Goal: Task Accomplishment & Management: Manage account settings

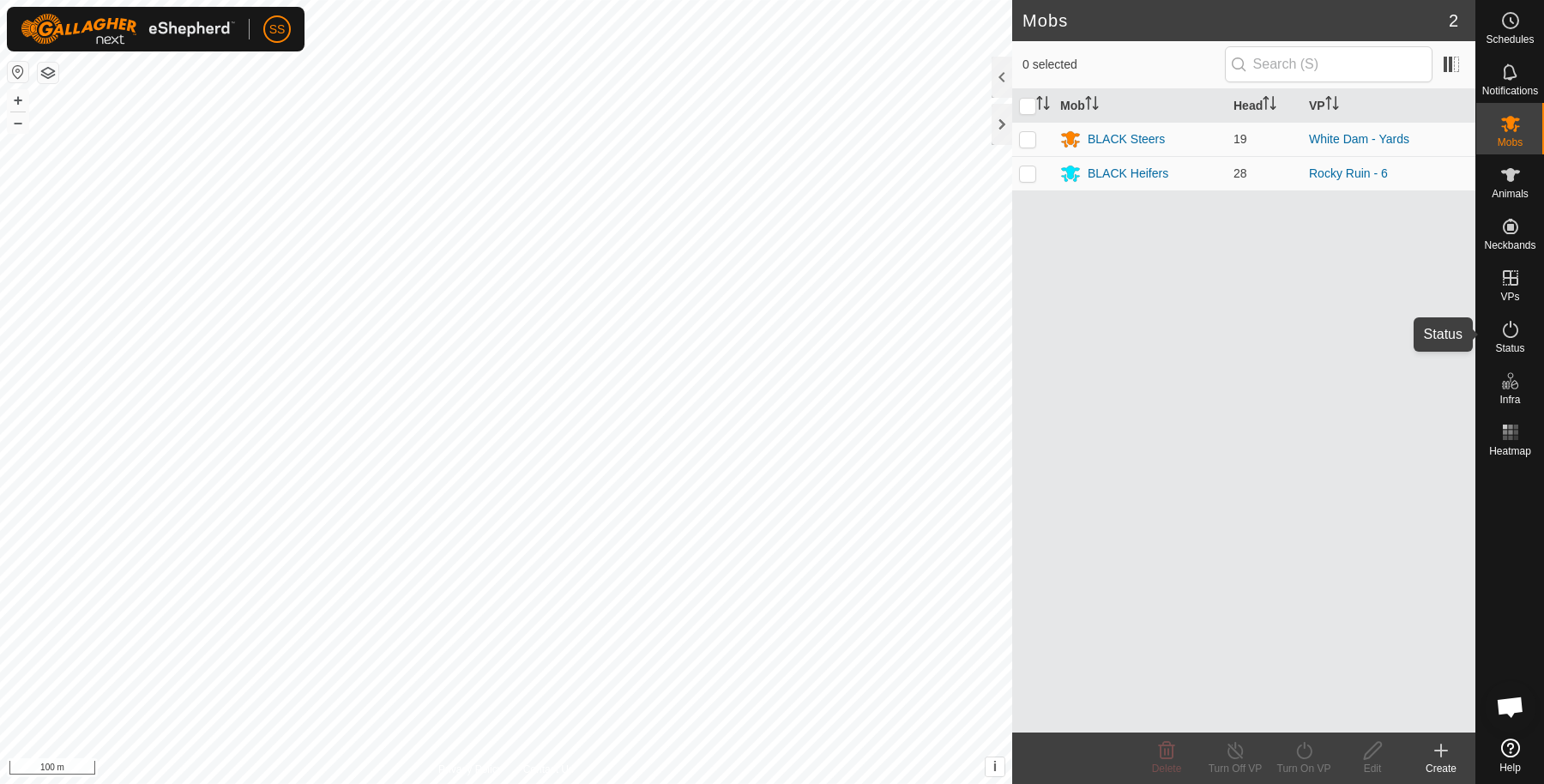
click at [1515, 328] on icon at bounding box center [1511, 329] width 21 height 21
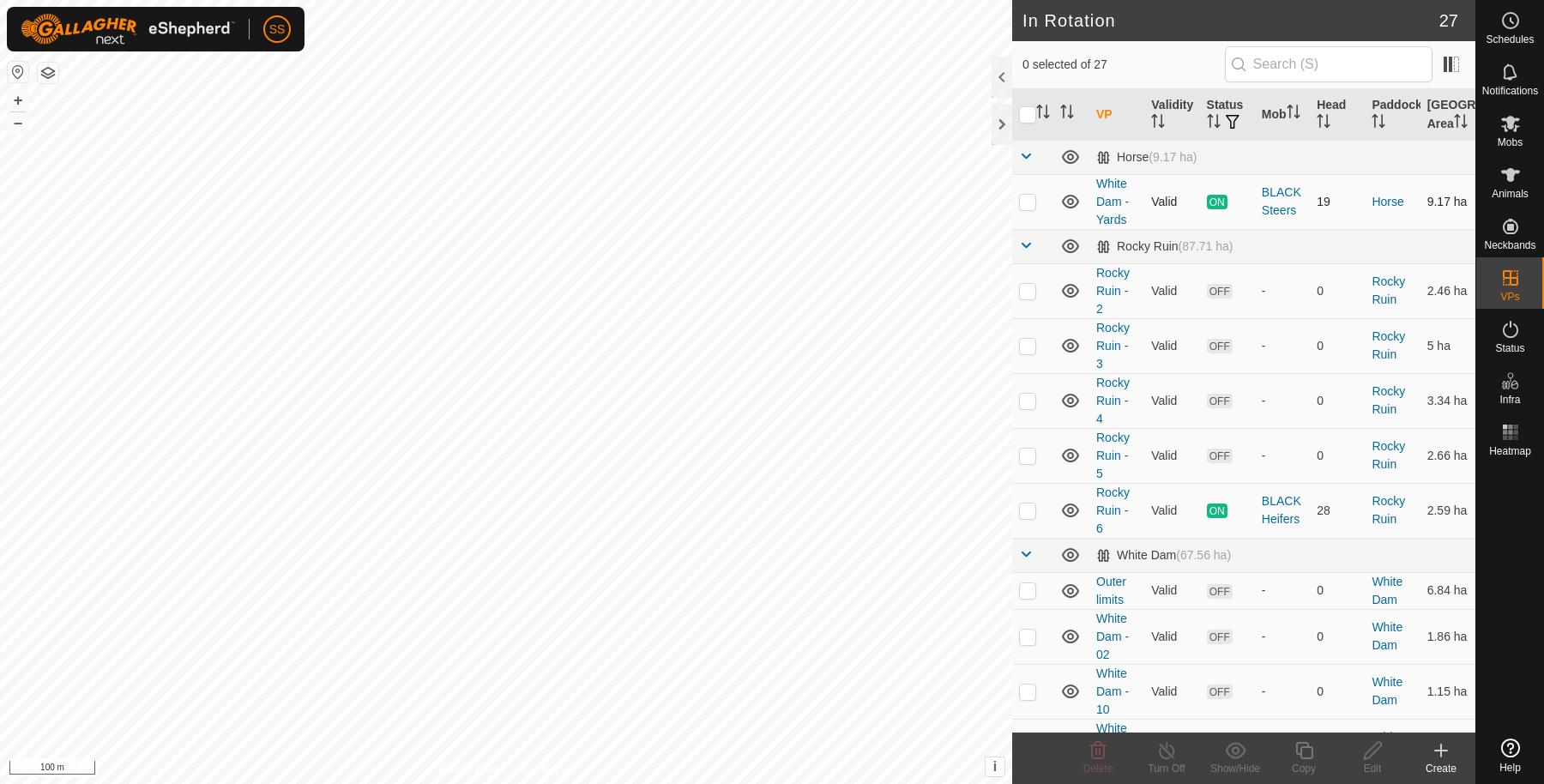
click at [1025, 208] on p-checkbox at bounding box center [1027, 201] width 17 height 13
checkbox input "true"
click at [1301, 748] on icon at bounding box center [1304, 750] width 17 height 17
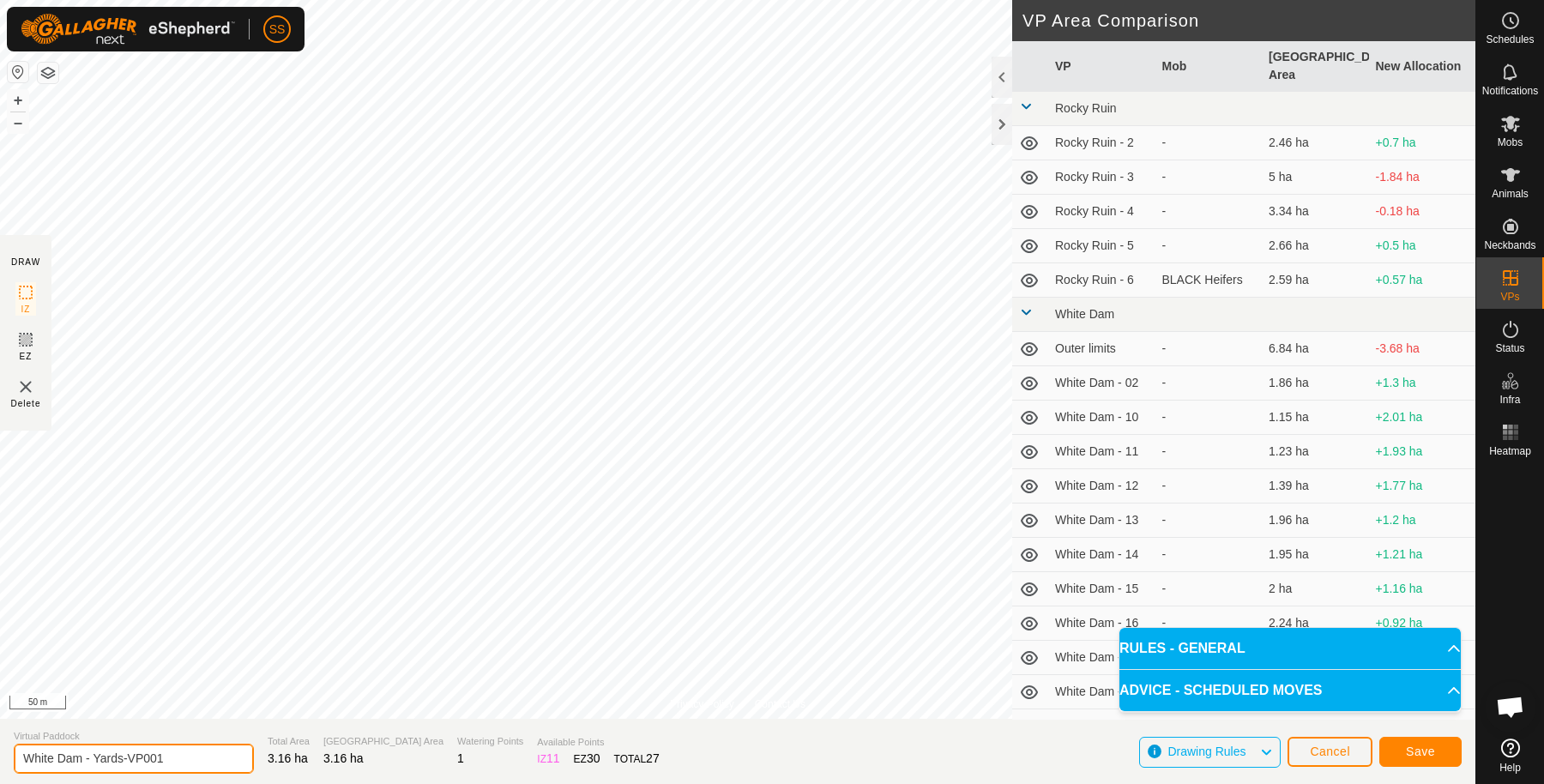
click at [196, 754] on input "White Dam - Yards-VP001" at bounding box center [134, 758] width 240 height 30
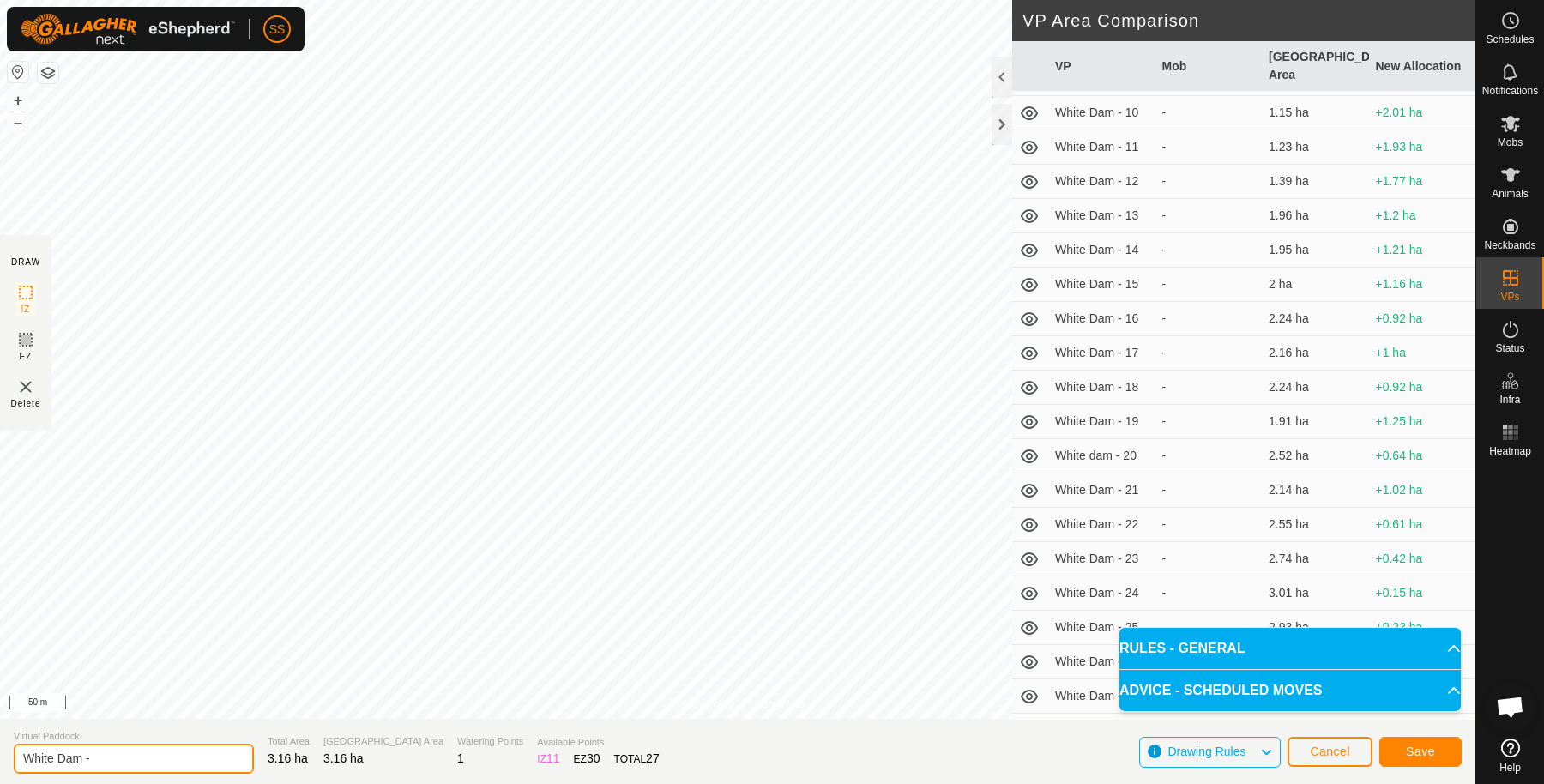
scroll to position [314, 0]
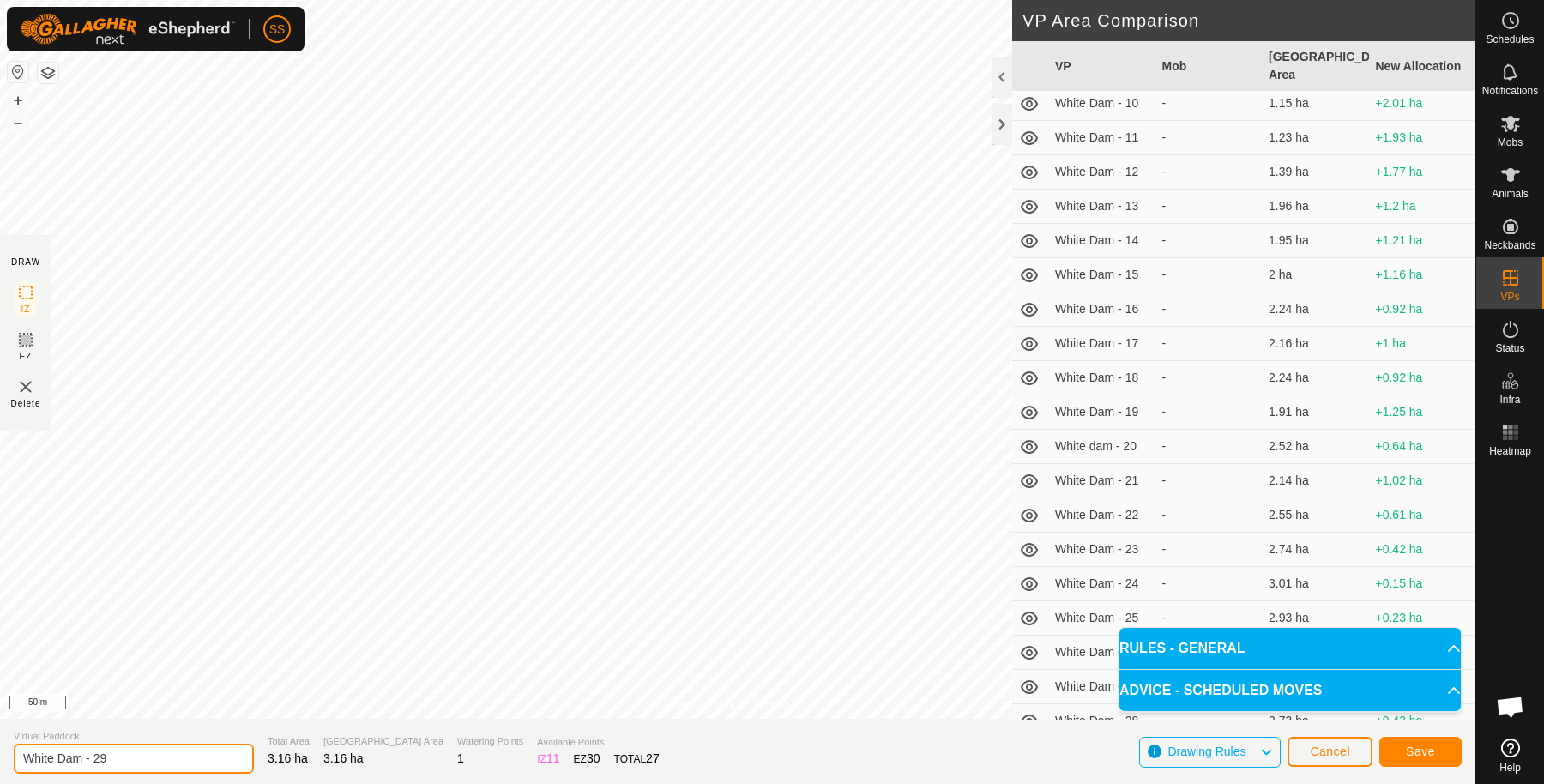
type input "White Dam - 29"
click at [1435, 751] on button "Save" at bounding box center [1421, 751] width 83 height 30
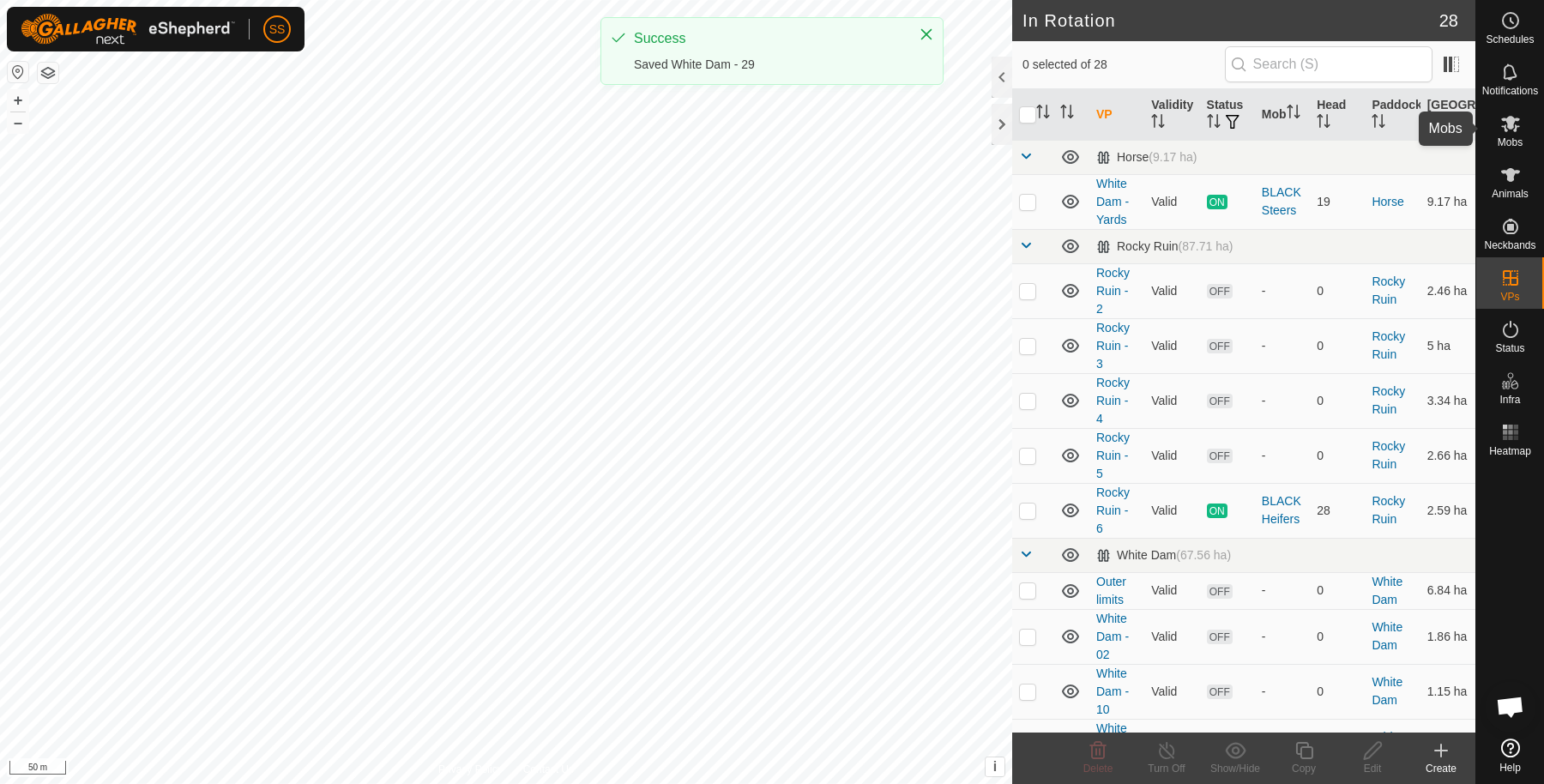
click at [1519, 134] on es-mob-svg-icon at bounding box center [1511, 123] width 31 height 28
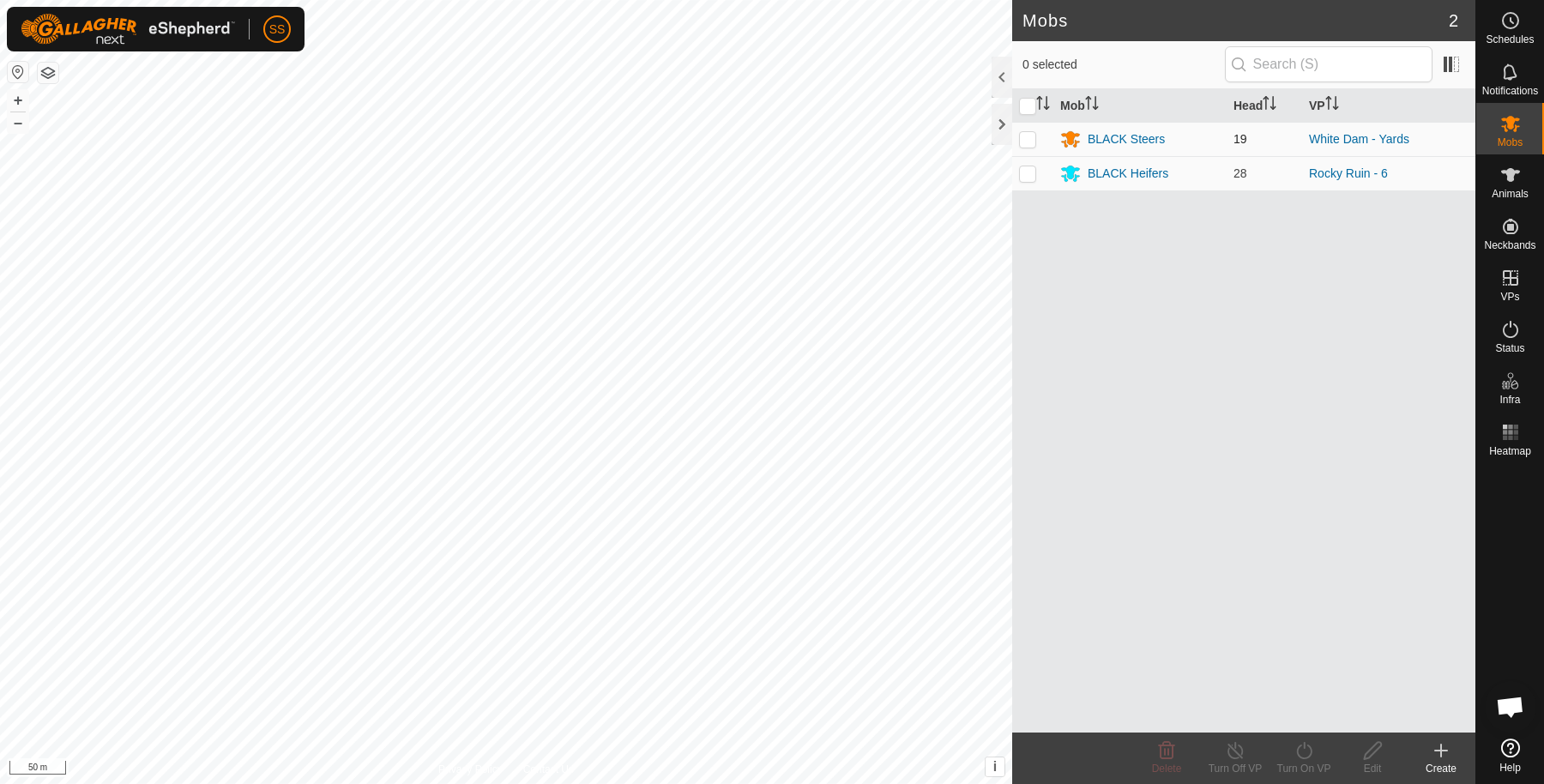
click at [1031, 142] on p-checkbox at bounding box center [1027, 138] width 17 height 13
checkbox input "true"
click at [1295, 755] on icon at bounding box center [1304, 750] width 22 height 21
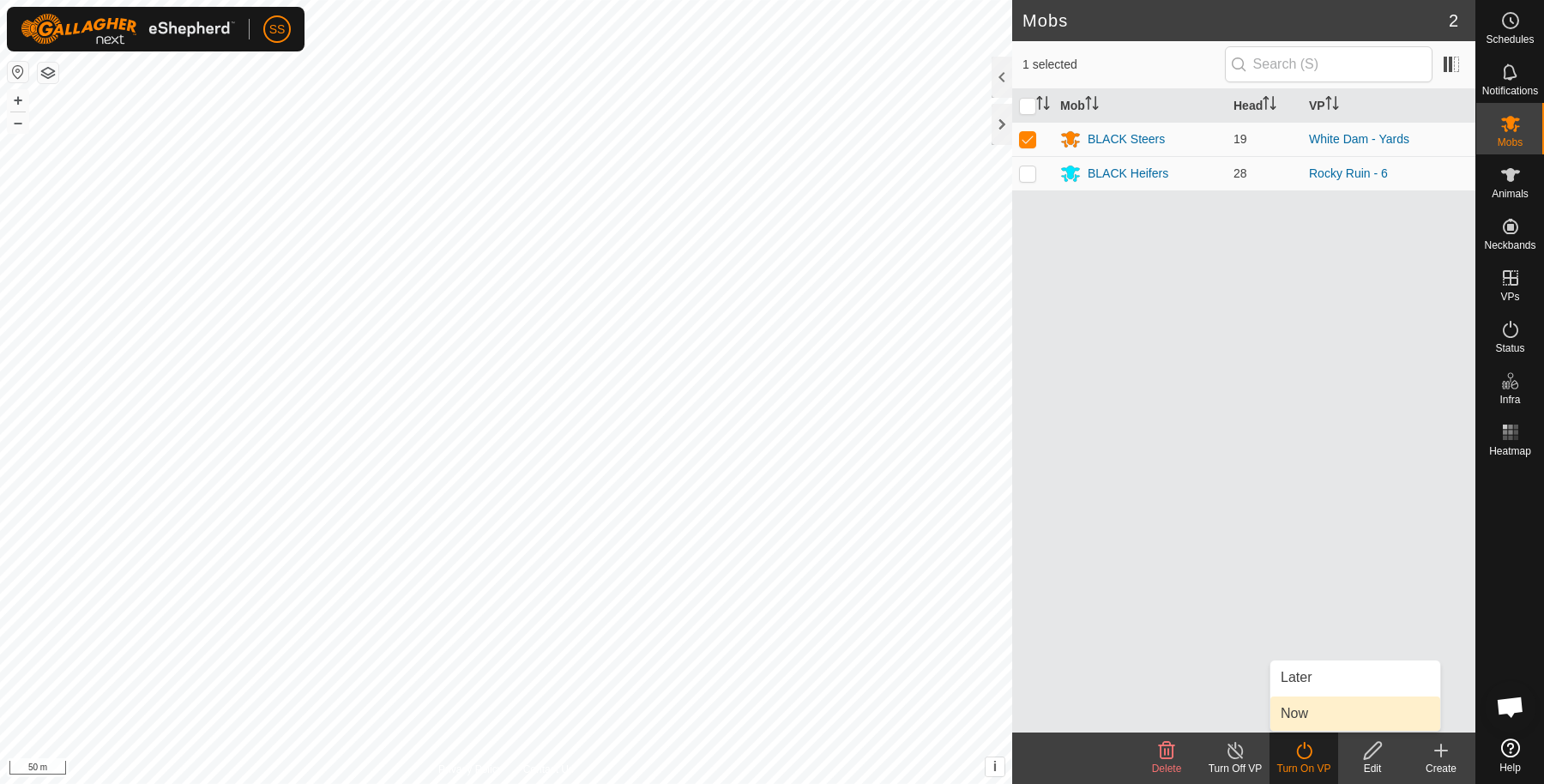
click at [1283, 713] on link "Now" at bounding box center [1355, 714] width 170 height 34
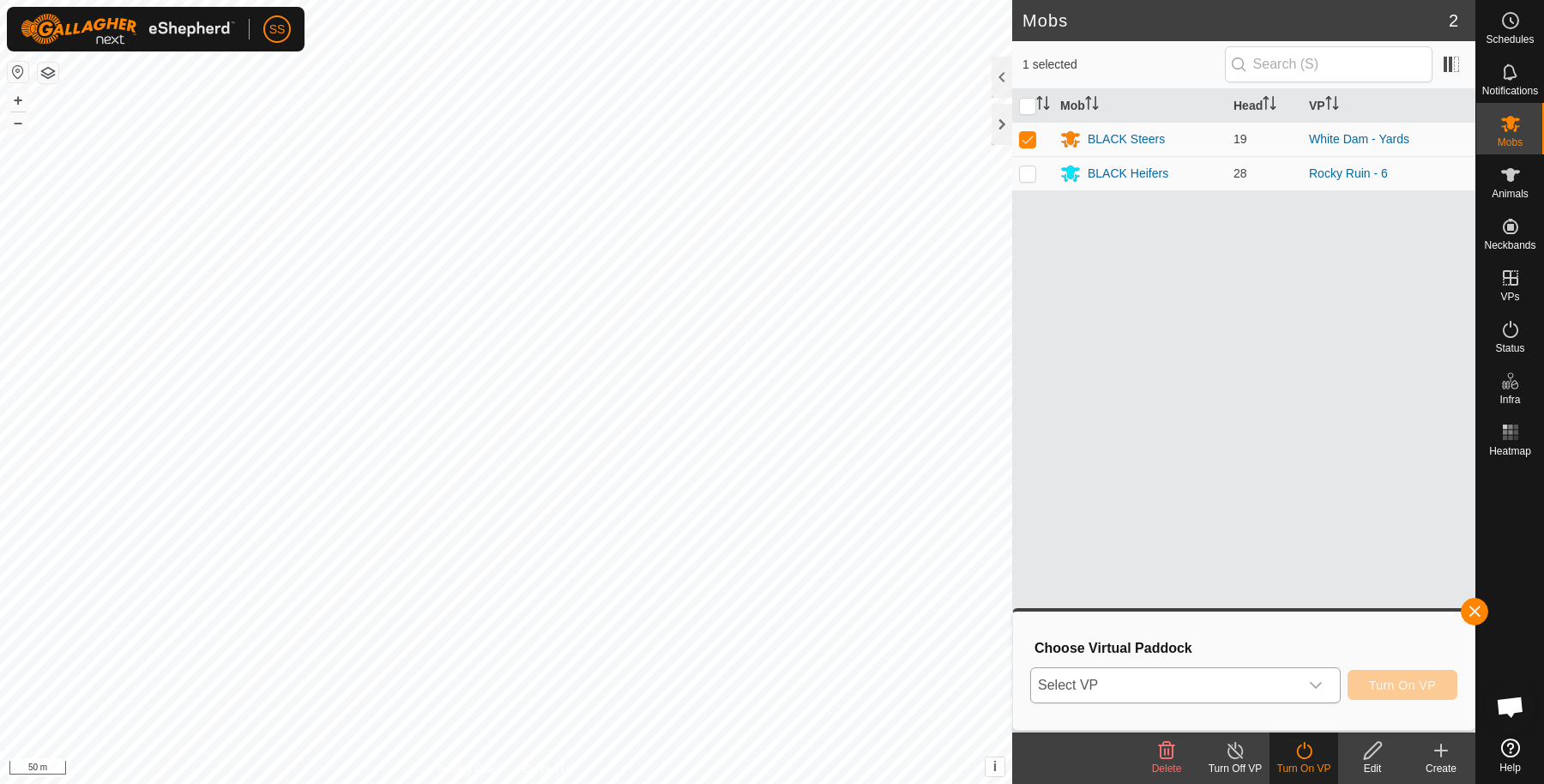
click at [1207, 667] on div "Choose Virtual Paddock Select VP Turn On VP" at bounding box center [1244, 670] width 441 height 98
click at [1205, 675] on span "Select VP" at bounding box center [1165, 685] width 267 height 34
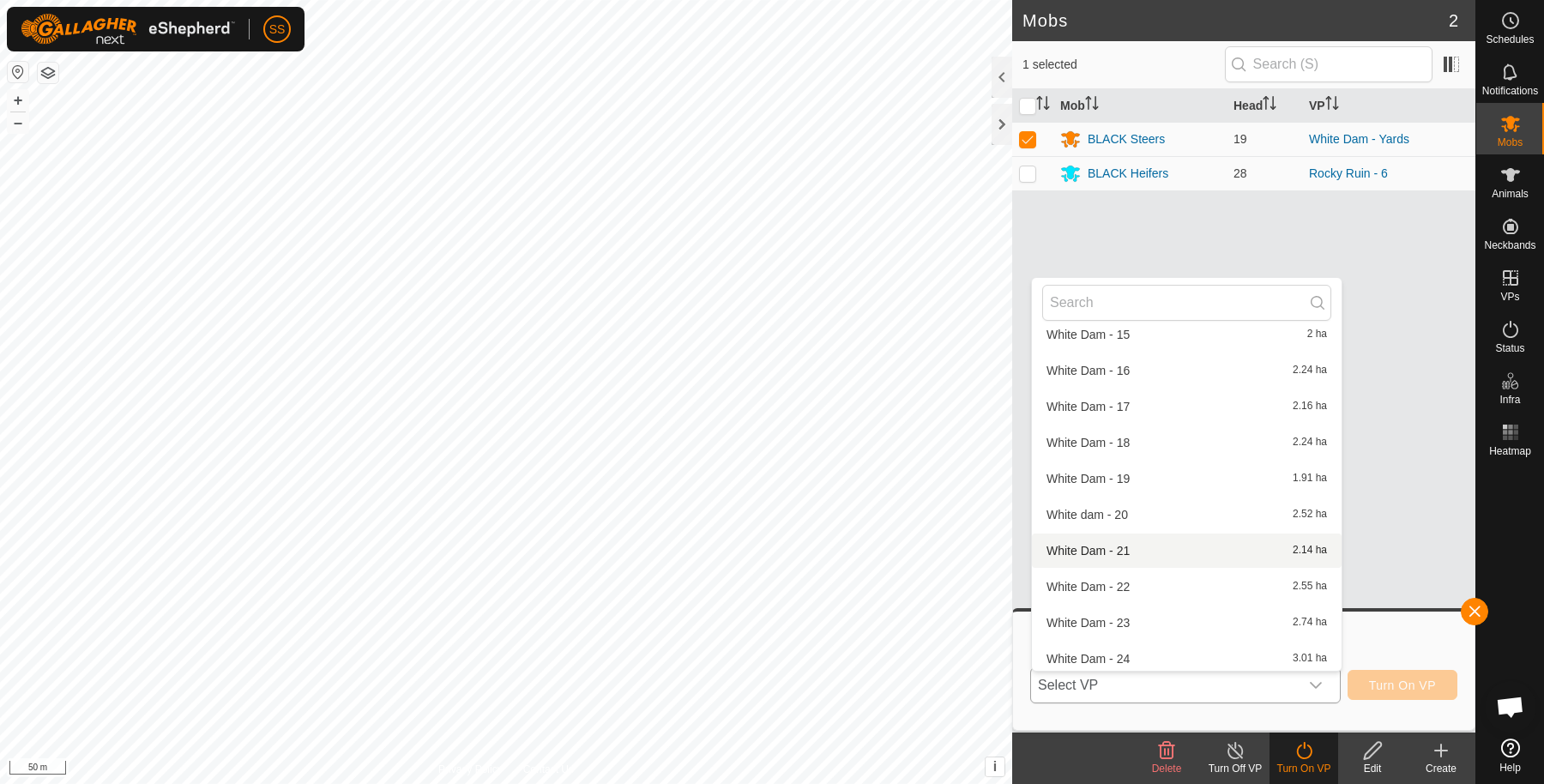
scroll to position [781, 0]
click at [1160, 652] on li "White Dam - 29 3.16 ha" at bounding box center [1186, 655] width 310 height 34
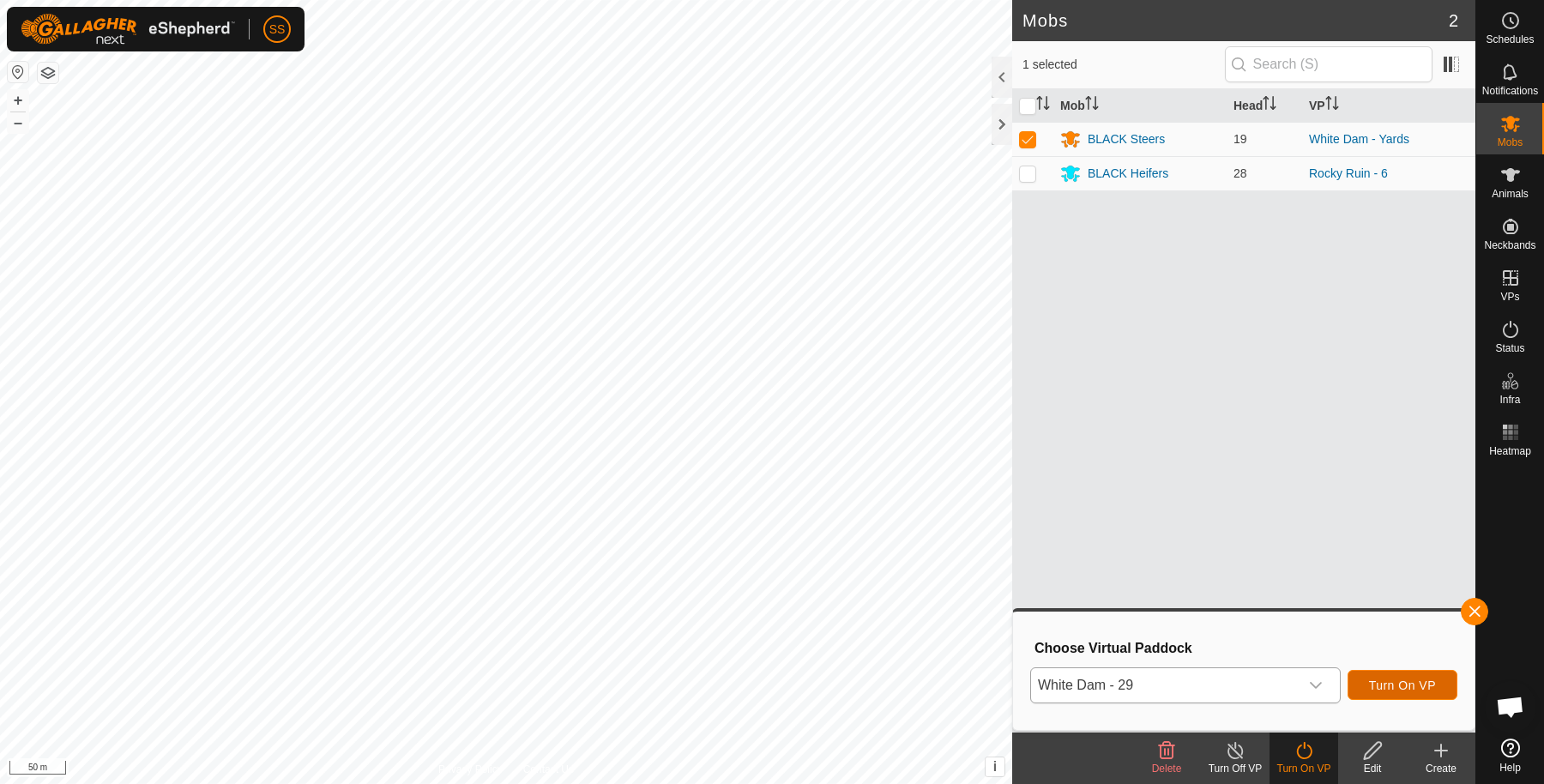
click at [1421, 687] on span "Turn On VP" at bounding box center [1402, 684] width 67 height 13
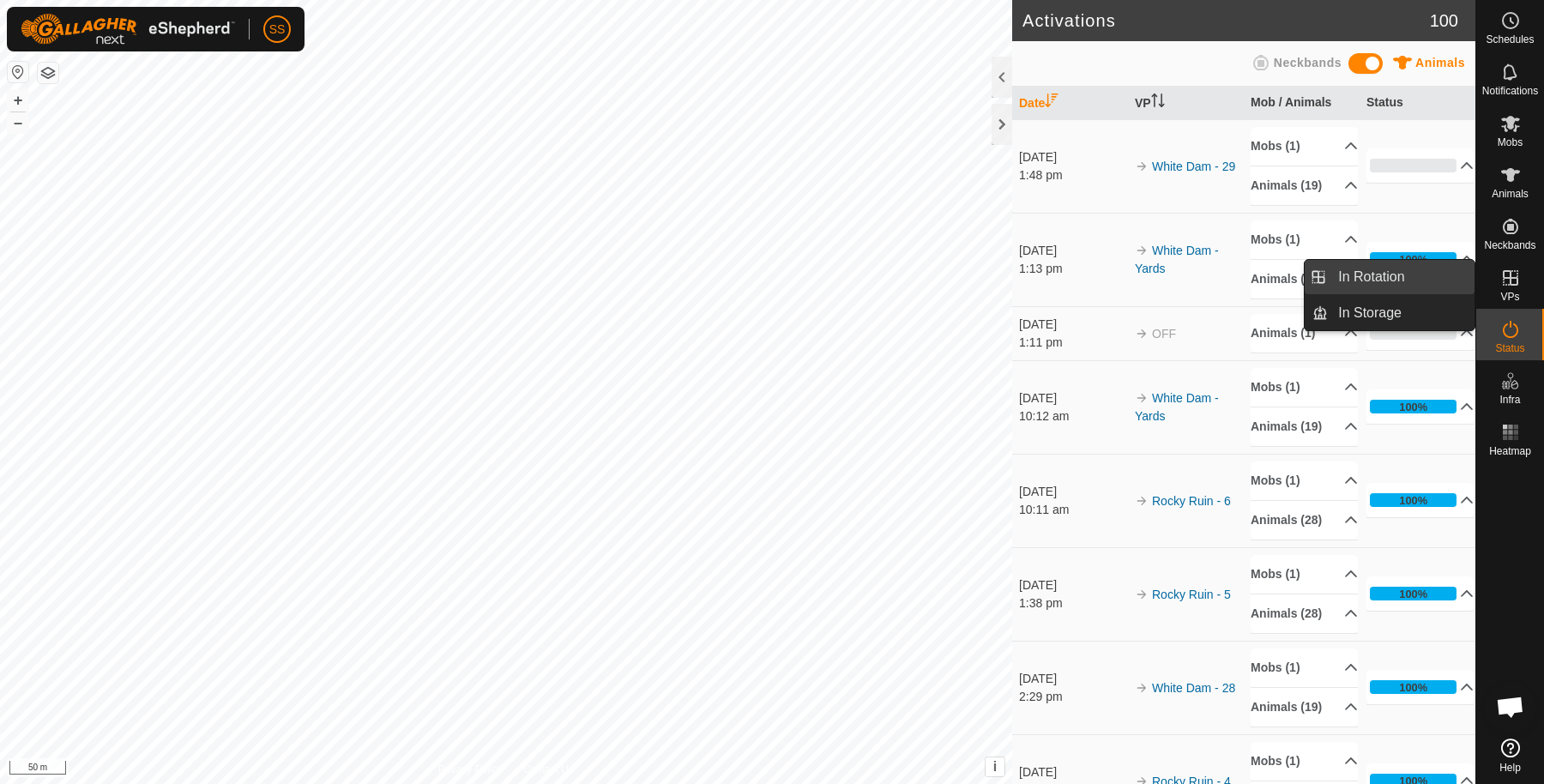
click at [1434, 279] on link "In Rotation" at bounding box center [1401, 277] width 147 height 34
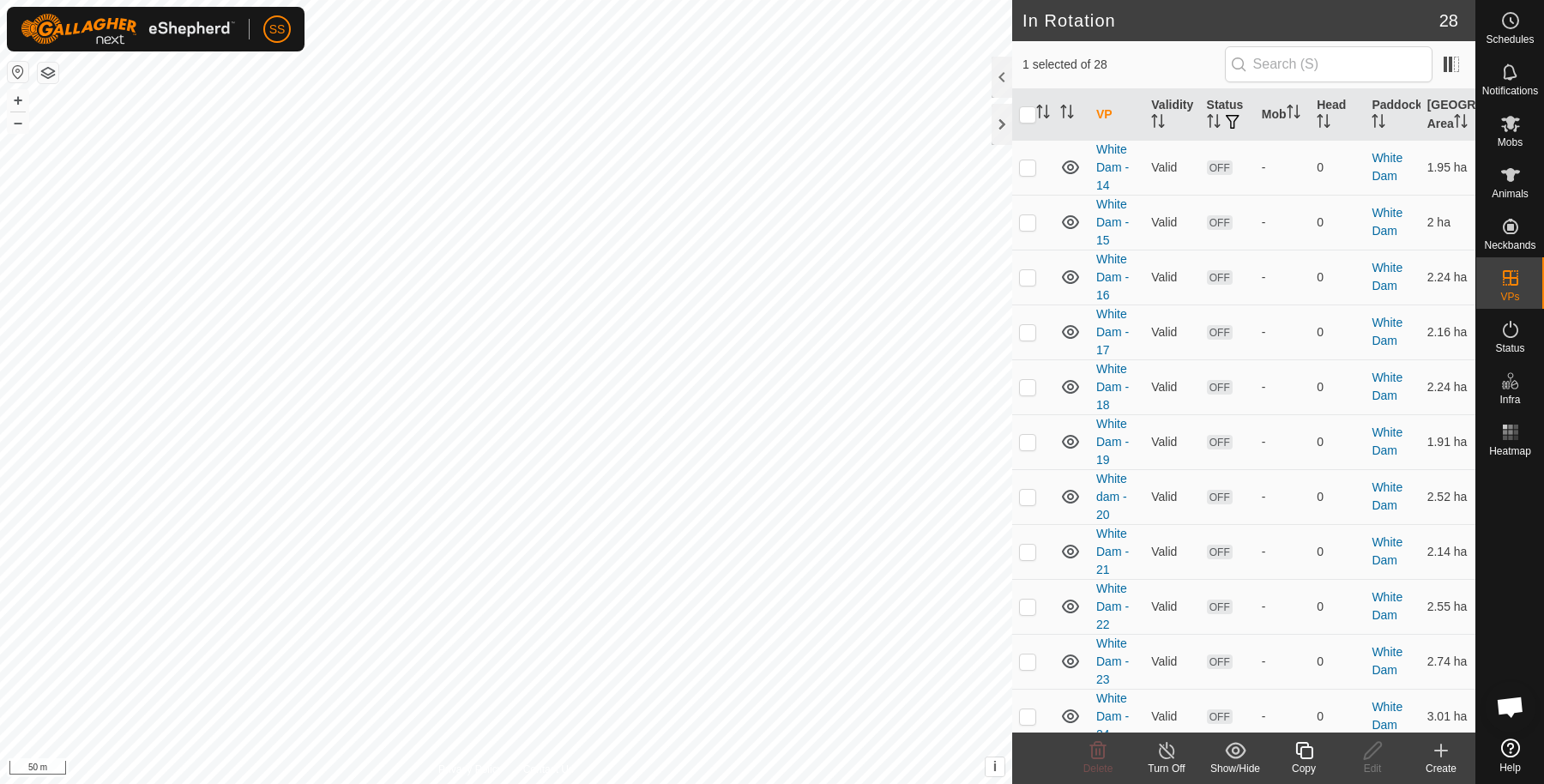
scroll to position [1038, 0]
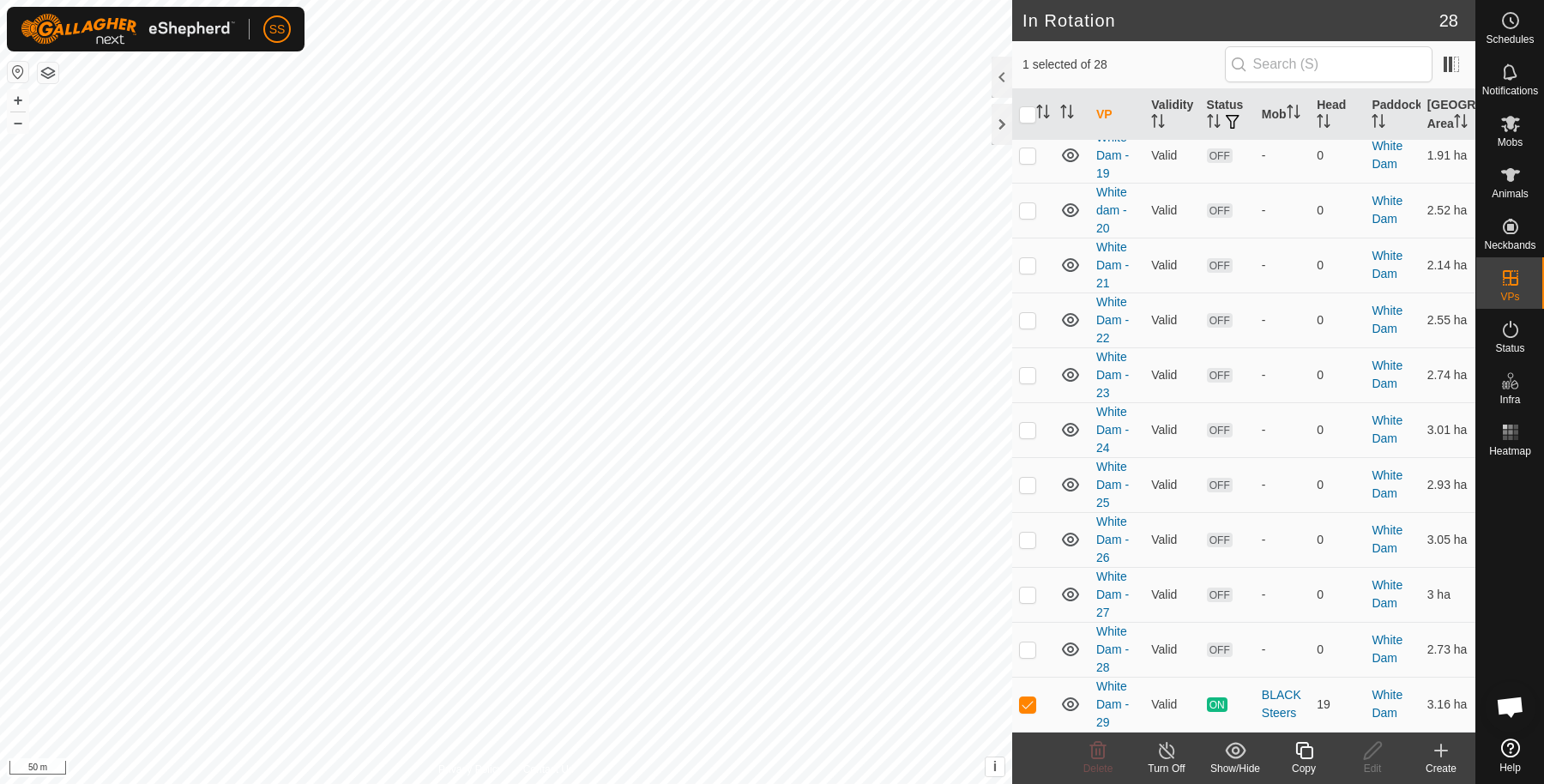
click at [1304, 752] on icon at bounding box center [1304, 750] width 22 height 21
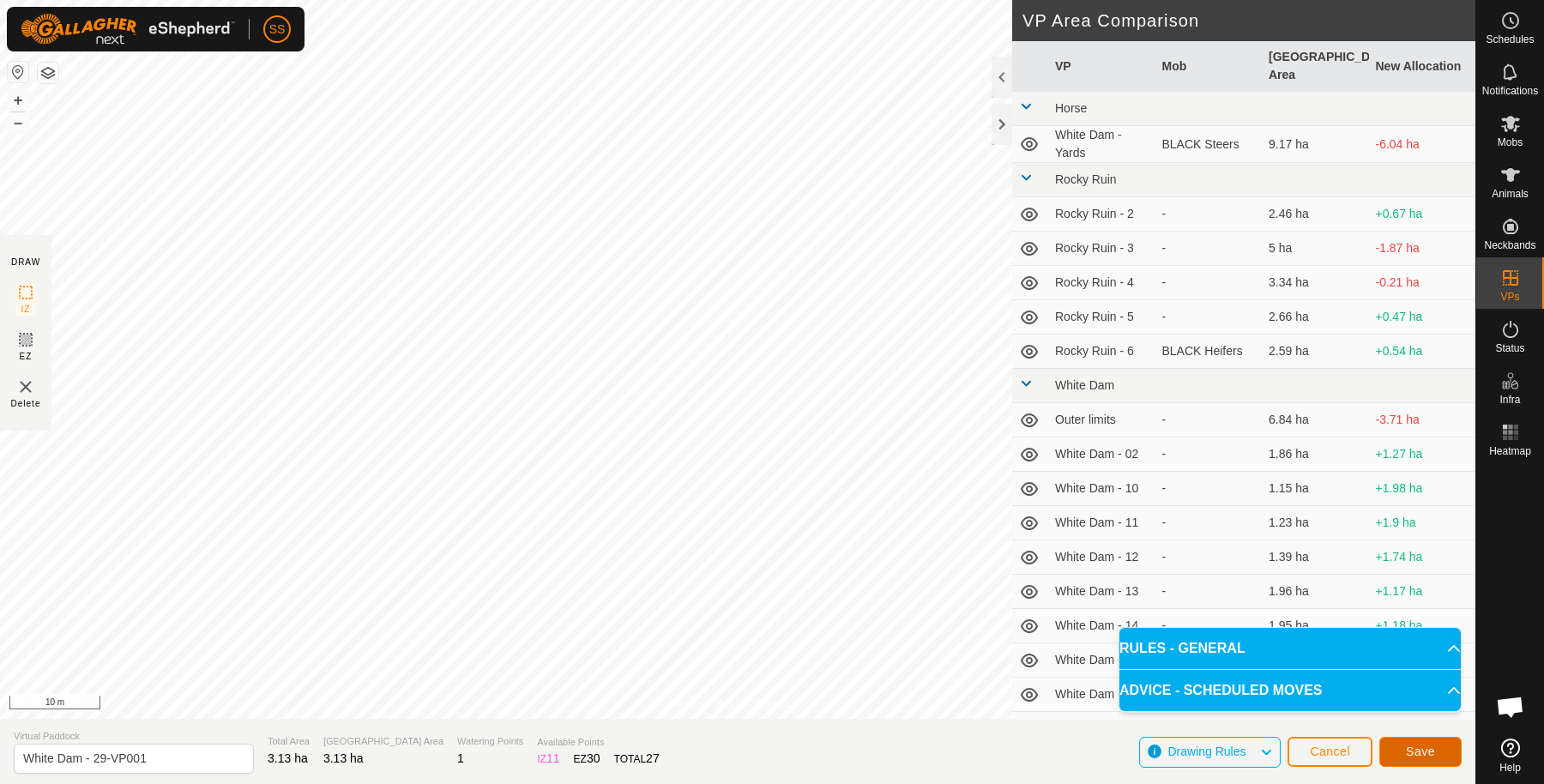
click at [1407, 745] on span "Save" at bounding box center [1420, 751] width 30 height 13
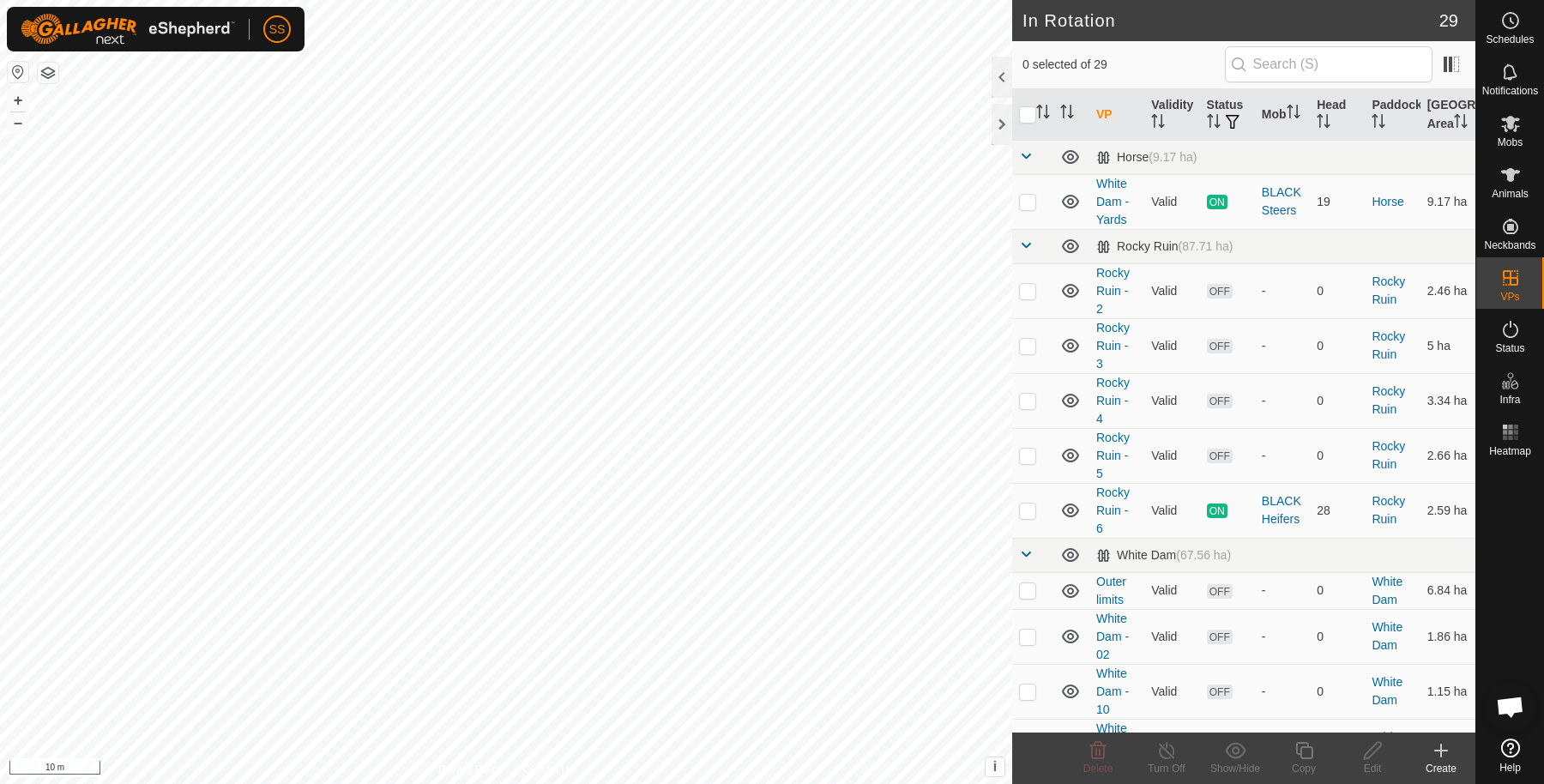
checkbox input "true"
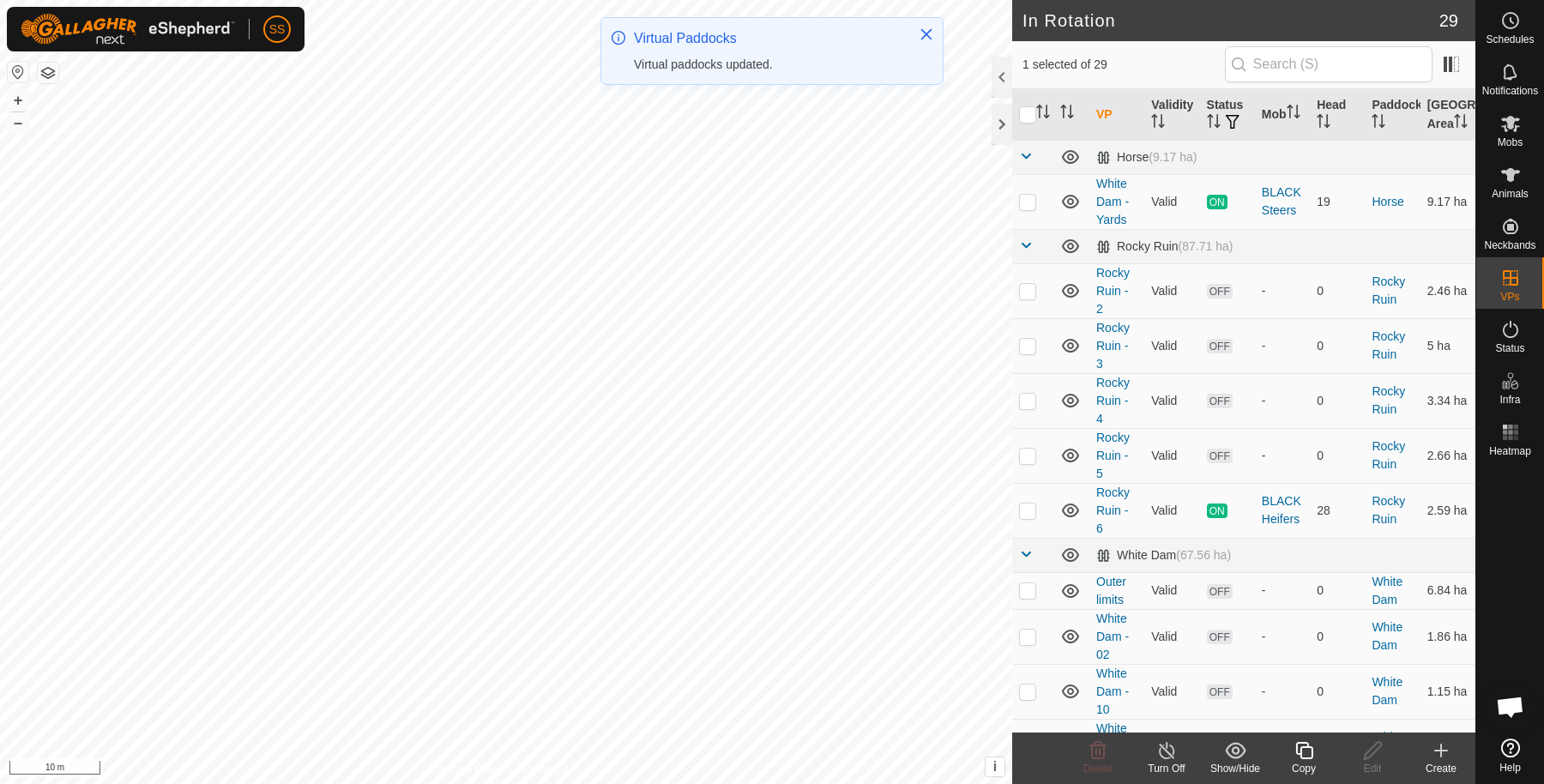
scroll to position [1111, 0]
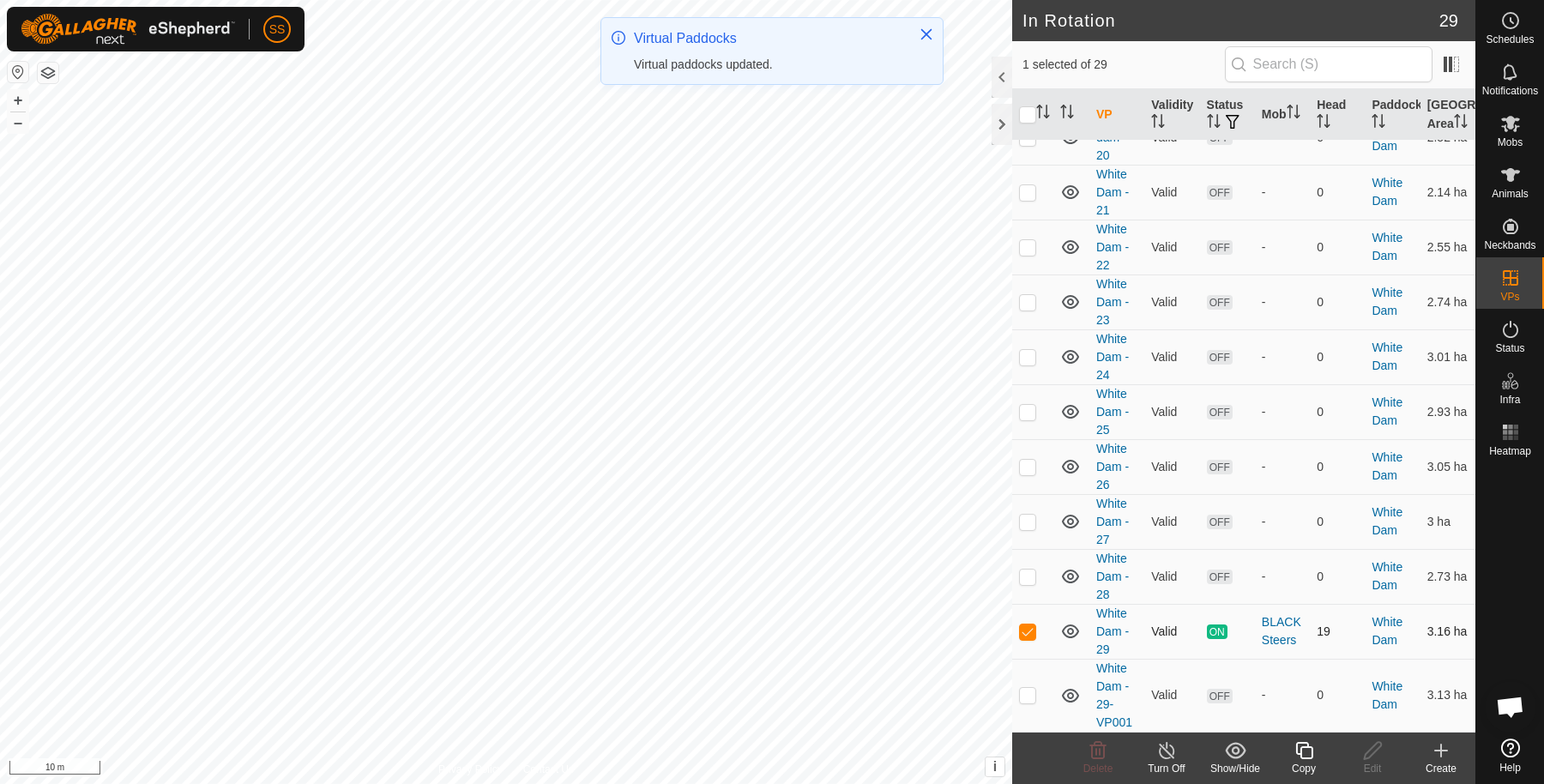
click at [1032, 624] on p-tablecheckbox at bounding box center [1027, 631] width 17 height 13
checkbox input "false"
click at [1031, 701] on p-checkbox at bounding box center [1027, 694] width 17 height 13
checkbox input "true"
click at [1305, 752] on icon at bounding box center [1304, 750] width 22 height 21
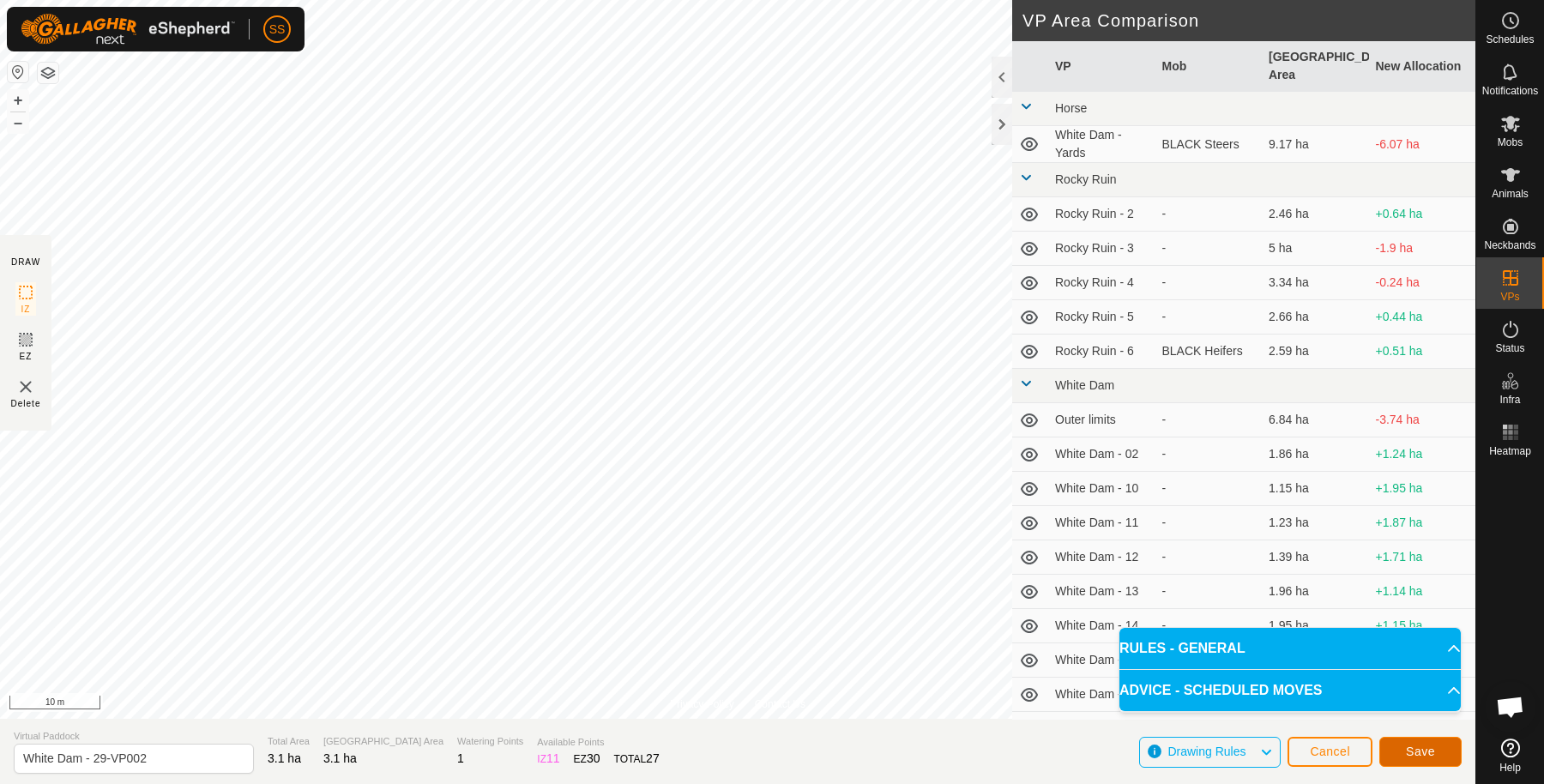
click at [1411, 755] on span "Save" at bounding box center [1420, 751] width 30 height 13
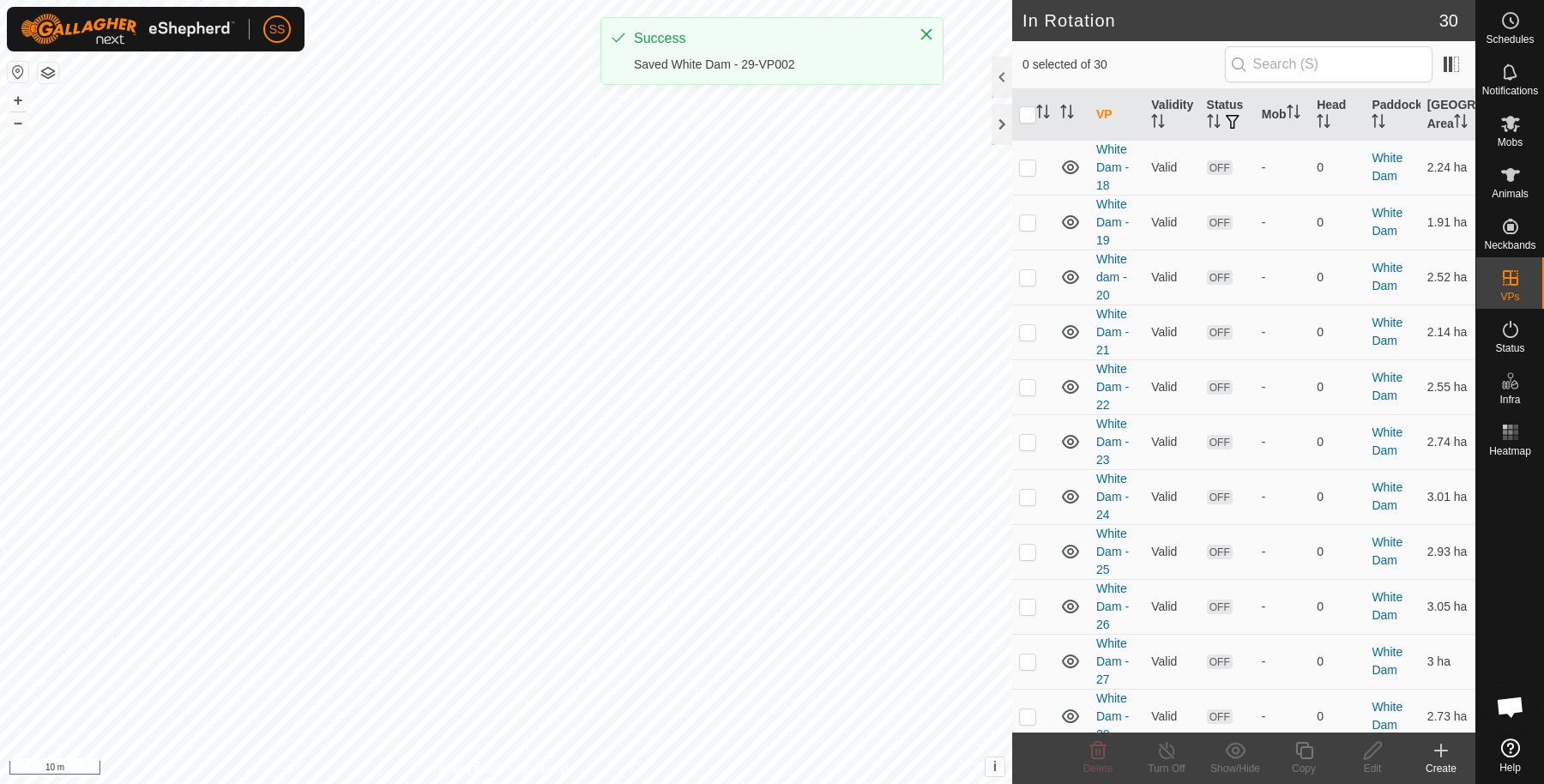
scroll to position [1183, 0]
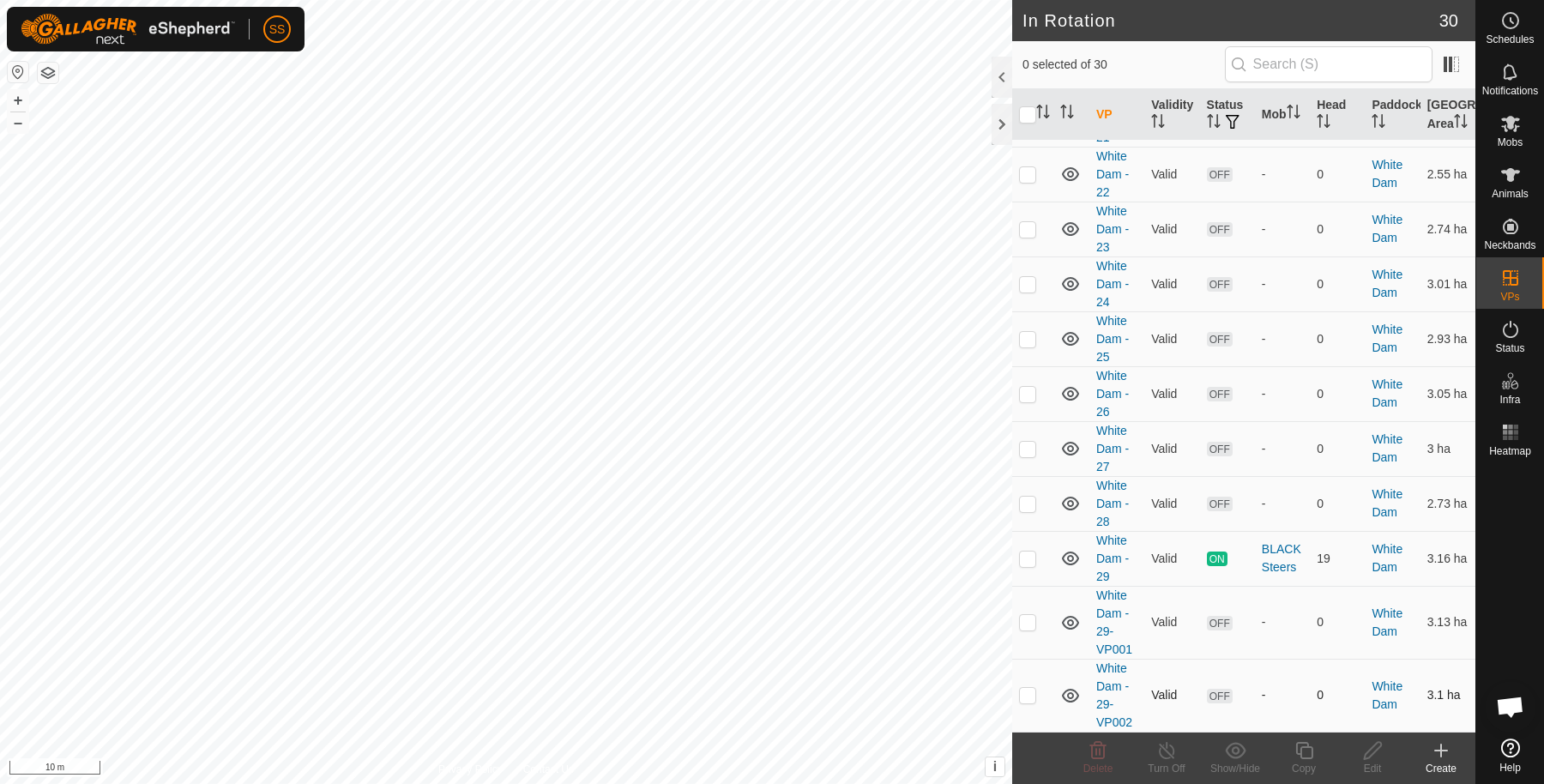
click at [1024, 704] on td at bounding box center [1033, 694] width 41 height 73
checkbox input "true"
click at [1307, 742] on icon at bounding box center [1304, 750] width 17 height 17
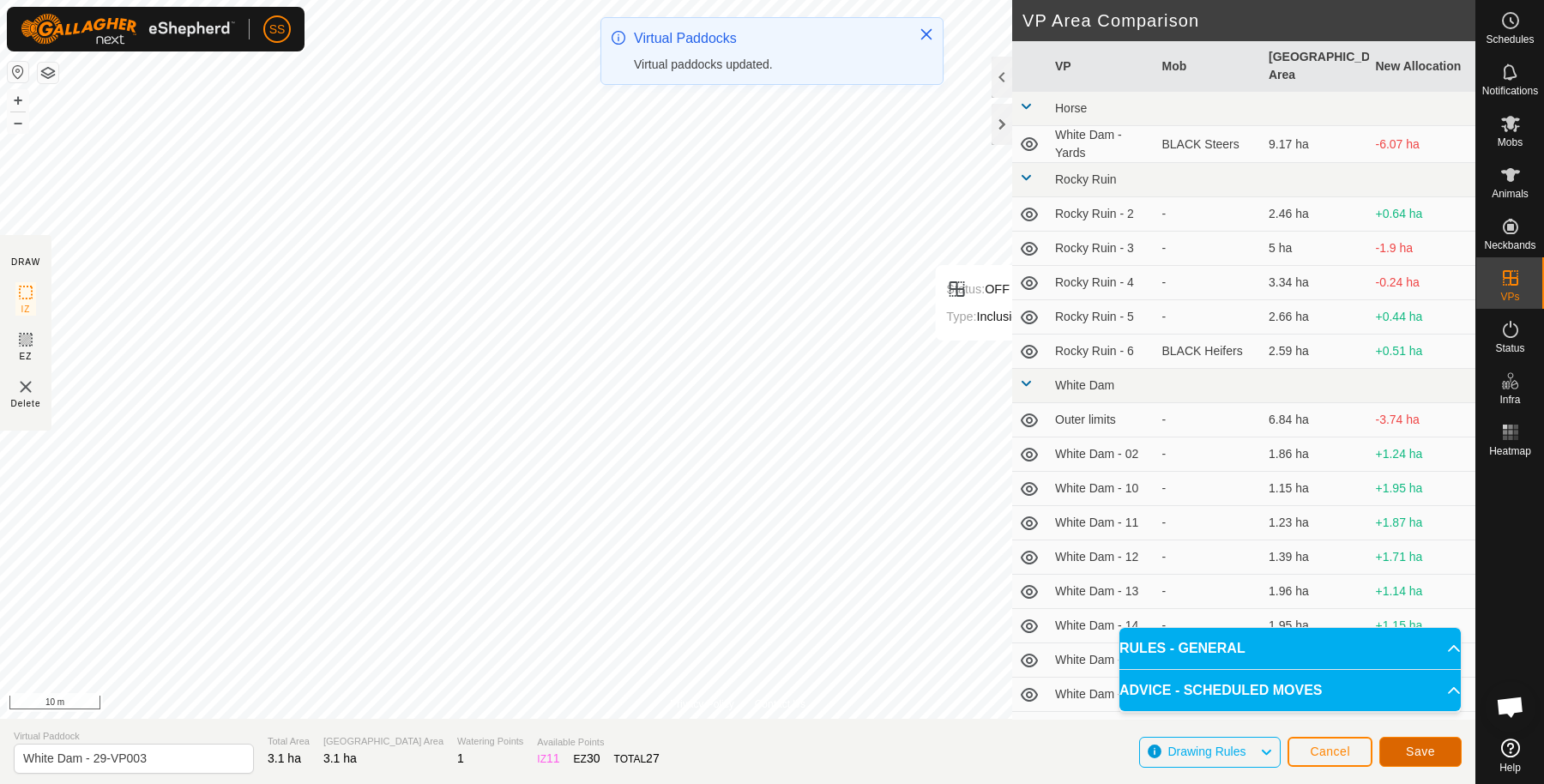
click at [1450, 744] on button "Save" at bounding box center [1421, 751] width 83 height 30
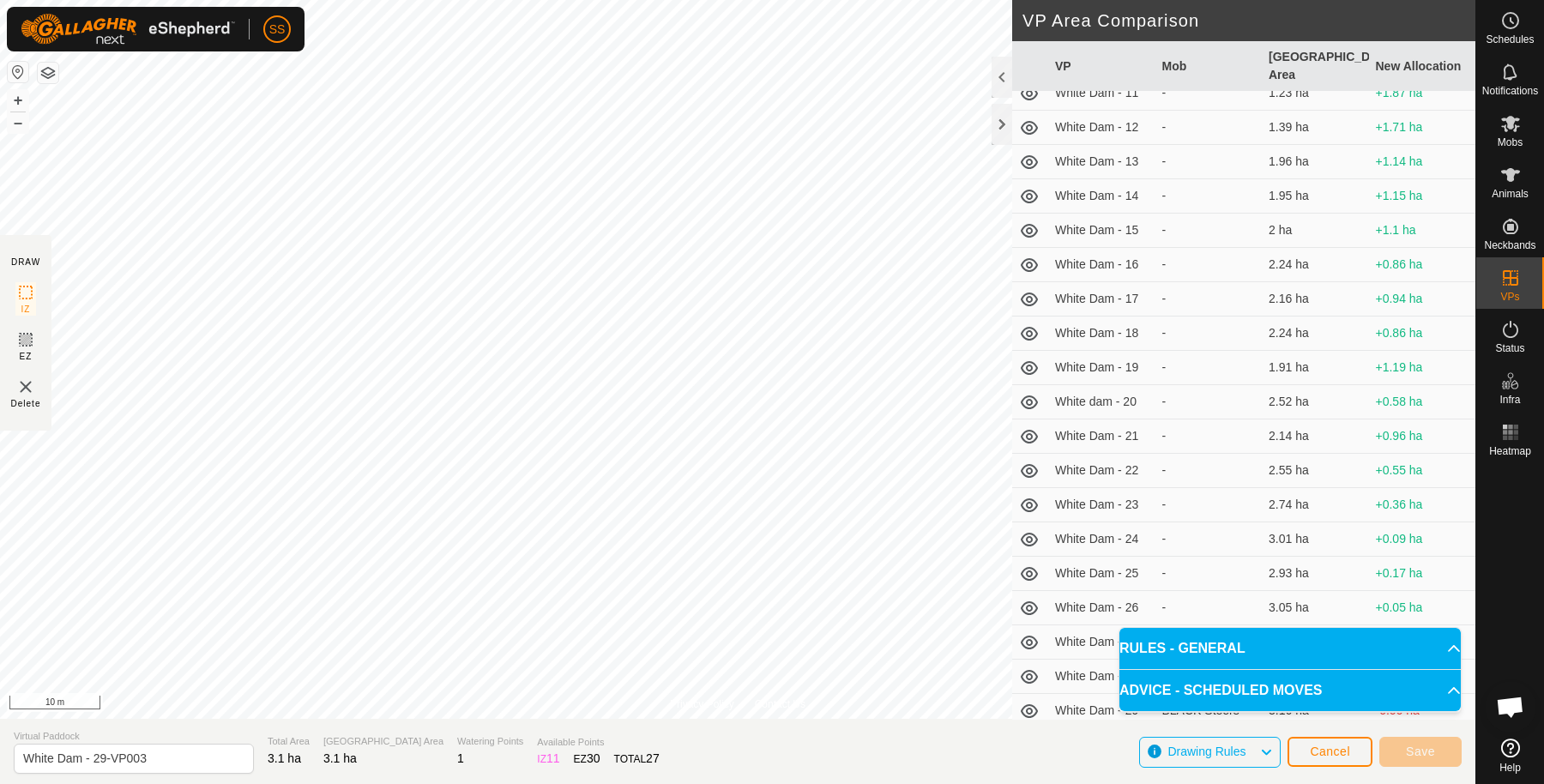
scroll to position [456, 0]
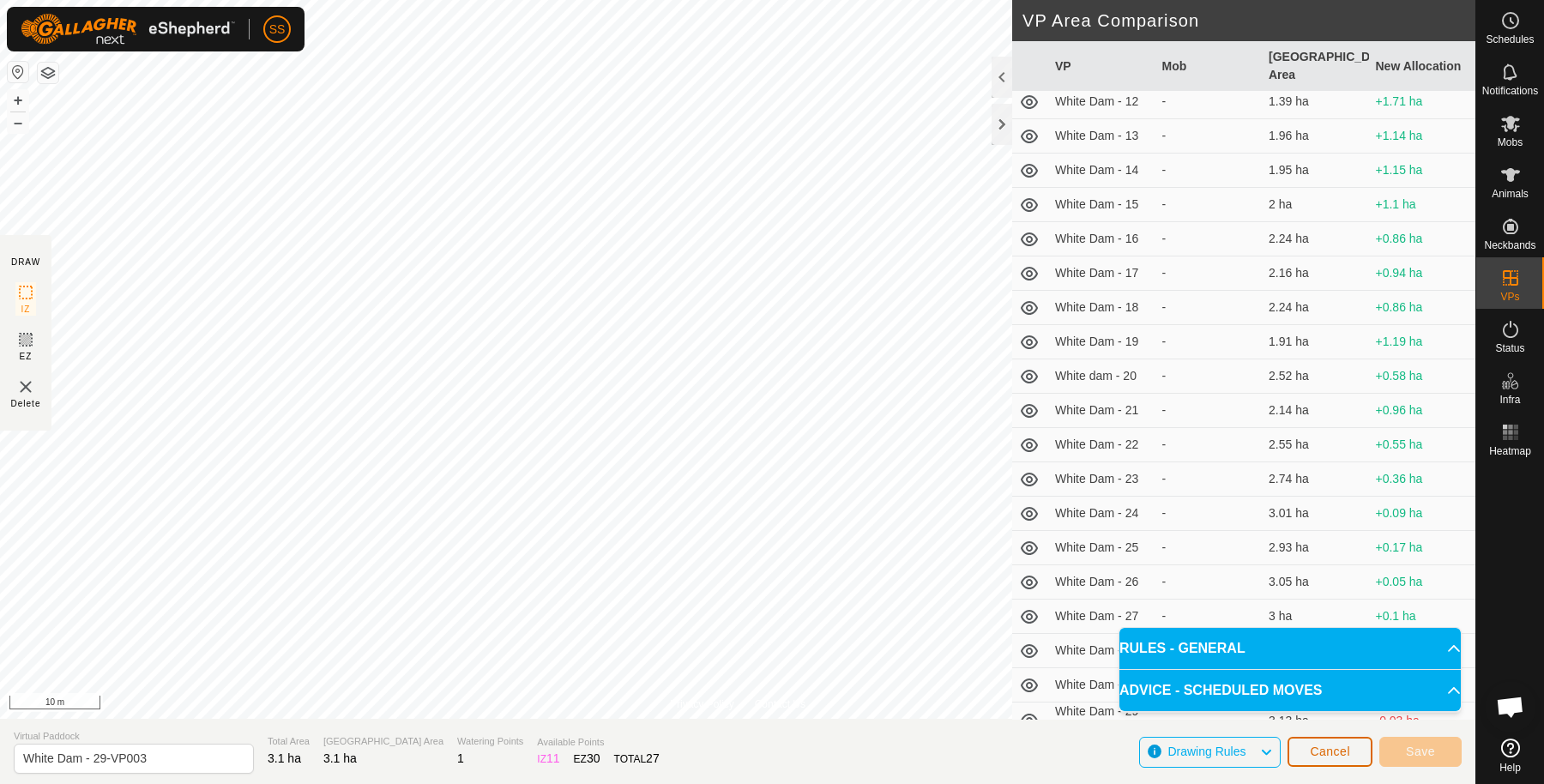
click at [1314, 746] on span "Cancel" at bounding box center [1330, 751] width 40 height 13
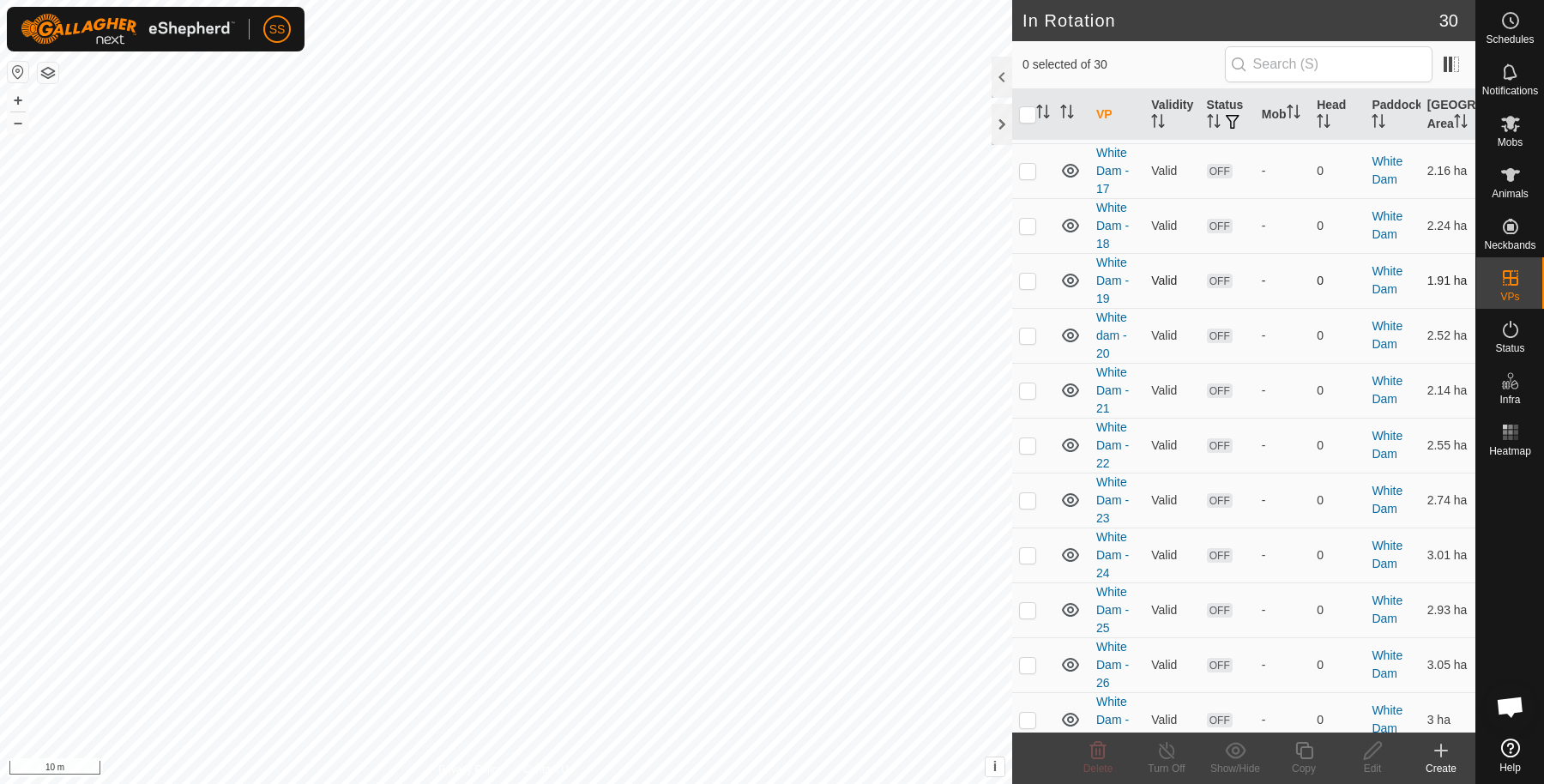
scroll to position [1183, 0]
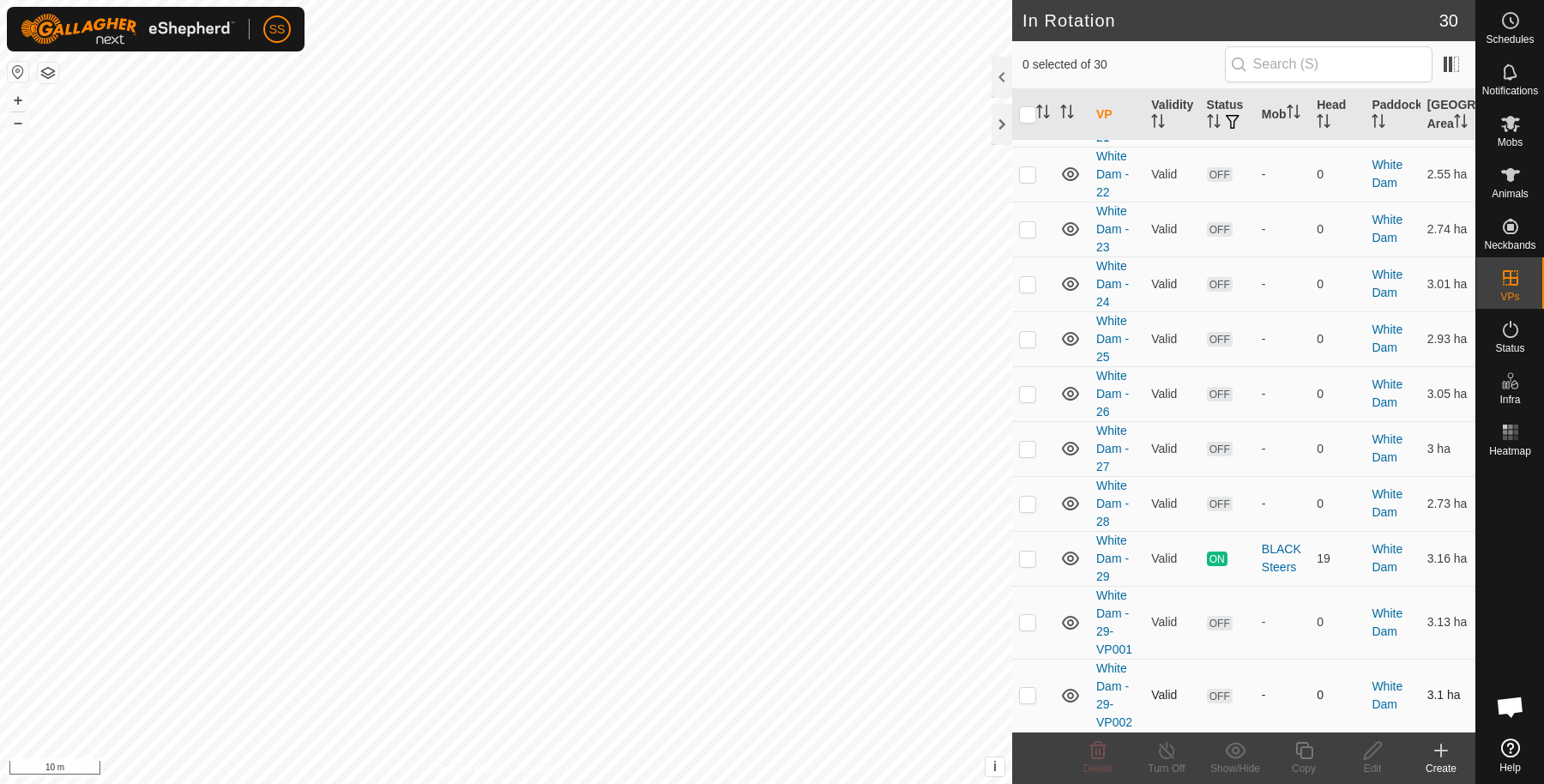
click at [1031, 697] on p-checkbox at bounding box center [1027, 694] width 17 height 13
checkbox input "true"
click at [1311, 755] on icon at bounding box center [1304, 750] width 22 height 21
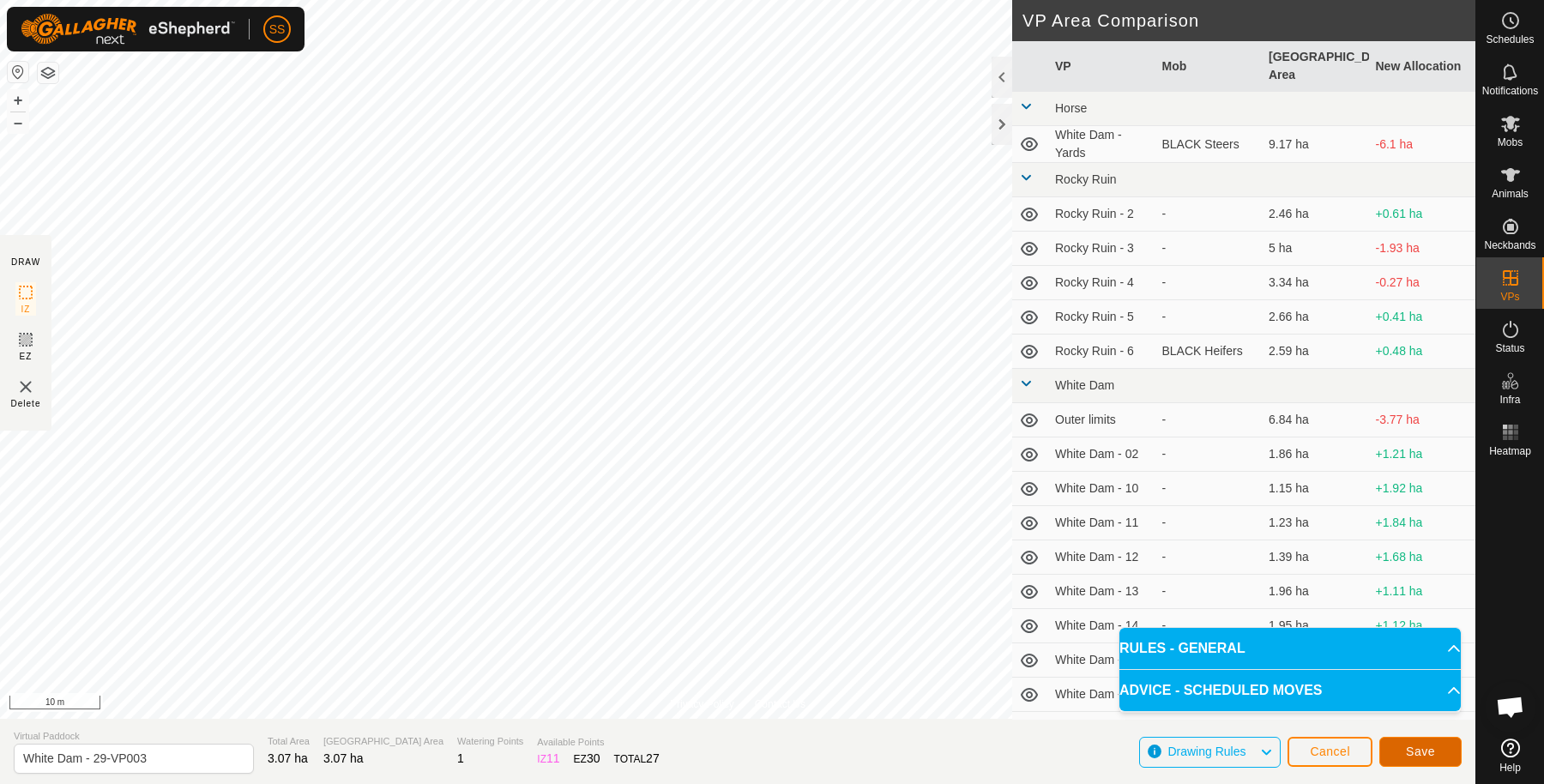
click at [1426, 741] on button "Save" at bounding box center [1421, 751] width 83 height 30
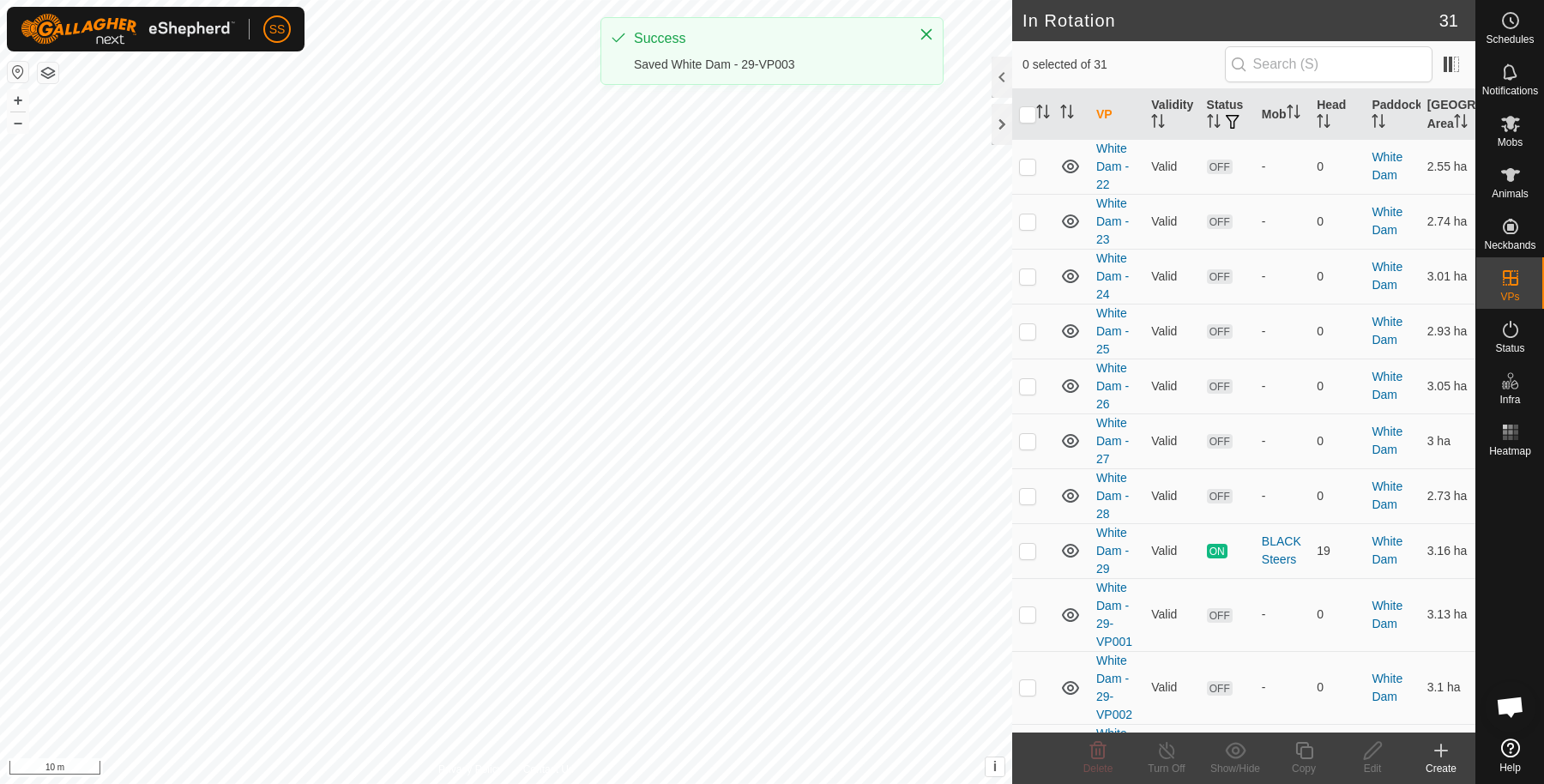
scroll to position [1256, 0]
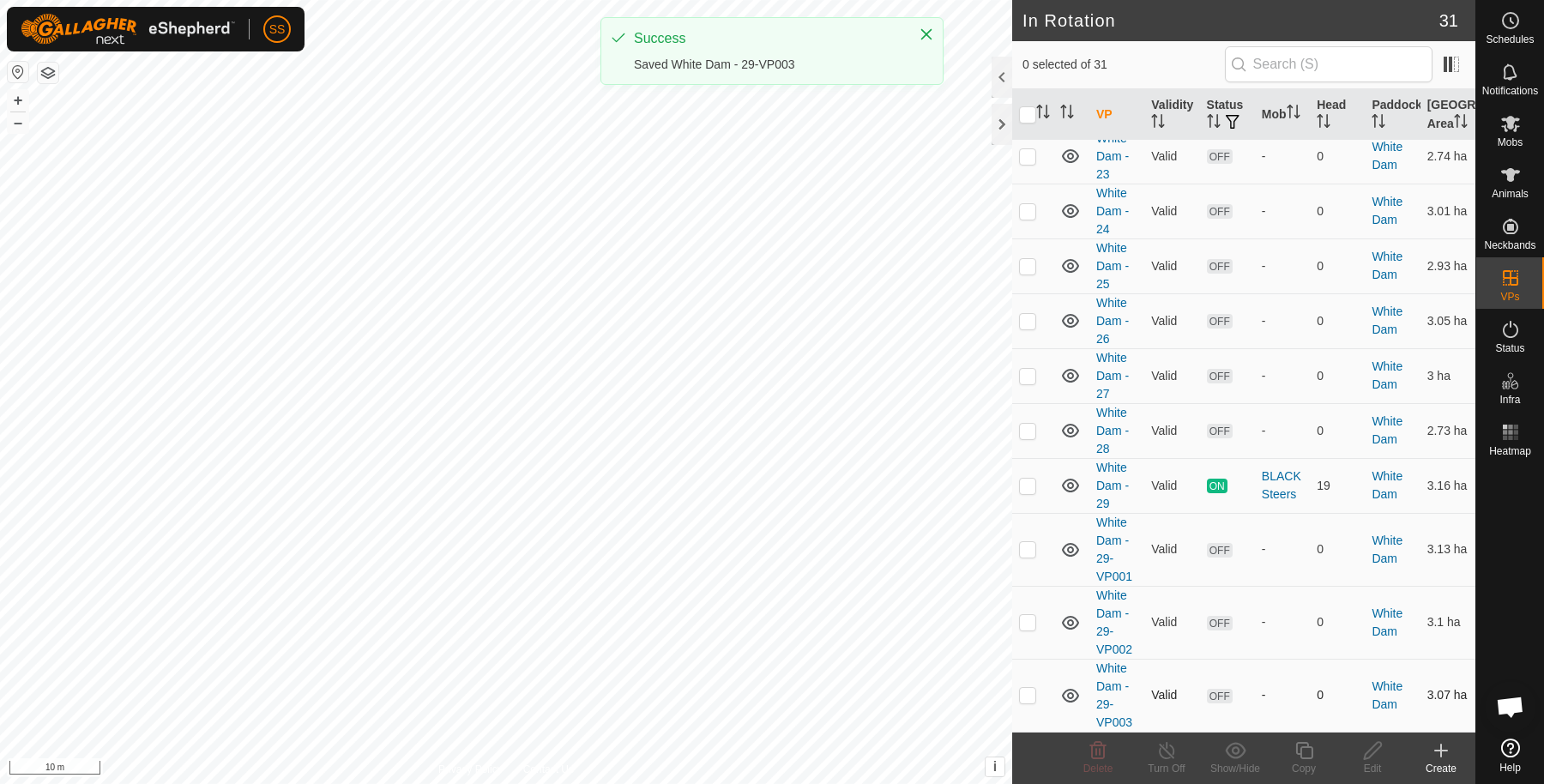
click at [1029, 699] on p-checkbox at bounding box center [1027, 694] width 17 height 13
checkbox input "true"
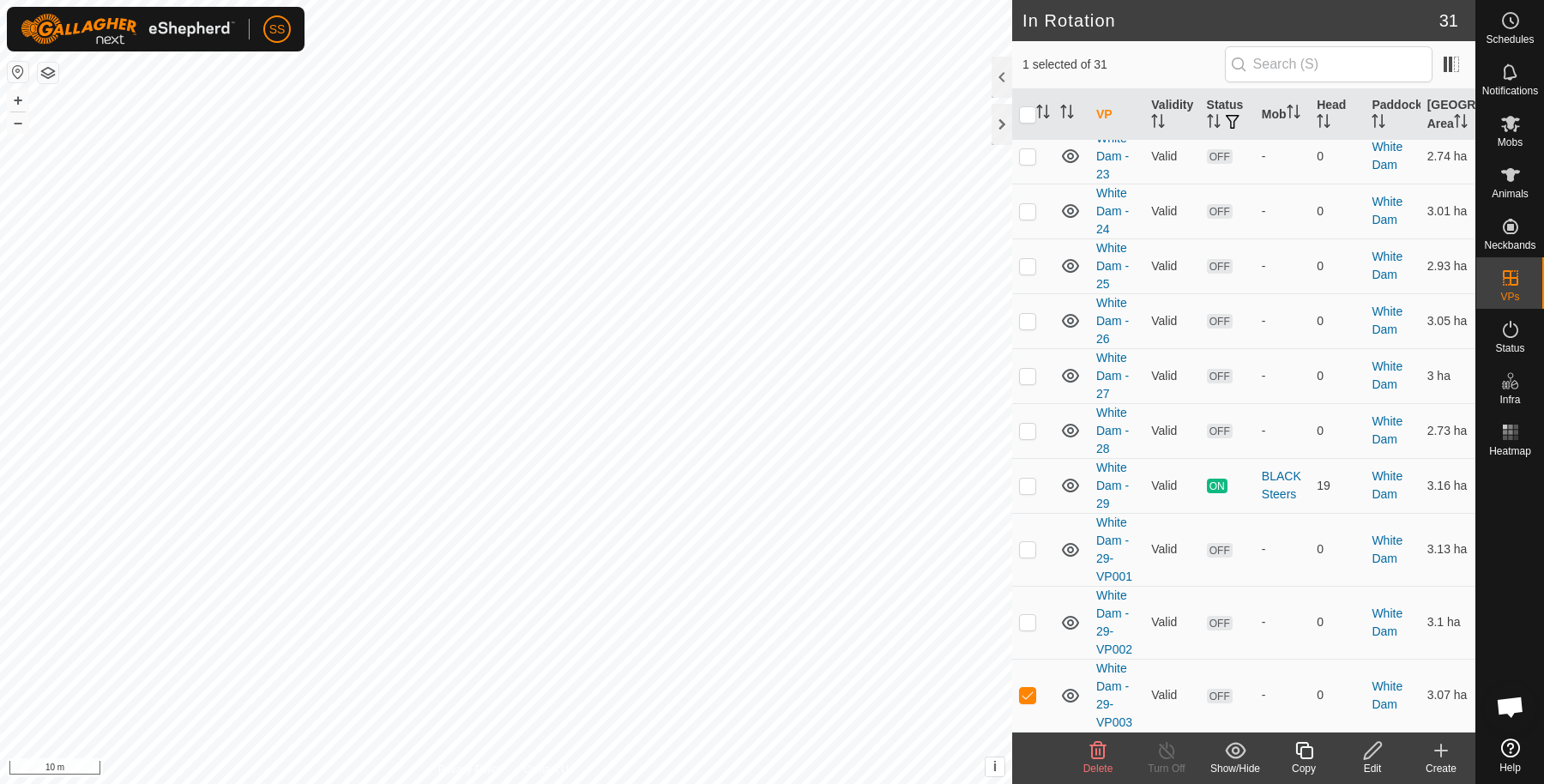
click at [1321, 751] on copy-svg-icon at bounding box center [1304, 750] width 69 height 21
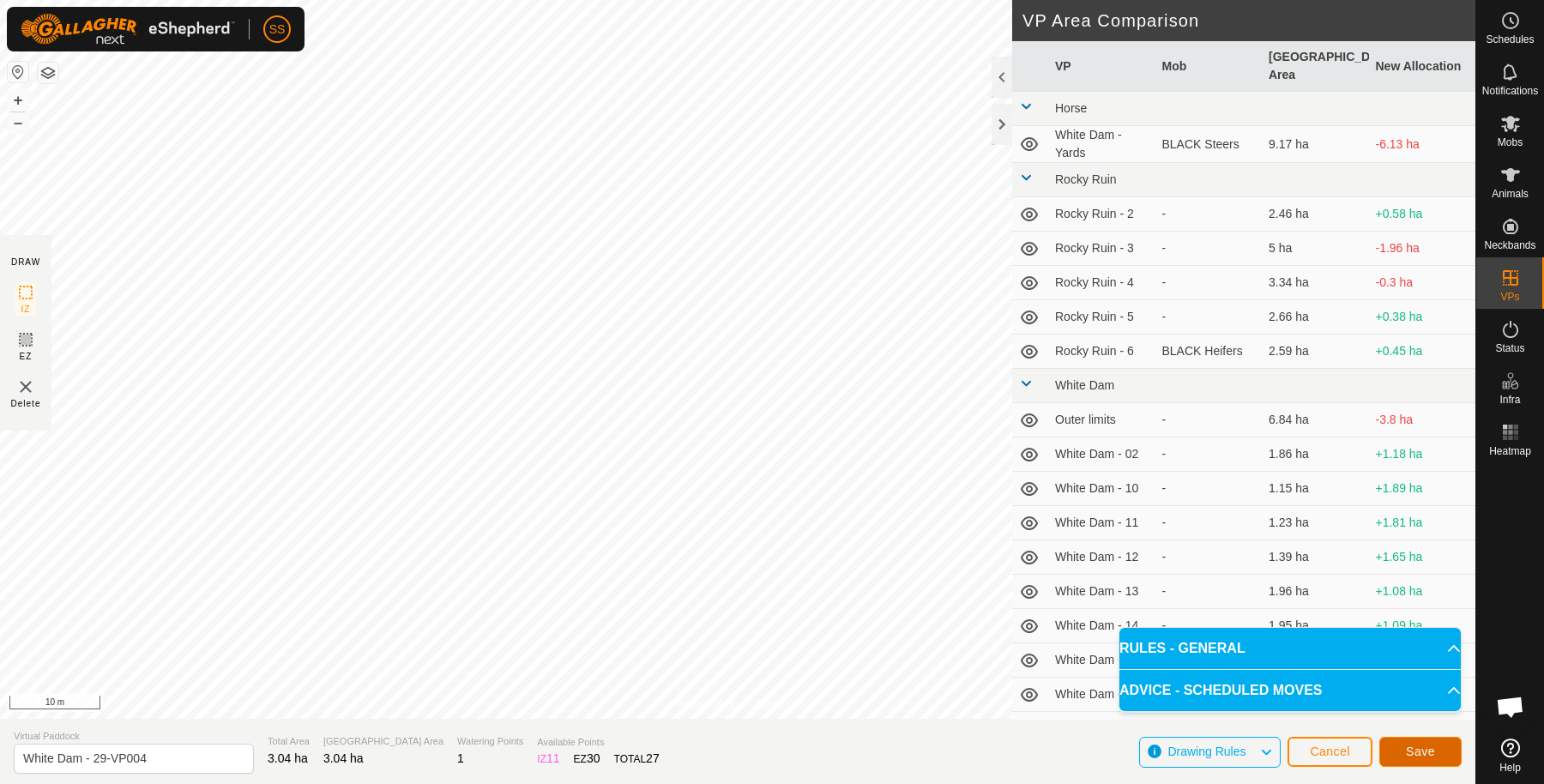
click at [1406, 755] on span "Save" at bounding box center [1420, 751] width 30 height 13
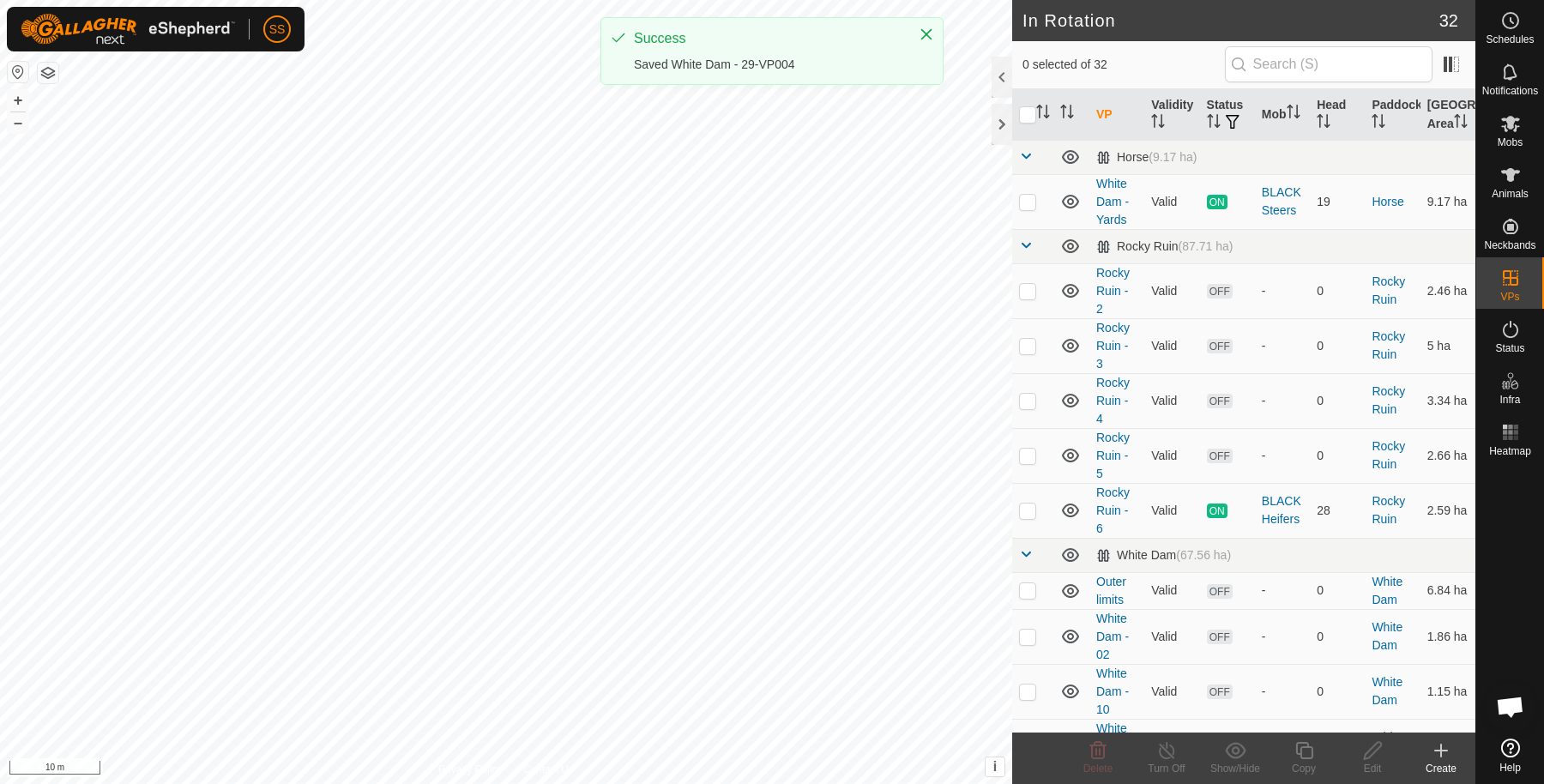
scroll to position [1328, 0]
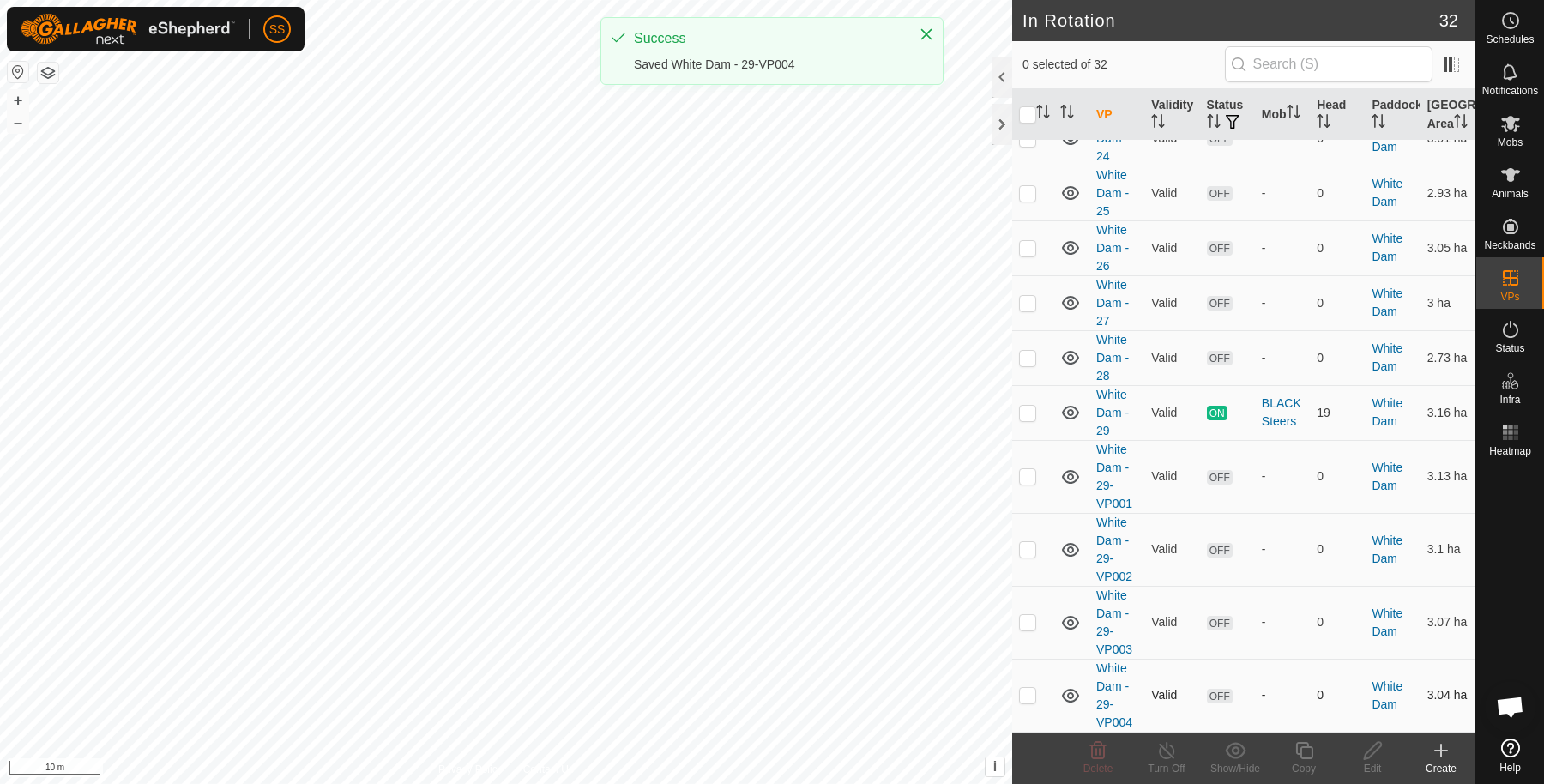
click at [1030, 692] on p-checkbox at bounding box center [1027, 694] width 17 height 13
checkbox input "true"
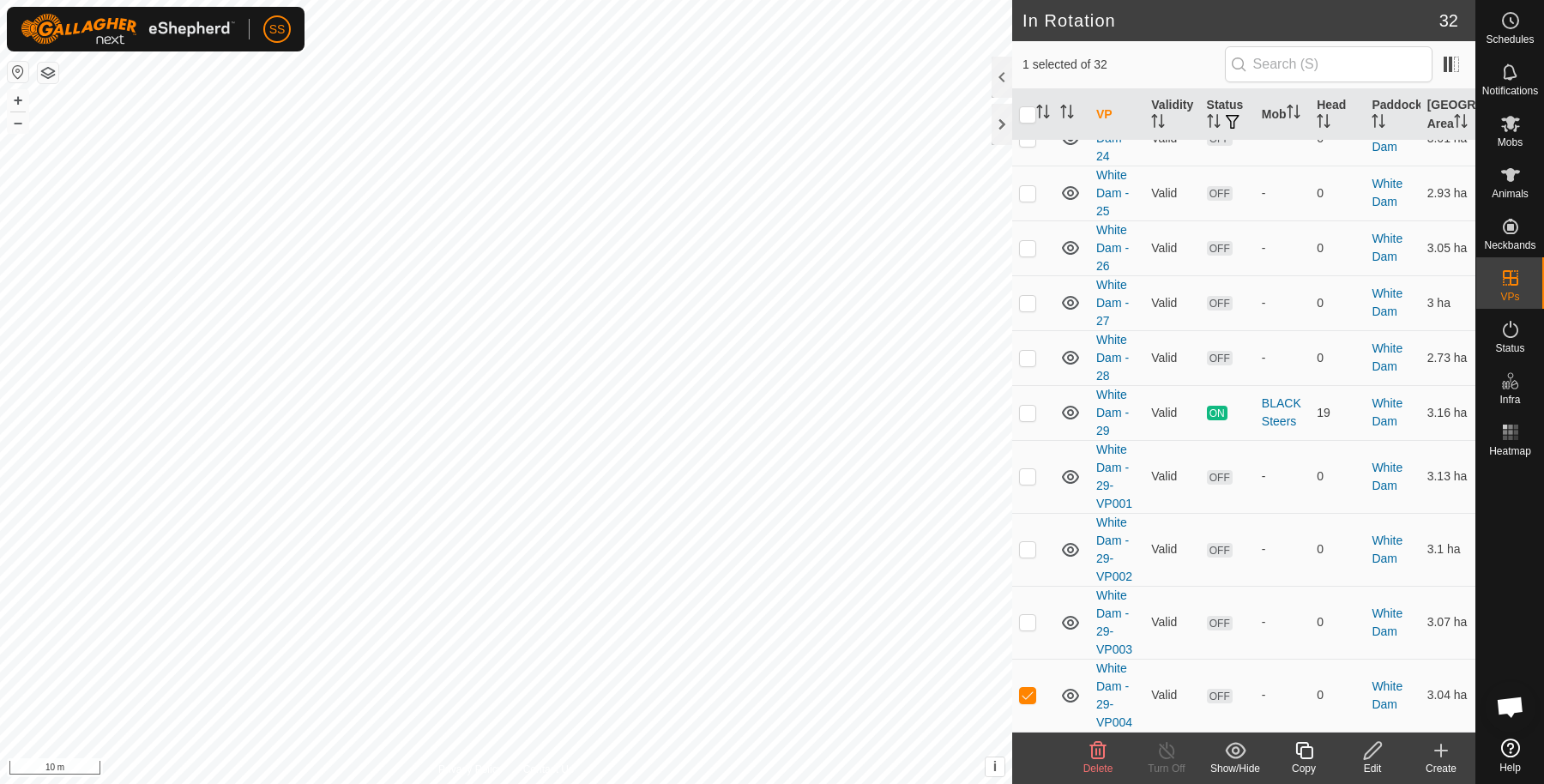
click at [1300, 745] on icon at bounding box center [1304, 750] width 22 height 21
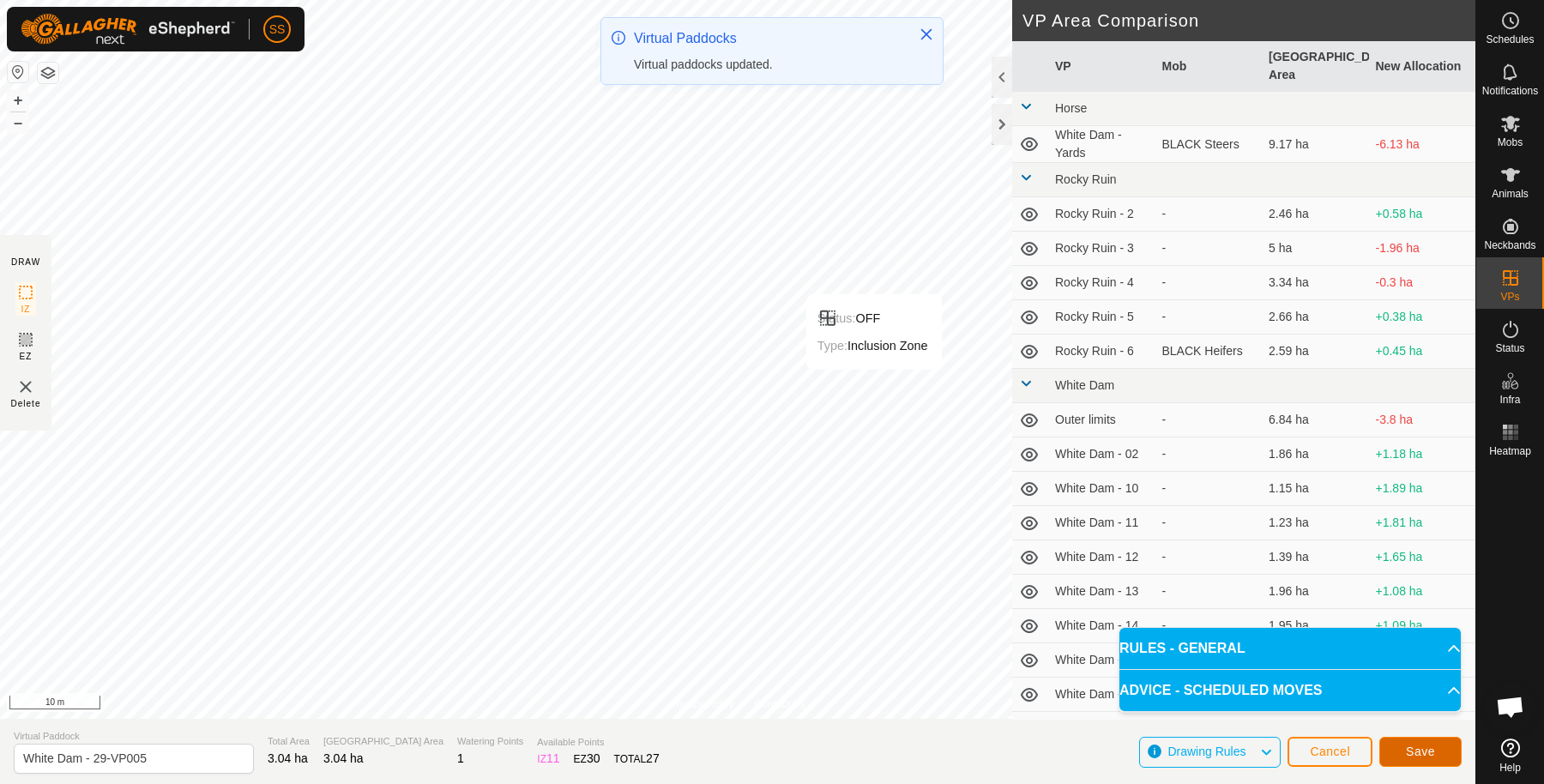
click at [1424, 754] on span "Save" at bounding box center [1420, 751] width 30 height 13
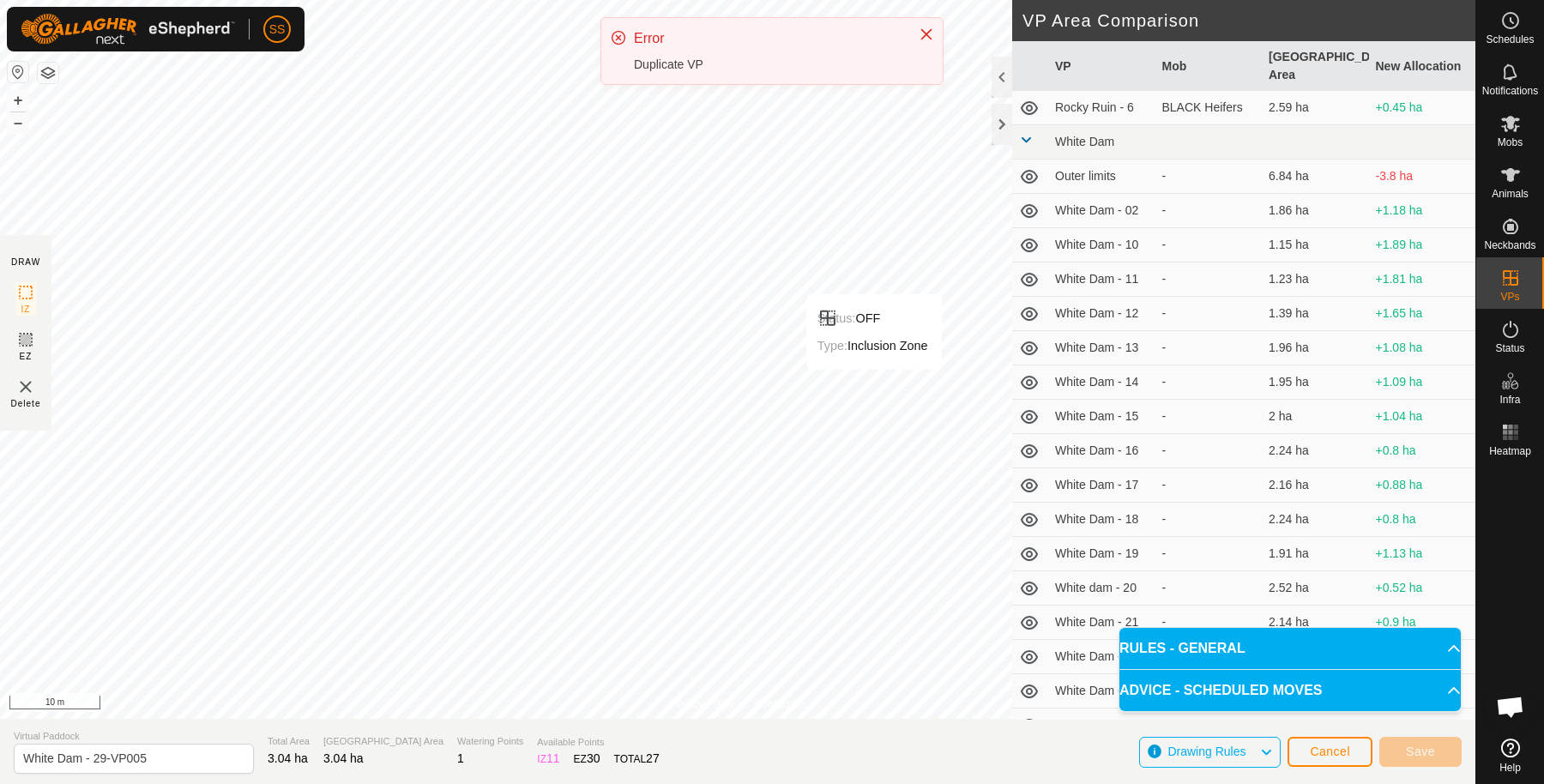
scroll to position [529, 0]
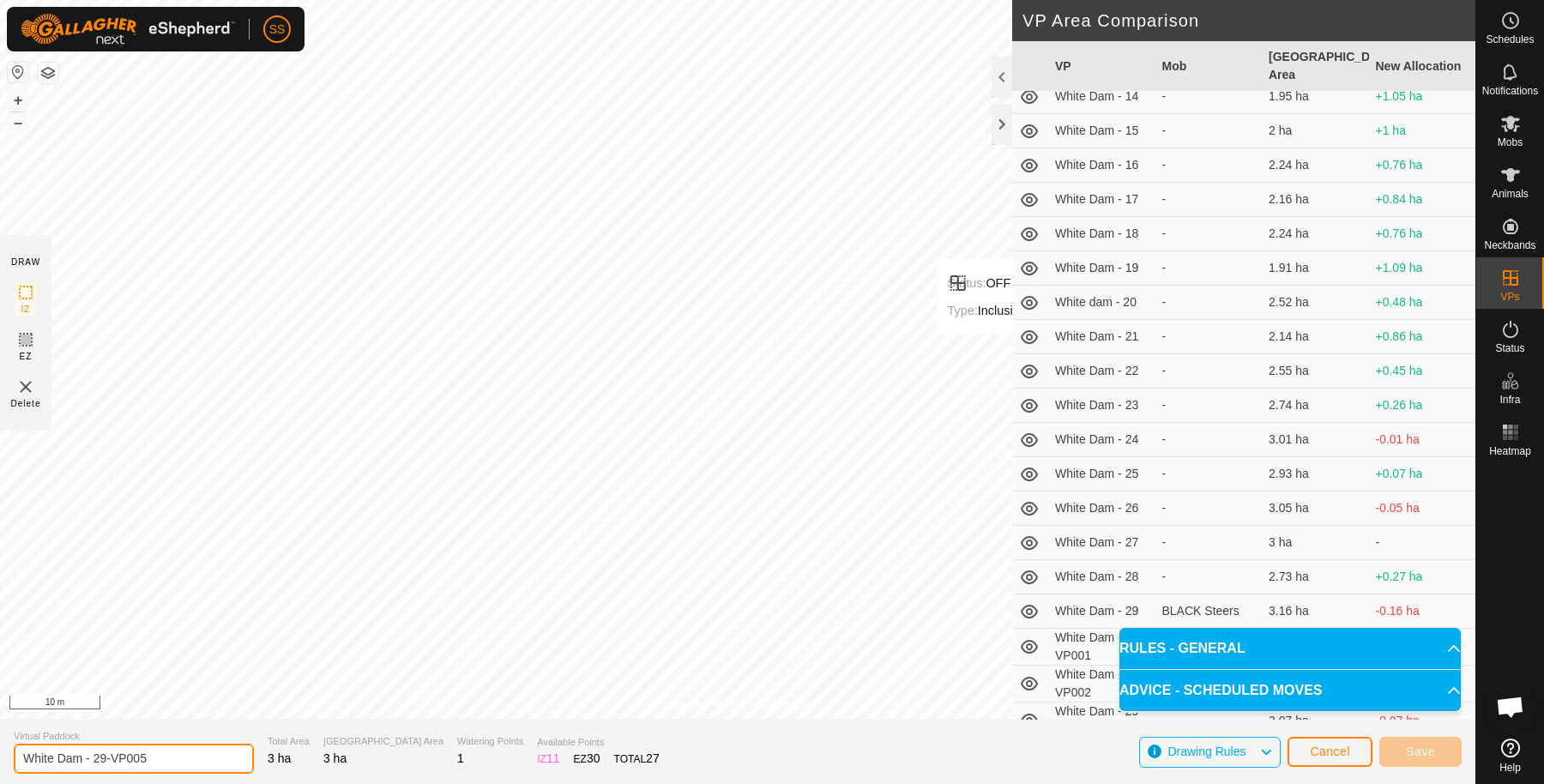
click at [177, 746] on input "White Dam - 29-VP005" at bounding box center [134, 758] width 240 height 30
type input "White Dam - 29-VP006"
click at [1355, 757] on button "Cancel" at bounding box center [1330, 751] width 85 height 30
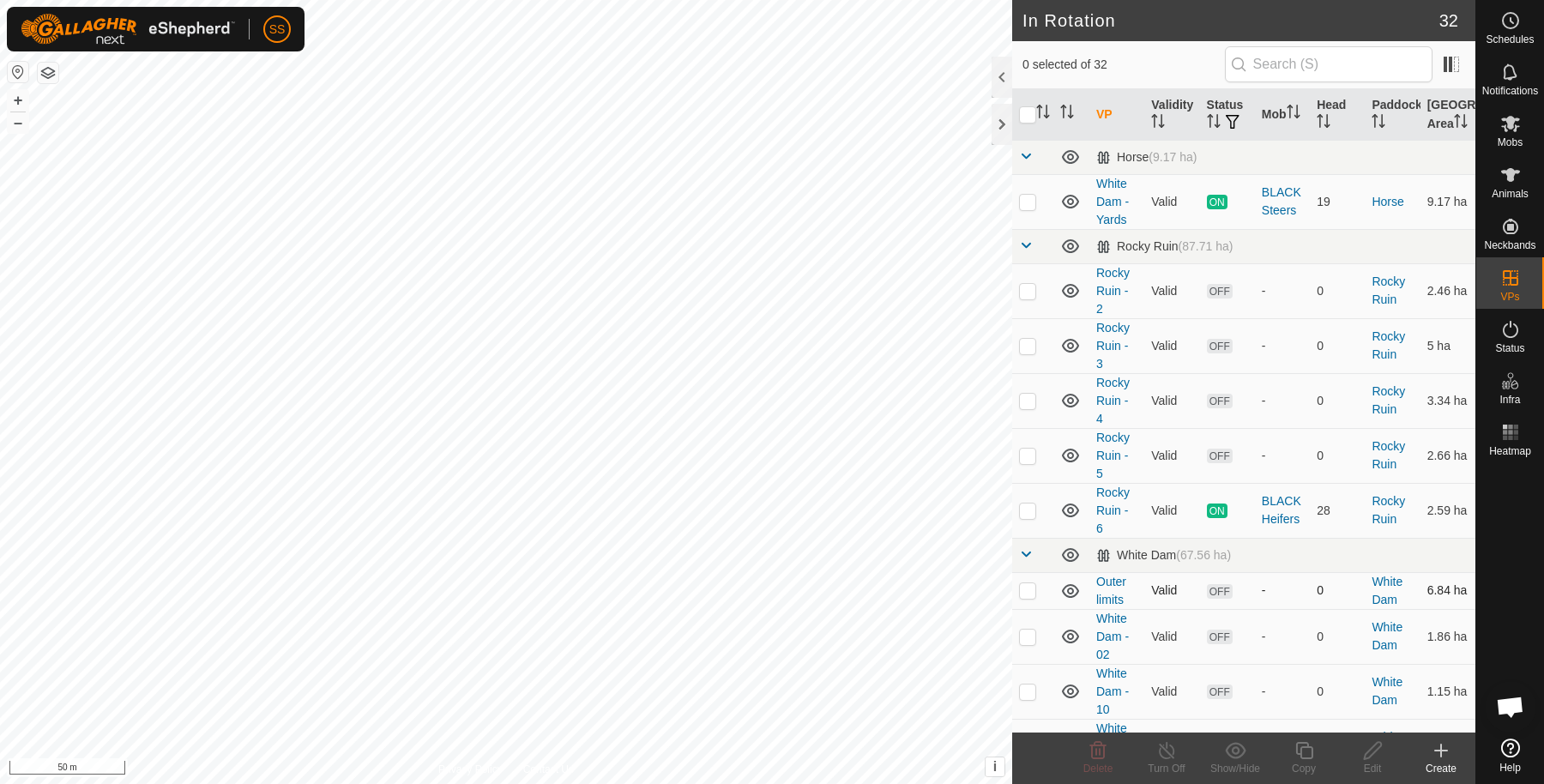
click at [813, 643] on div "In Rotation 32 0 selected of 32 VP Validity Status Mob Head Paddock Grazing Are…" at bounding box center [737, 392] width 1476 height 784
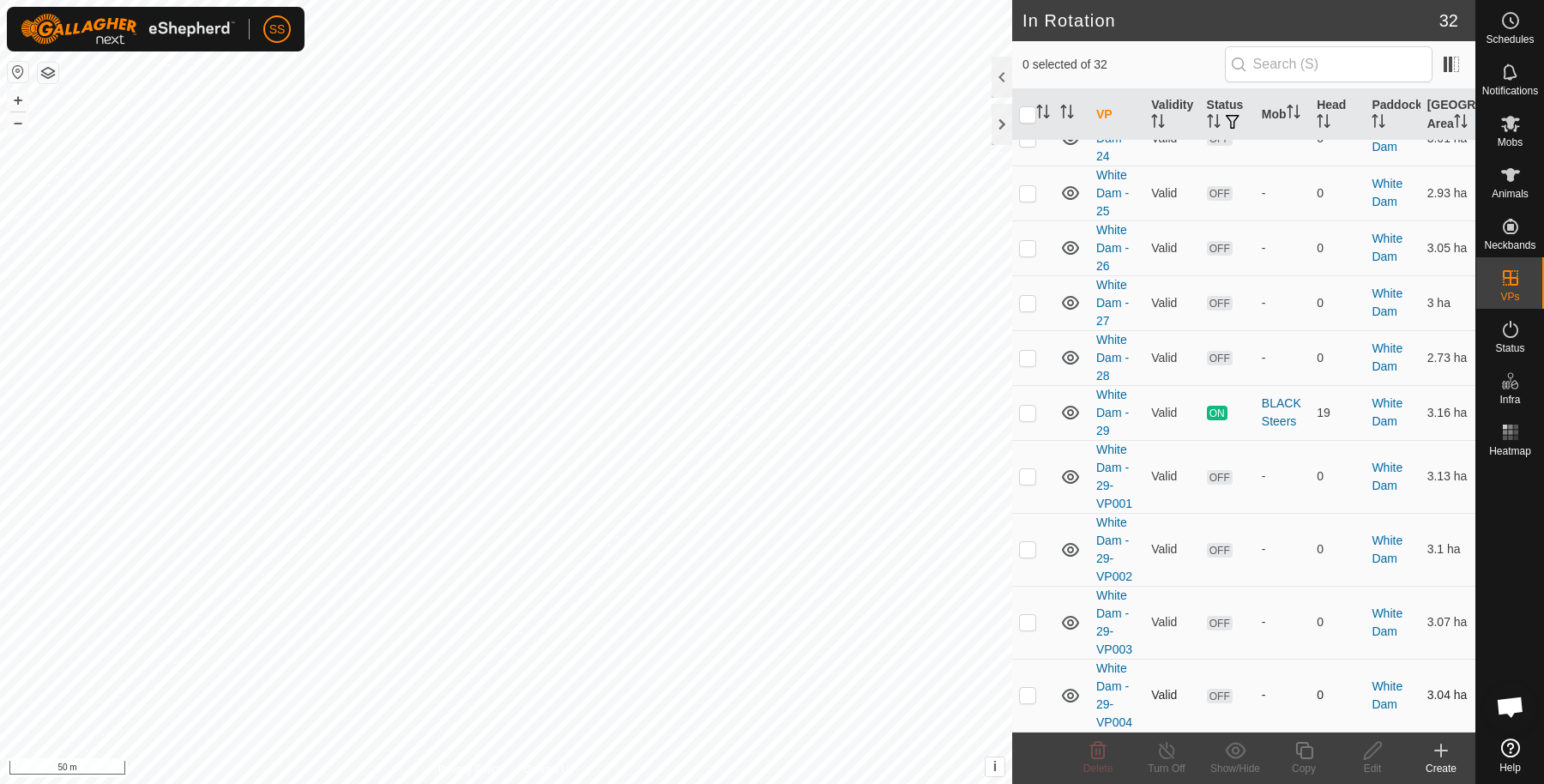
click at [1036, 706] on td at bounding box center [1033, 694] width 41 height 73
checkbox input "true"
click at [1026, 626] on p-checkbox at bounding box center [1027, 622] width 17 height 13
checkbox input "true"
click at [1025, 555] on p-checkbox at bounding box center [1027, 548] width 17 height 13
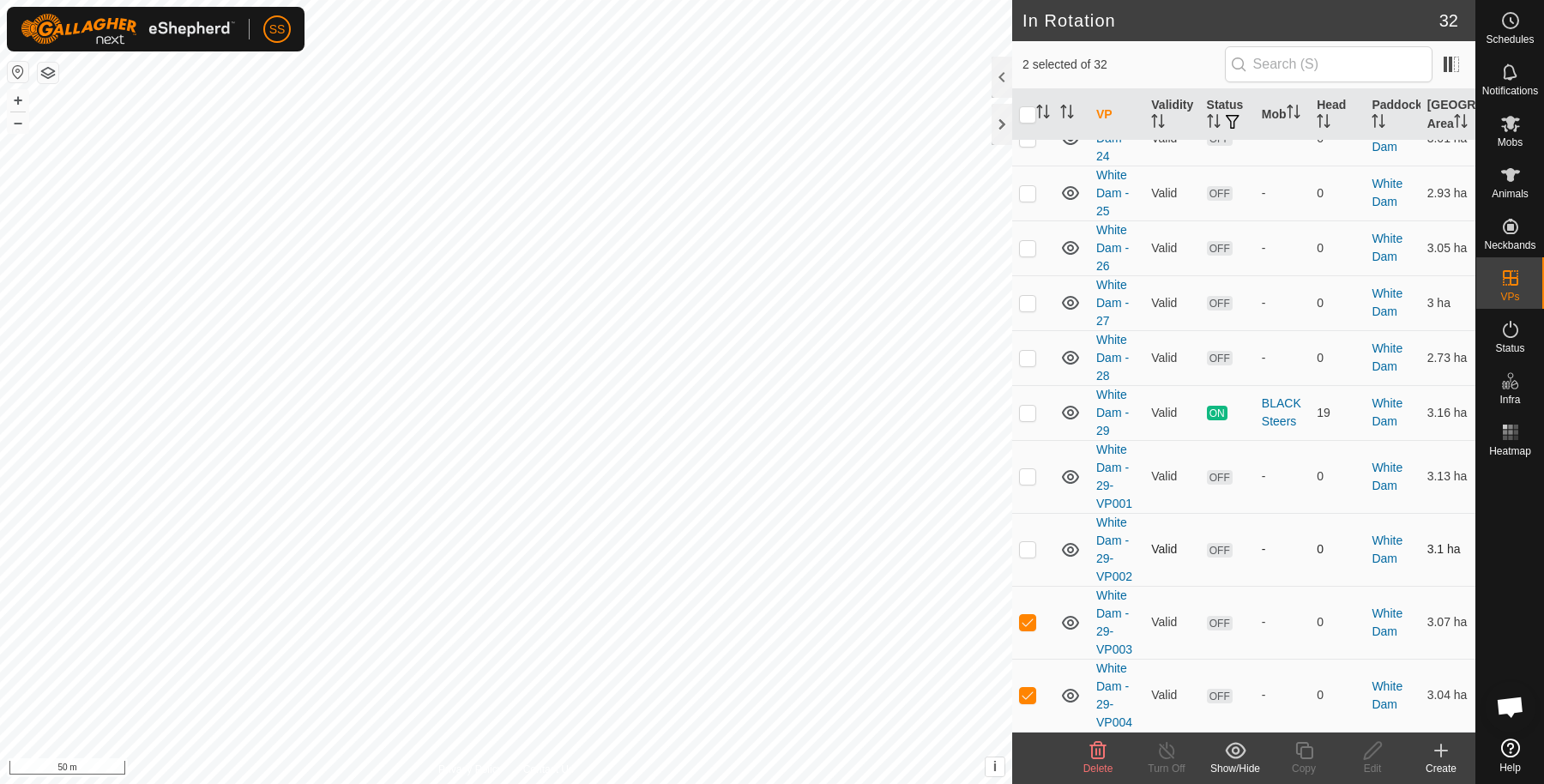
checkbox input "true"
click at [1024, 481] on p-checkbox at bounding box center [1027, 475] width 17 height 13
click at [1095, 752] on icon at bounding box center [1098, 750] width 21 height 21
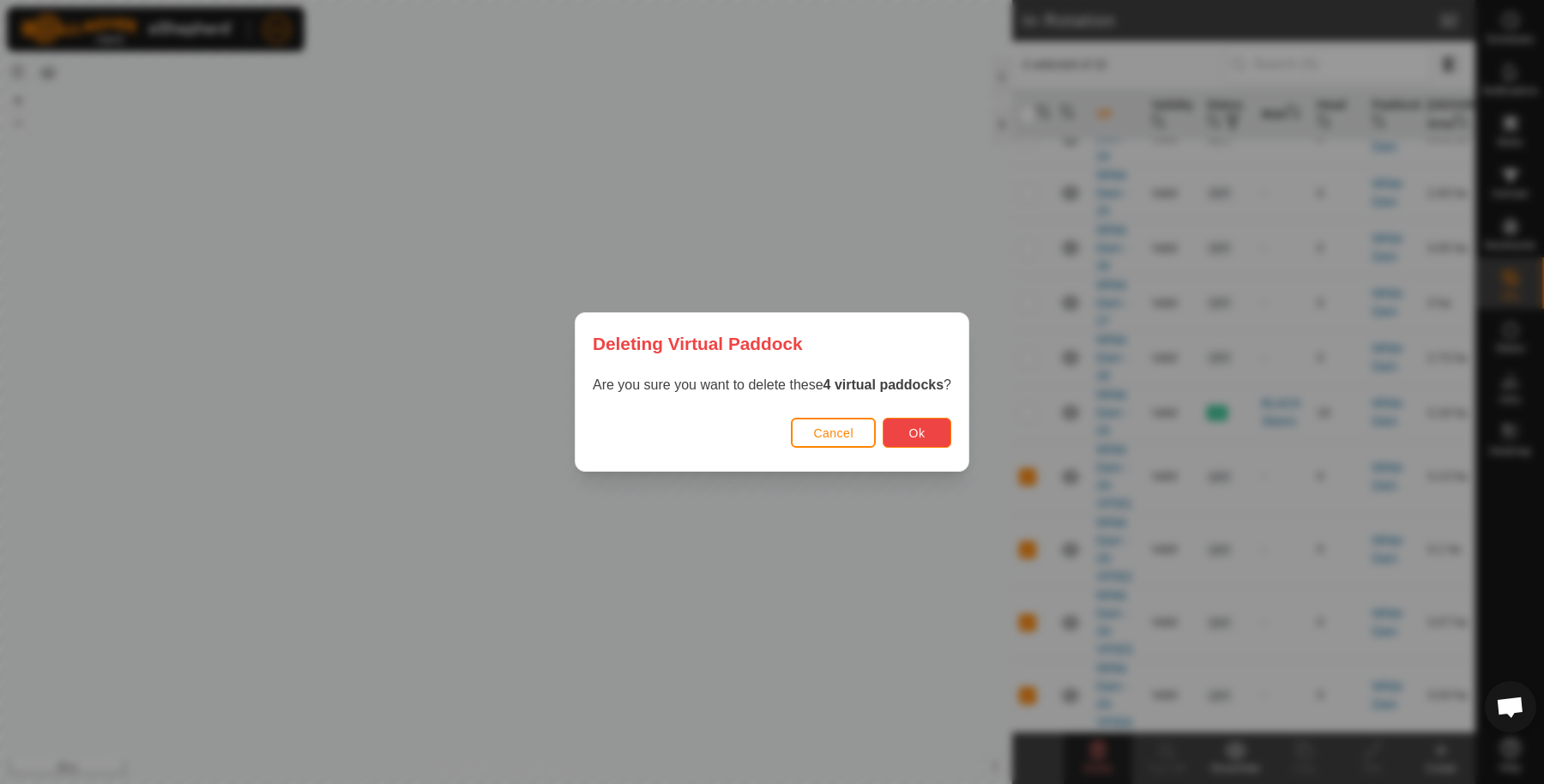
click at [908, 438] on button "Ok" at bounding box center [917, 432] width 69 height 30
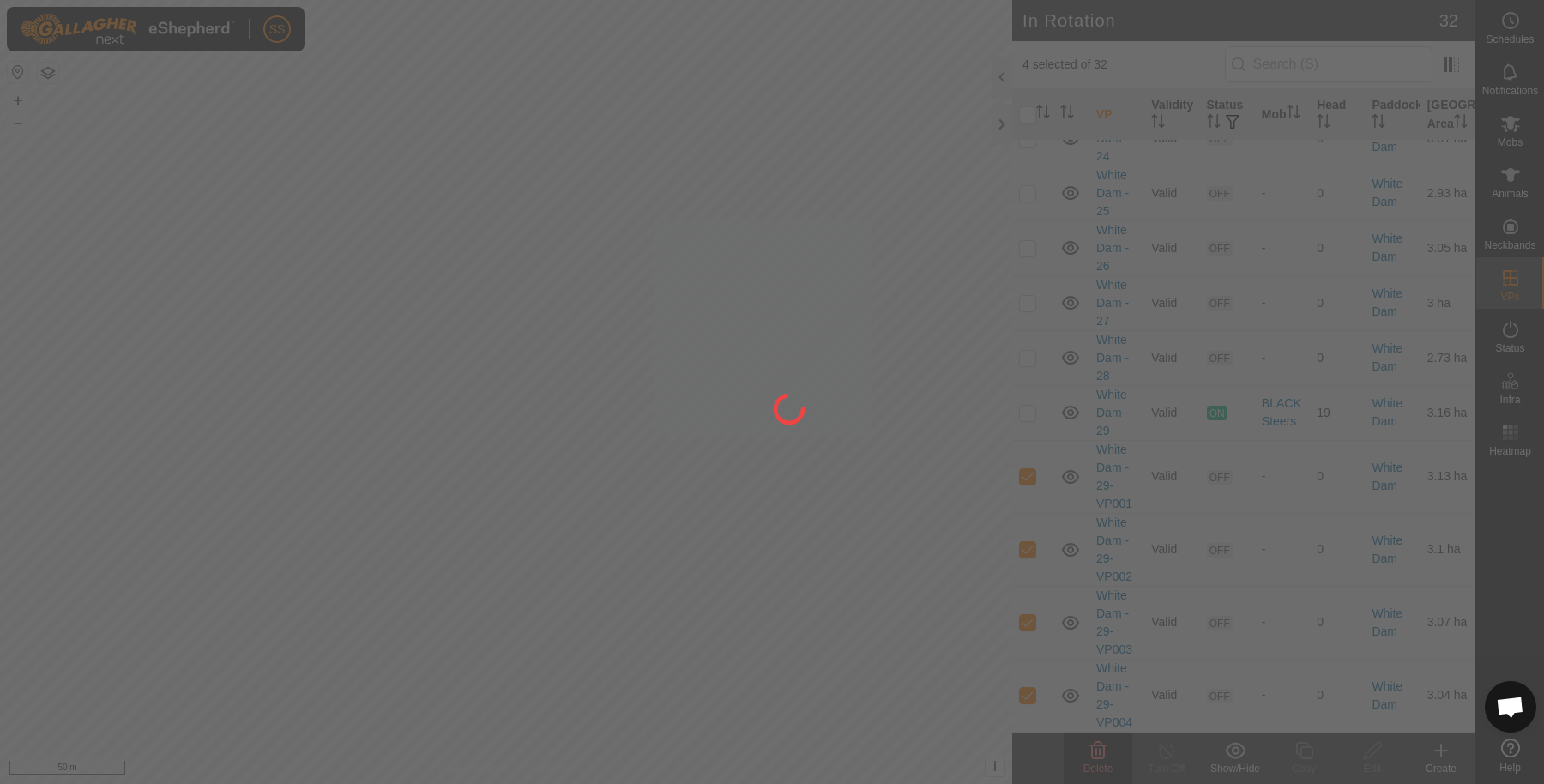
checkbox input "false"
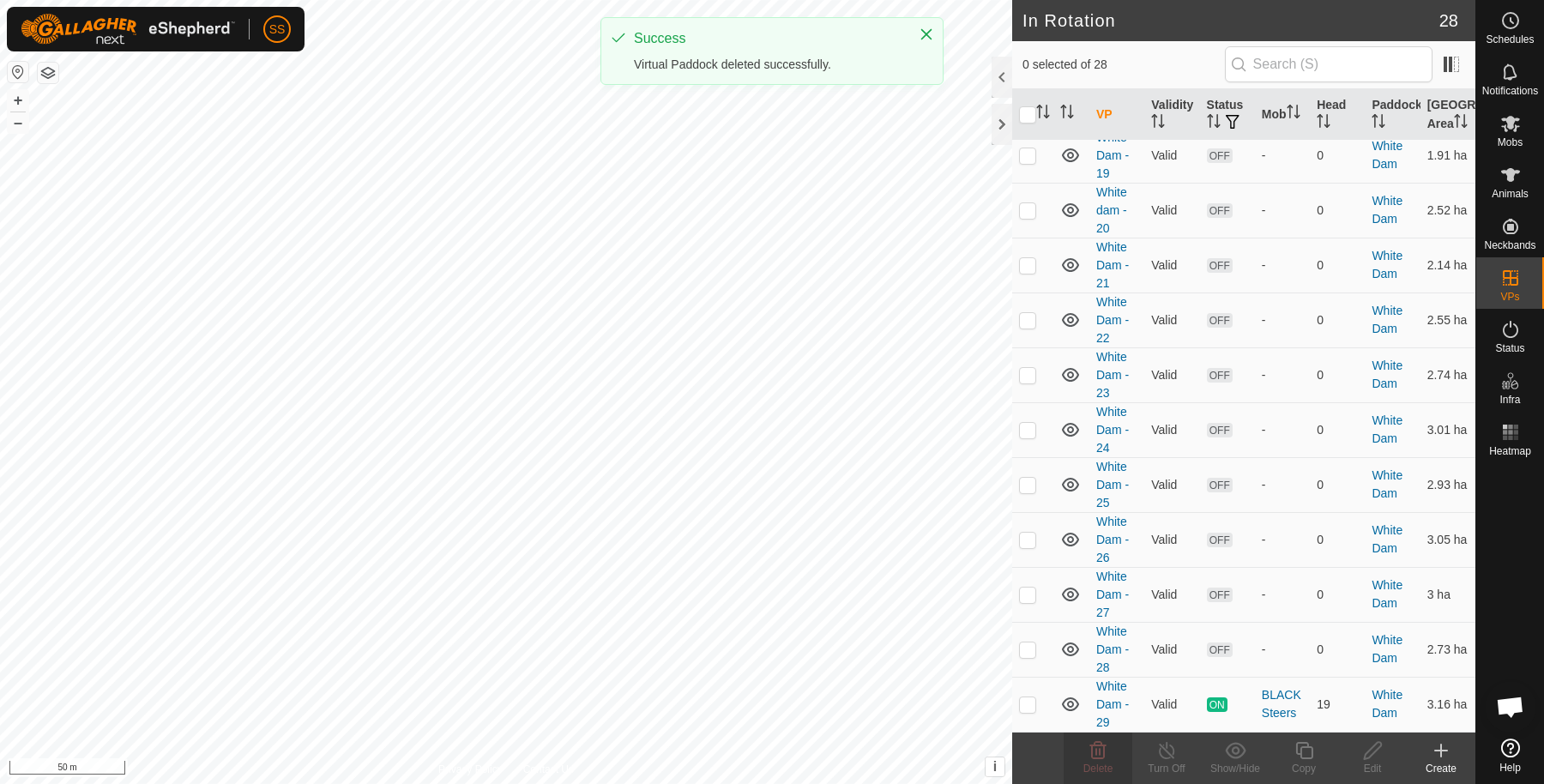
scroll to position [1038, 0]
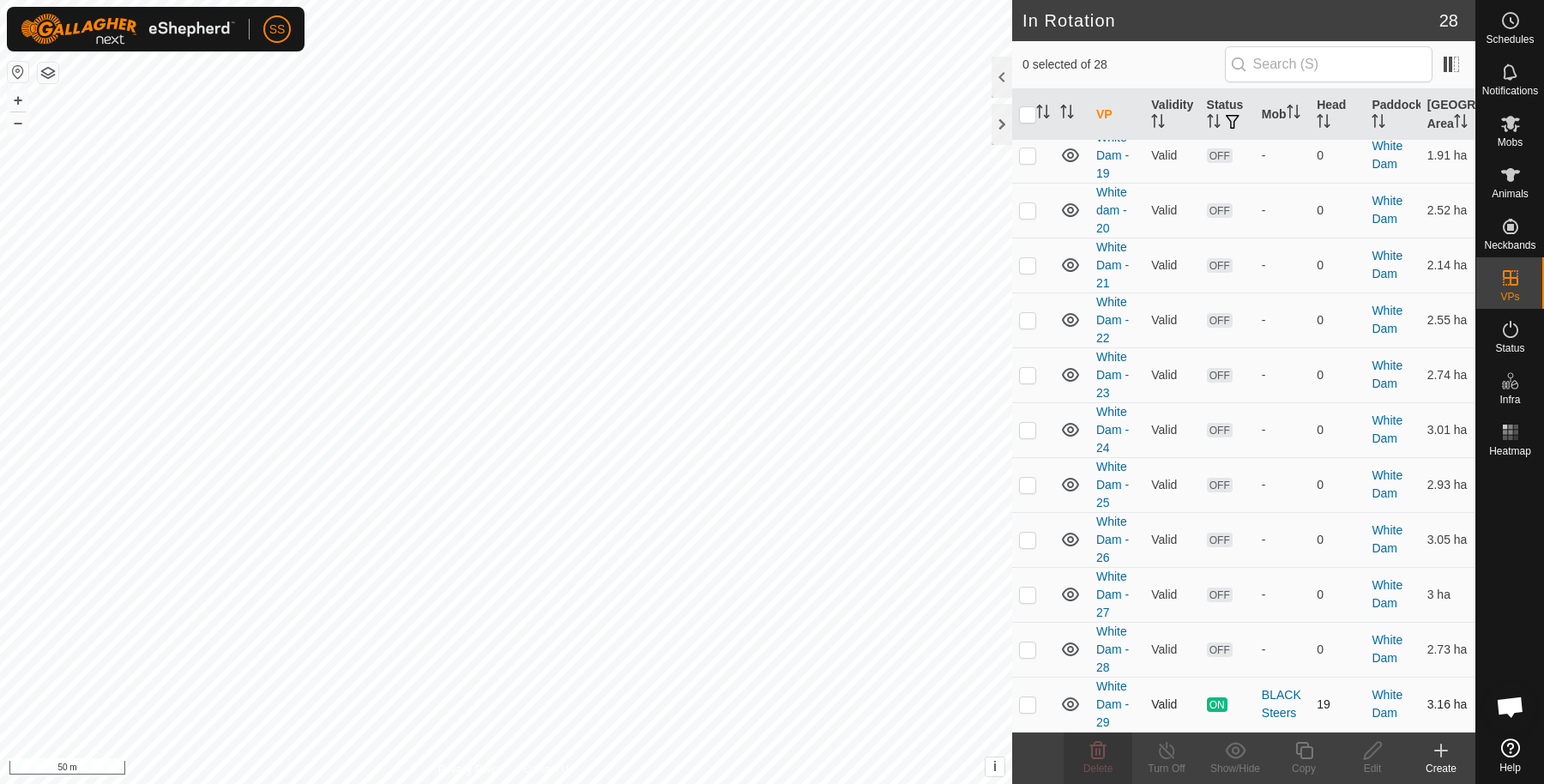
click at [1034, 709] on p-checkbox at bounding box center [1027, 703] width 17 height 13
checkbox input "true"
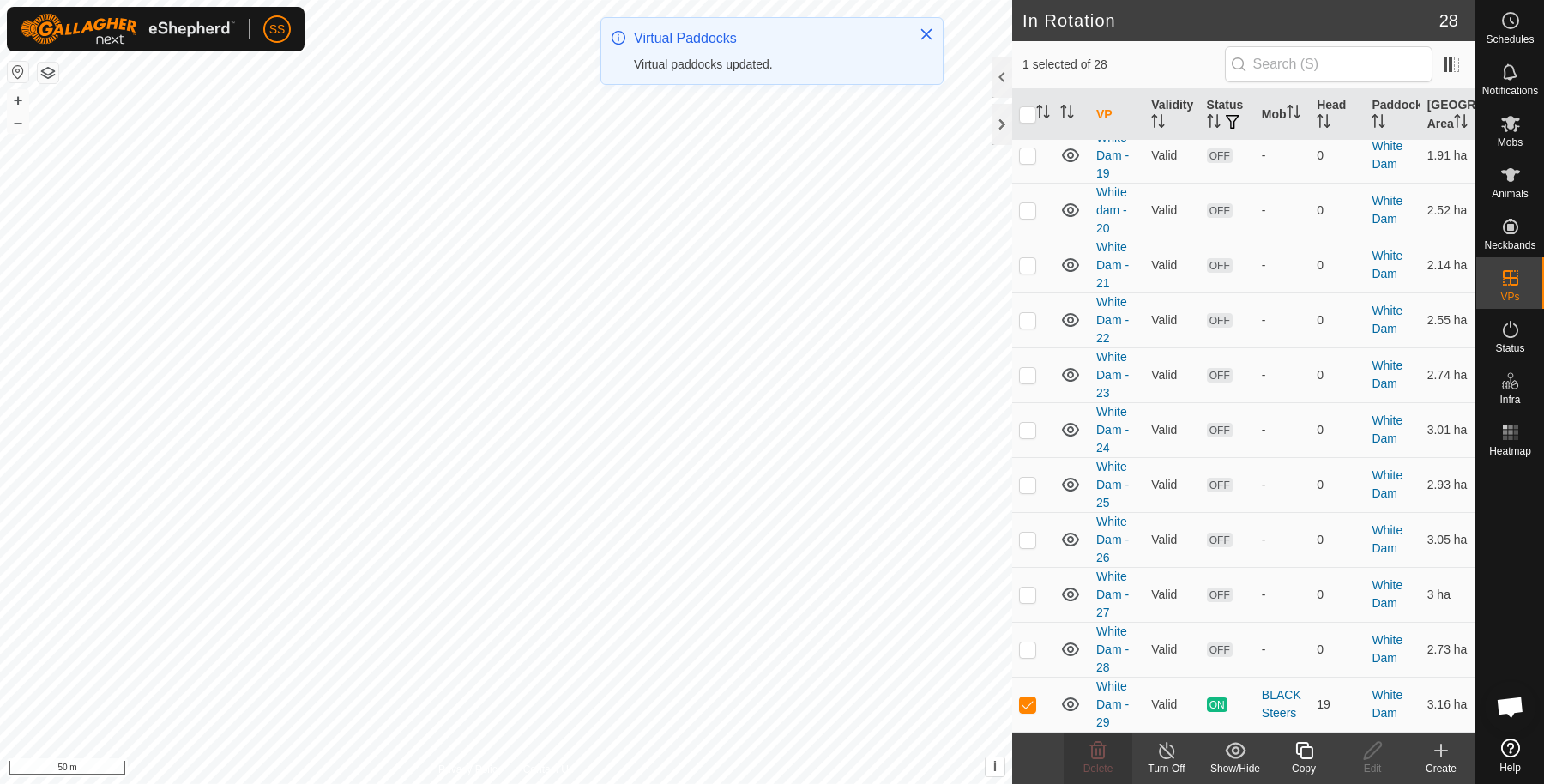
scroll to position [0, 0]
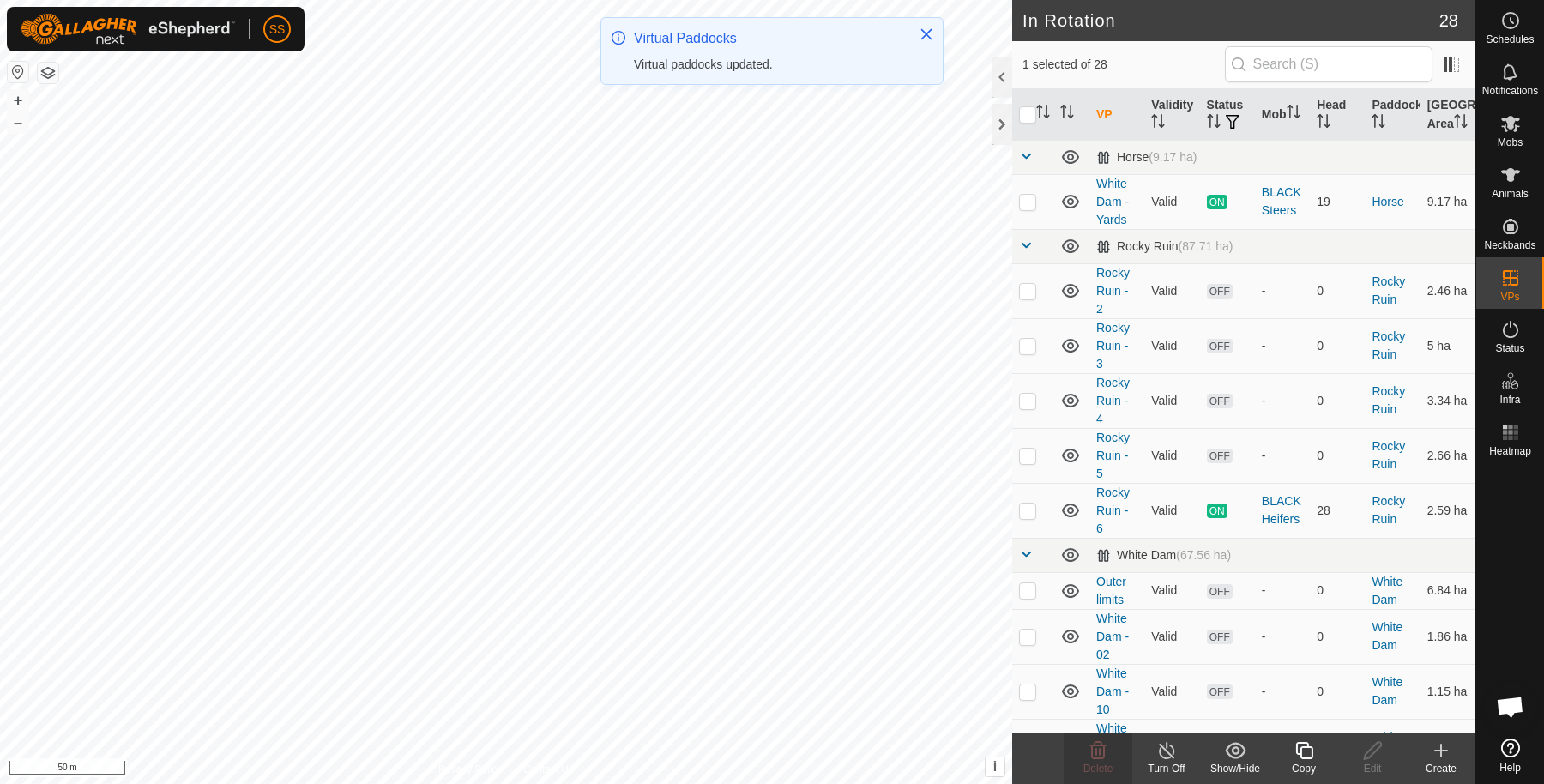
click at [1292, 761] on div "Copy" at bounding box center [1304, 768] width 69 height 15
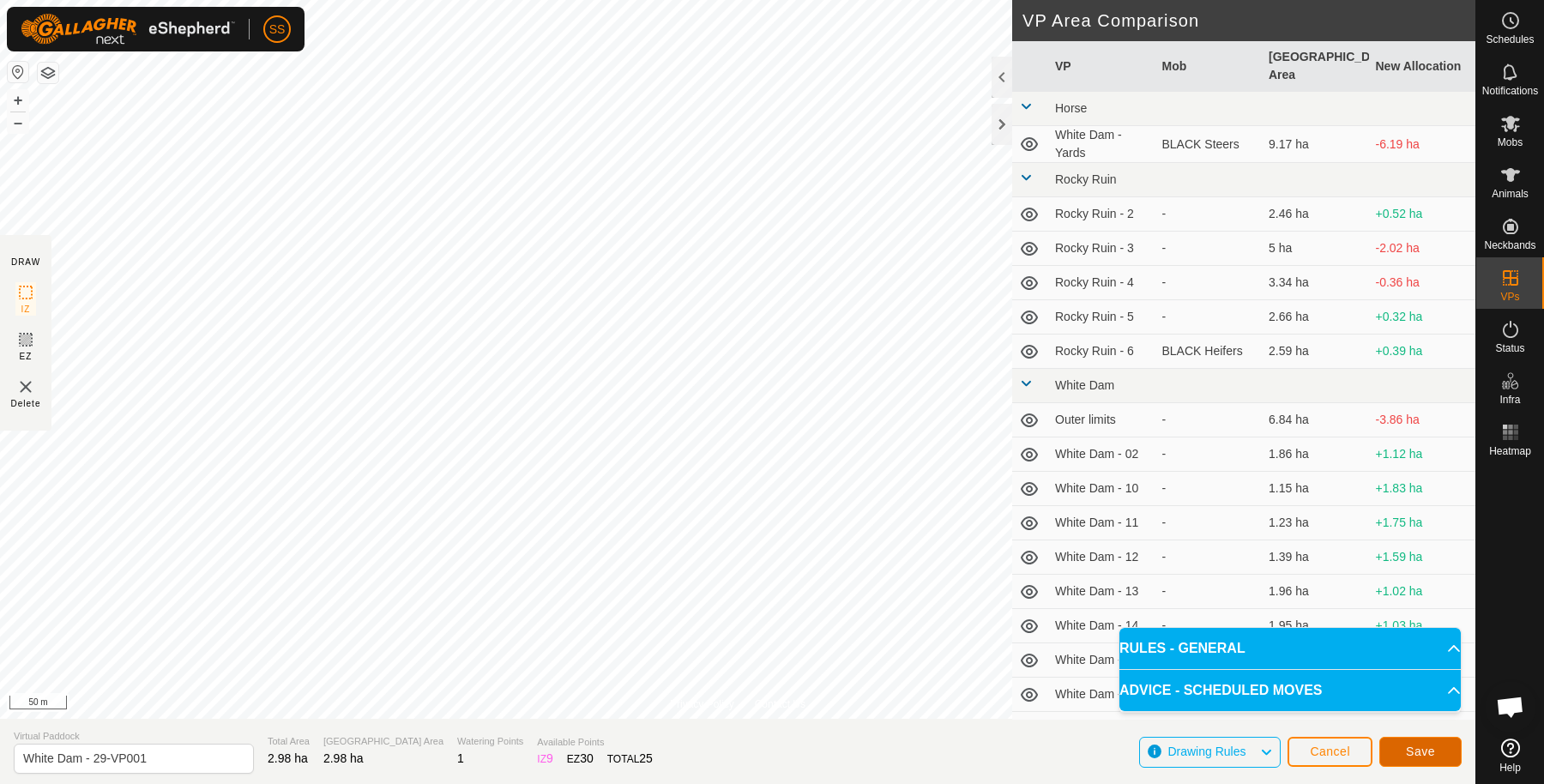
click at [1433, 750] on span "Save" at bounding box center [1420, 751] width 30 height 13
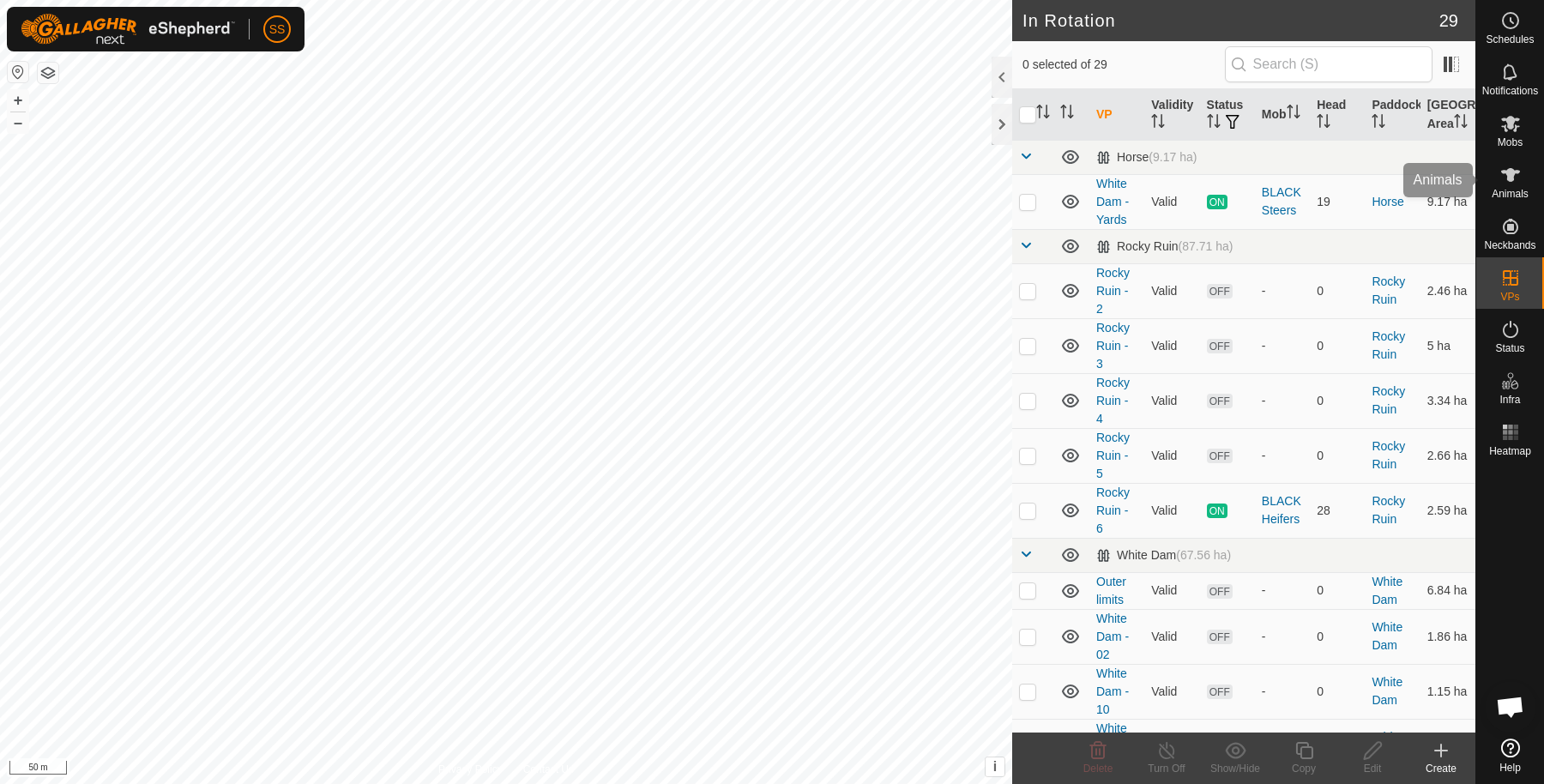
click at [1522, 181] on es-animals-svg-icon at bounding box center [1511, 175] width 31 height 28
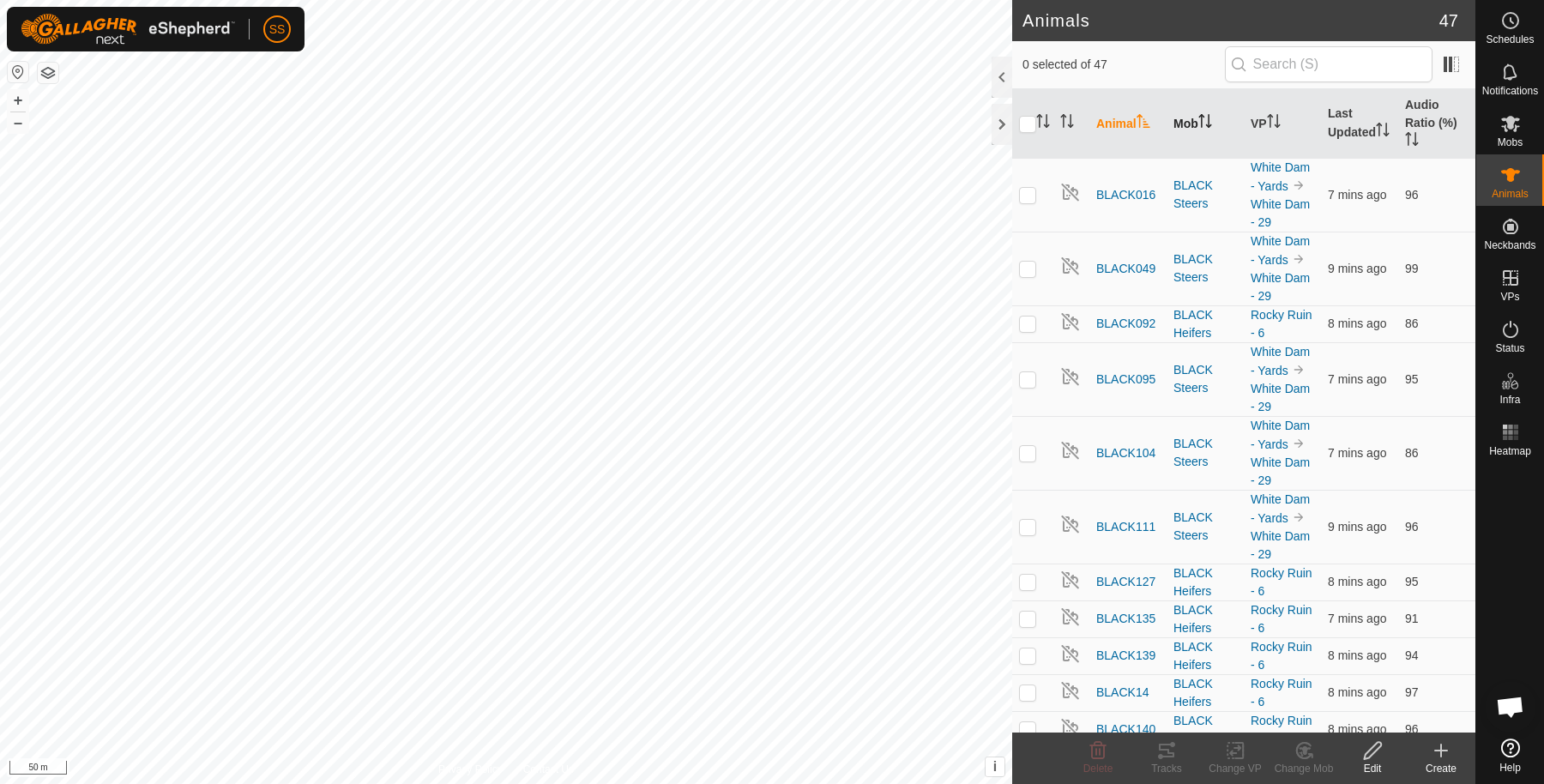
click at [1202, 118] on icon "Activate to sort" at bounding box center [1205, 120] width 13 height 13
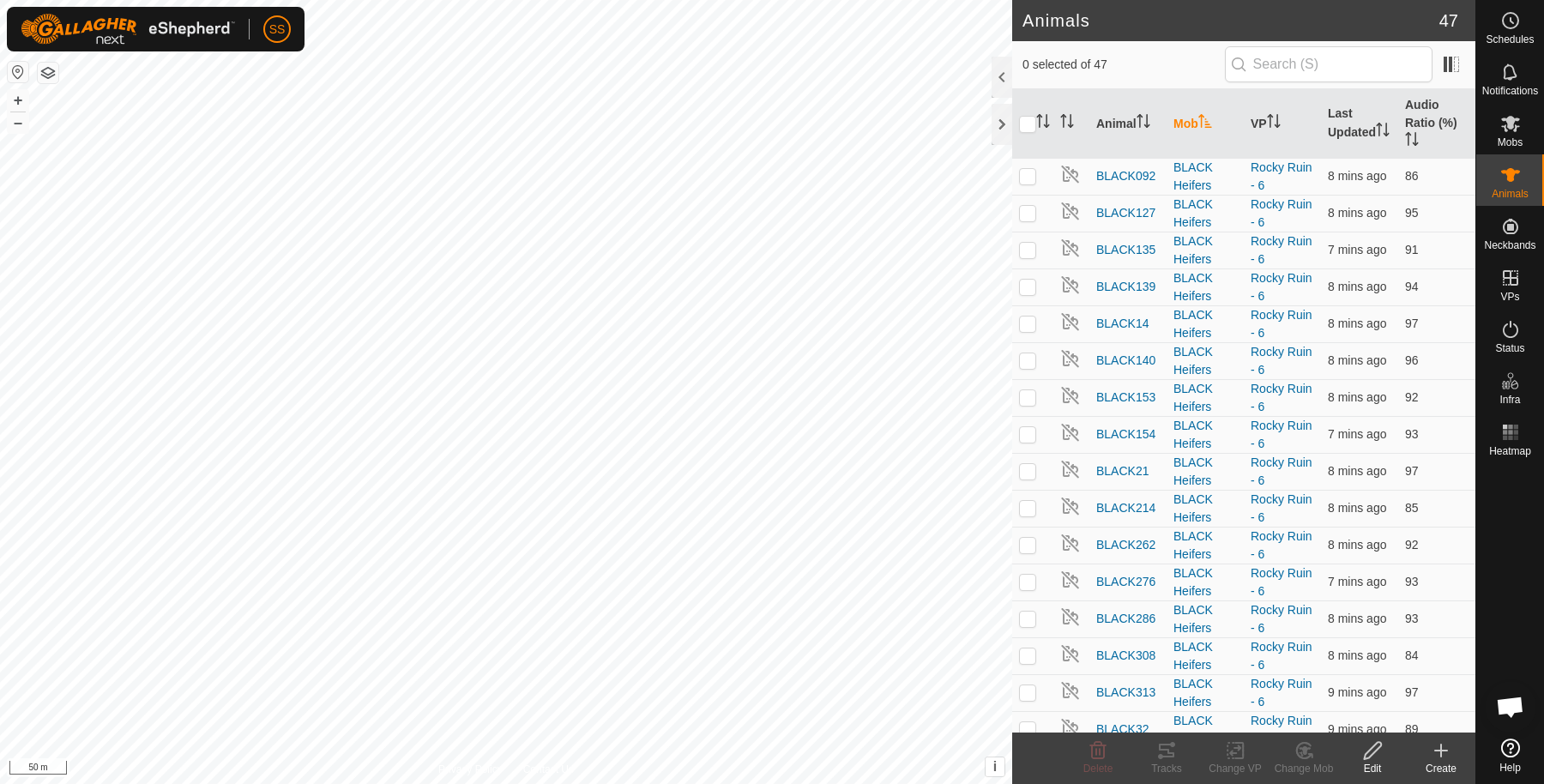
click at [1206, 118] on icon "Activate to sort" at bounding box center [1205, 120] width 13 height 13
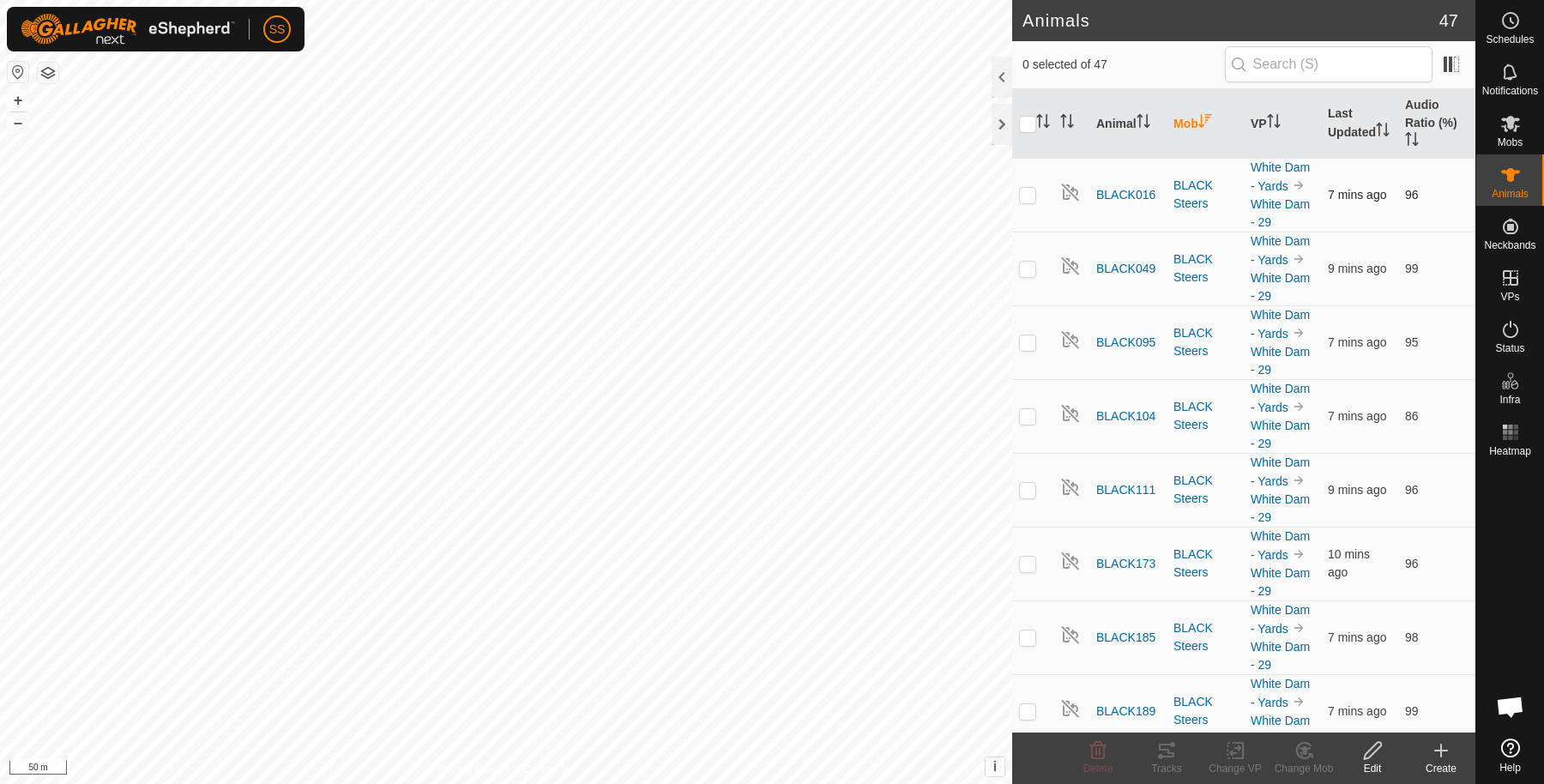
click at [1032, 187] on p-checkbox at bounding box center [1027, 194] width 17 height 13
checkbox input "true"
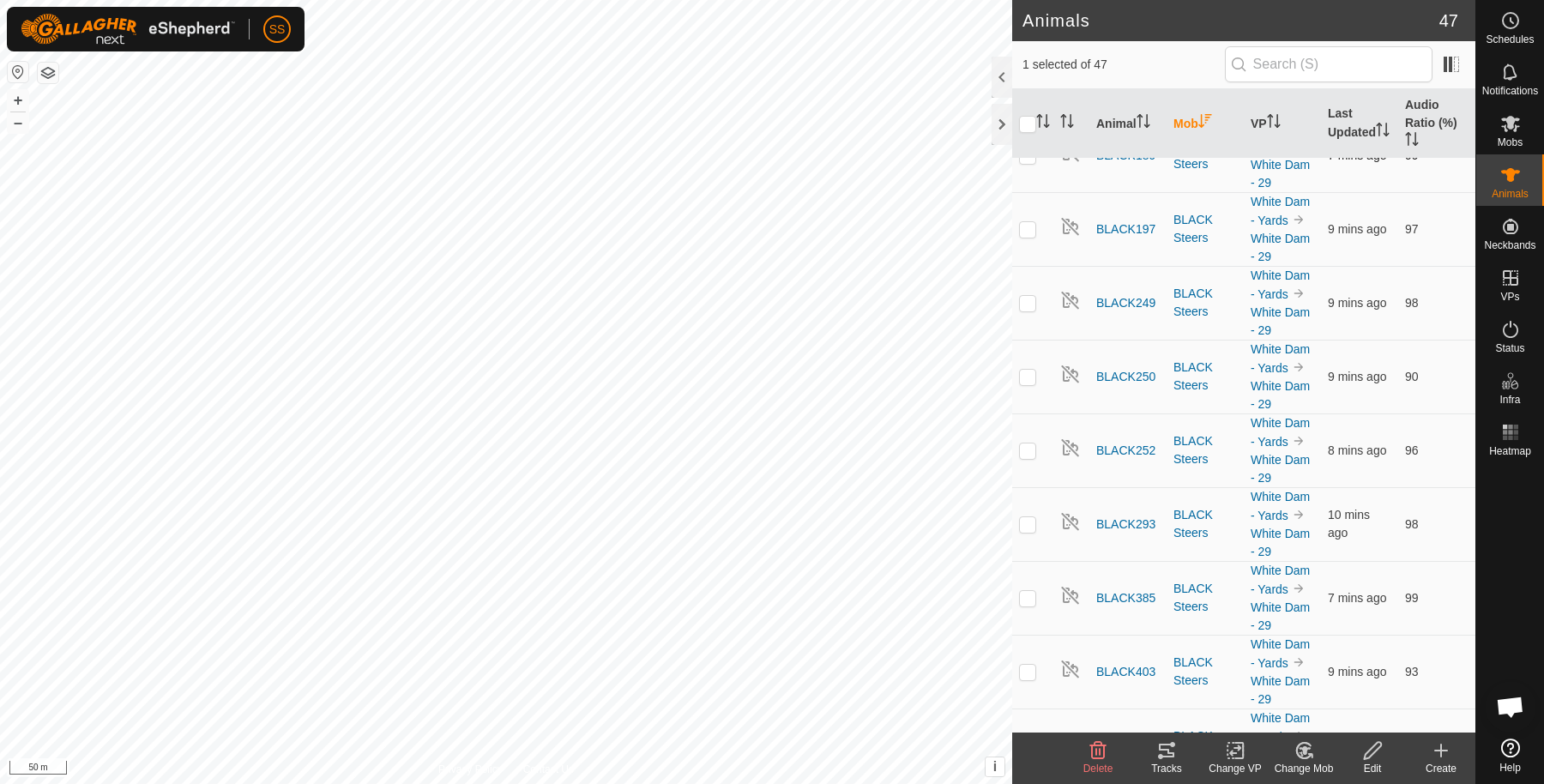
scroll to position [285, 0]
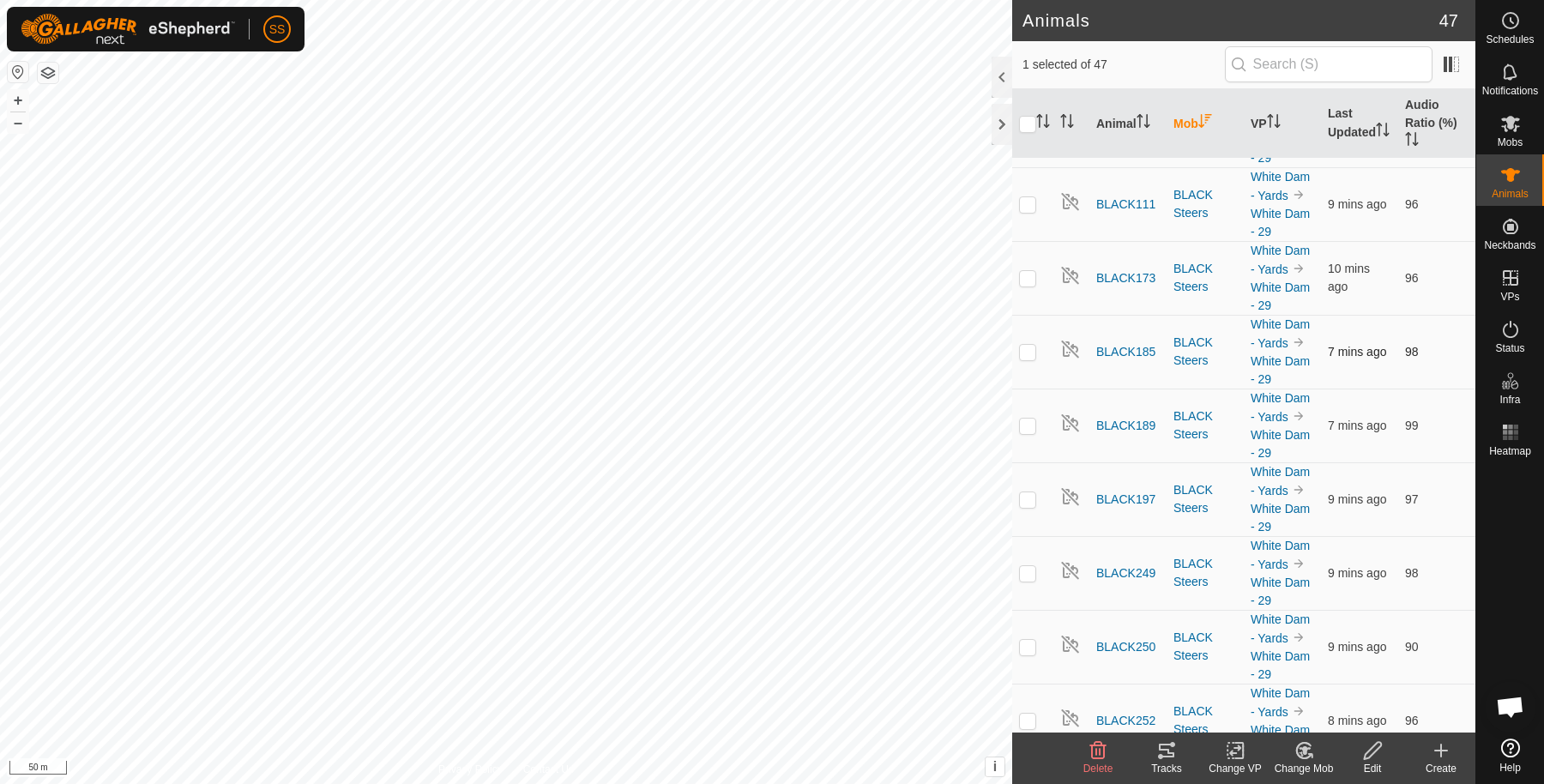
click at [1019, 353] on p-tablecheckbox at bounding box center [1027, 351] width 17 height 13
checkbox input "true"
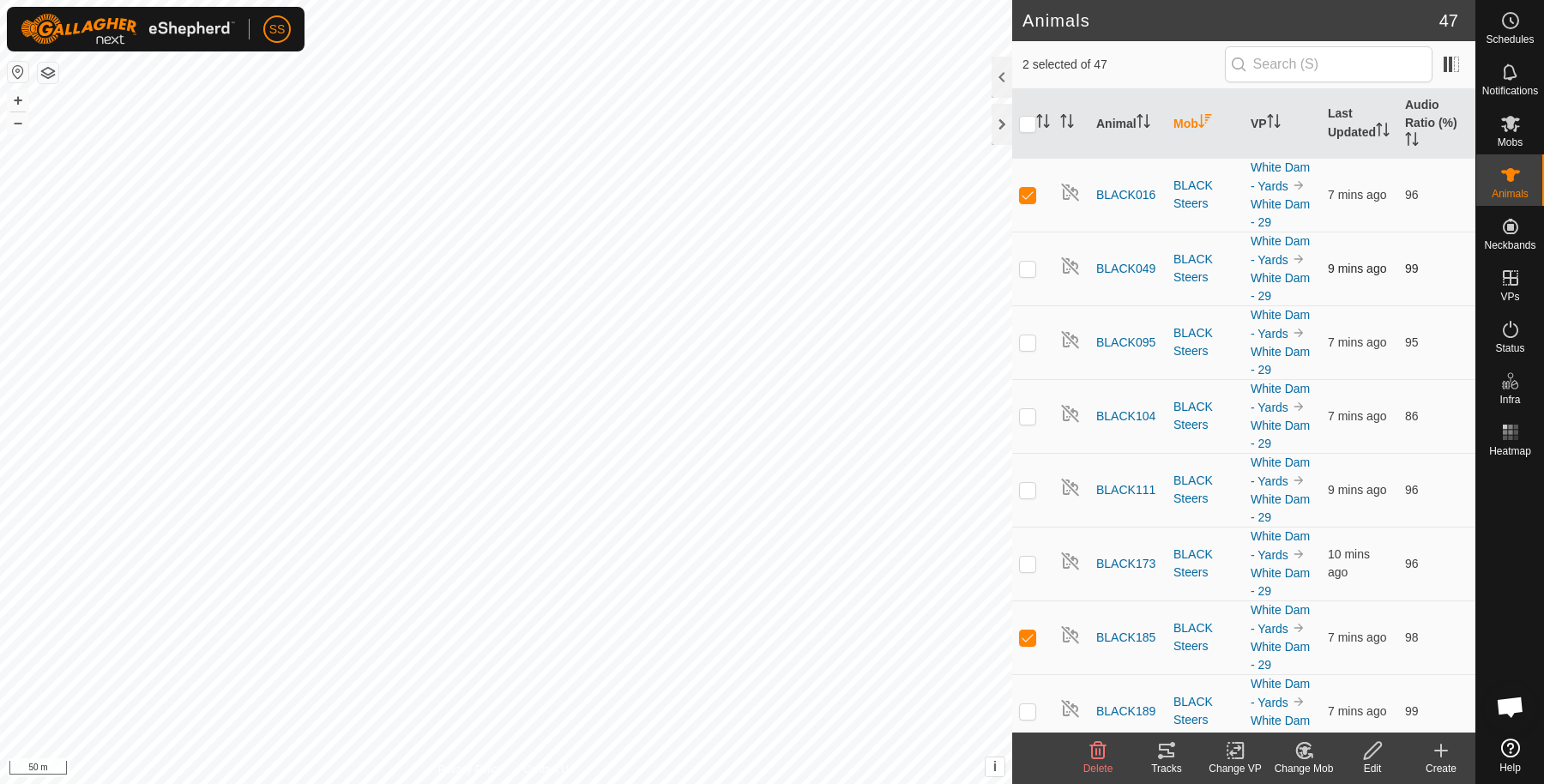
click at [1028, 274] on td at bounding box center [1033, 268] width 41 height 74
checkbox input "true"
click at [1028, 652] on td at bounding box center [1033, 637] width 41 height 74
checkbox input "false"
click at [1016, 273] on td at bounding box center [1033, 268] width 41 height 74
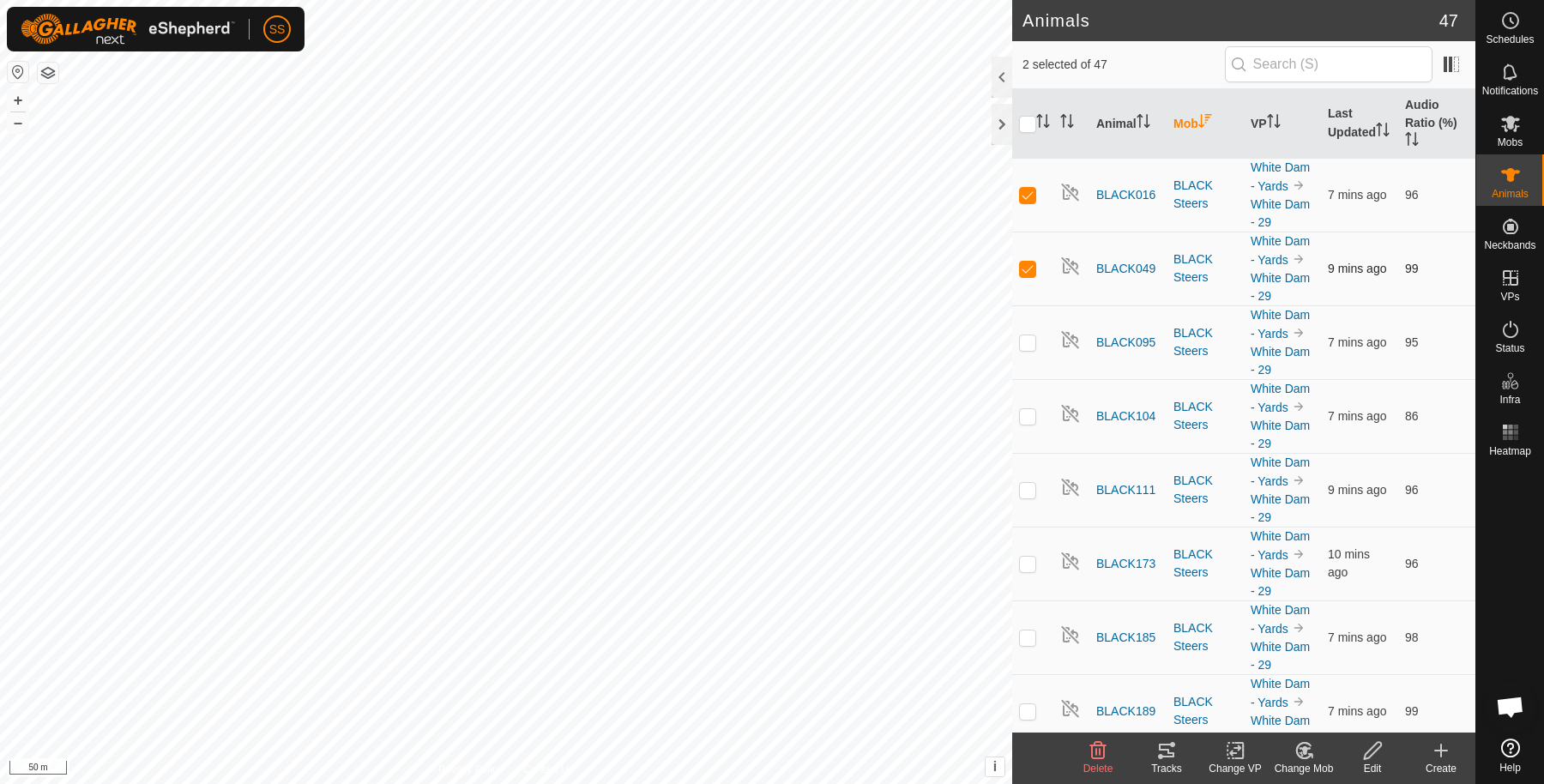
checkbox input "false"
click at [1026, 205] on td at bounding box center [1033, 195] width 41 height 74
click at [1031, 201] on td at bounding box center [1033, 195] width 41 height 74
checkbox input "true"
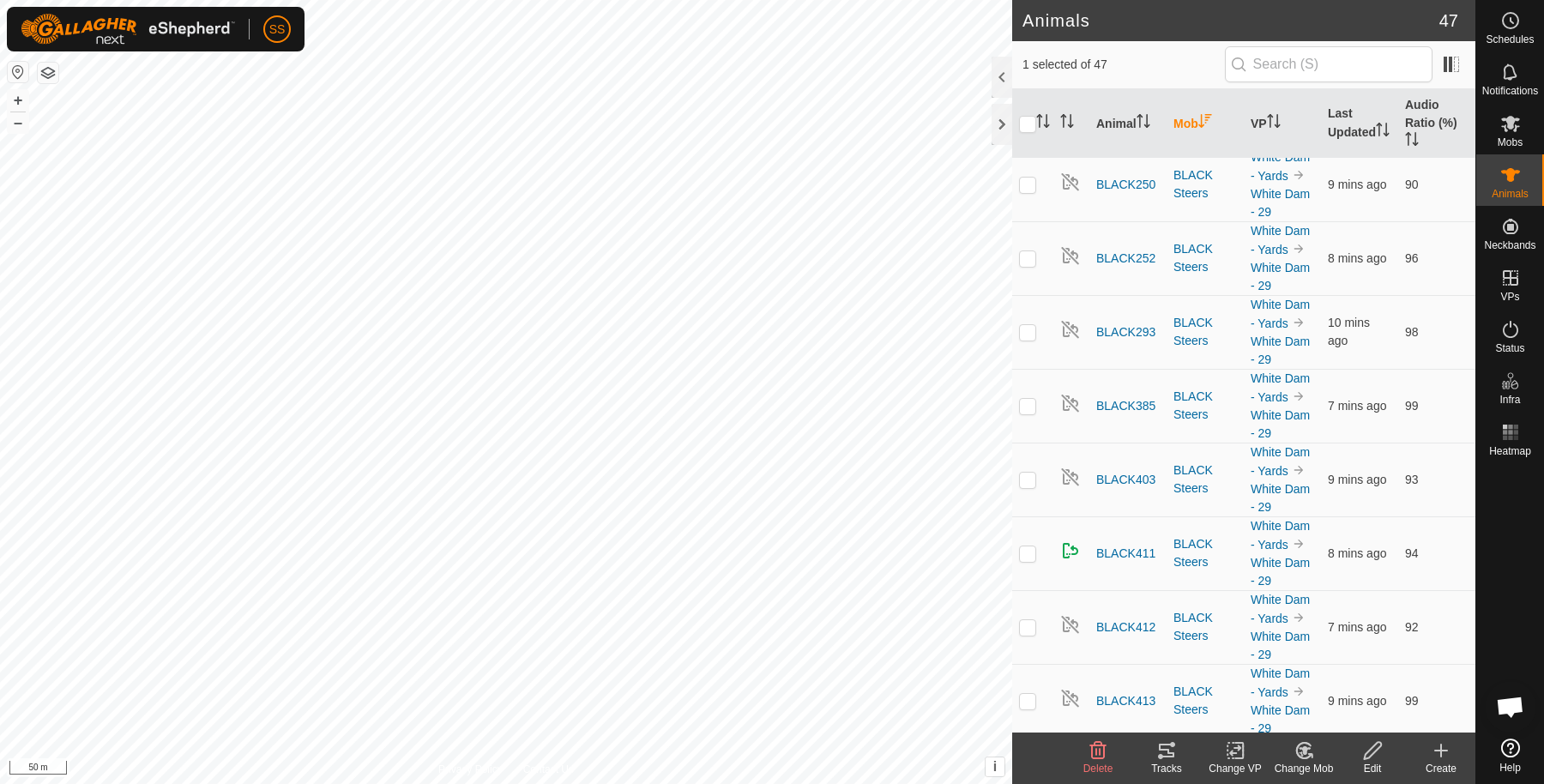
scroll to position [1144, 0]
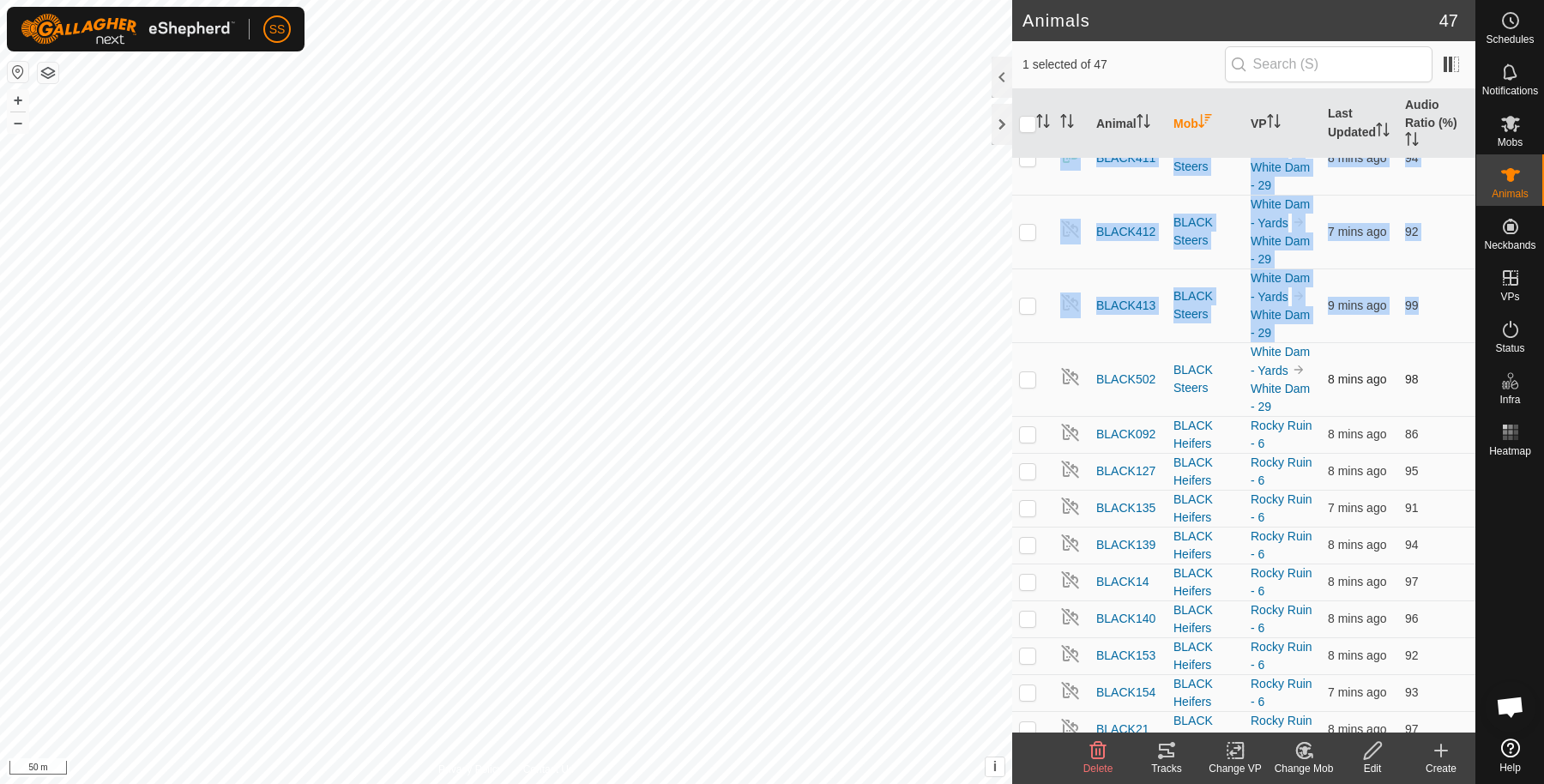
click at [1025, 376] on p-checkbox at bounding box center [1027, 379] width 17 height 13
checkbox input "true"
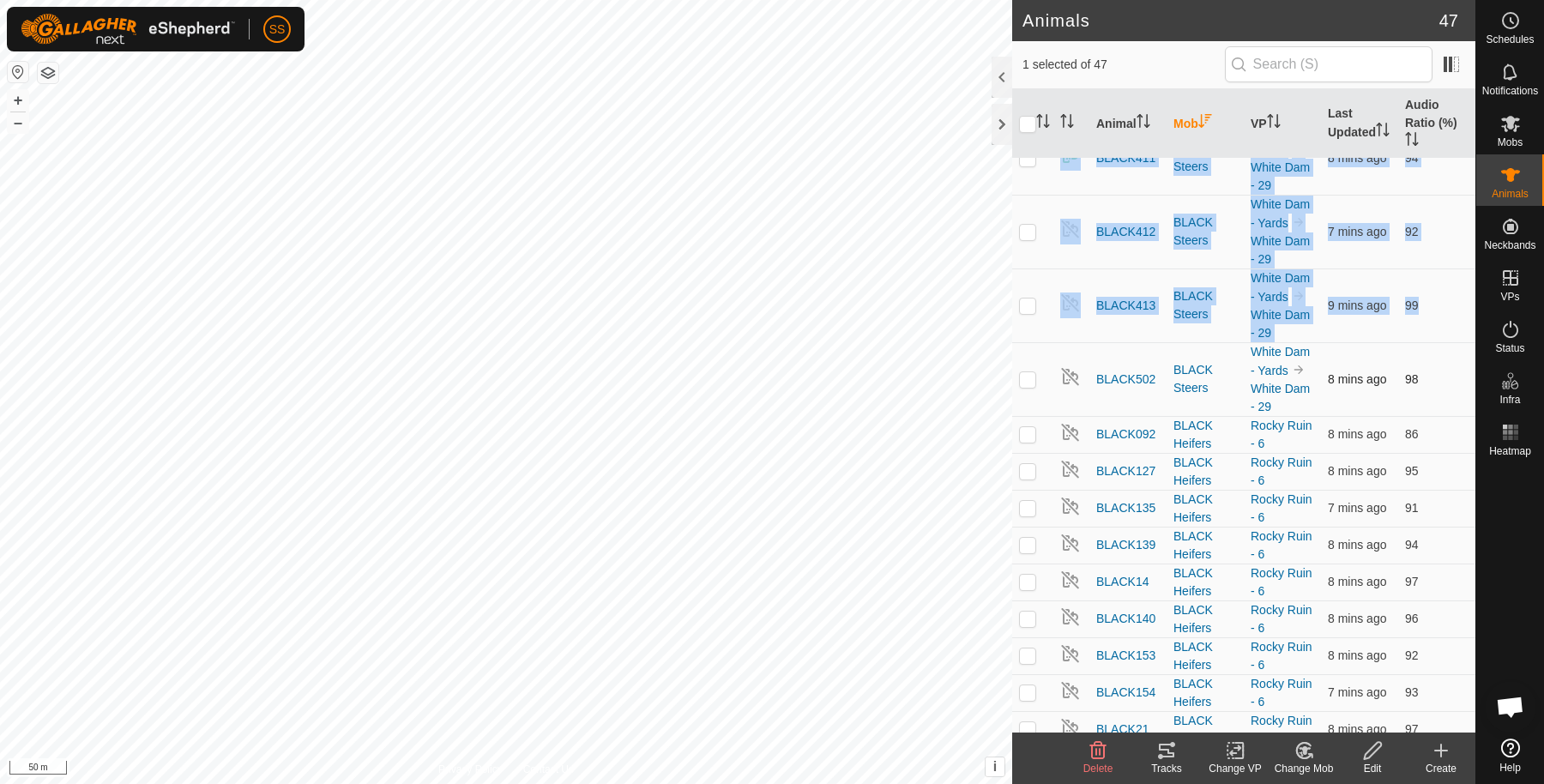
checkbox input "true"
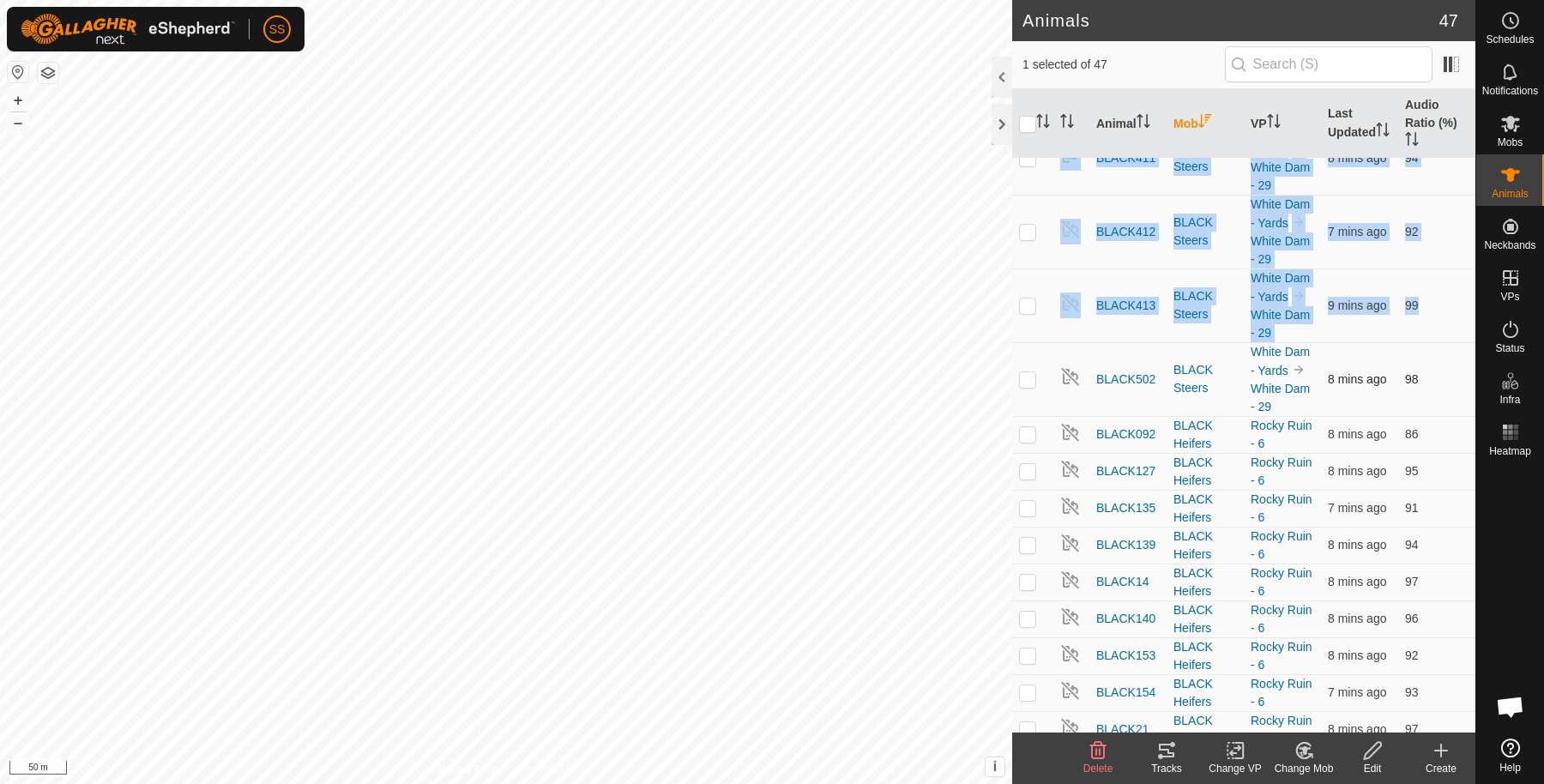
checkbox input "true"
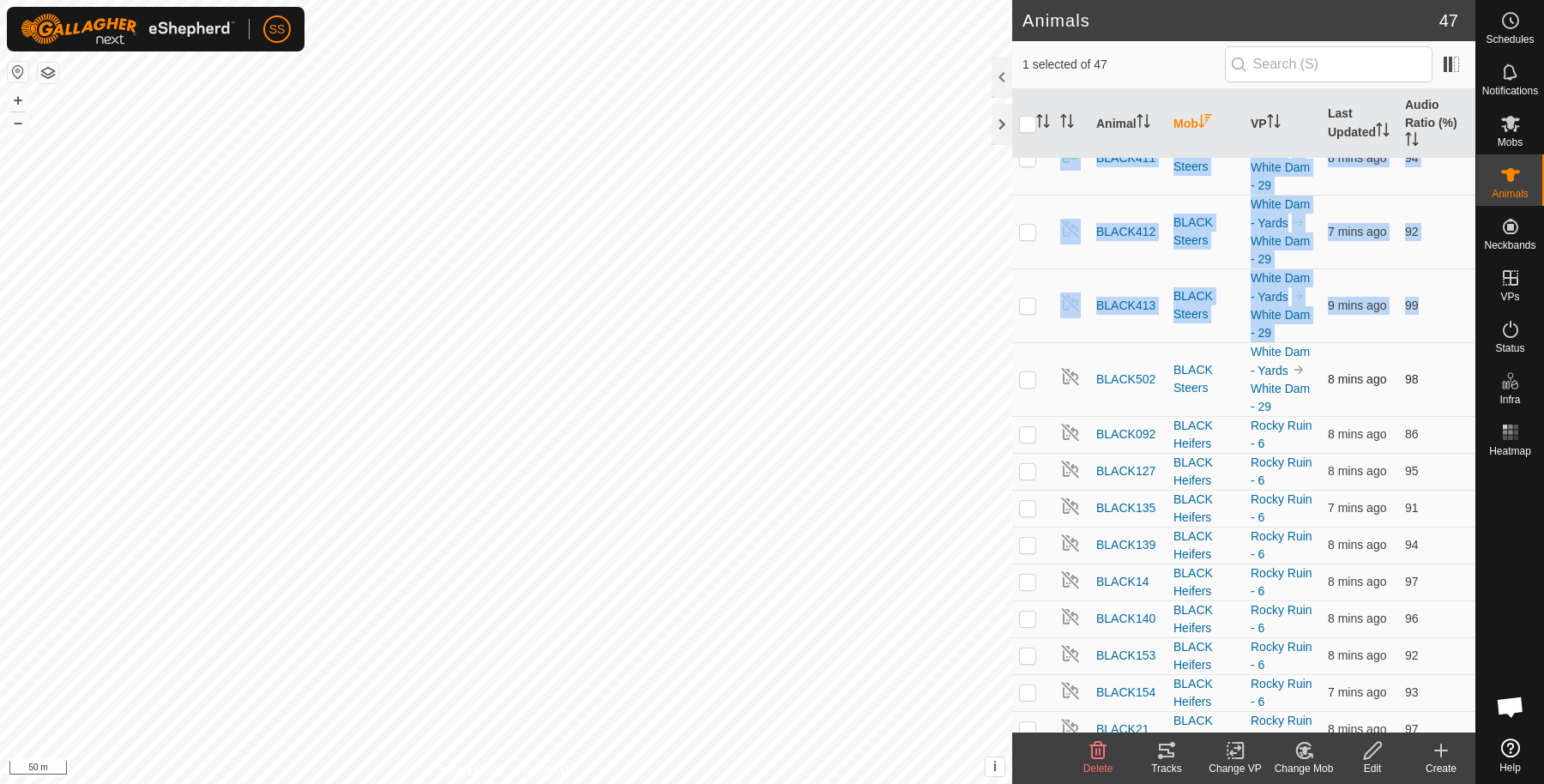
checkbox input "true"
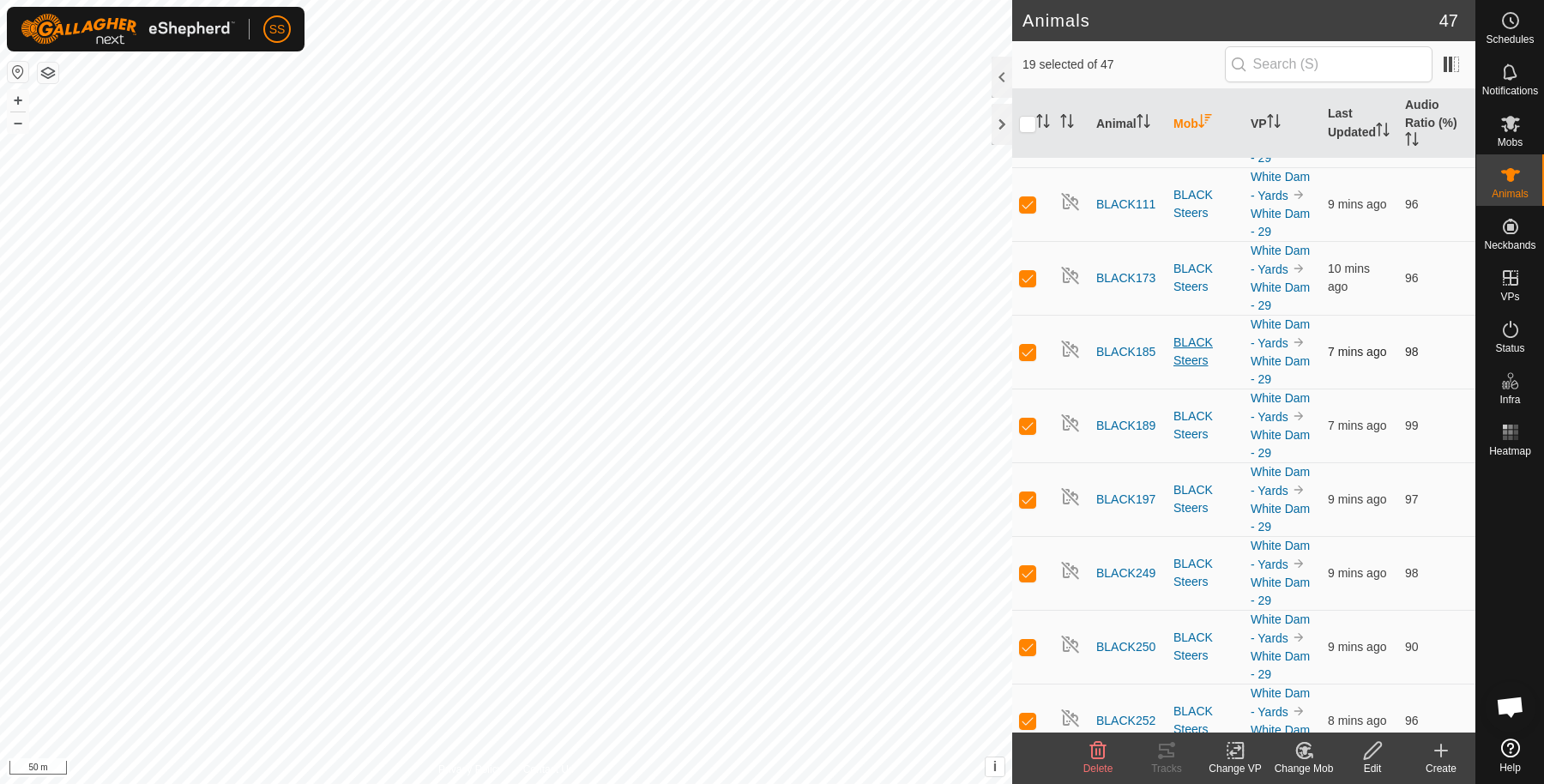
scroll to position [0, 0]
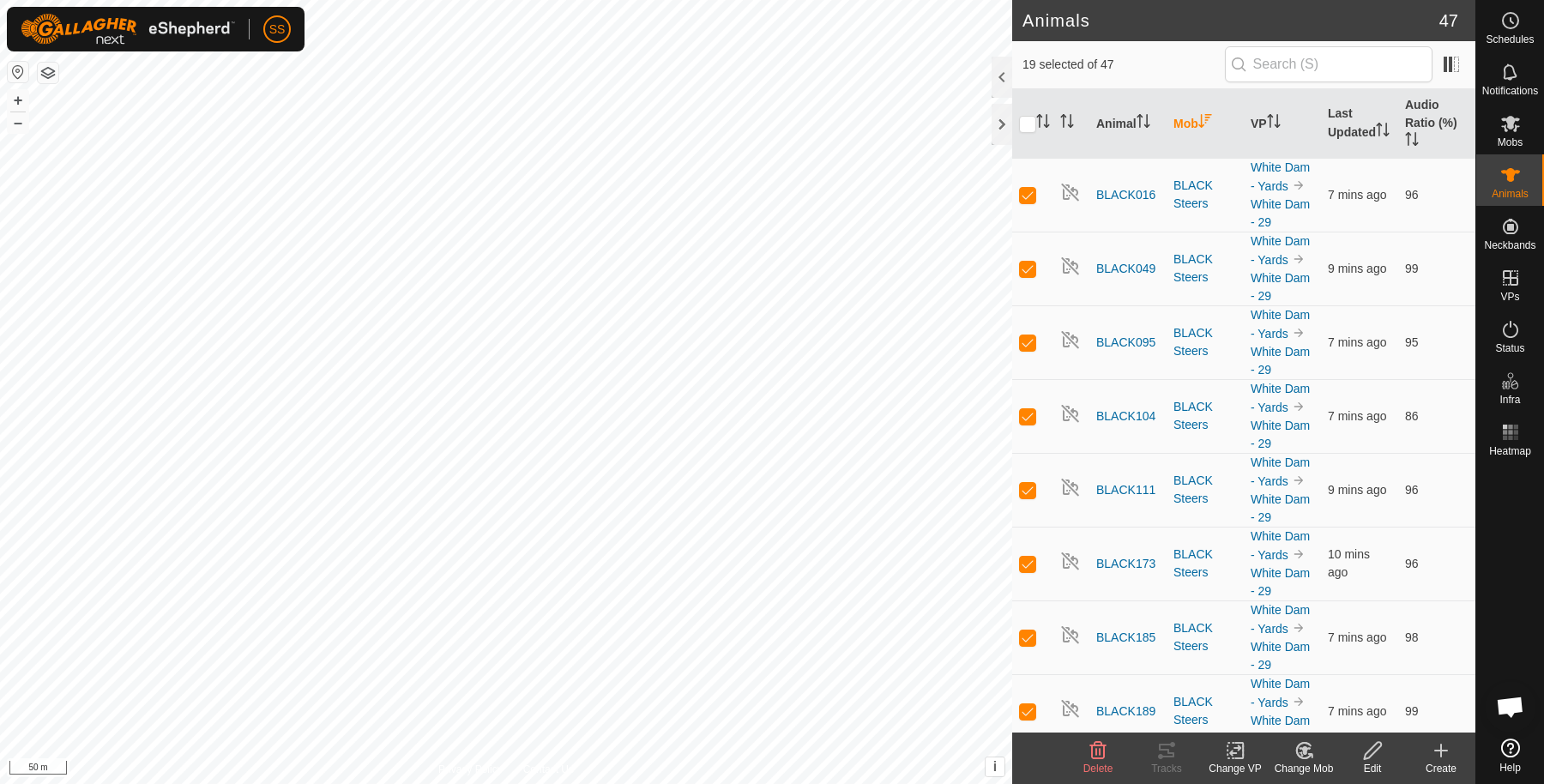
click at [1374, 761] on div "Edit" at bounding box center [1373, 768] width 69 height 15
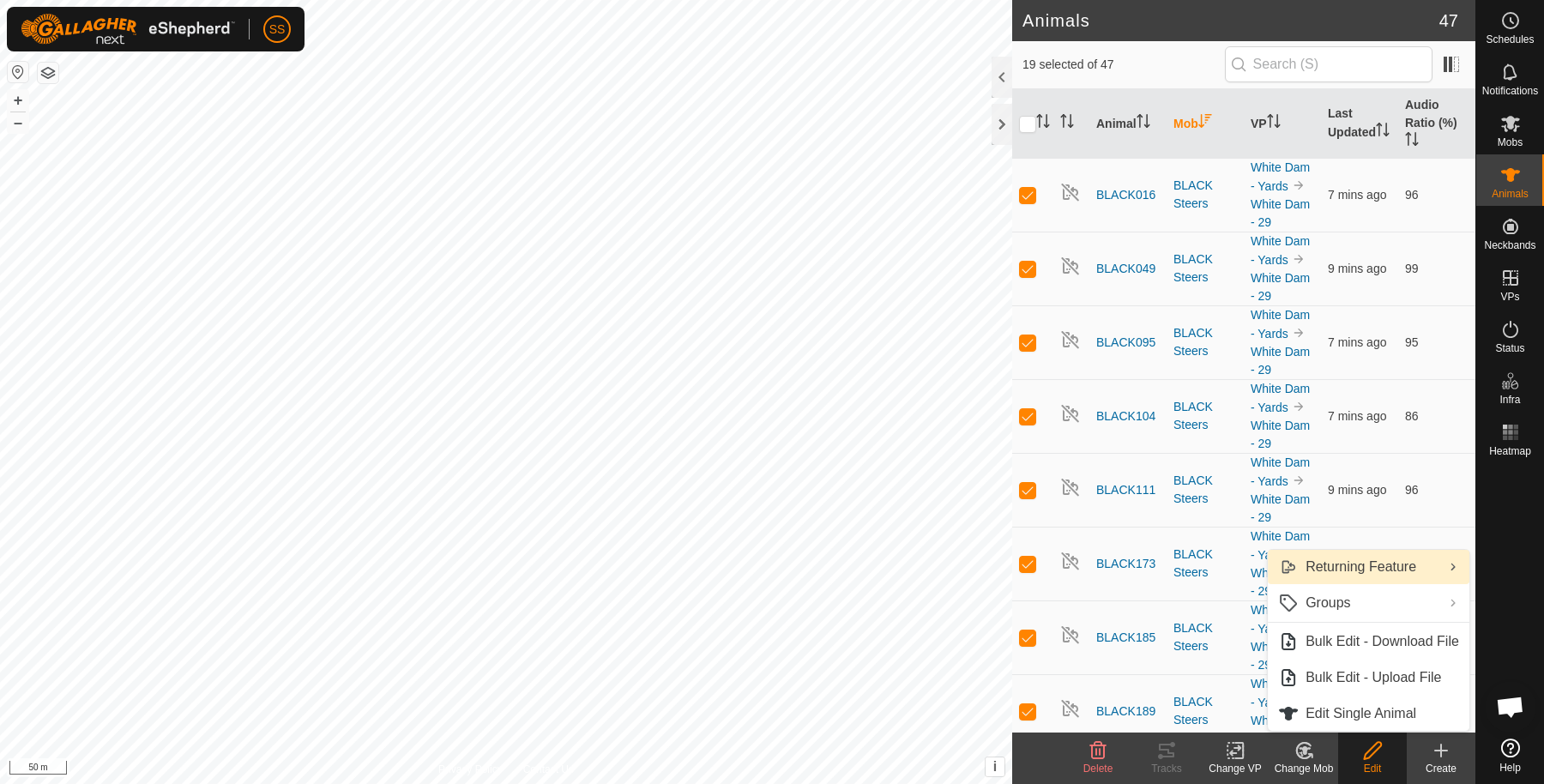
click at [1364, 570] on link "Returning Feature" at bounding box center [1368, 567] width 202 height 34
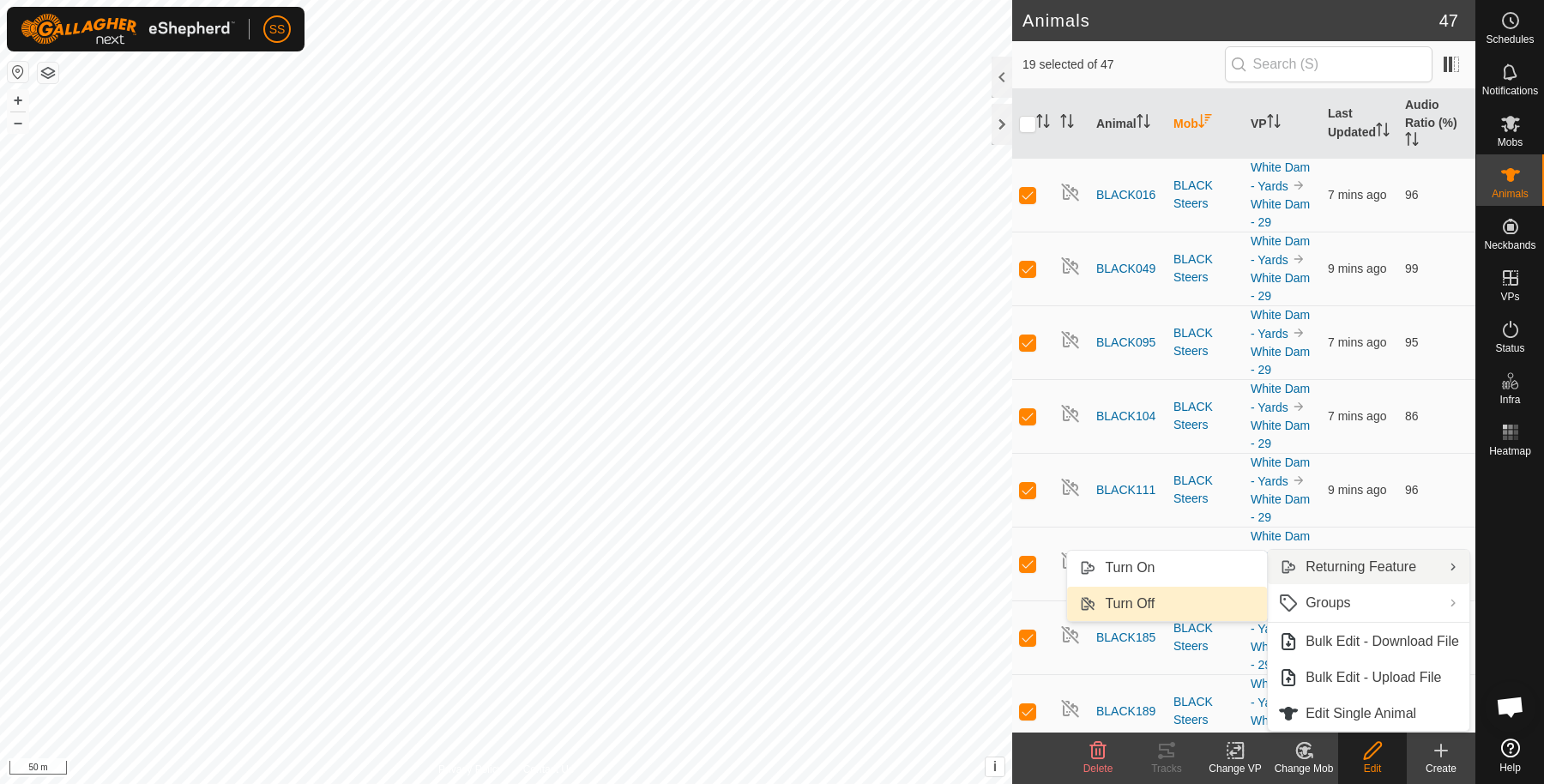
drag, startPoint x: 1158, startPoint y: 576, endPoint x: 1144, endPoint y: 595, distance: 23.6
click at [1144, 595] on ul "Turn On Turn Off" at bounding box center [1167, 586] width 202 height 72
click at [1164, 562] on link "Turn On" at bounding box center [1167, 568] width 200 height 34
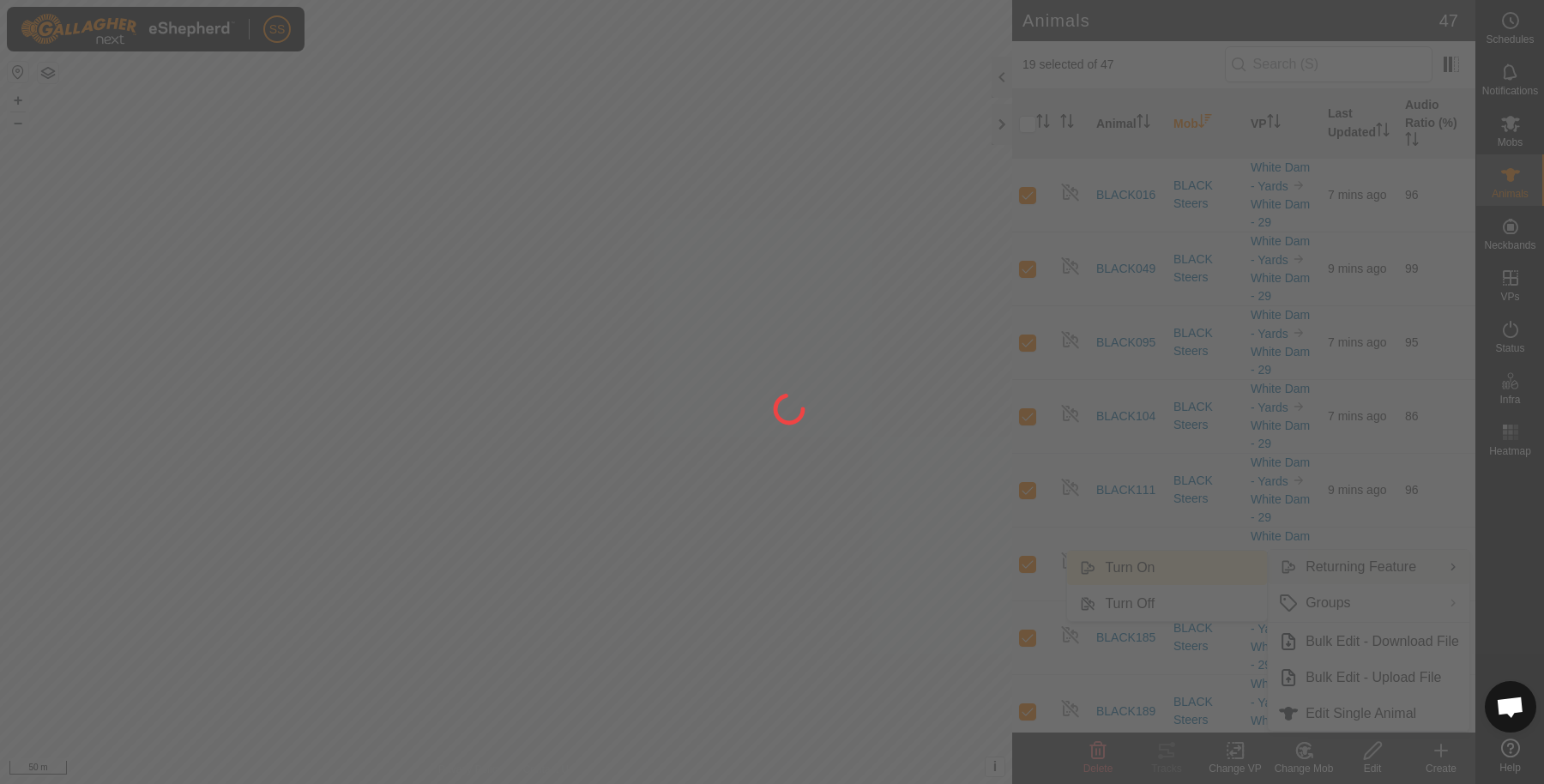
checkbox input "false"
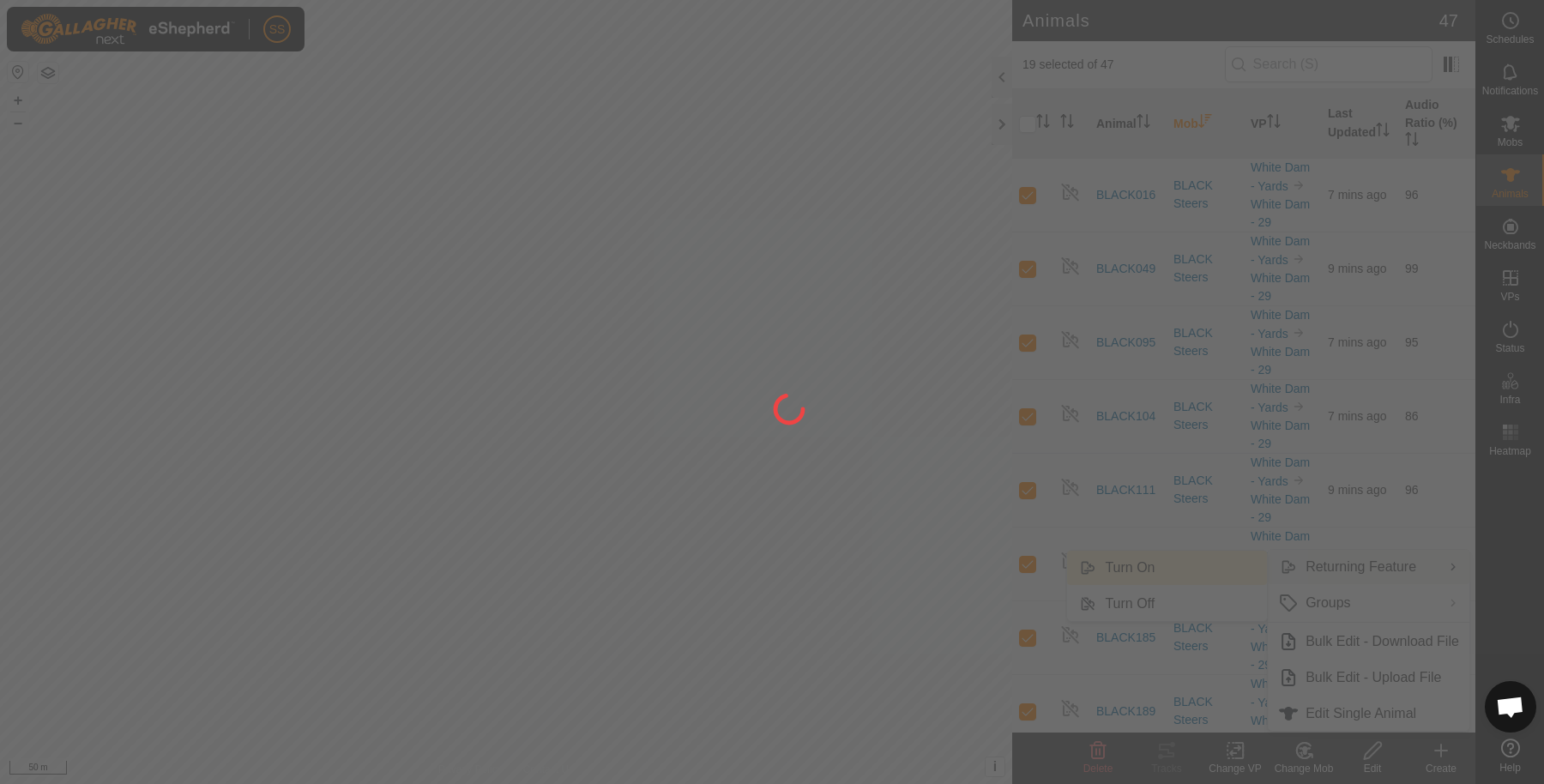
checkbox input "false"
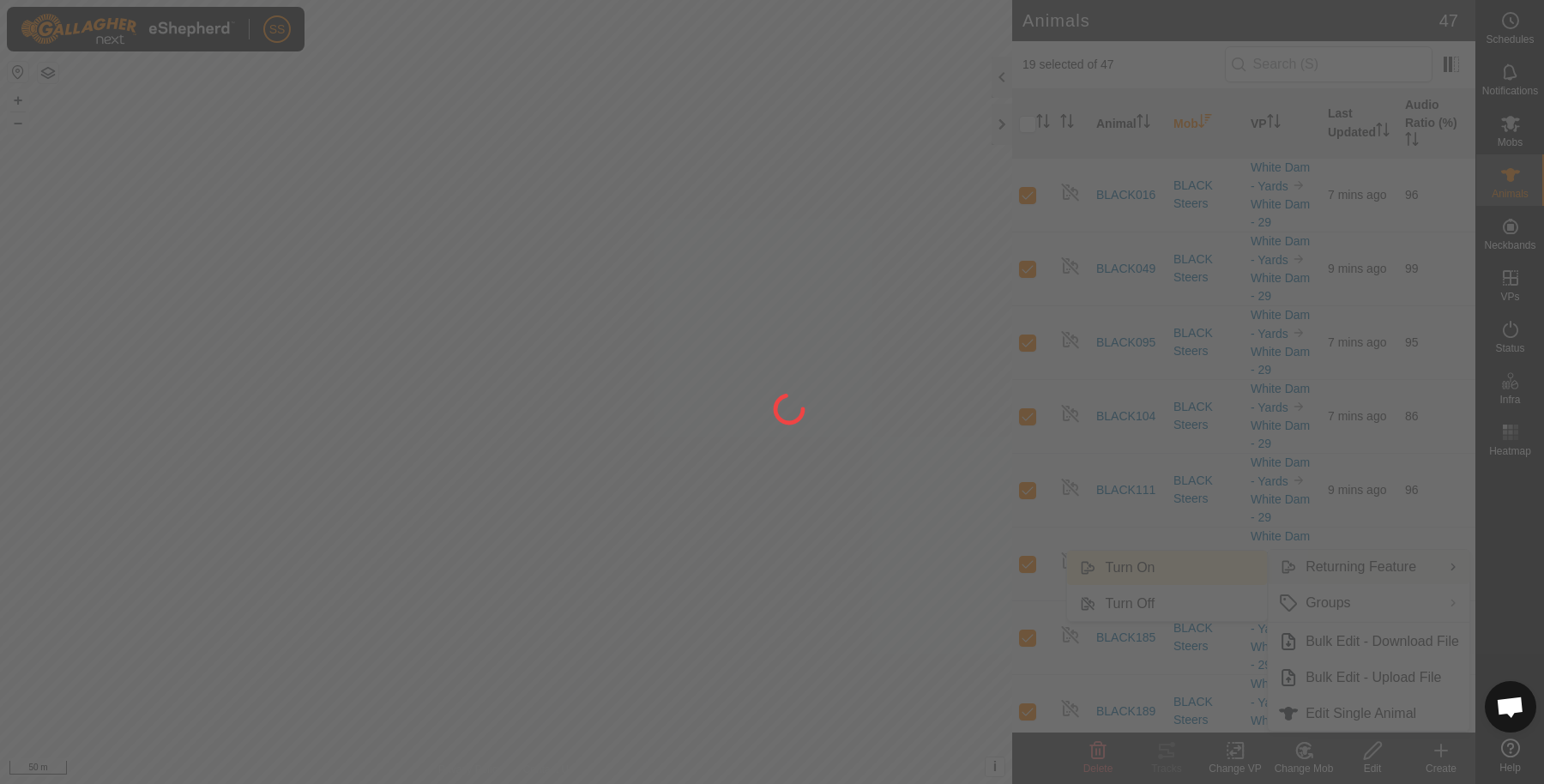
checkbox input "false"
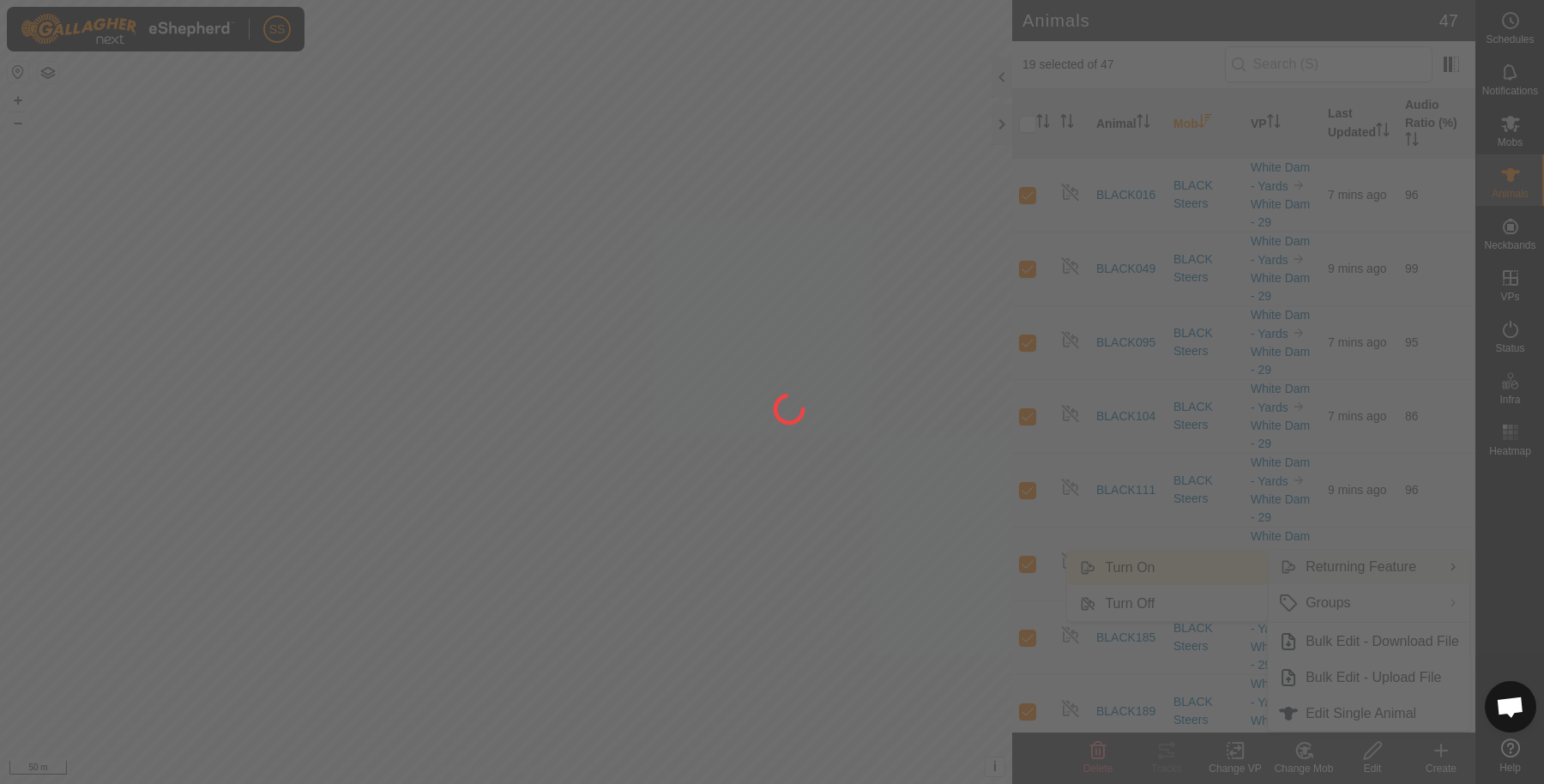
checkbox input "false"
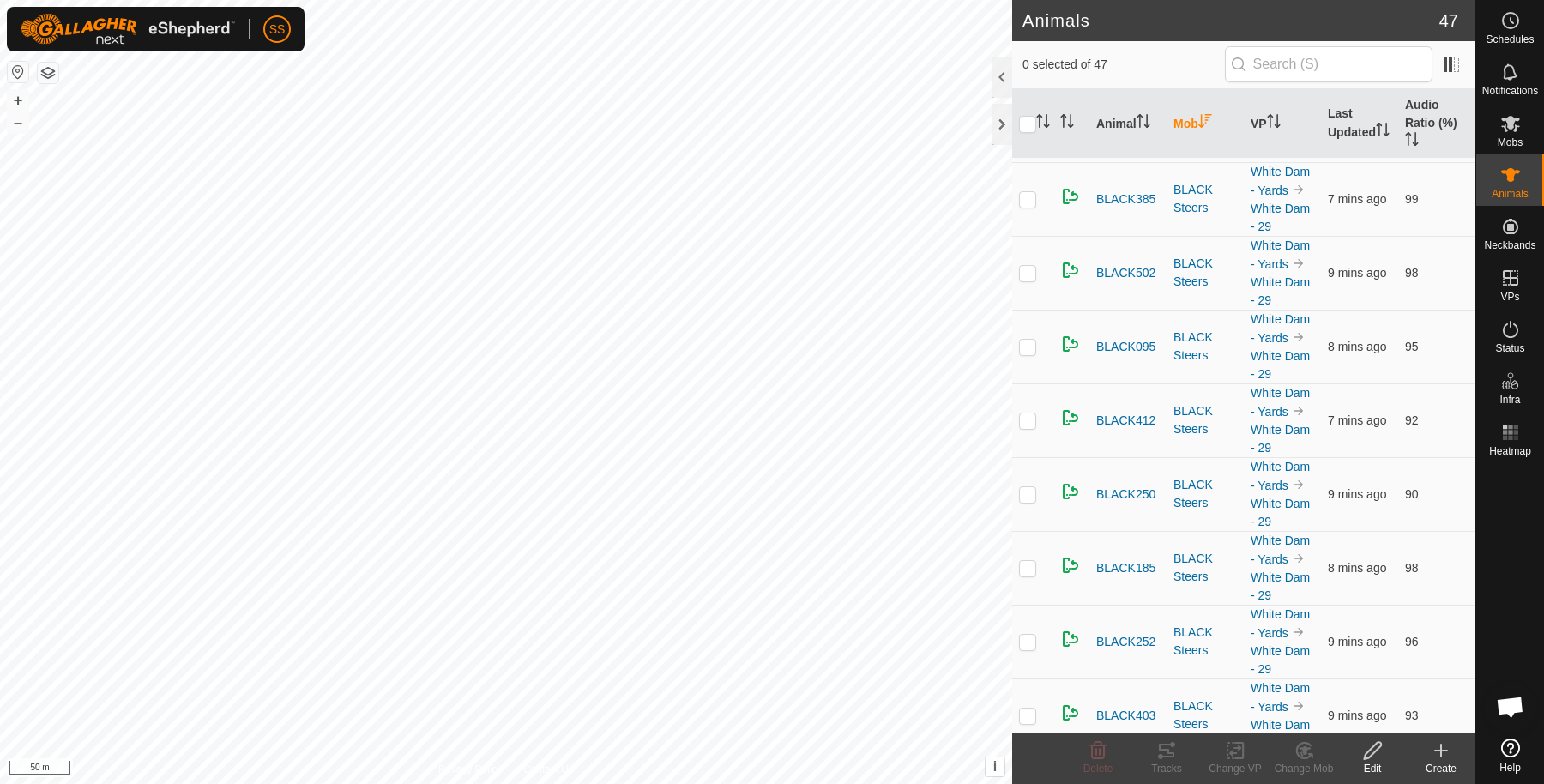
scroll to position [571, 0]
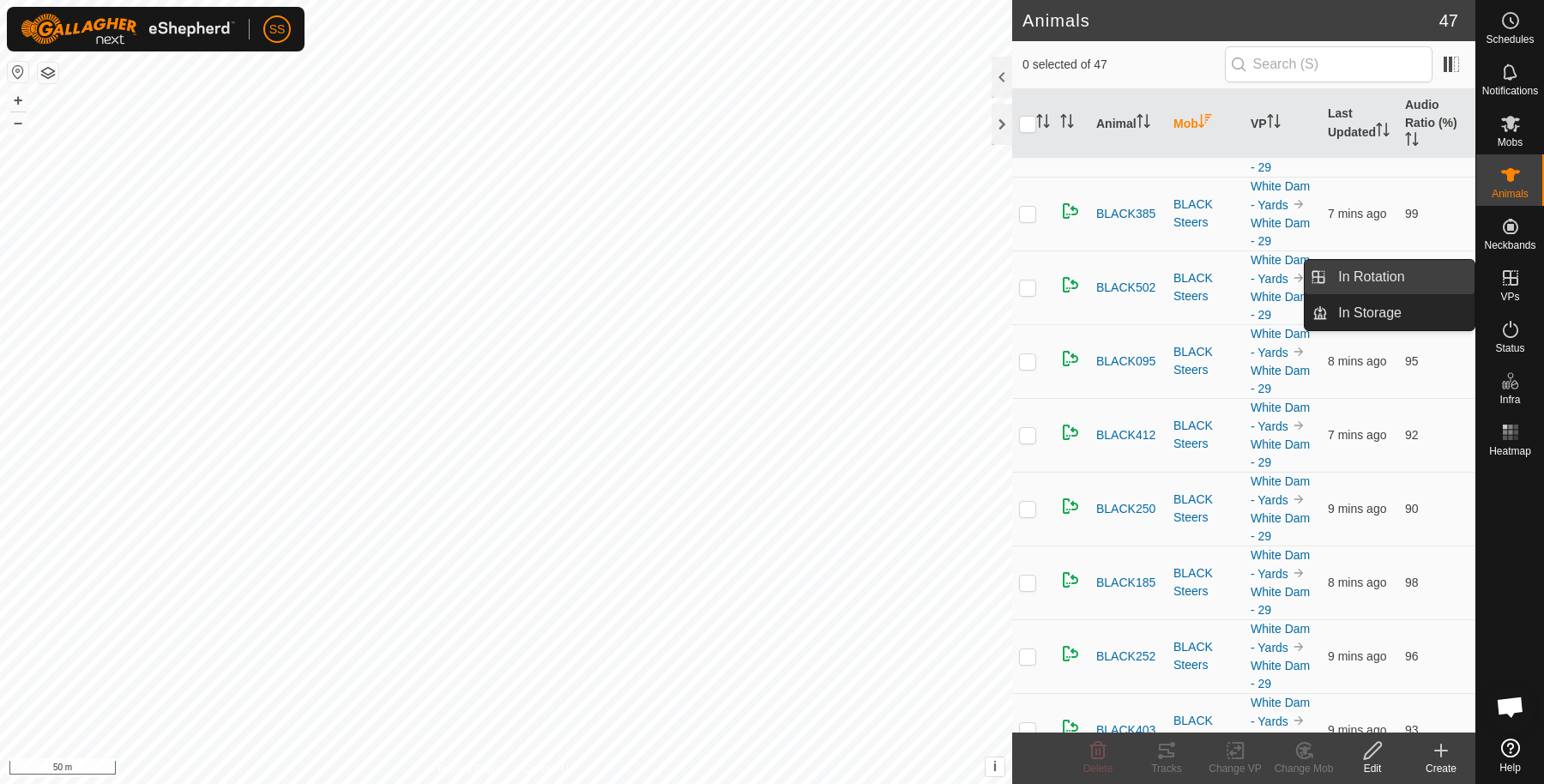
click at [1425, 277] on link "In Rotation" at bounding box center [1401, 277] width 147 height 34
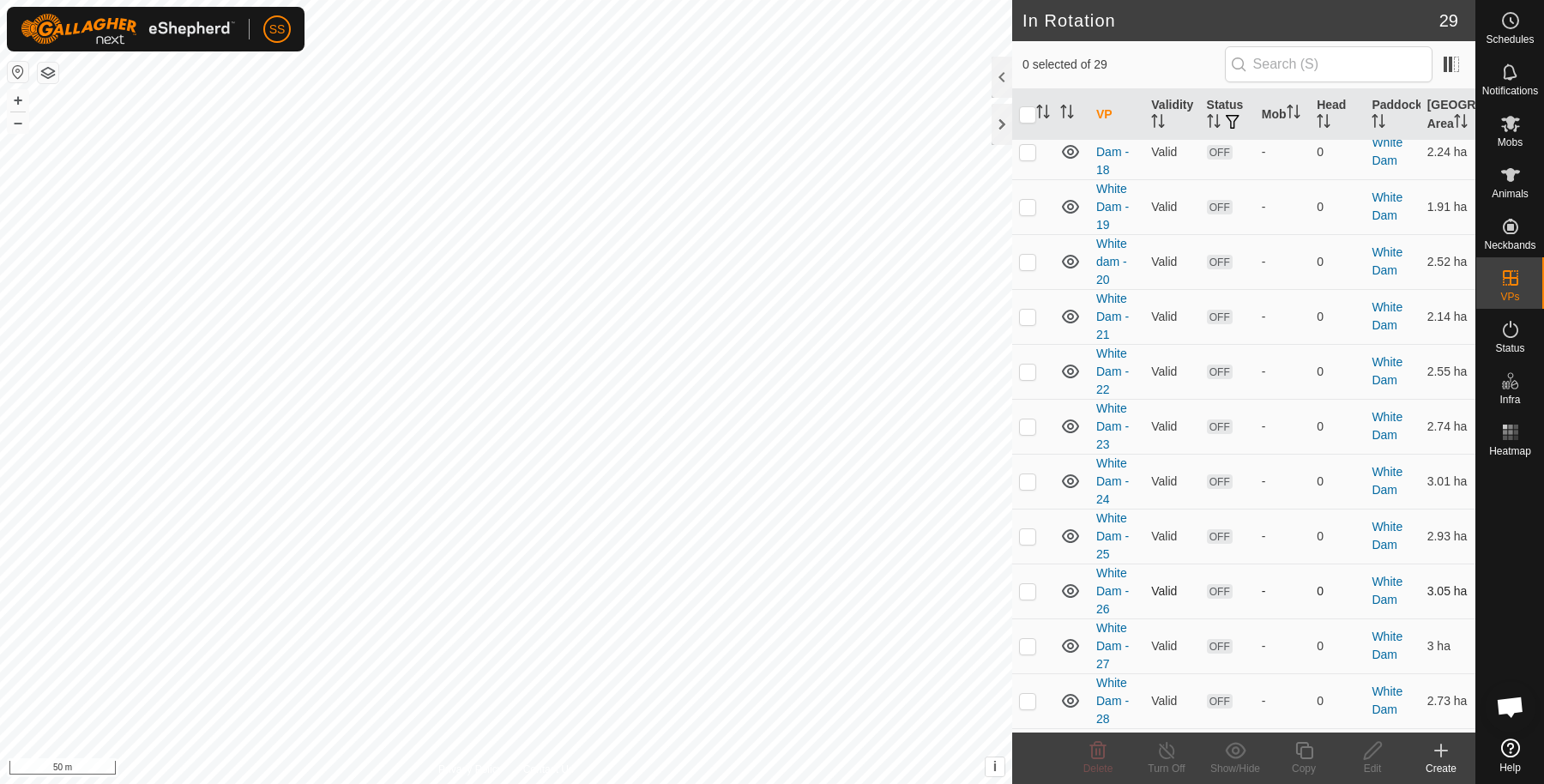
scroll to position [1111, 0]
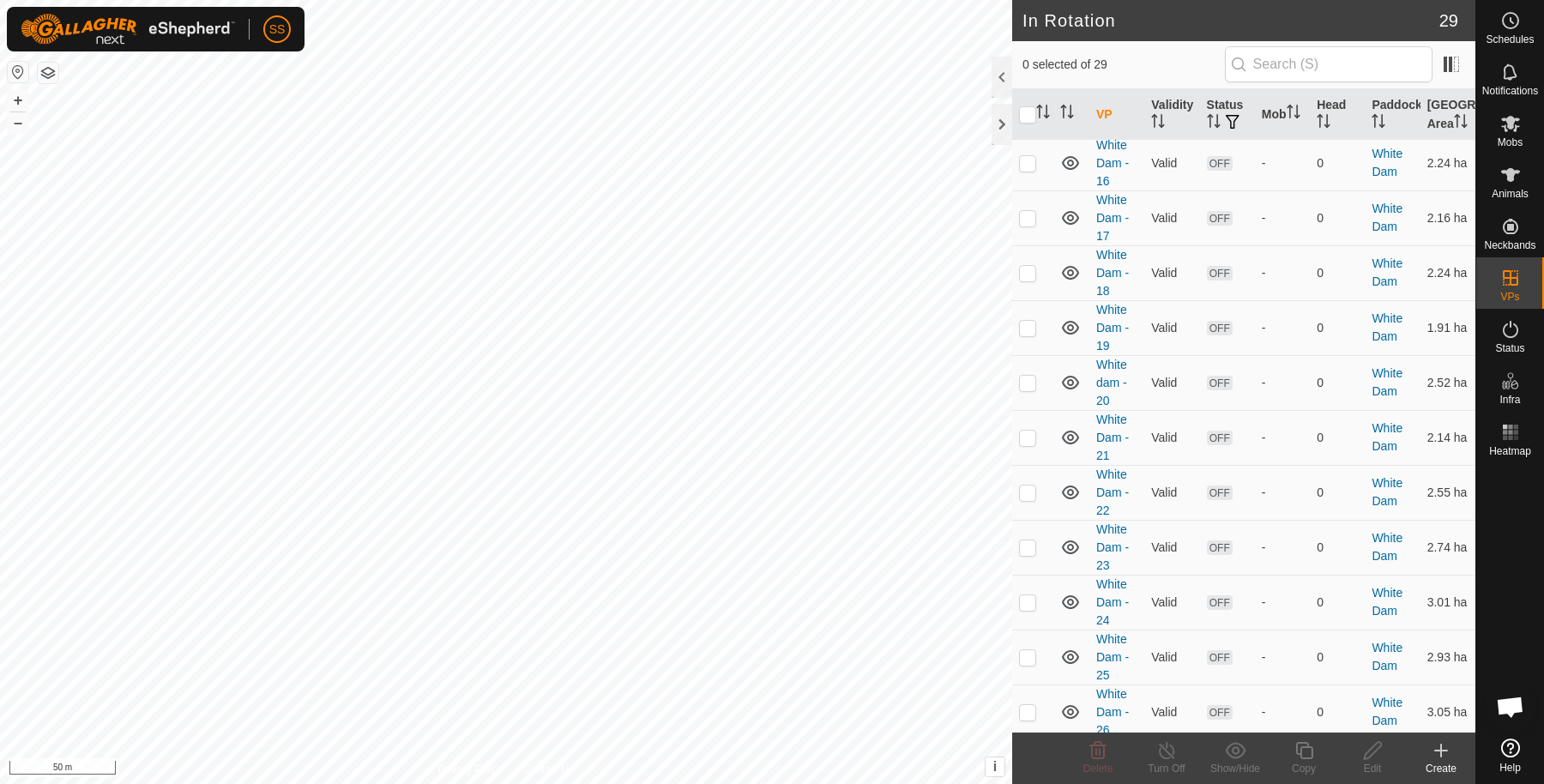
scroll to position [1111, 0]
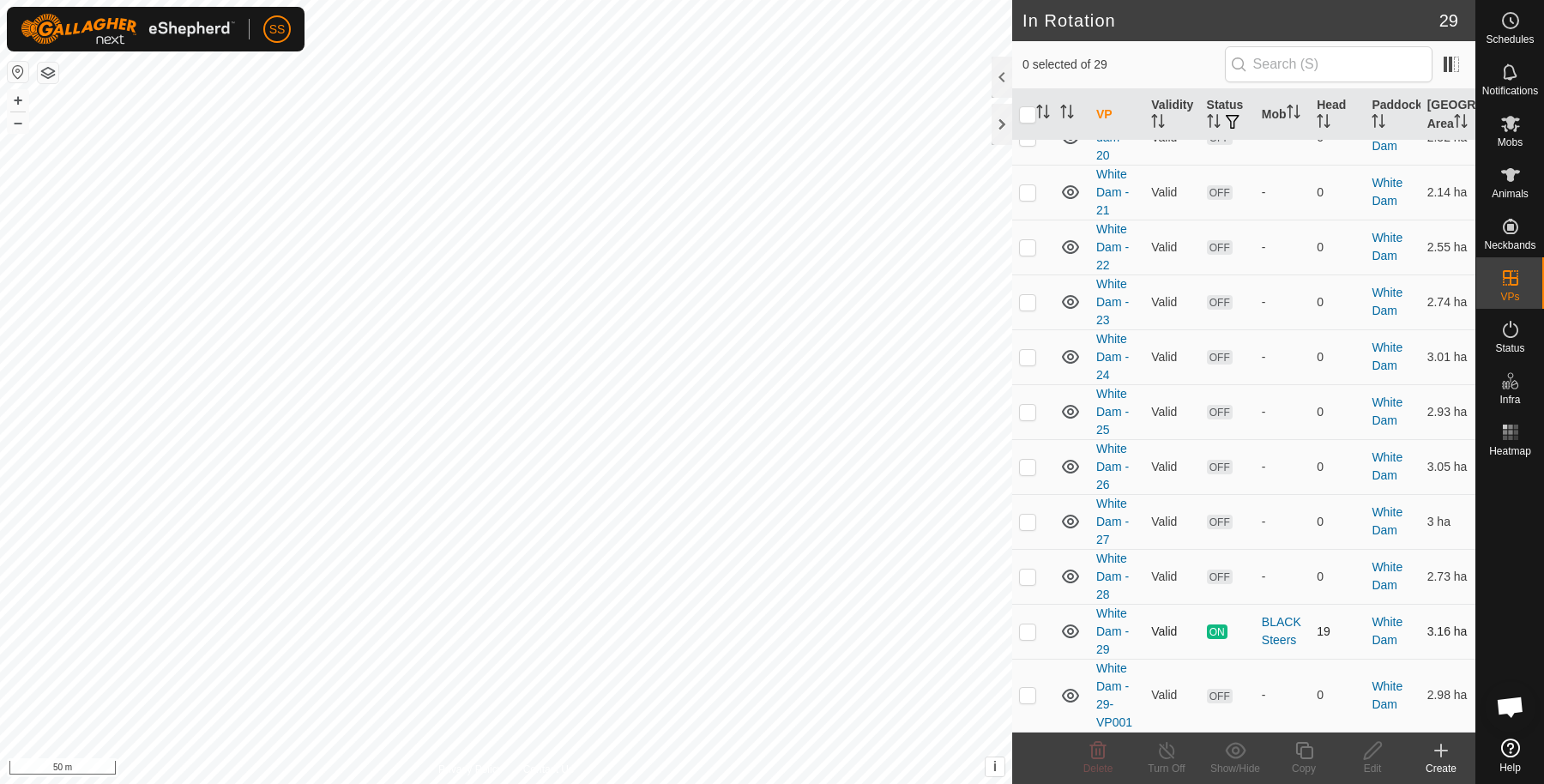
click at [1034, 633] on p-checkbox at bounding box center [1027, 631] width 17 height 13
checkbox input "true"
click at [1304, 748] on icon at bounding box center [1304, 750] width 22 height 21
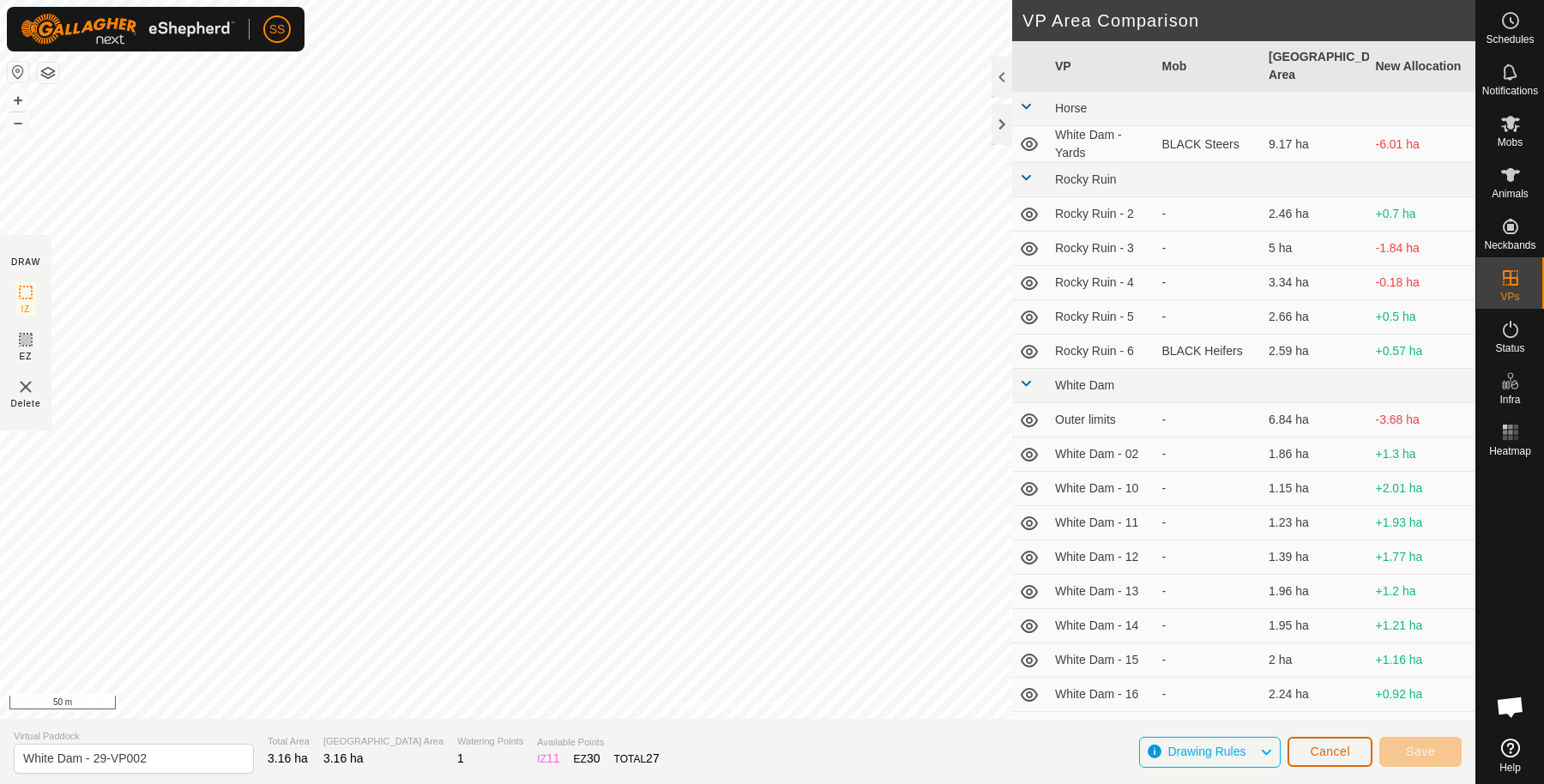
click at [1339, 741] on button "Cancel" at bounding box center [1330, 751] width 85 height 30
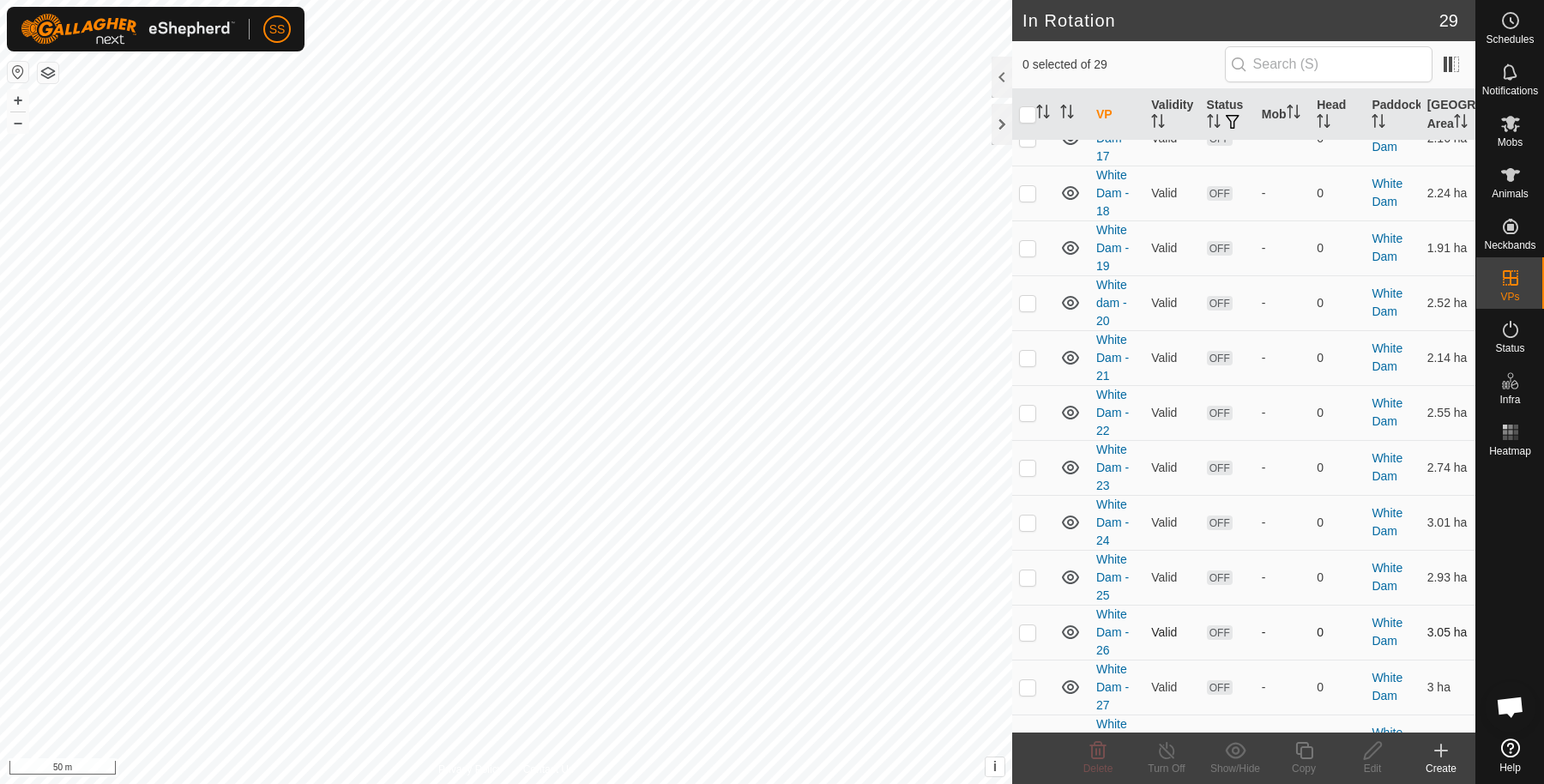
scroll to position [1111, 0]
click at [1024, 635] on p-checkbox at bounding box center [1027, 631] width 17 height 13
checkbox input "true"
click at [1504, 135] on es-mob-svg-icon at bounding box center [1511, 123] width 31 height 28
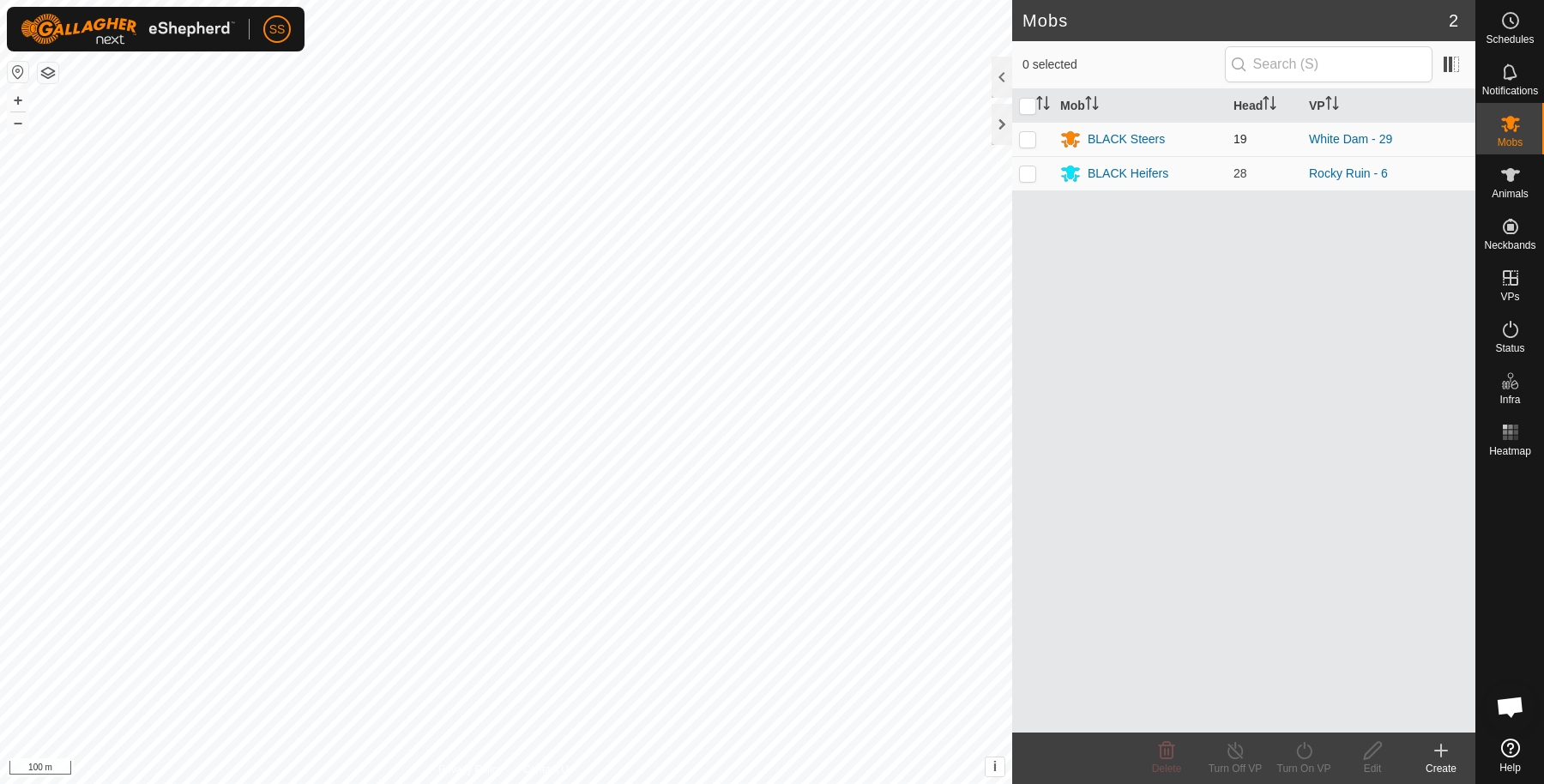
click at [1034, 134] on p-checkbox at bounding box center [1027, 138] width 17 height 13
checkbox input "true"
click at [1318, 751] on turn-on-svg-icon at bounding box center [1304, 750] width 69 height 21
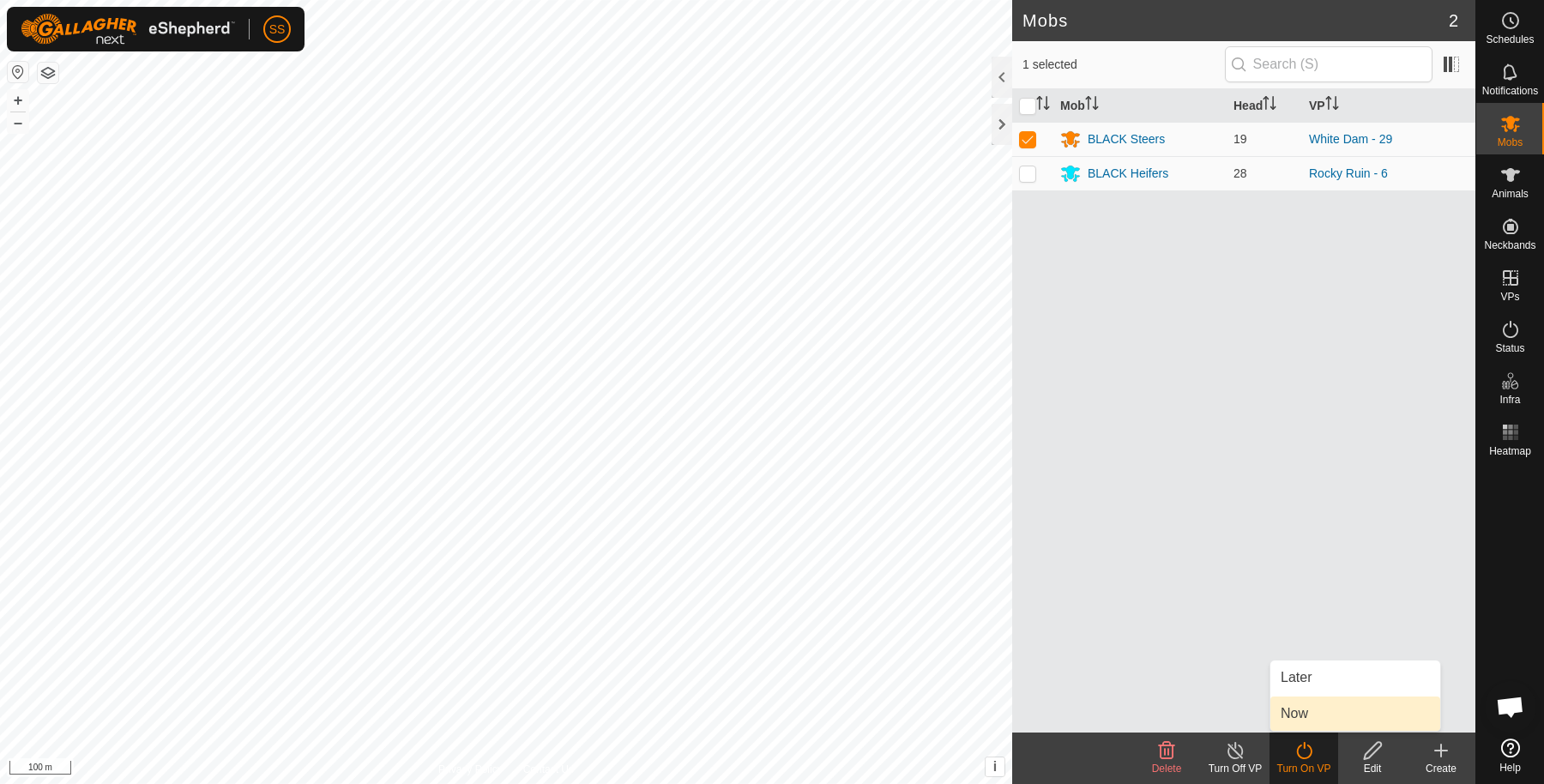
click at [1391, 706] on link "Now" at bounding box center [1355, 714] width 170 height 34
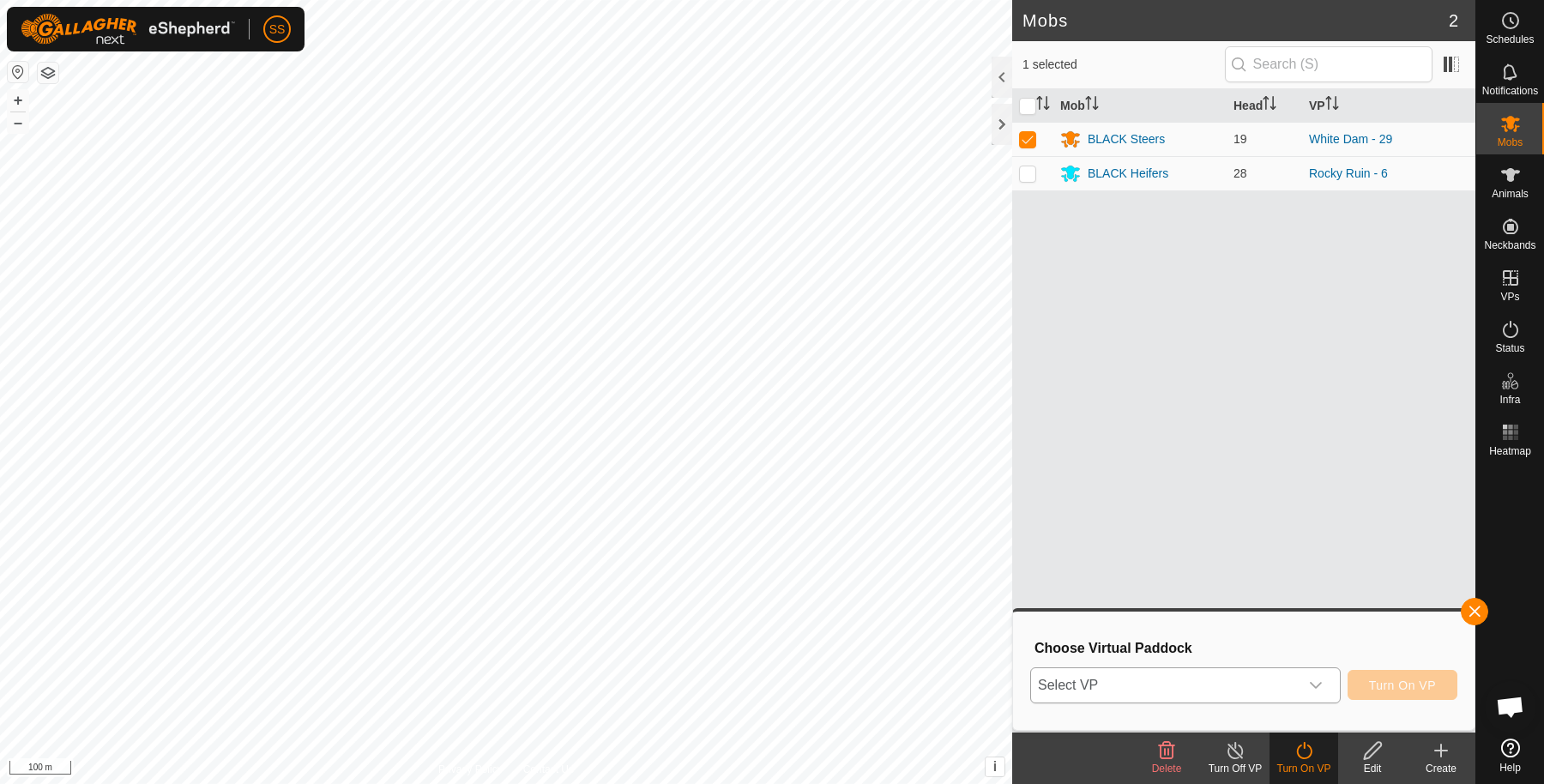
click at [1189, 684] on span "Select VP" at bounding box center [1165, 685] width 267 height 34
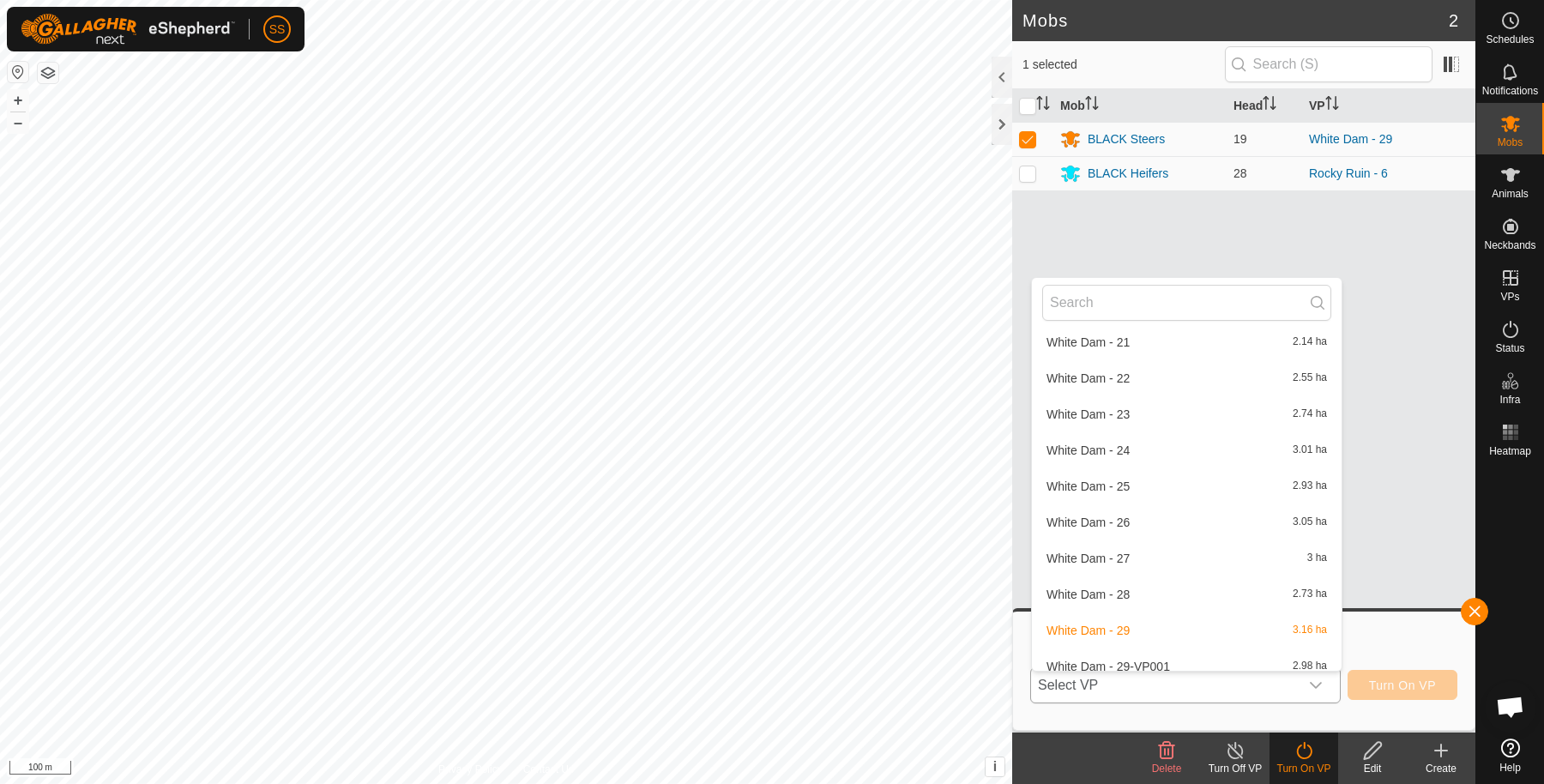
scroll to position [817, 0]
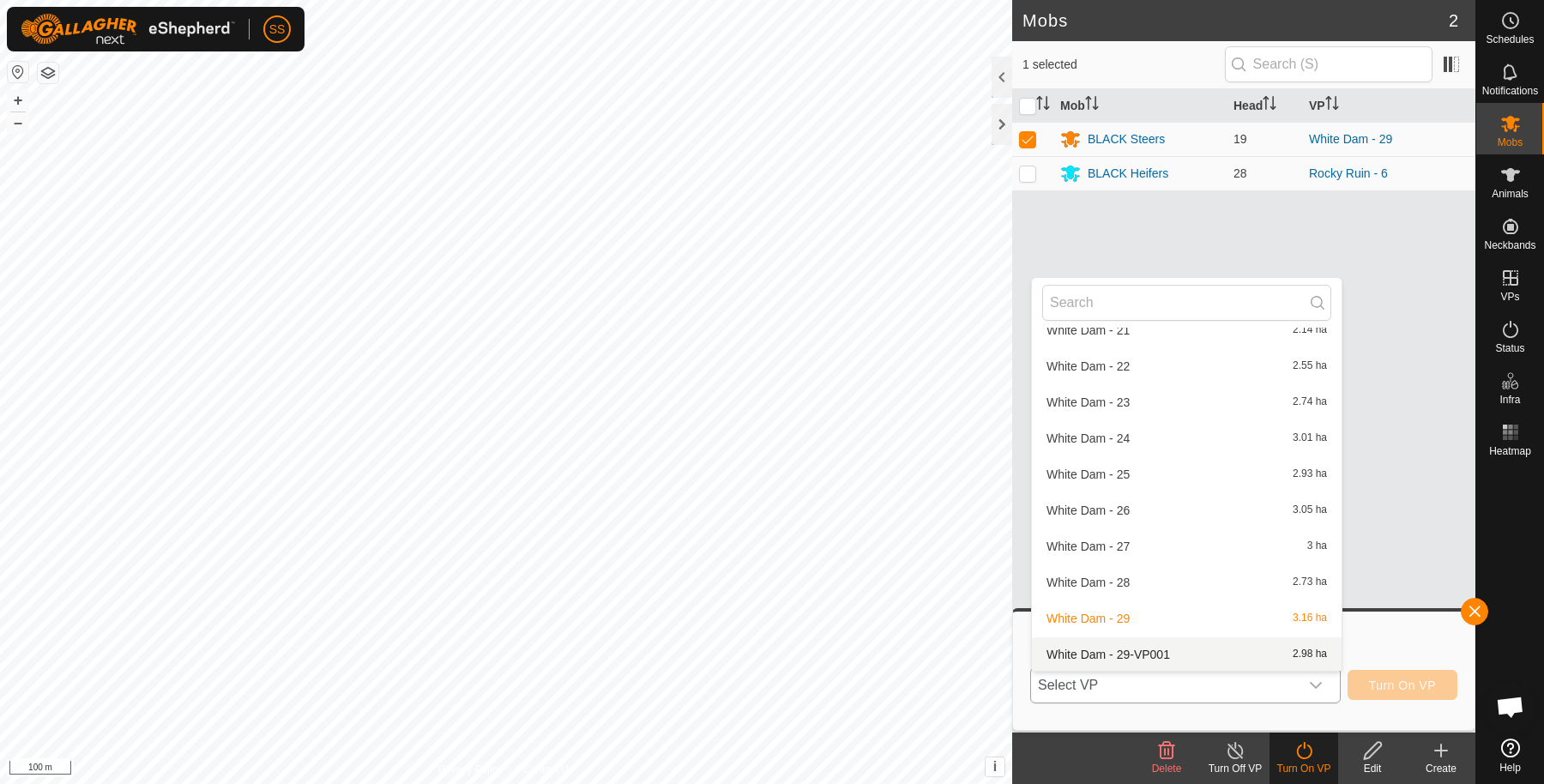
click at [1164, 658] on li "White Dam - 29-VP001 2.98 ha" at bounding box center [1186, 655] width 310 height 34
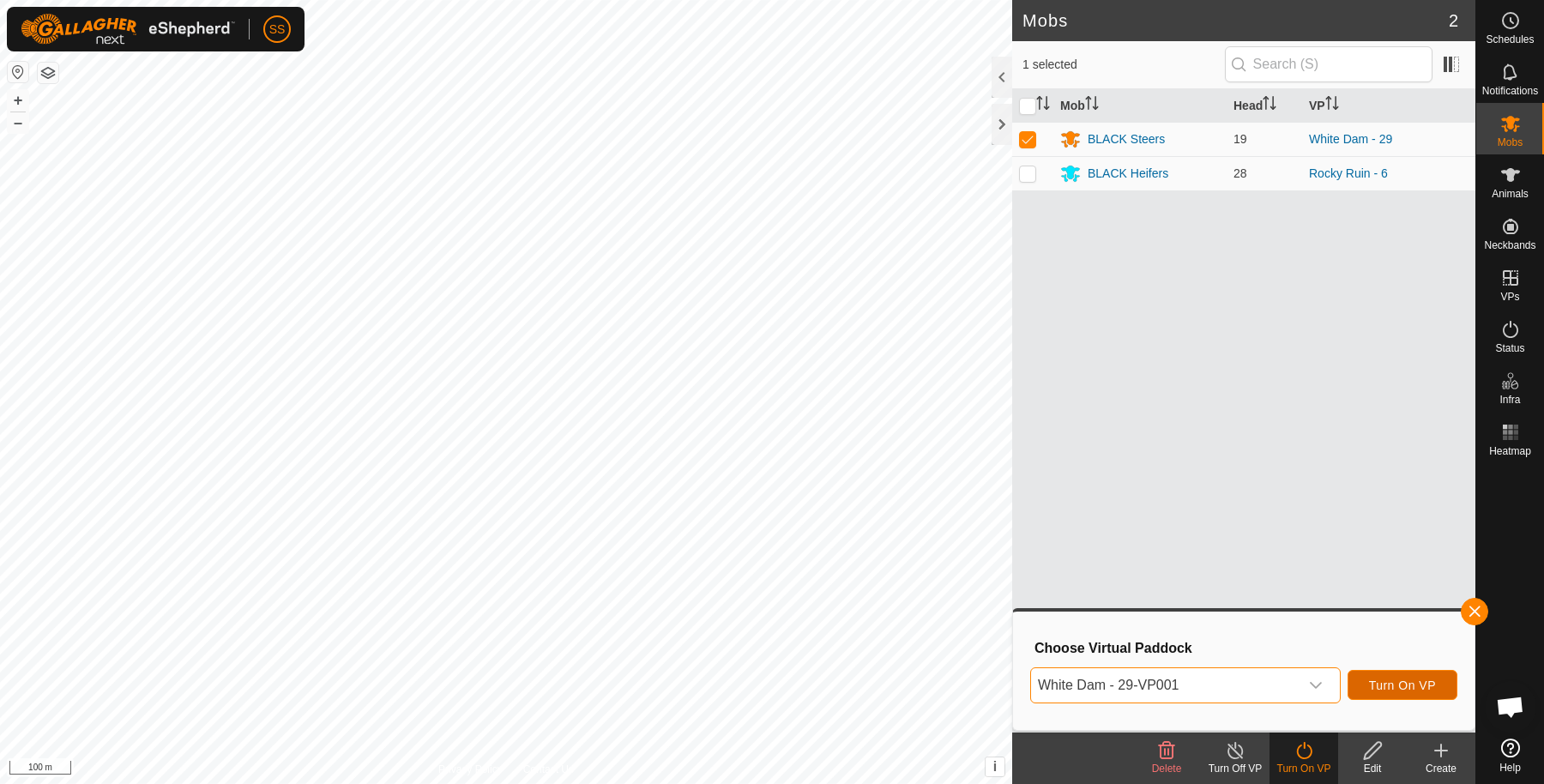
click at [1390, 689] on span "Turn On VP" at bounding box center [1402, 684] width 67 height 13
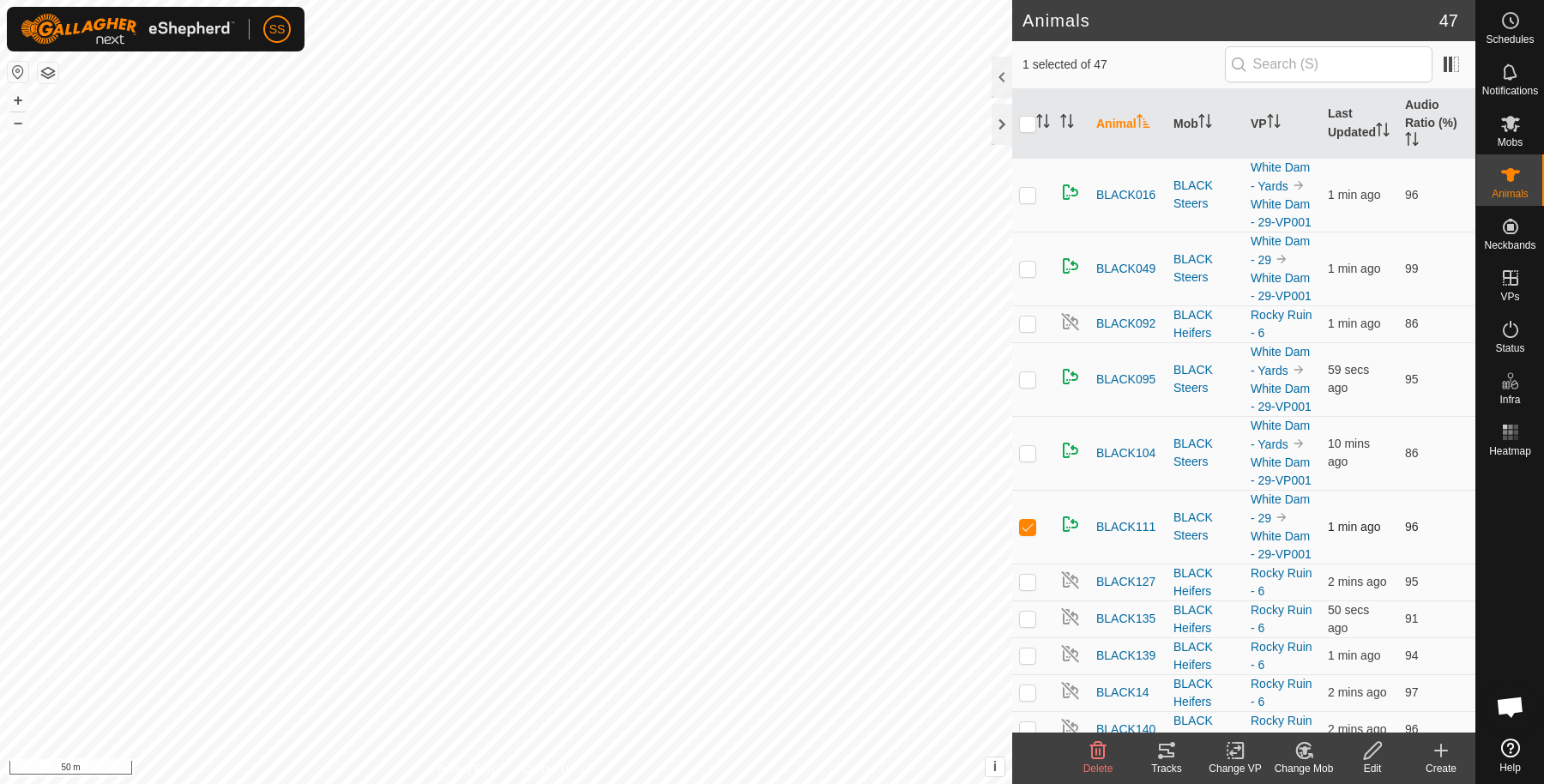
click at [1030, 534] on p-checkbox at bounding box center [1027, 527] width 17 height 13
checkbox input "false"
click at [1120, 203] on span "BLACK016" at bounding box center [1126, 196] width 59 height 18
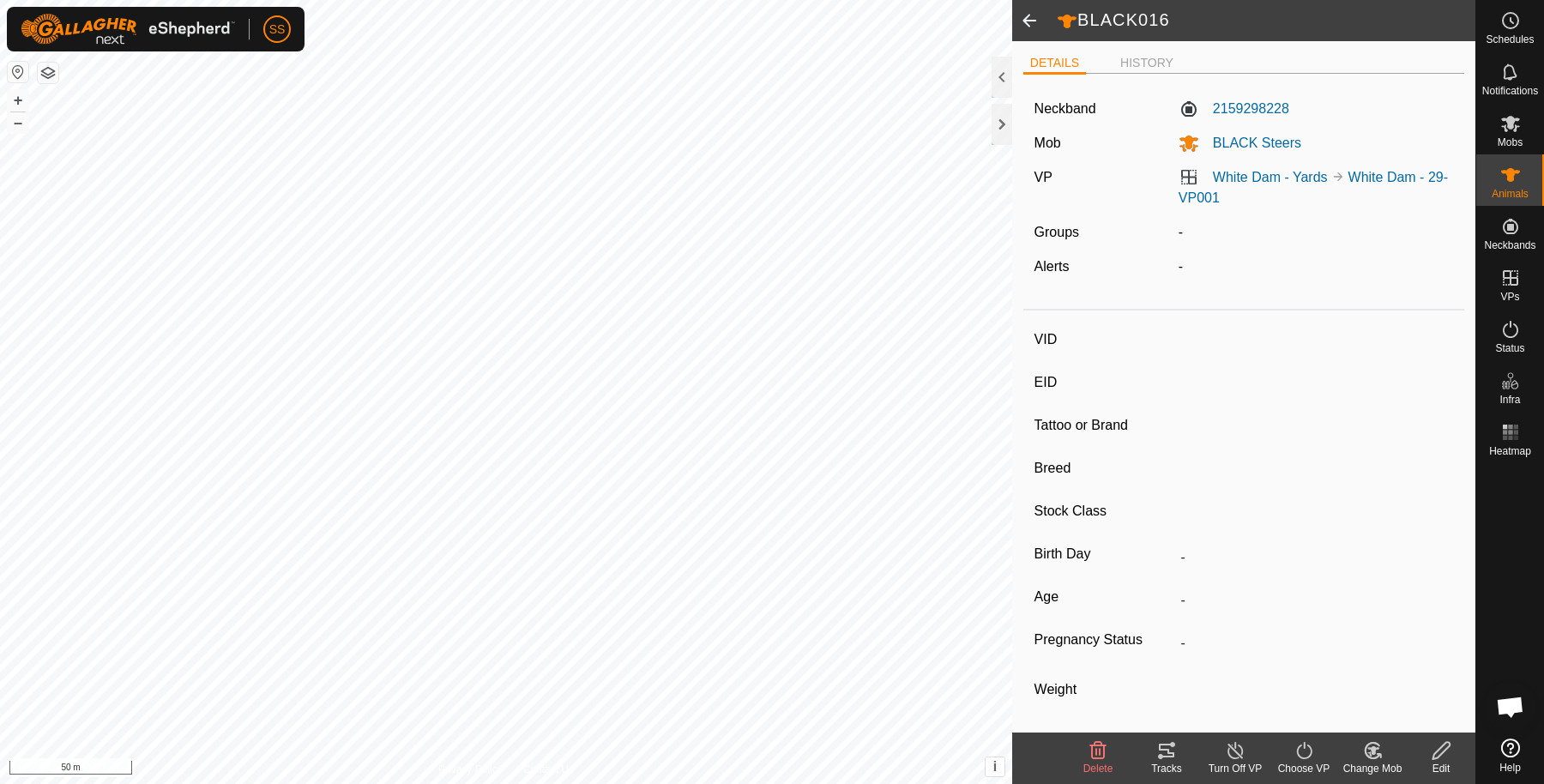
type input "BLACK016"
type input "-"
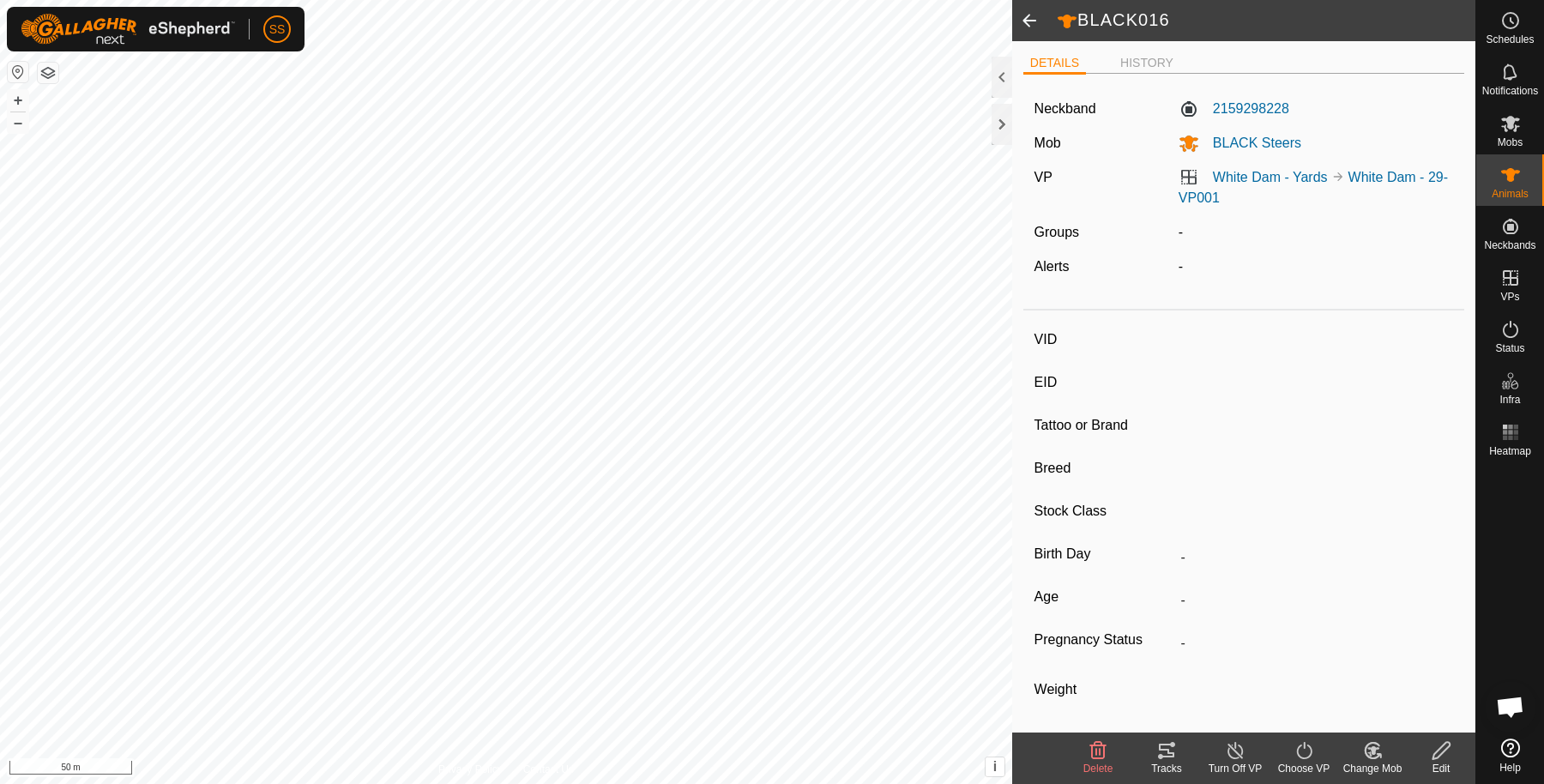
type input "346 kg"
type input "-"
click at [1122, 41] on div "DETAILS HISTORY Neckband 2159298228 Mob BLACK Steers VP White Dam - Yards White…" at bounding box center [1243, 387] width 463 height 692
click at [1127, 57] on li "HISTORY" at bounding box center [1147, 64] width 67 height 21
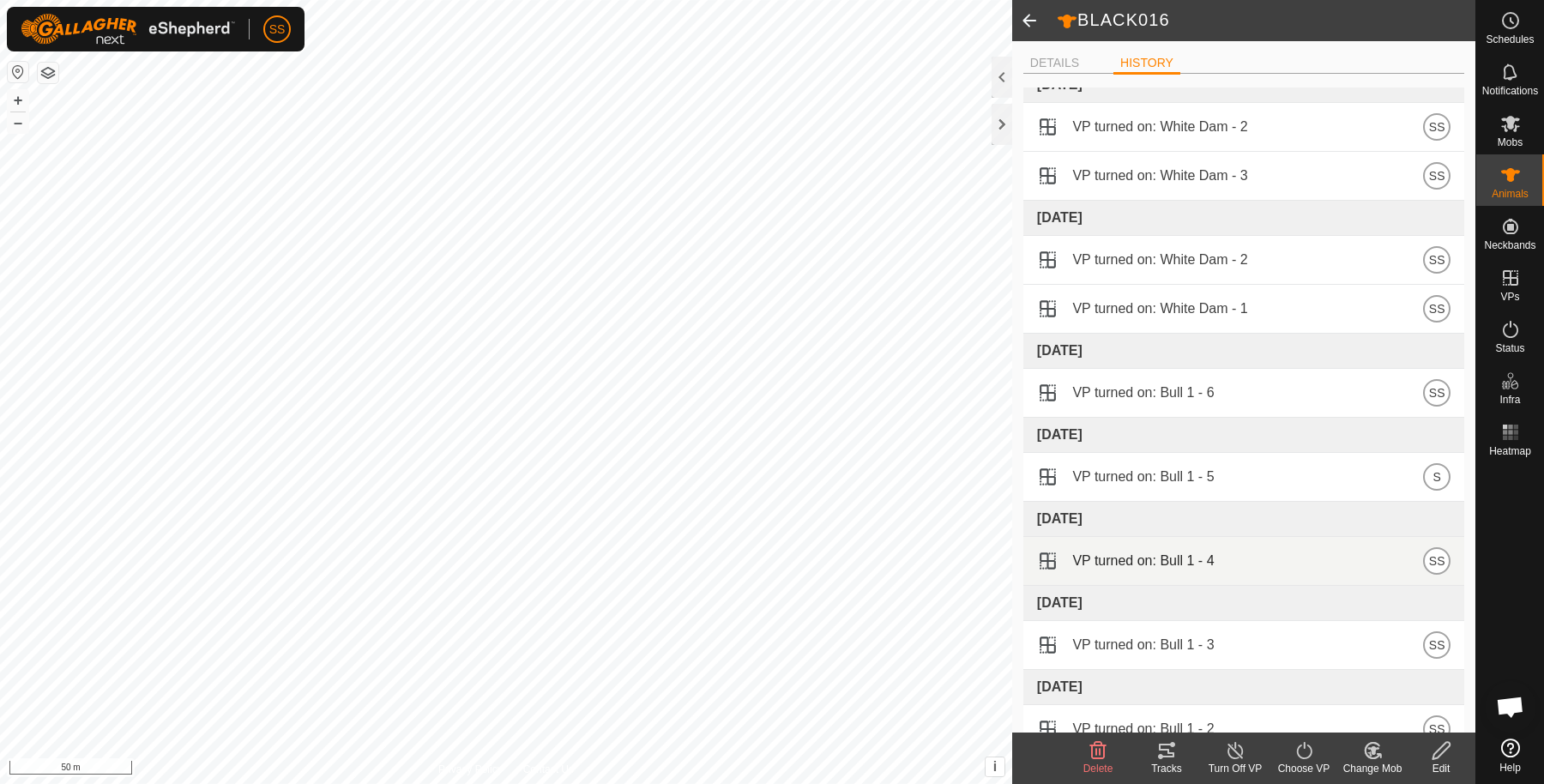
scroll to position [4277, 0]
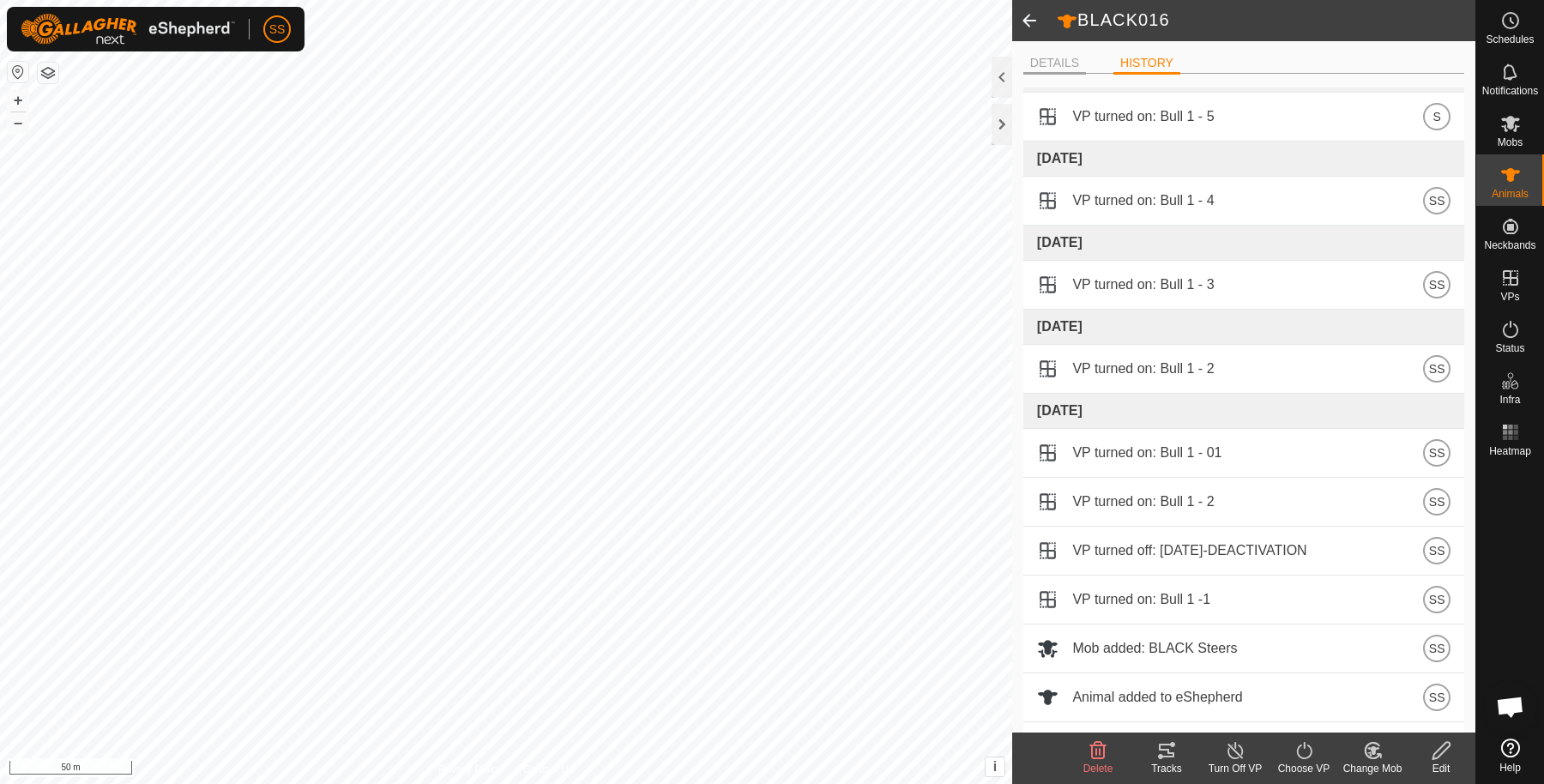
click at [1055, 57] on li "DETAILS" at bounding box center [1055, 64] width 63 height 21
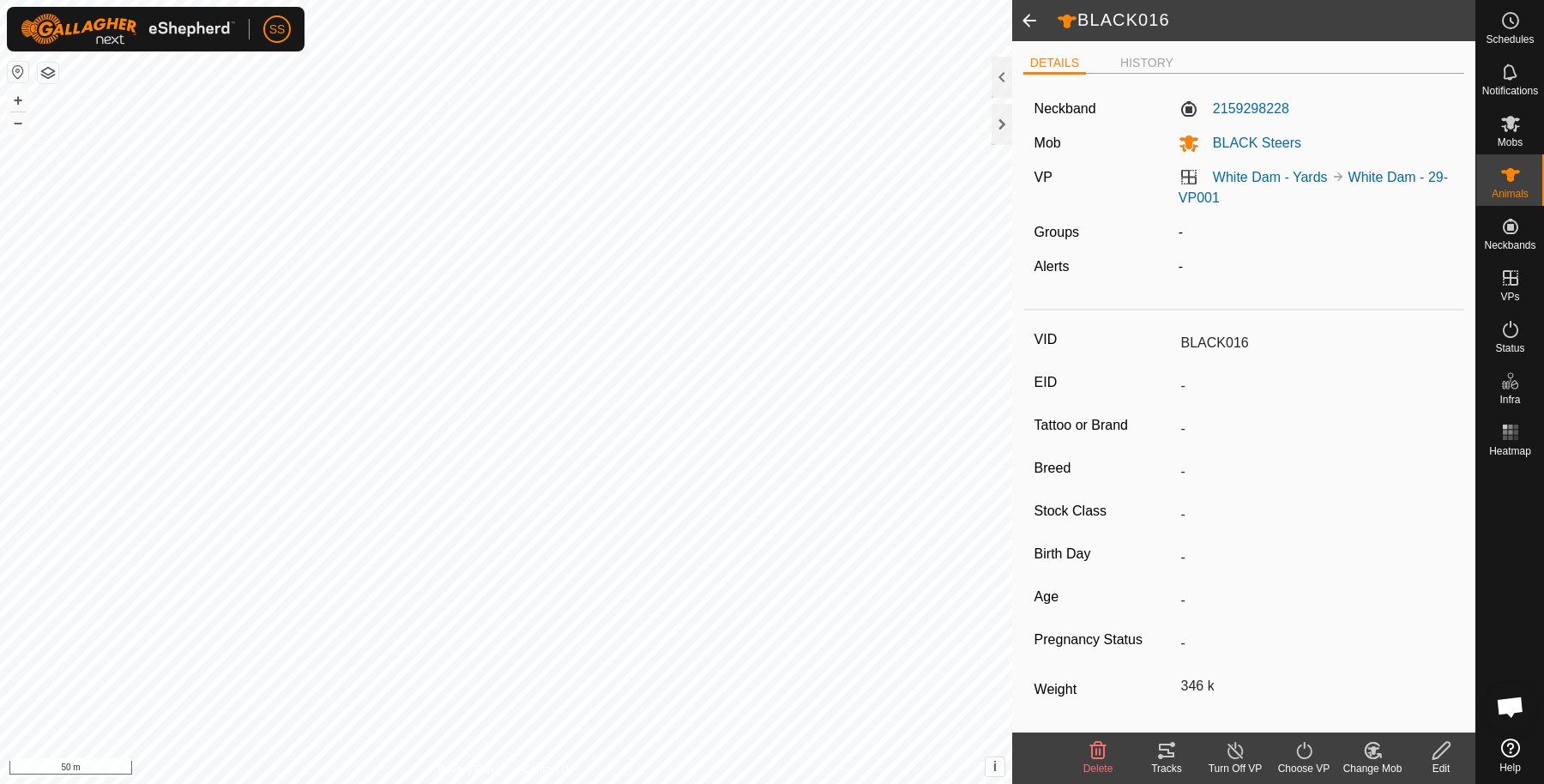
click at [1012, 25] on span at bounding box center [1029, 21] width 34 height 41
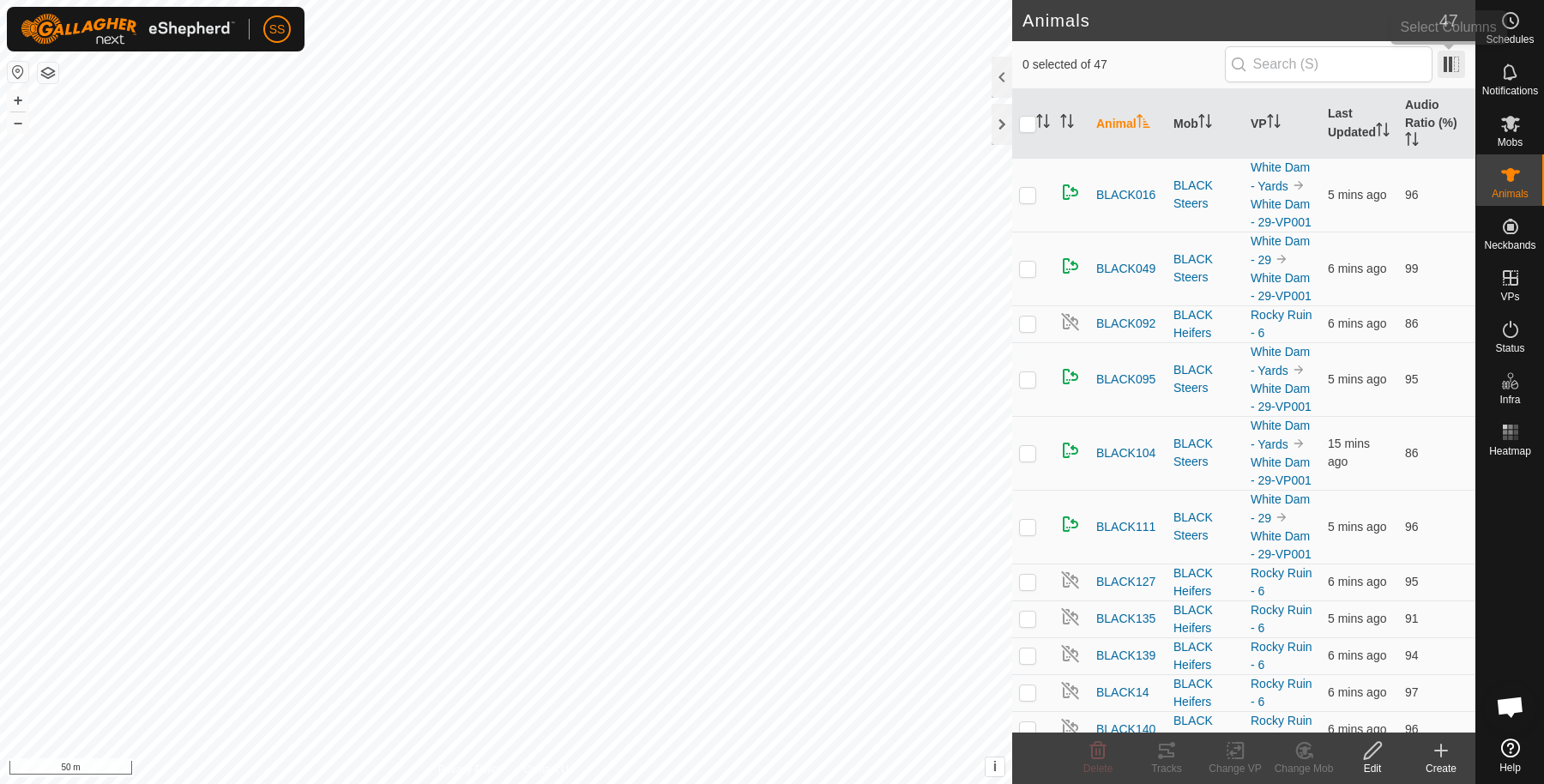
click at [1459, 63] on span at bounding box center [1452, 64] width 28 height 28
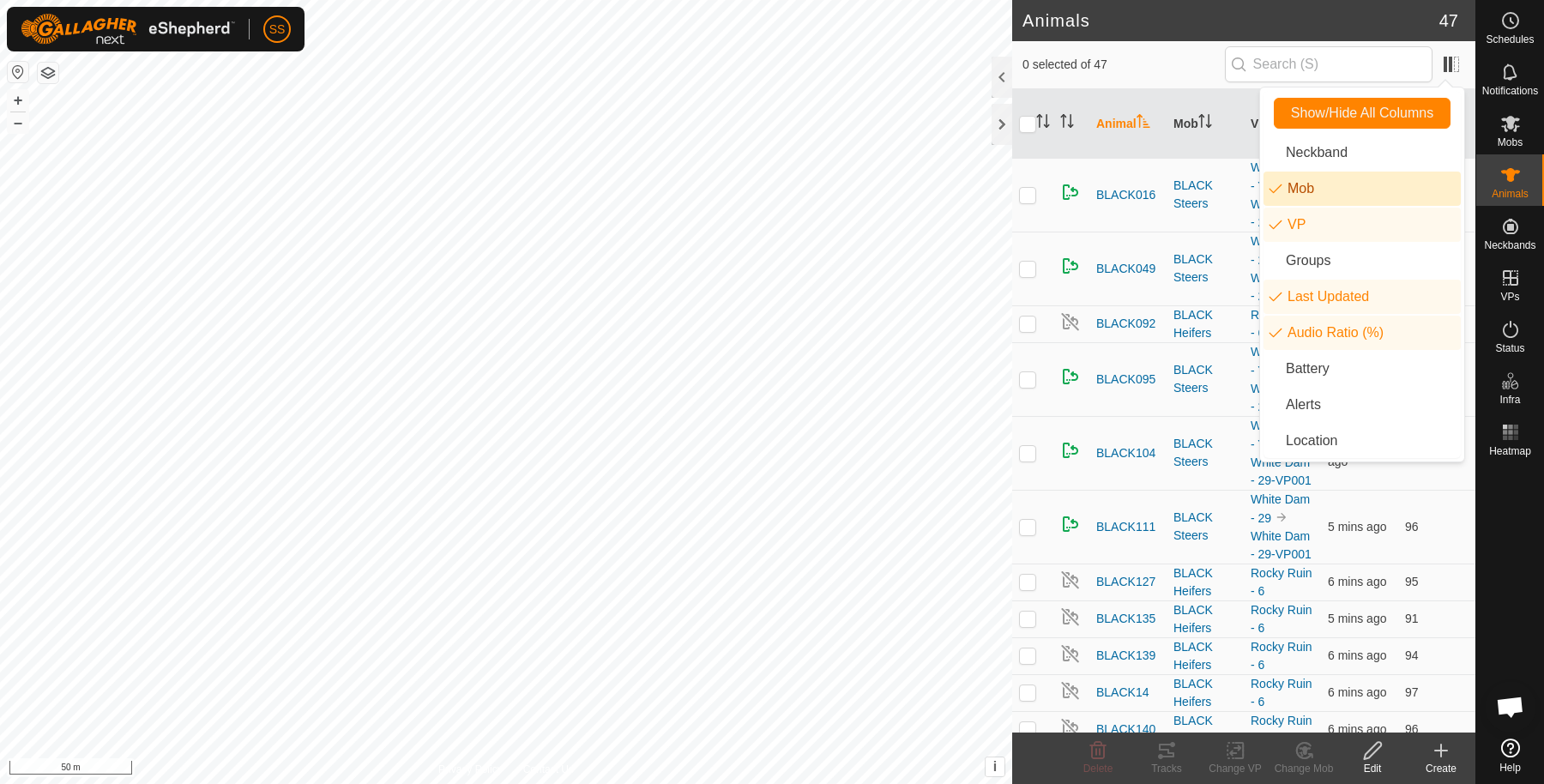
click at [1188, 48] on div "0 selected of 47" at bounding box center [1243, 65] width 442 height 36
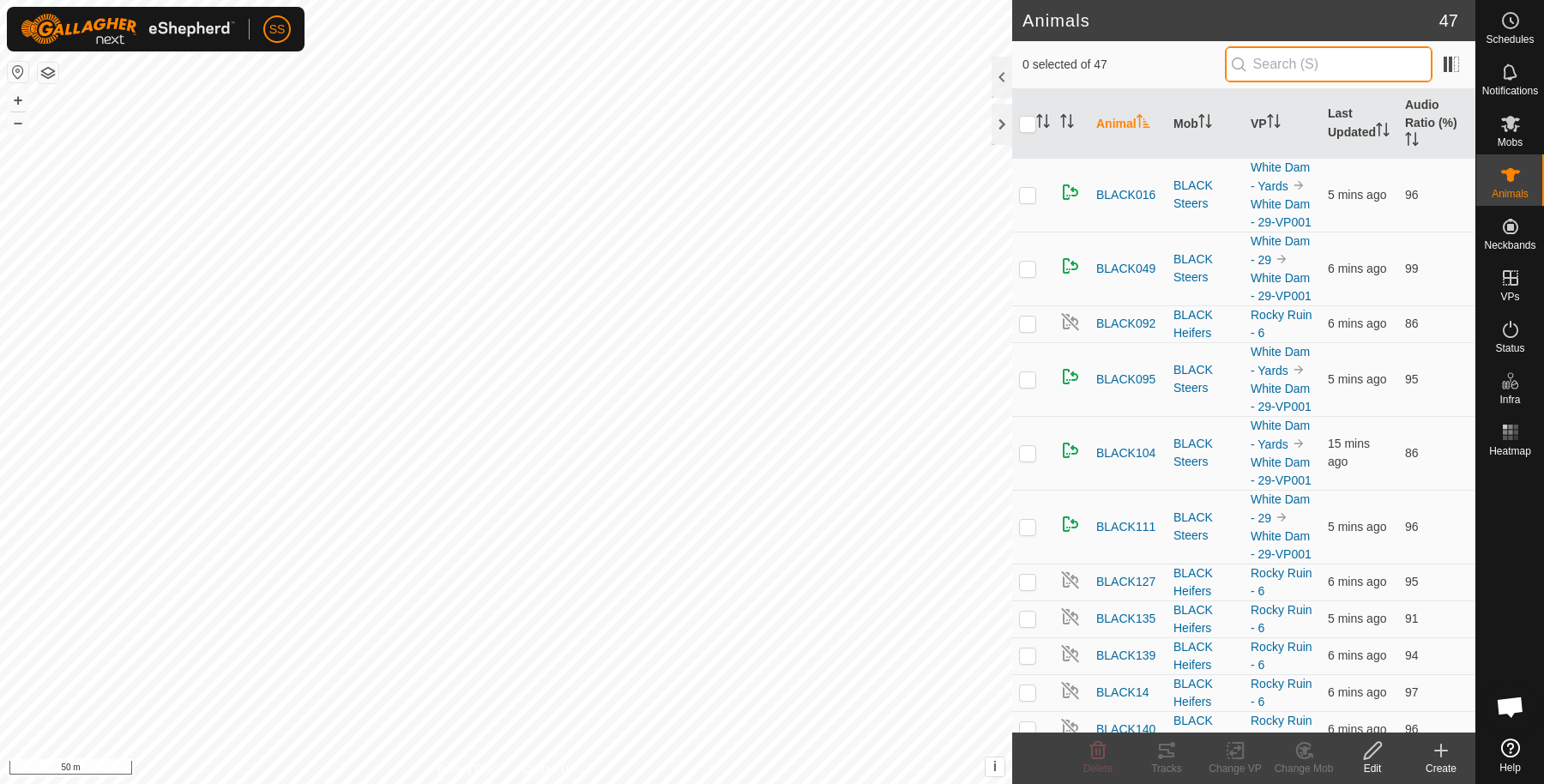
click at [1343, 67] on input "text" at bounding box center [1329, 65] width 207 height 36
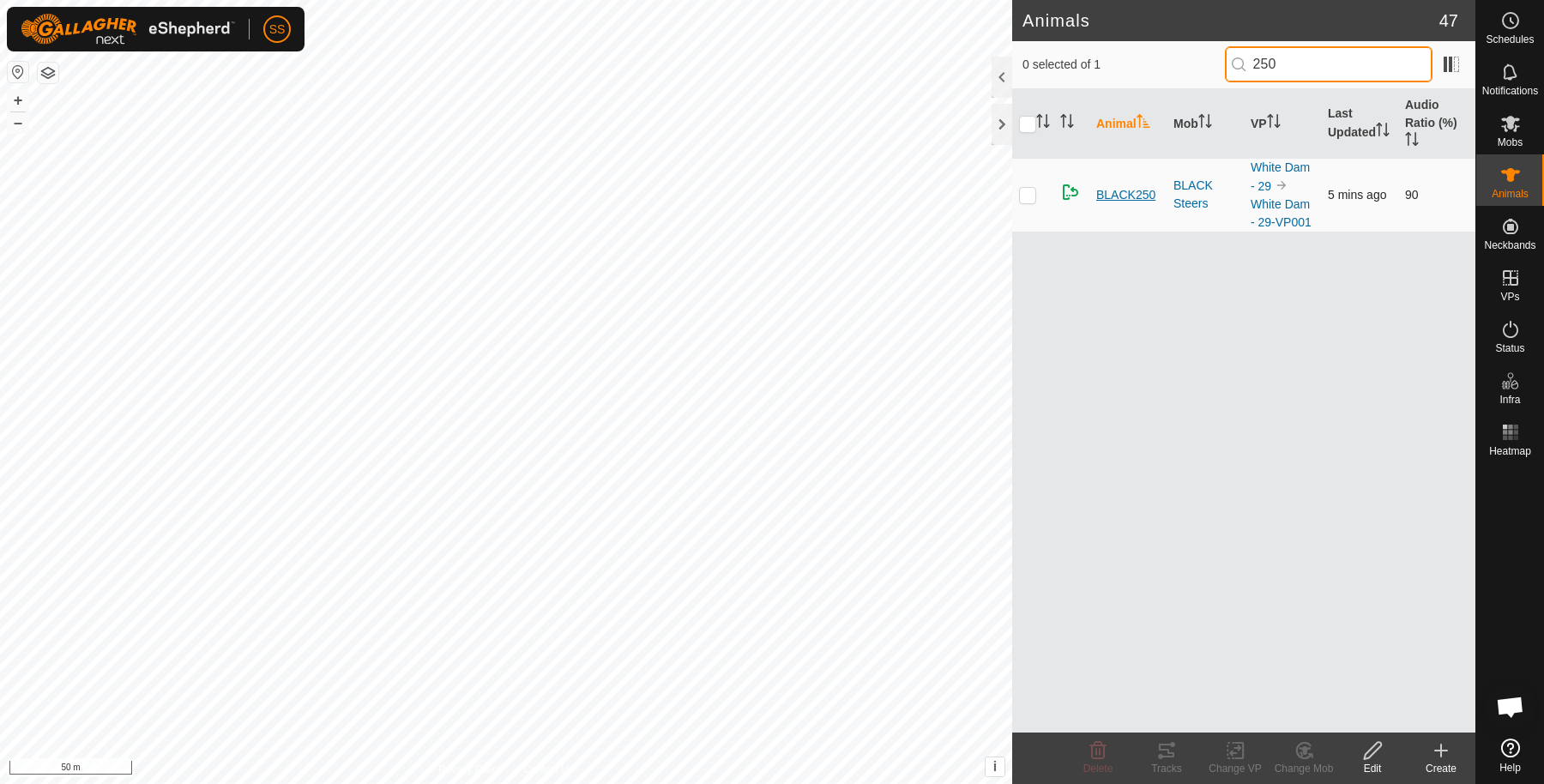
type input "250"
click at [1115, 194] on span "BLACK250" at bounding box center [1126, 196] width 59 height 18
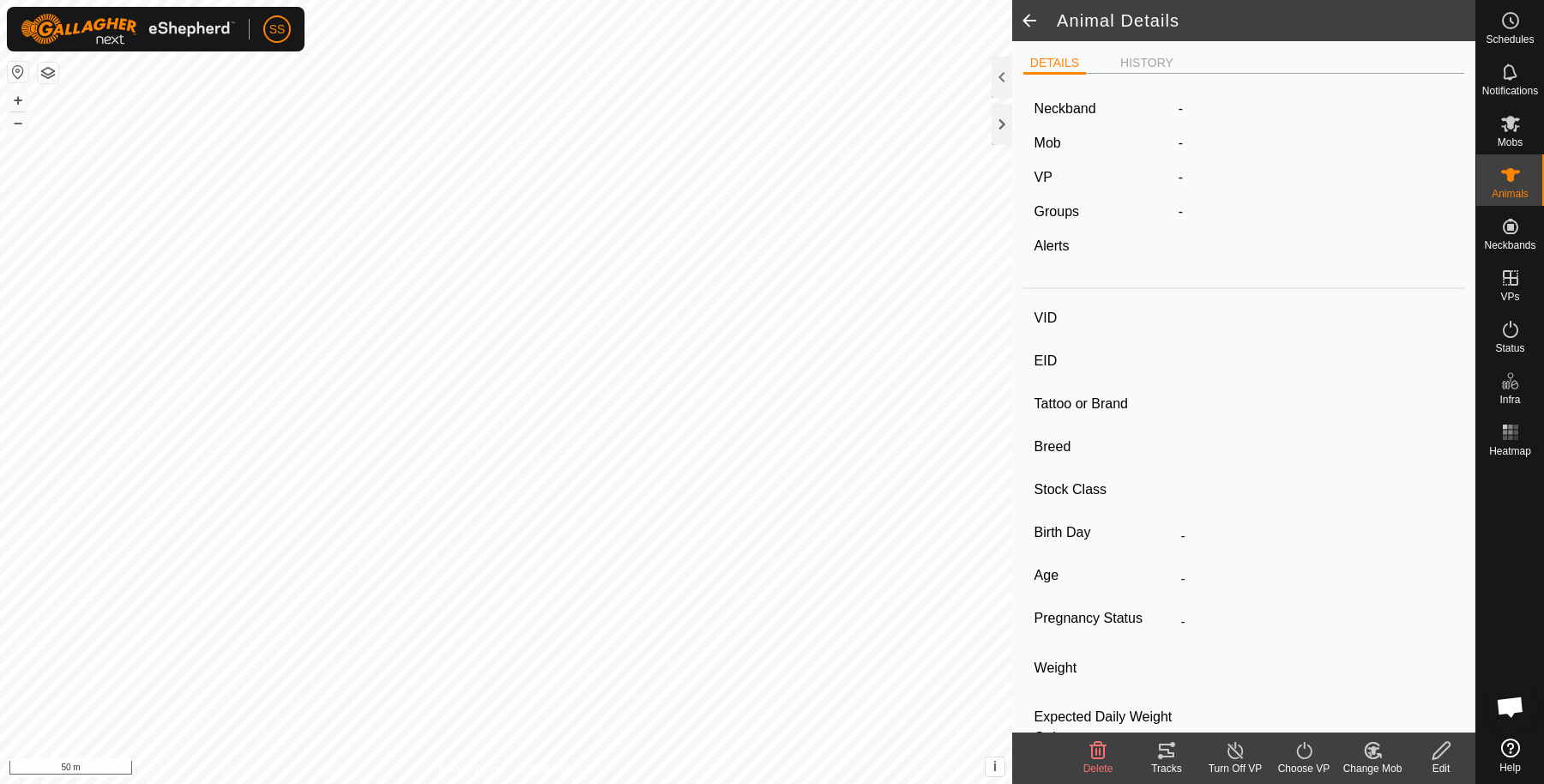
type input "BLACK250"
type input "-"
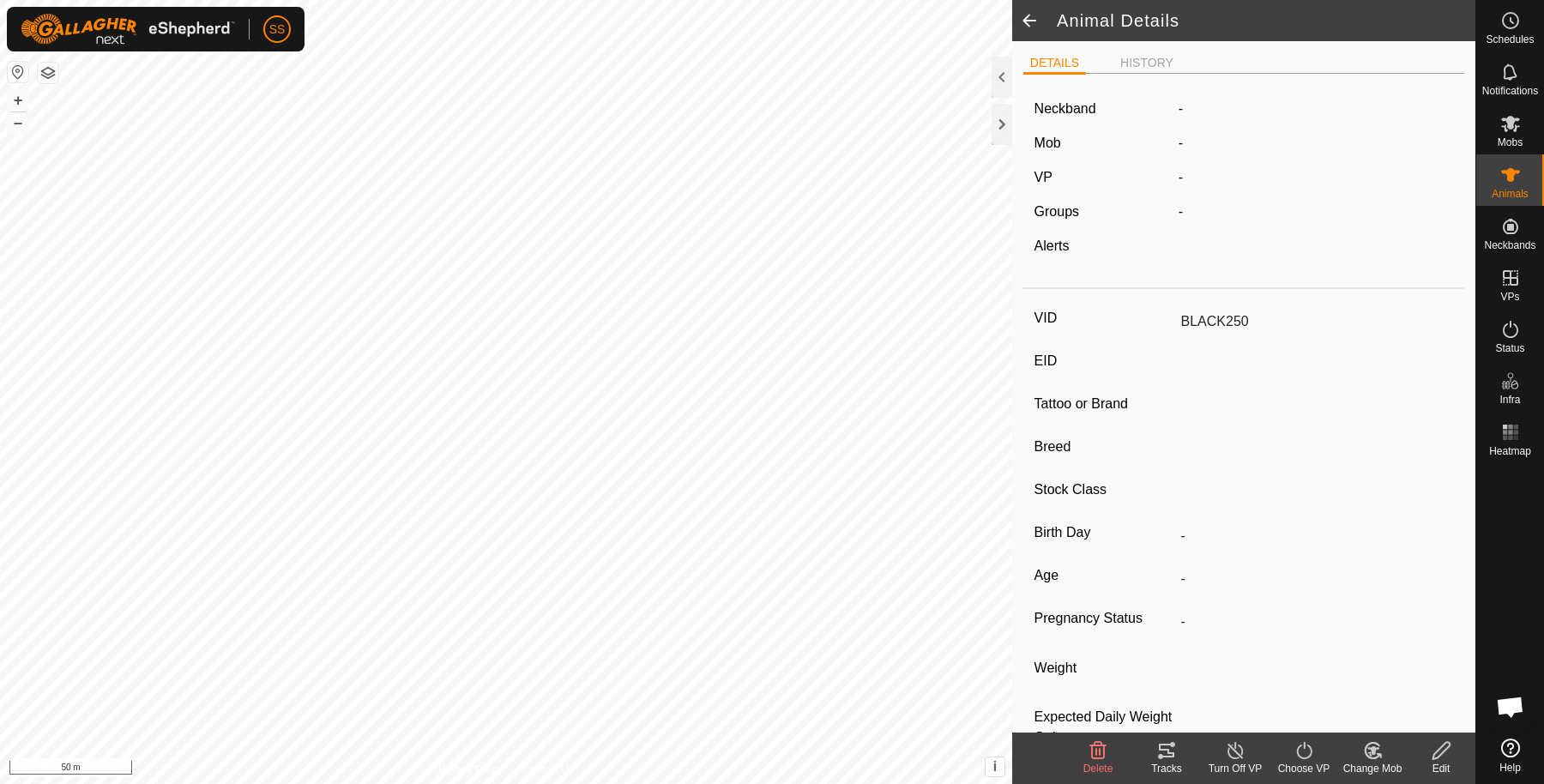
type input "286 kg"
type input "-"
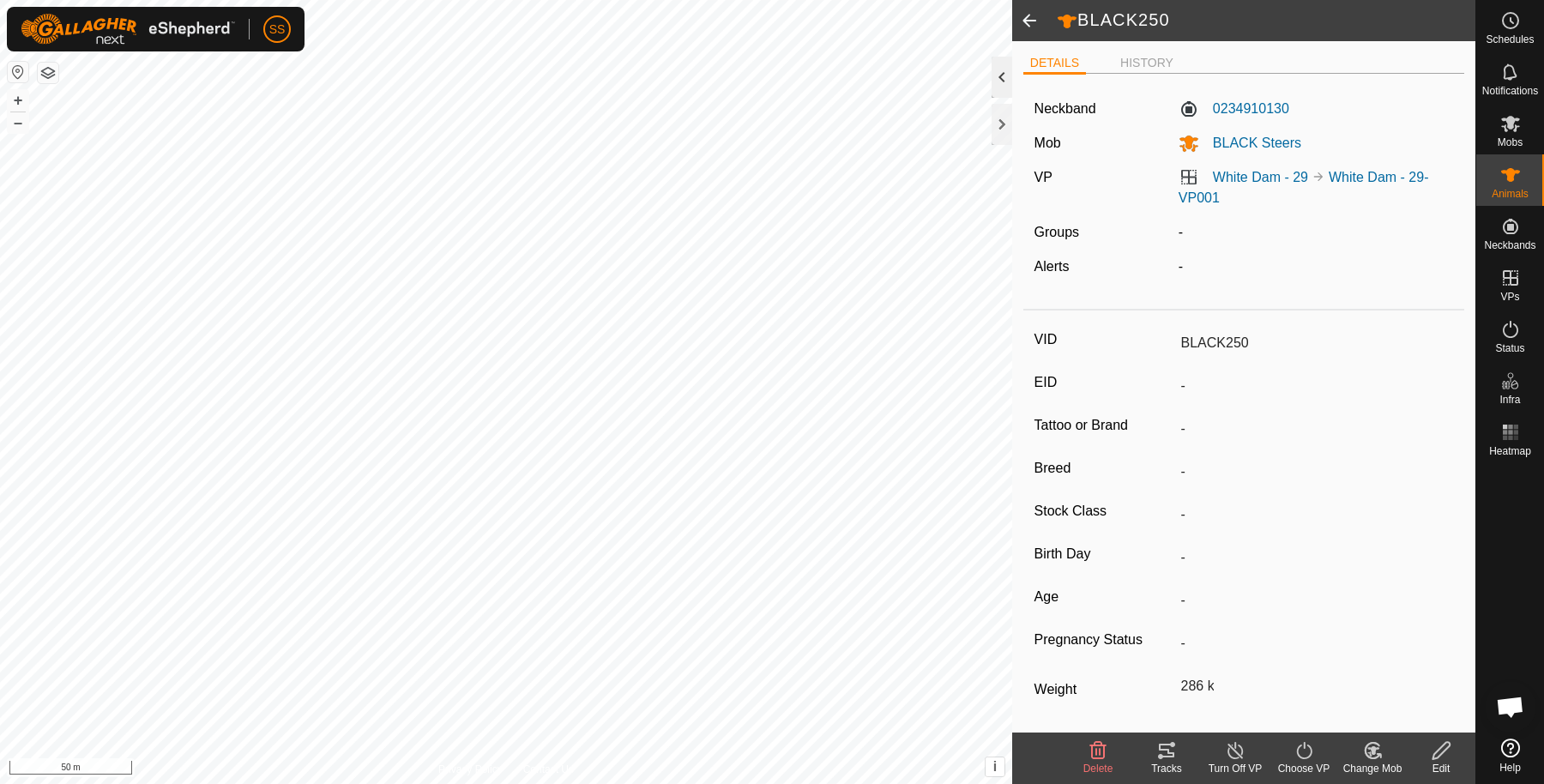
click at [1004, 87] on div at bounding box center [1001, 77] width 21 height 41
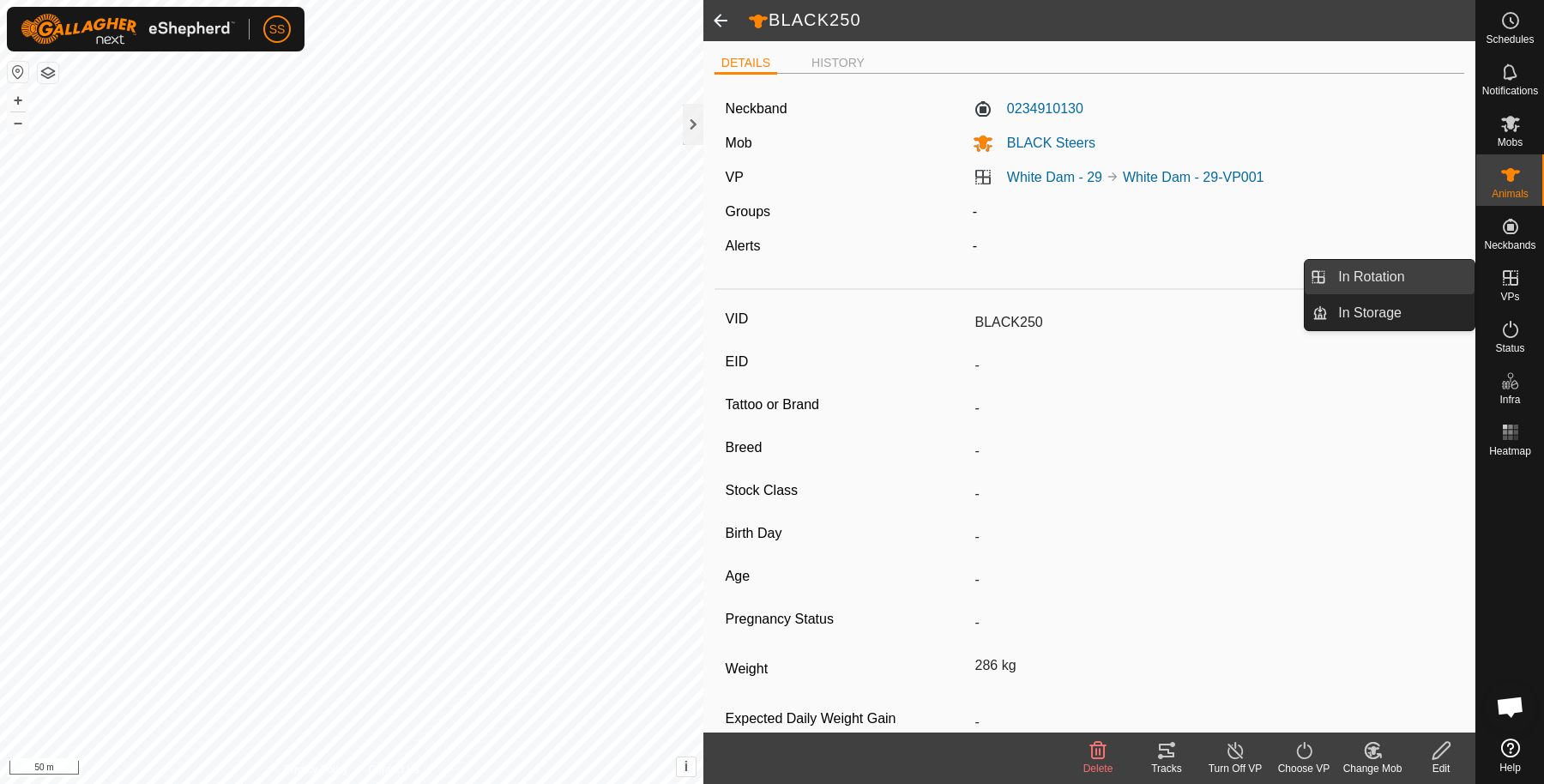
click at [1346, 275] on link "In Rotation" at bounding box center [1401, 277] width 147 height 34
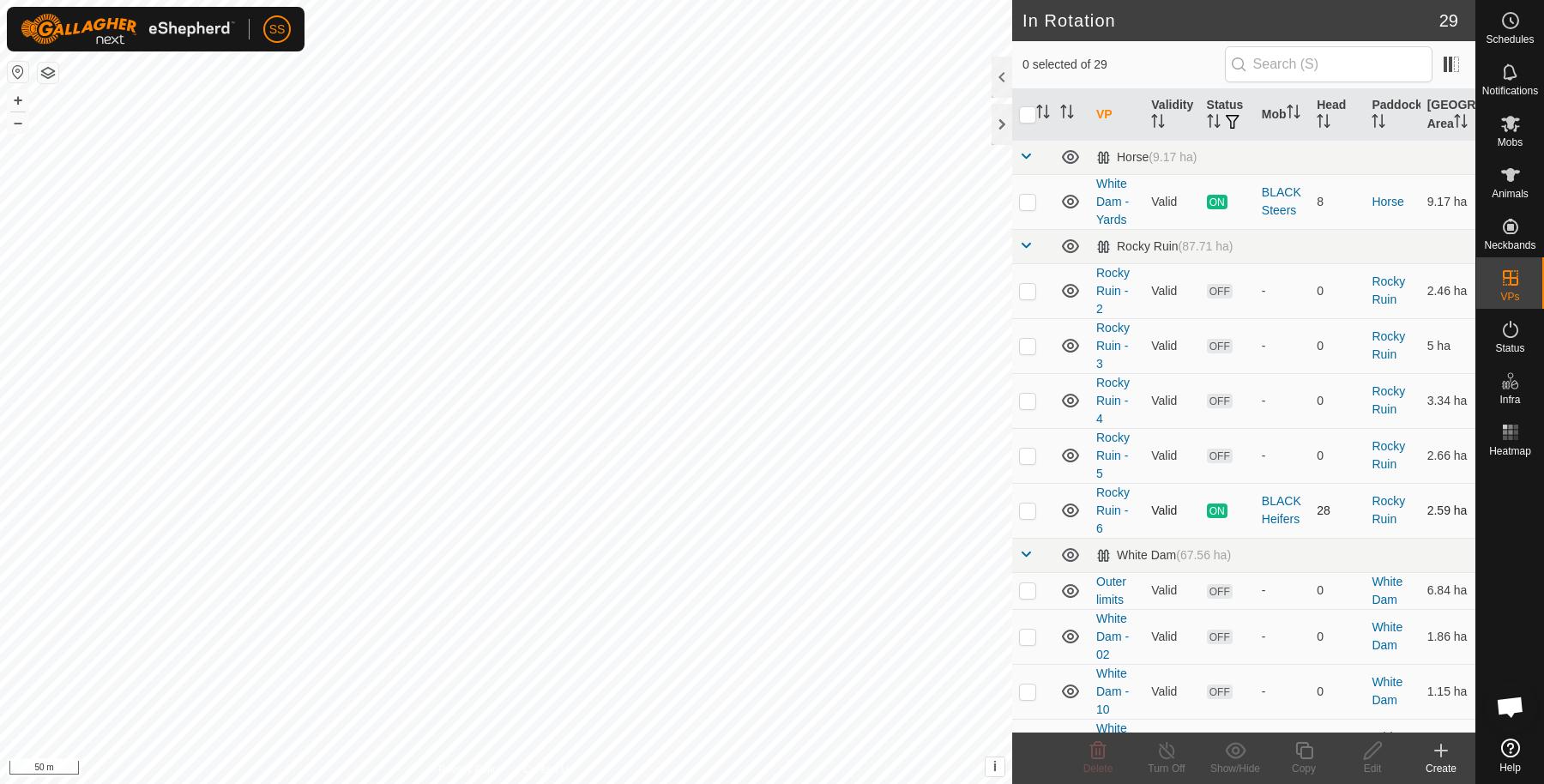
click at [1035, 518] on p-checkbox at bounding box center [1027, 510] width 17 height 13
checkbox input "true"
click at [1301, 768] on div "Copy" at bounding box center [1304, 768] width 69 height 15
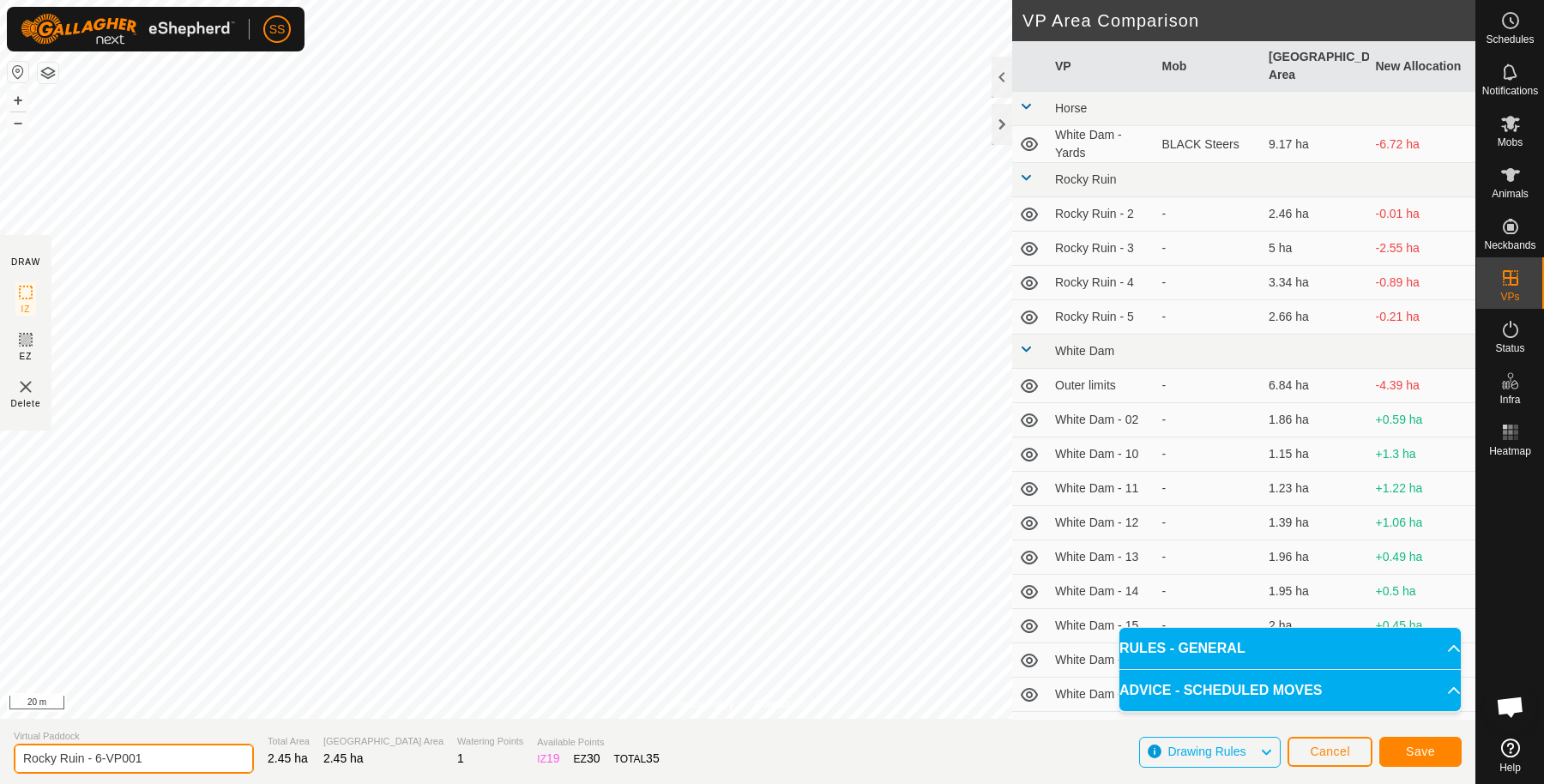
click at [193, 755] on input "Rocky Ruin - 6-VP001" at bounding box center [134, 758] width 240 height 30
type input "Rocky Ruin - 7"
click at [1430, 743] on button "Save" at bounding box center [1421, 751] width 83 height 30
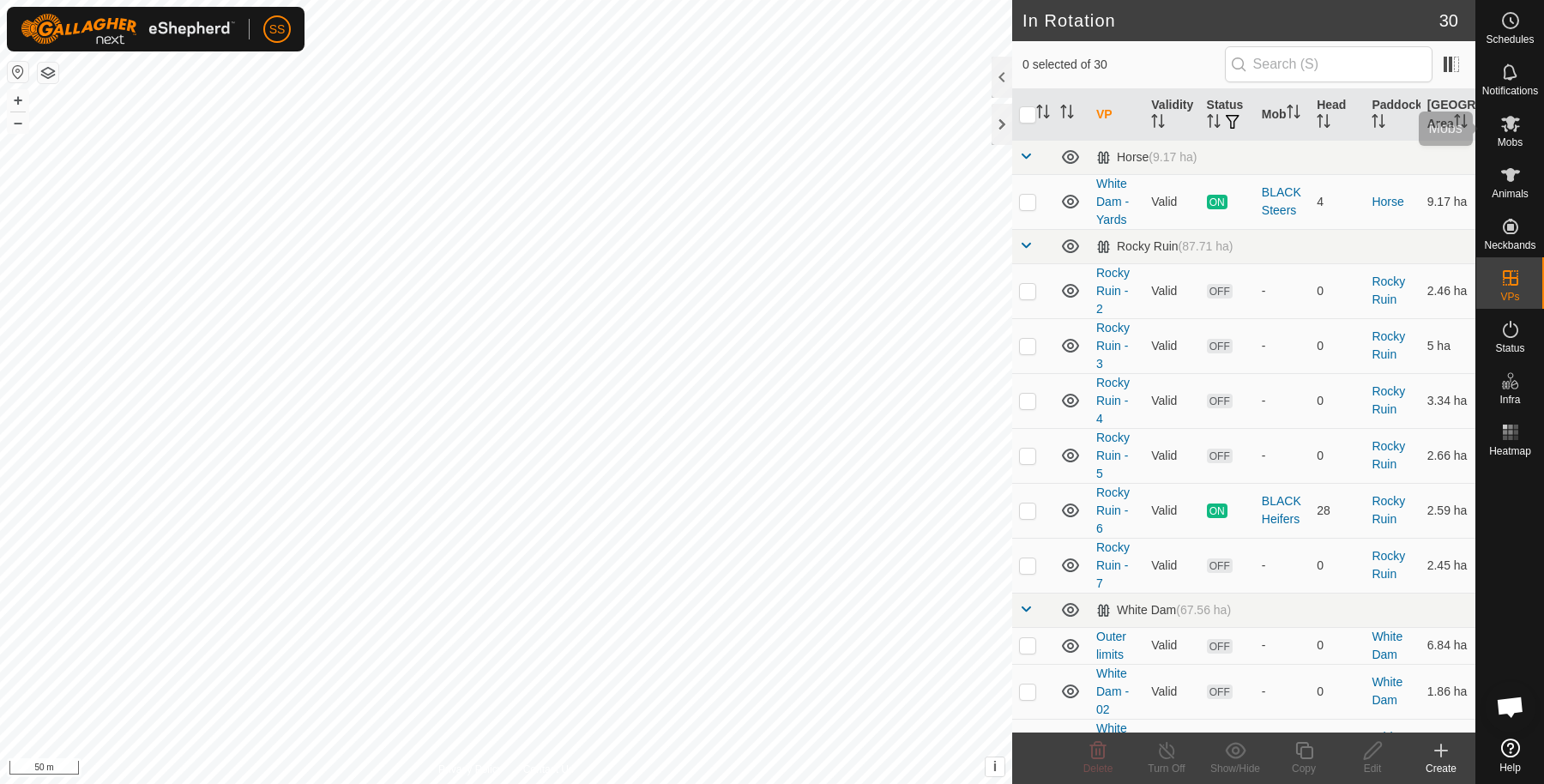
click at [1501, 113] on icon at bounding box center [1511, 123] width 21 height 21
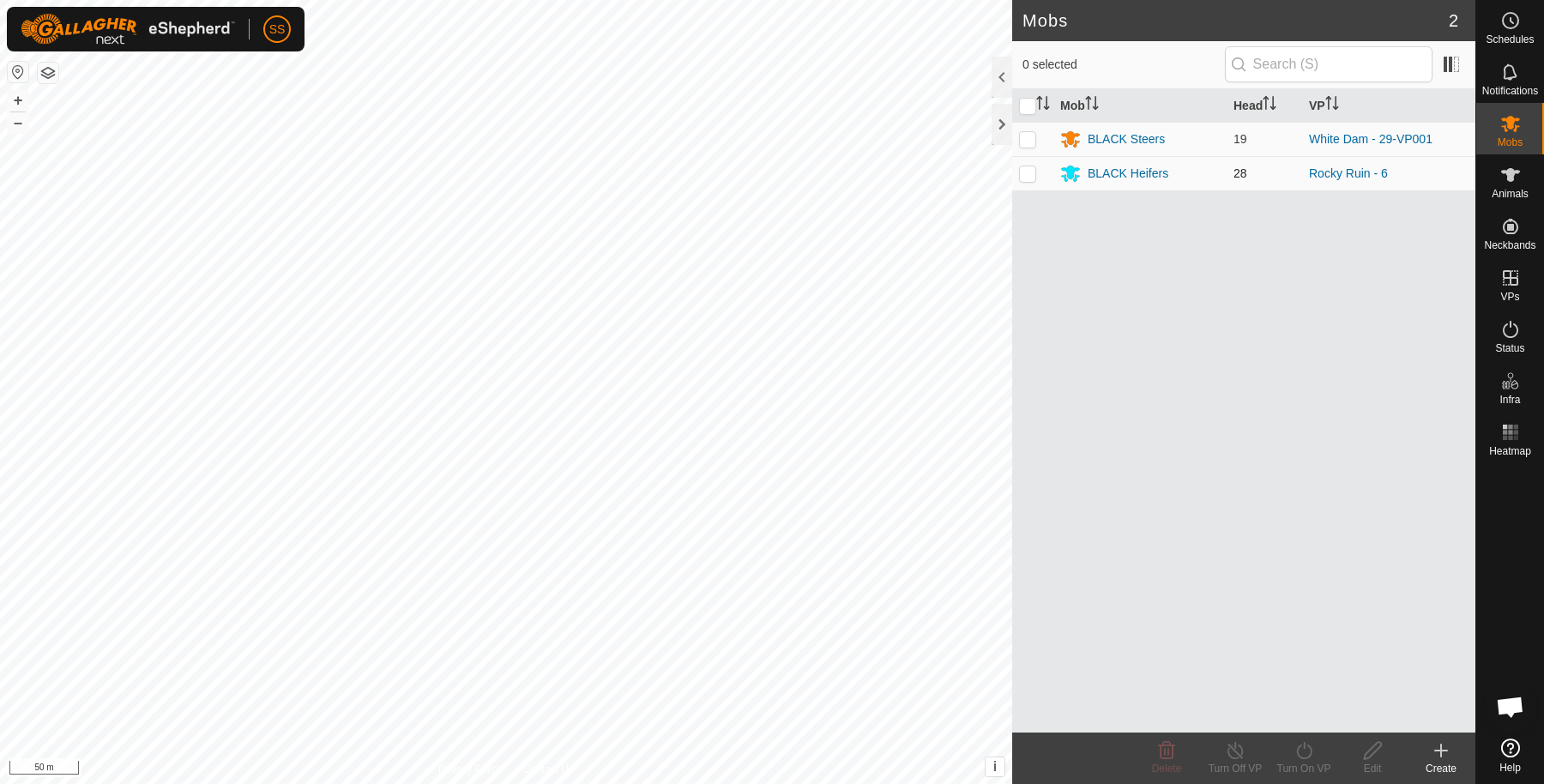
click at [1038, 166] on td at bounding box center [1033, 173] width 41 height 34
checkbox input "true"
click at [1324, 742] on turn-on-svg-icon at bounding box center [1304, 750] width 69 height 21
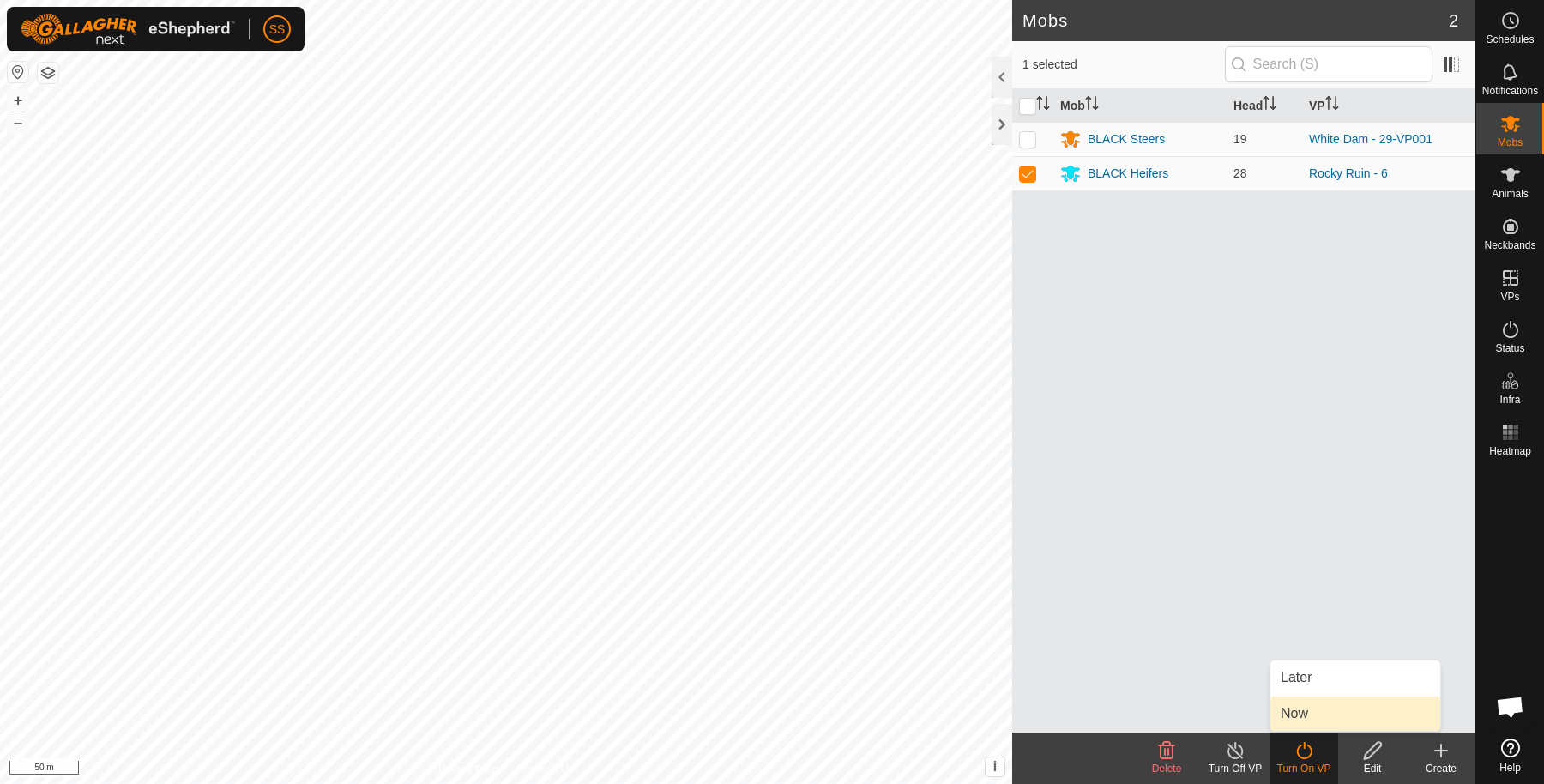
click at [1320, 712] on link "Now" at bounding box center [1355, 714] width 170 height 34
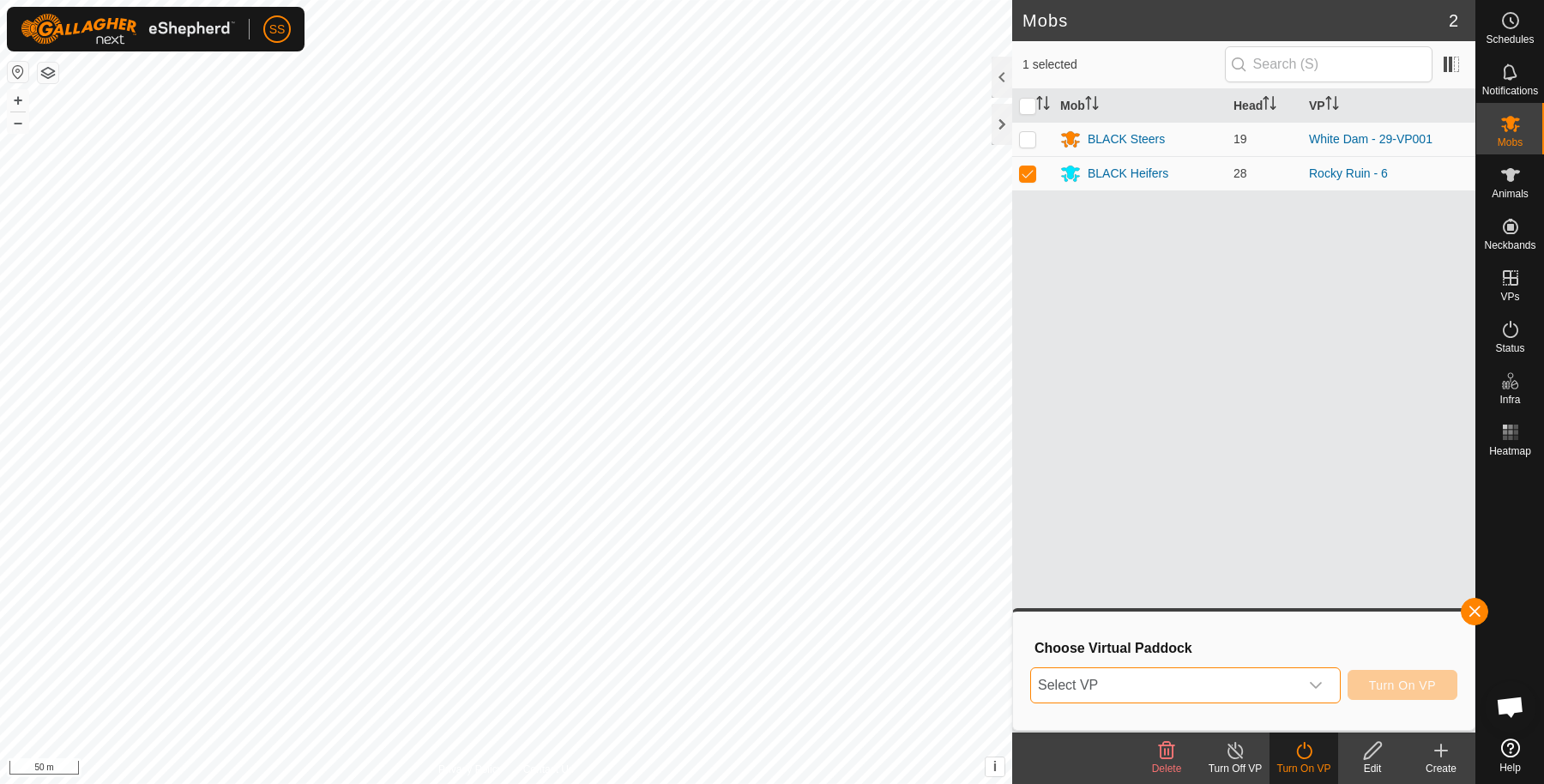
click at [1226, 668] on span "Select VP" at bounding box center [1165, 685] width 267 height 34
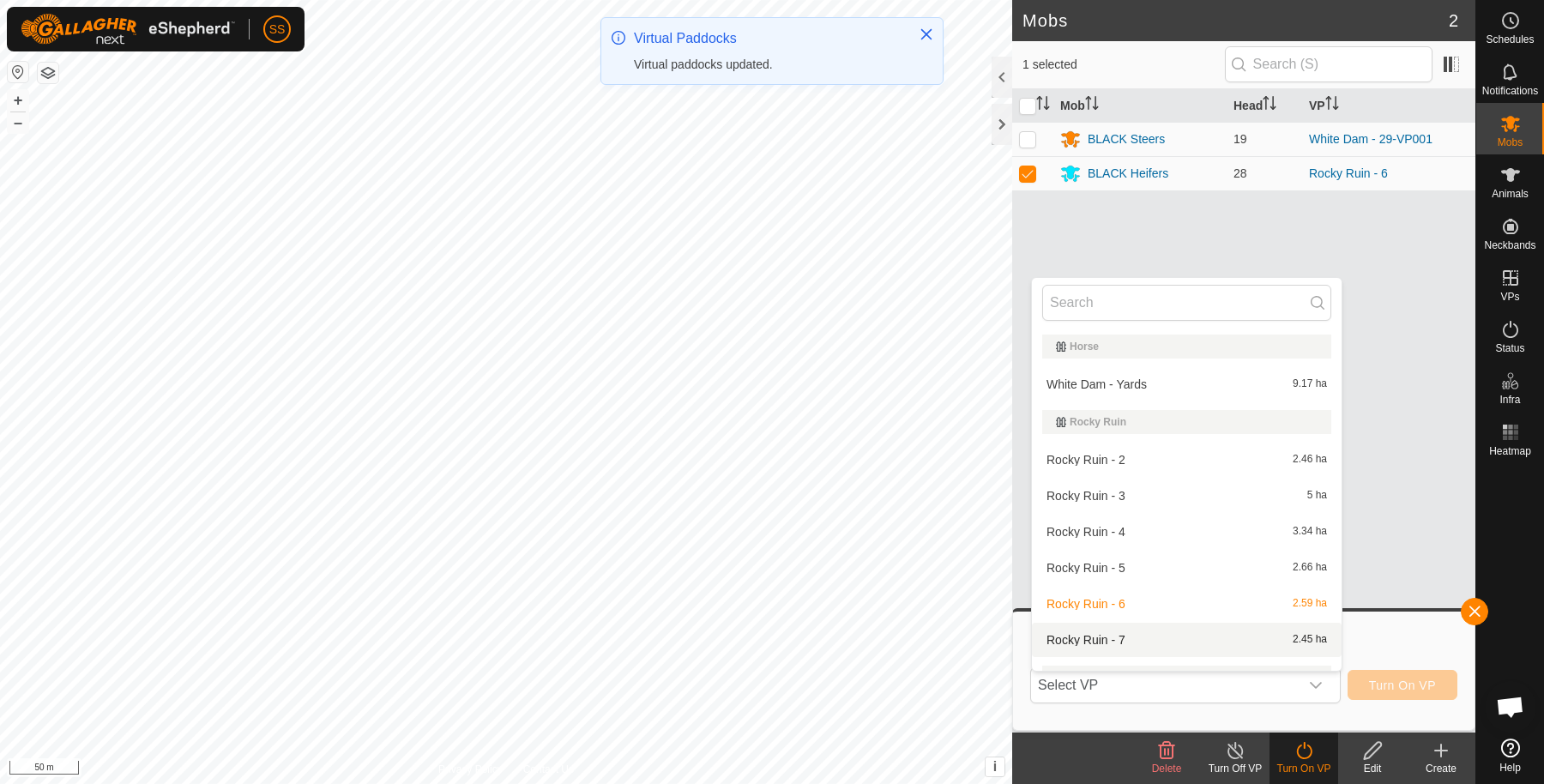
click at [1177, 632] on li "Rocky Ruin - 7 2.45 ha" at bounding box center [1186, 640] width 310 height 34
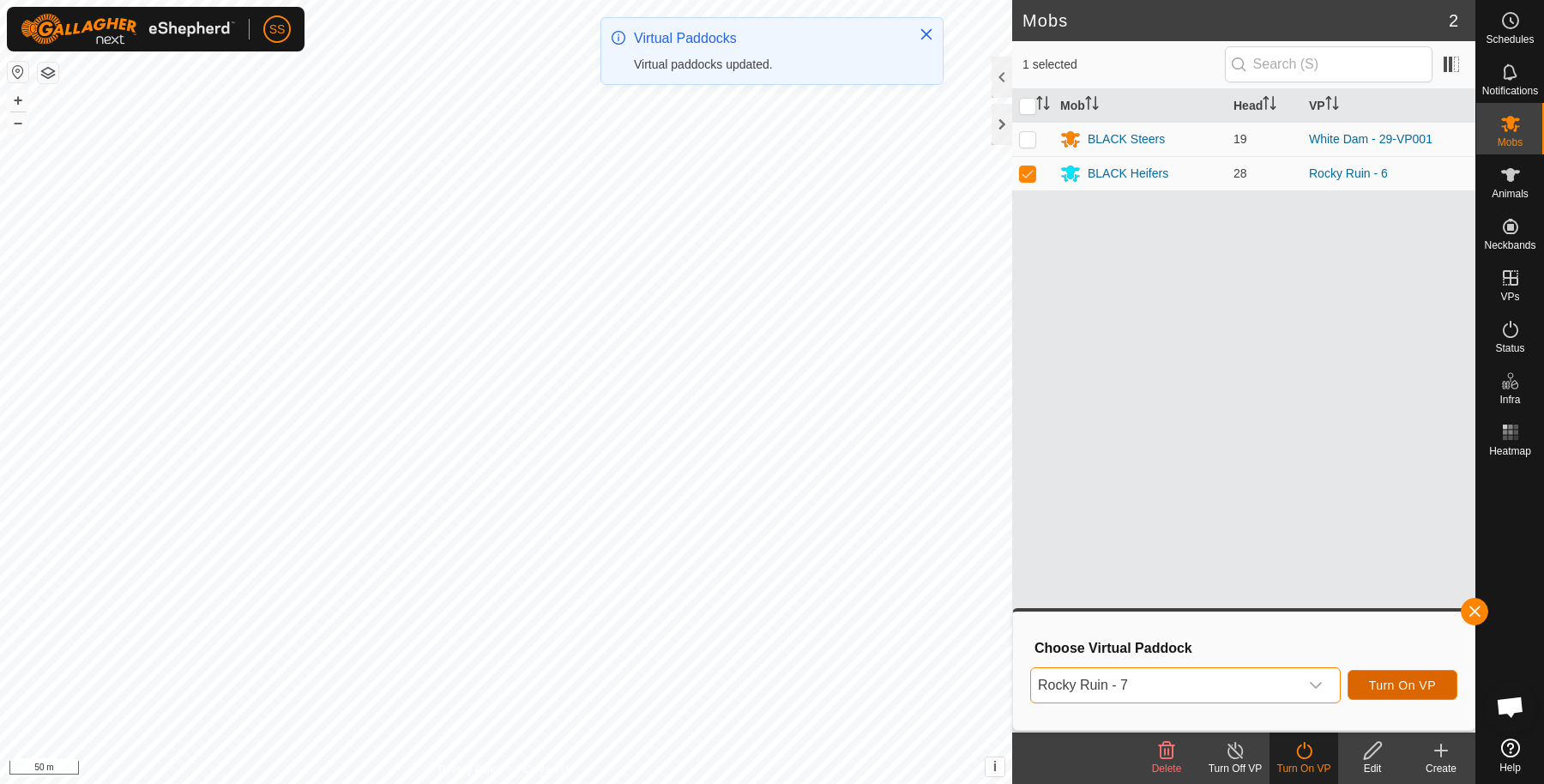
click at [1409, 689] on span "Turn On VP" at bounding box center [1402, 684] width 67 height 13
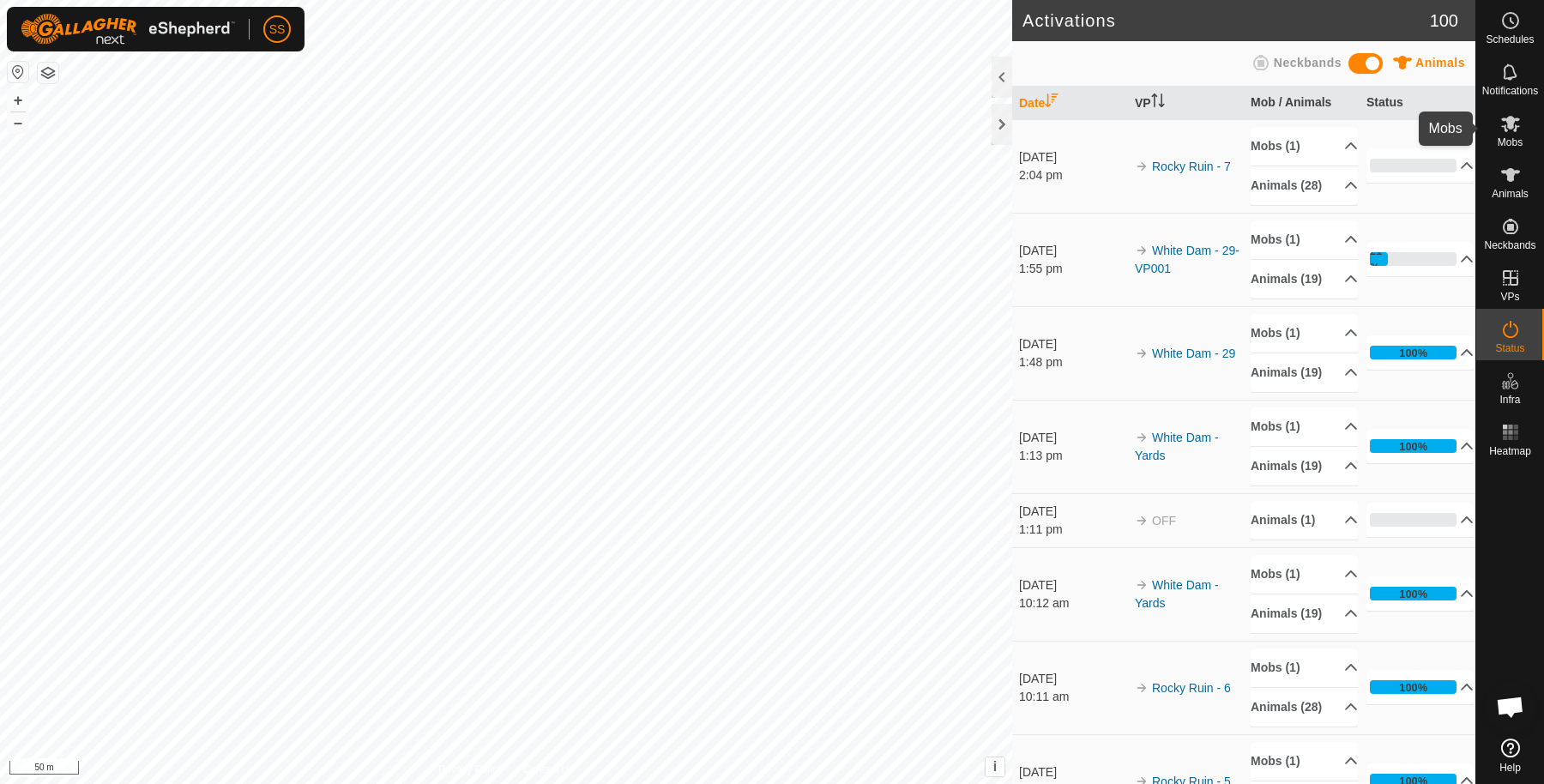
click at [1510, 129] on icon at bounding box center [1511, 123] width 21 height 21
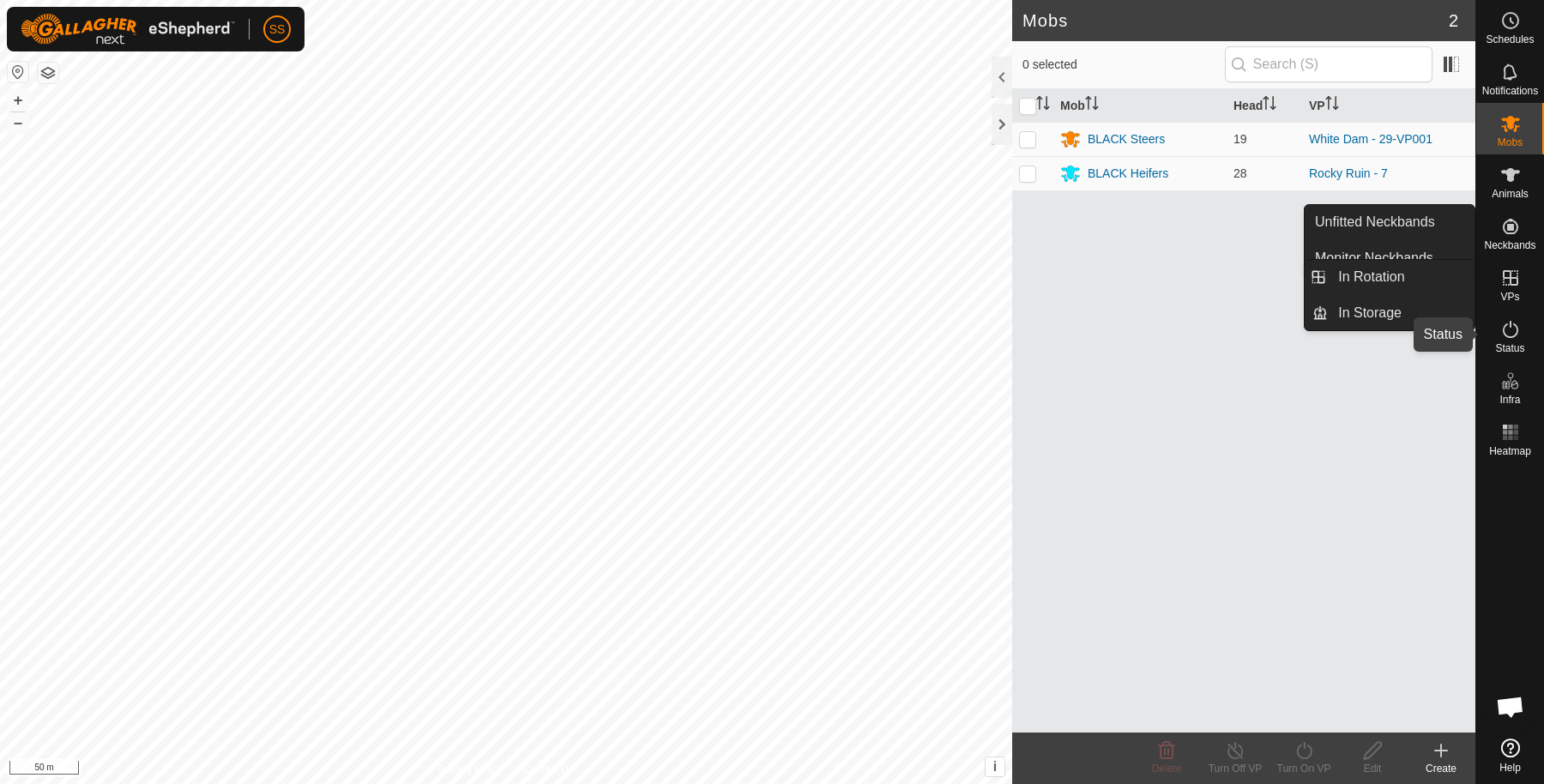
click at [1512, 331] on icon at bounding box center [1511, 329] width 21 height 21
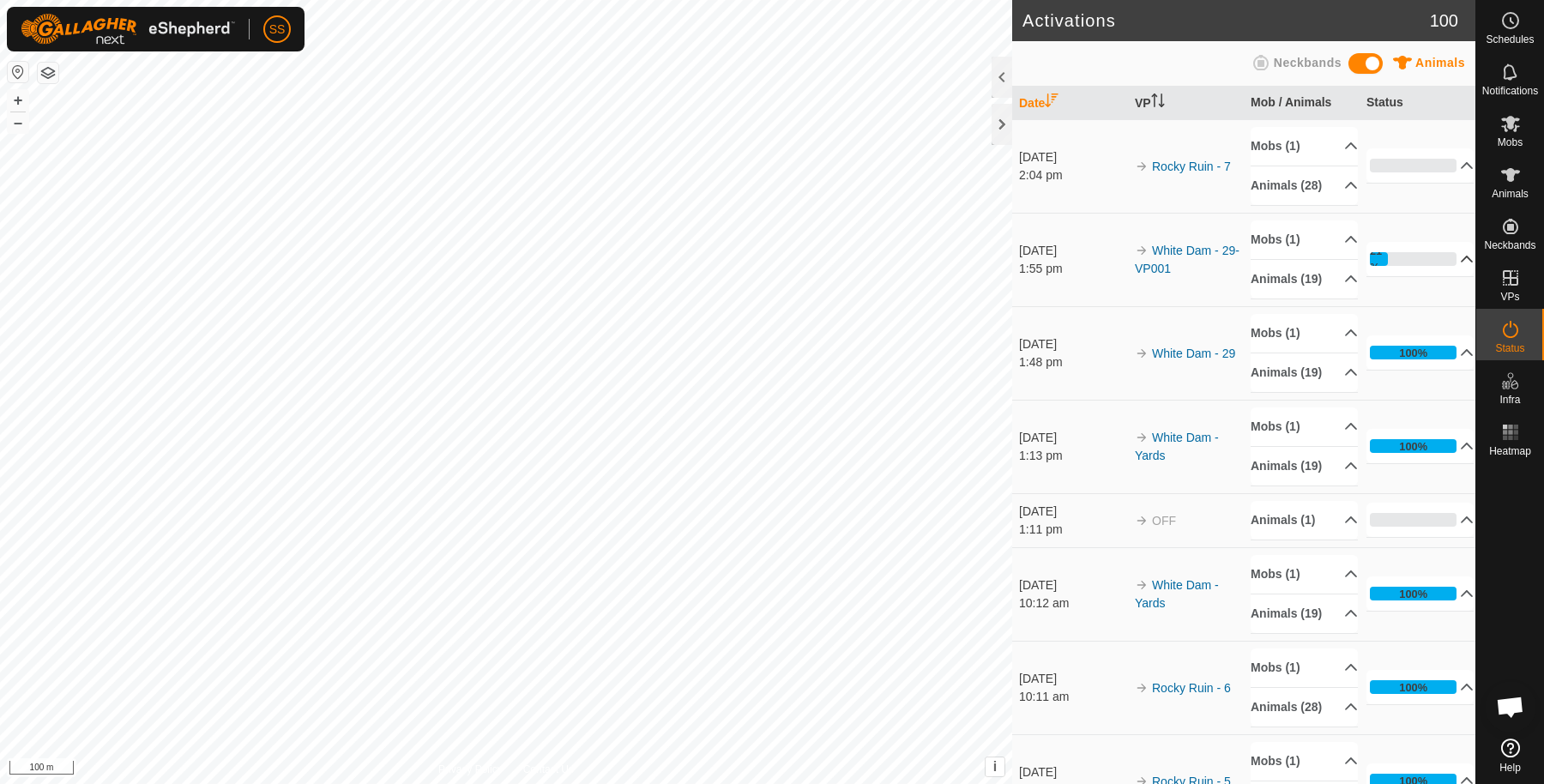
click at [1428, 276] on p-accordion-header "21%" at bounding box center [1420, 259] width 108 height 34
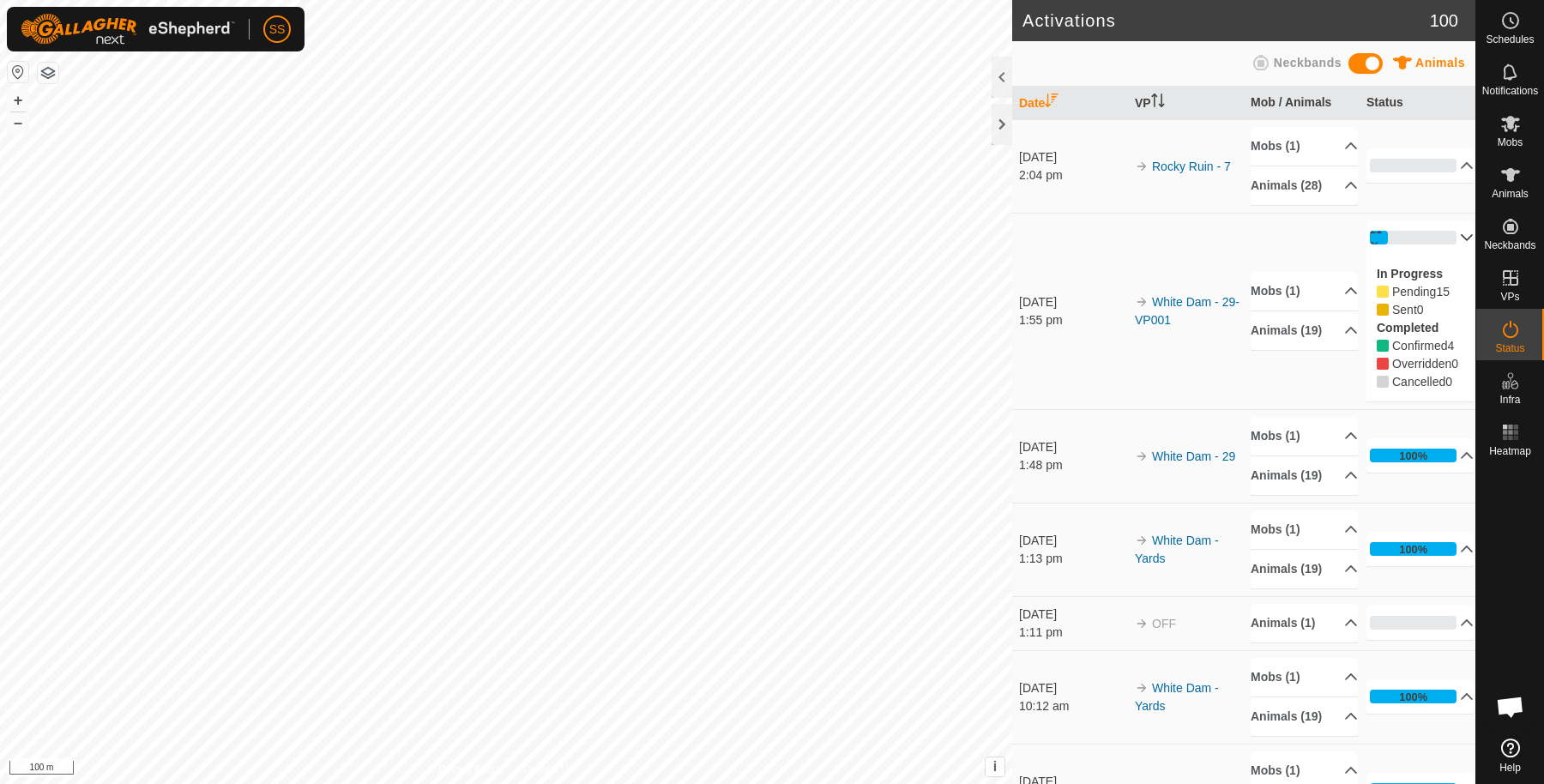
click at [1444, 255] on p-accordion-header "21%" at bounding box center [1420, 238] width 108 height 34
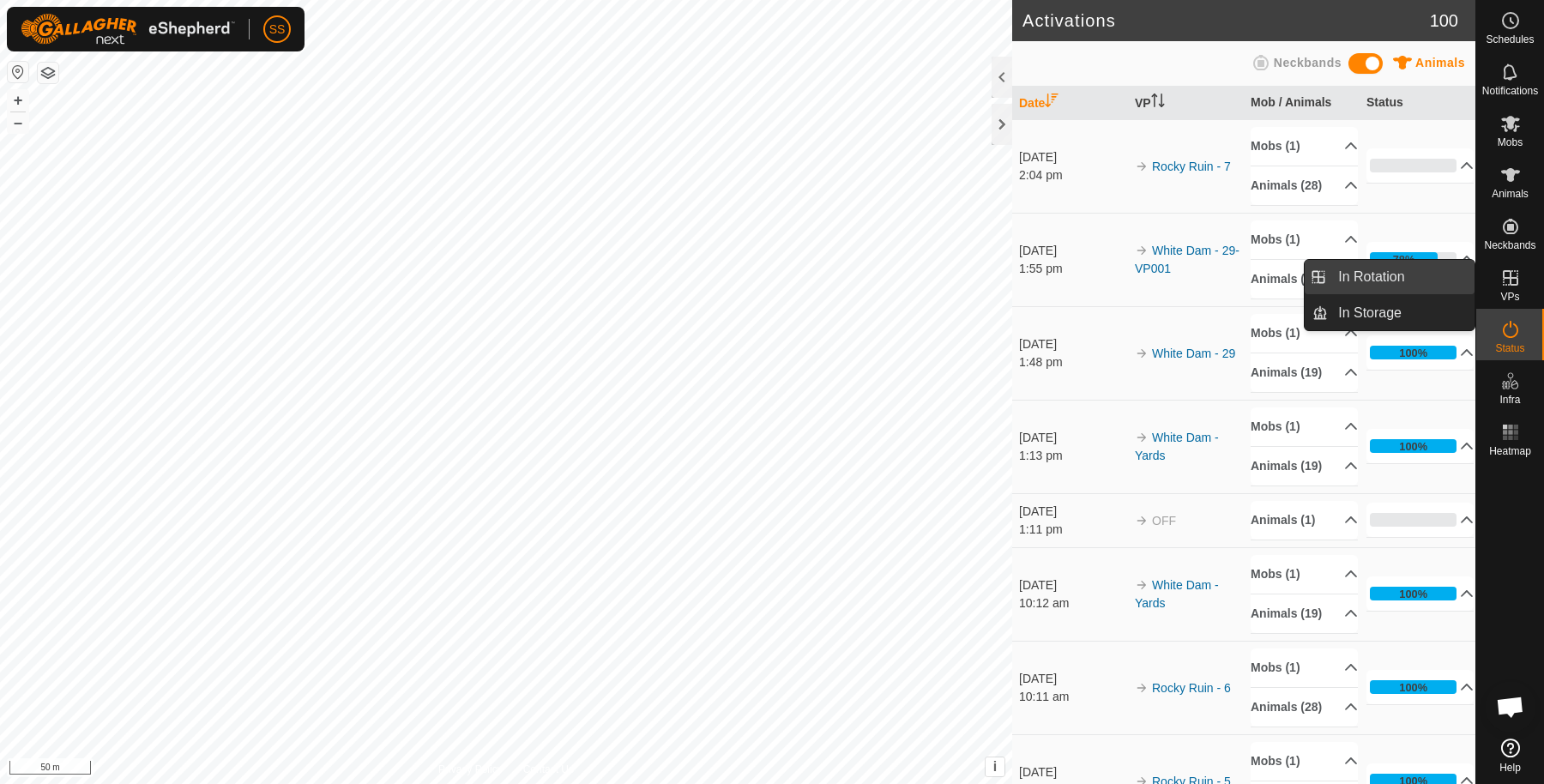
click at [1365, 284] on link "In Rotation" at bounding box center [1401, 277] width 147 height 34
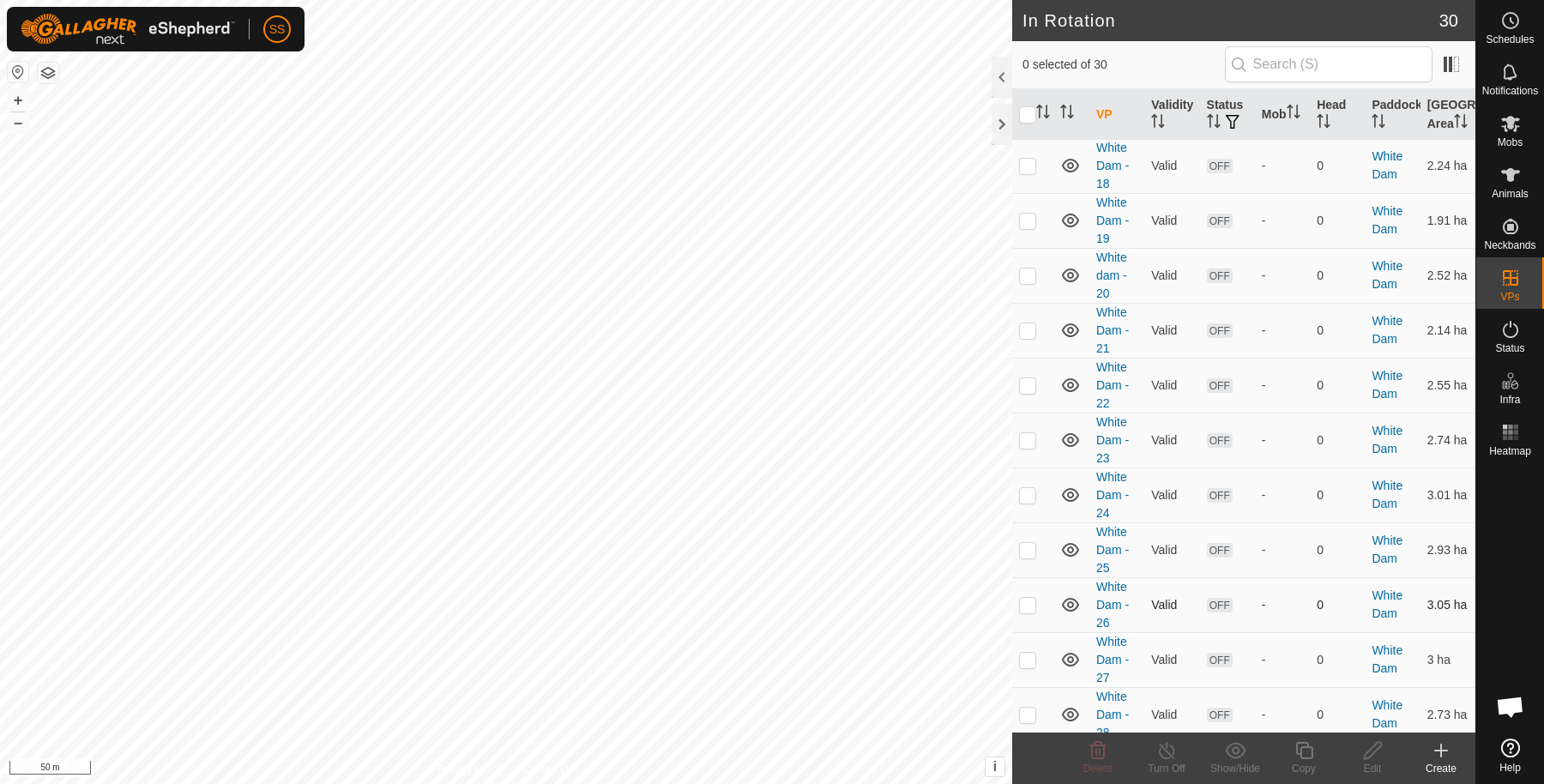
scroll to position [1165, 0]
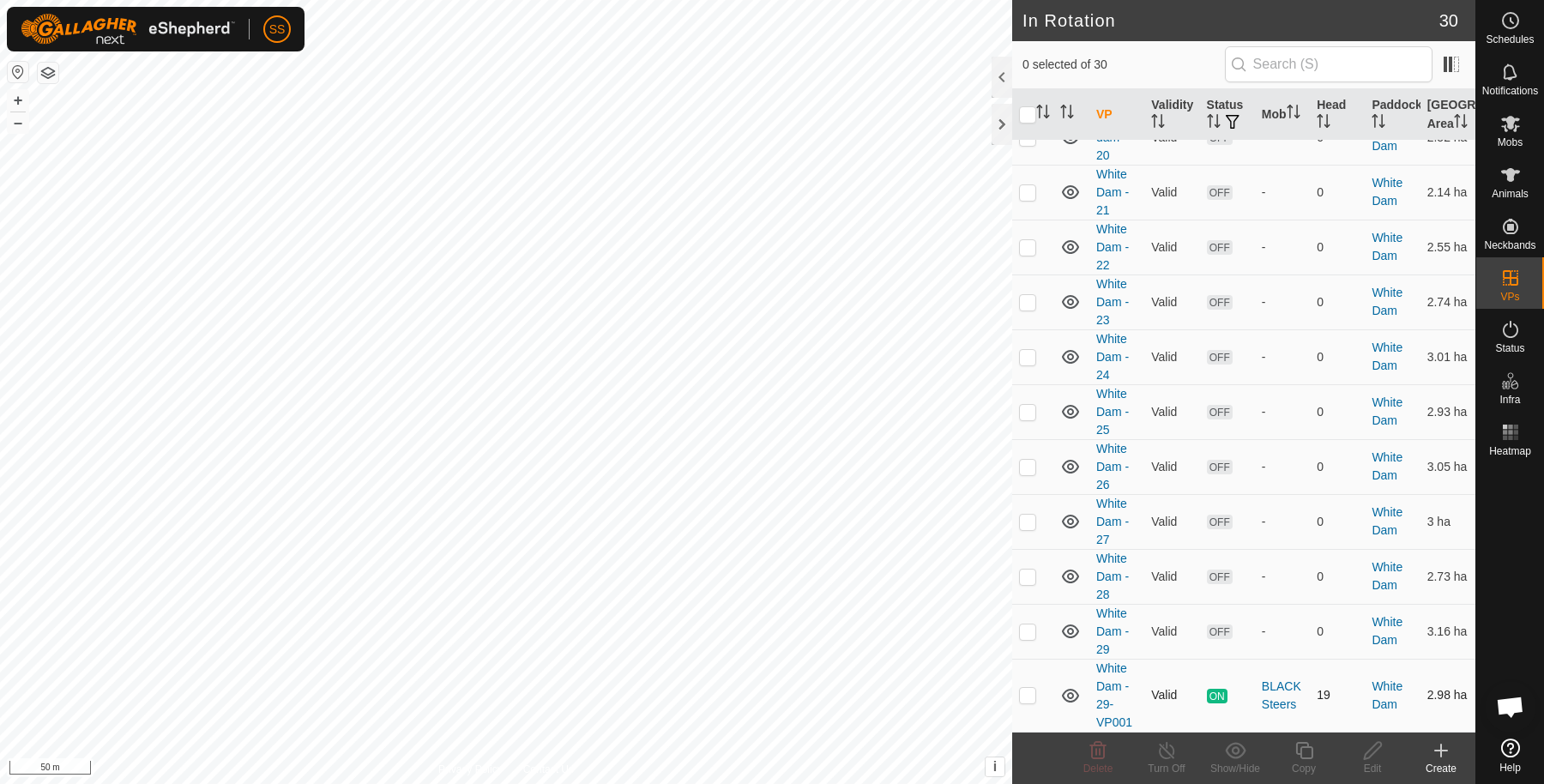
click at [1039, 693] on td at bounding box center [1033, 694] width 41 height 73
checkbox input "true"
click at [1322, 762] on div "Copy" at bounding box center [1304, 768] width 69 height 15
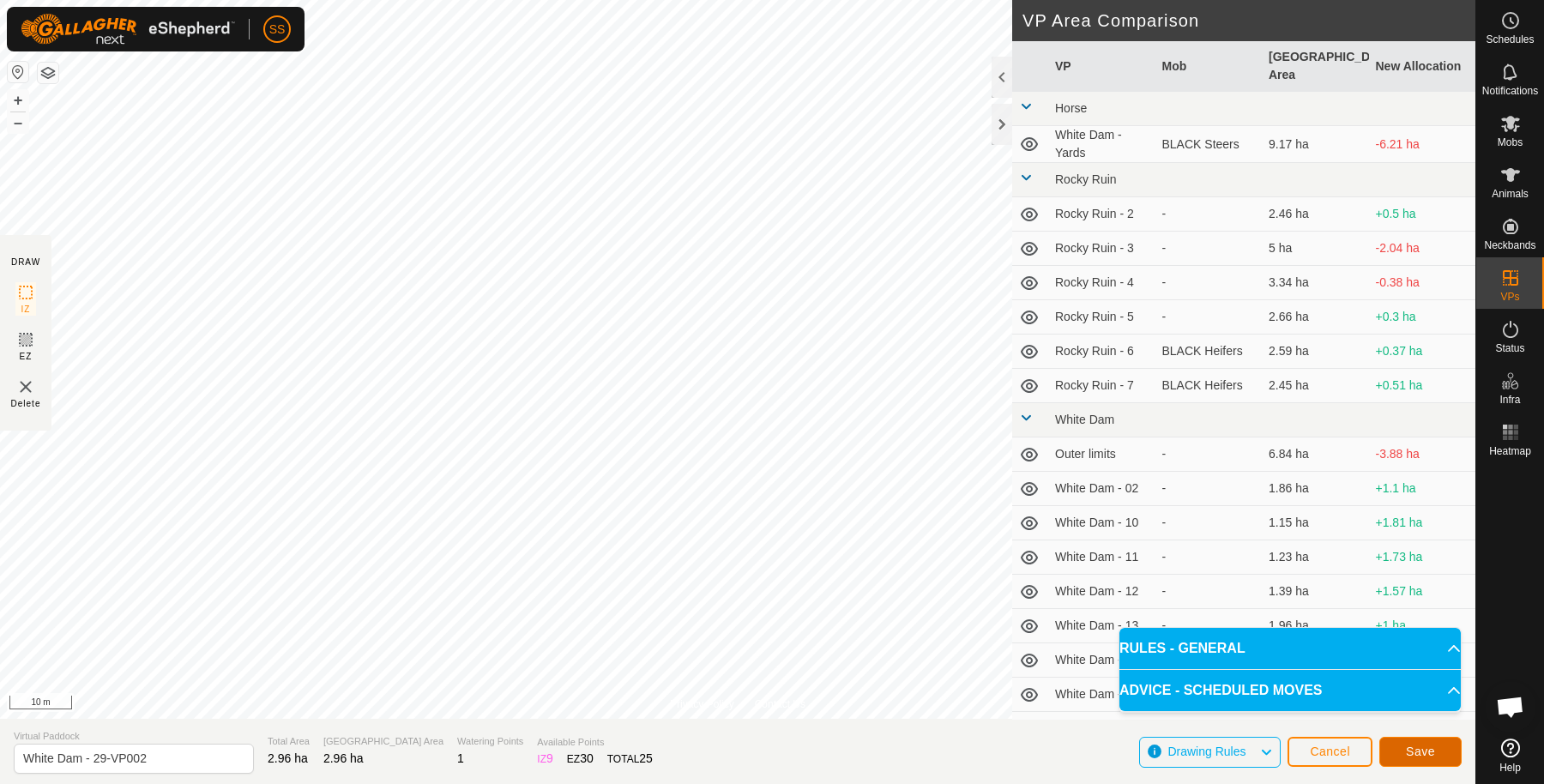
click at [1424, 754] on span "Save" at bounding box center [1420, 751] width 30 height 13
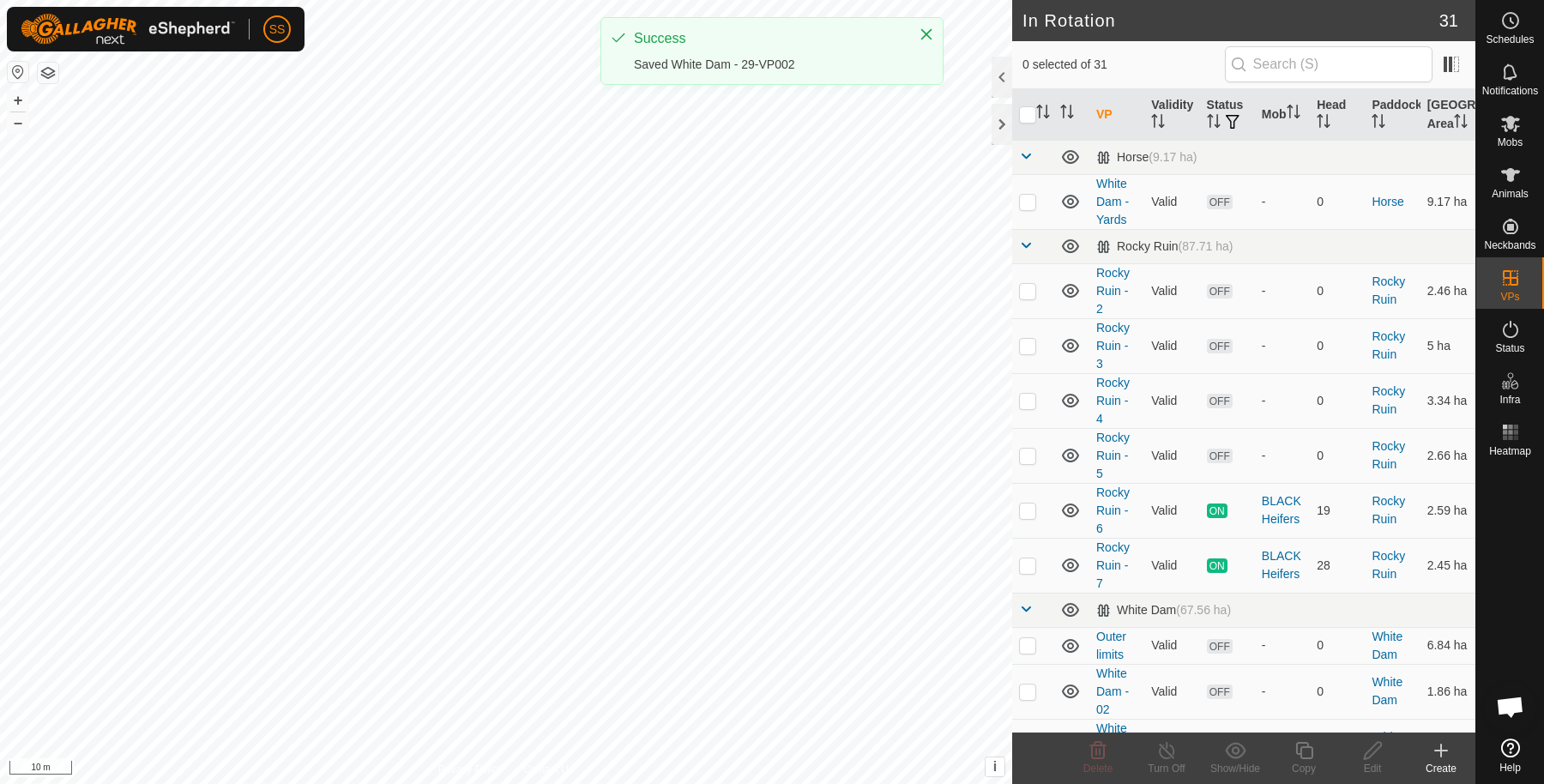
scroll to position [1238, 0]
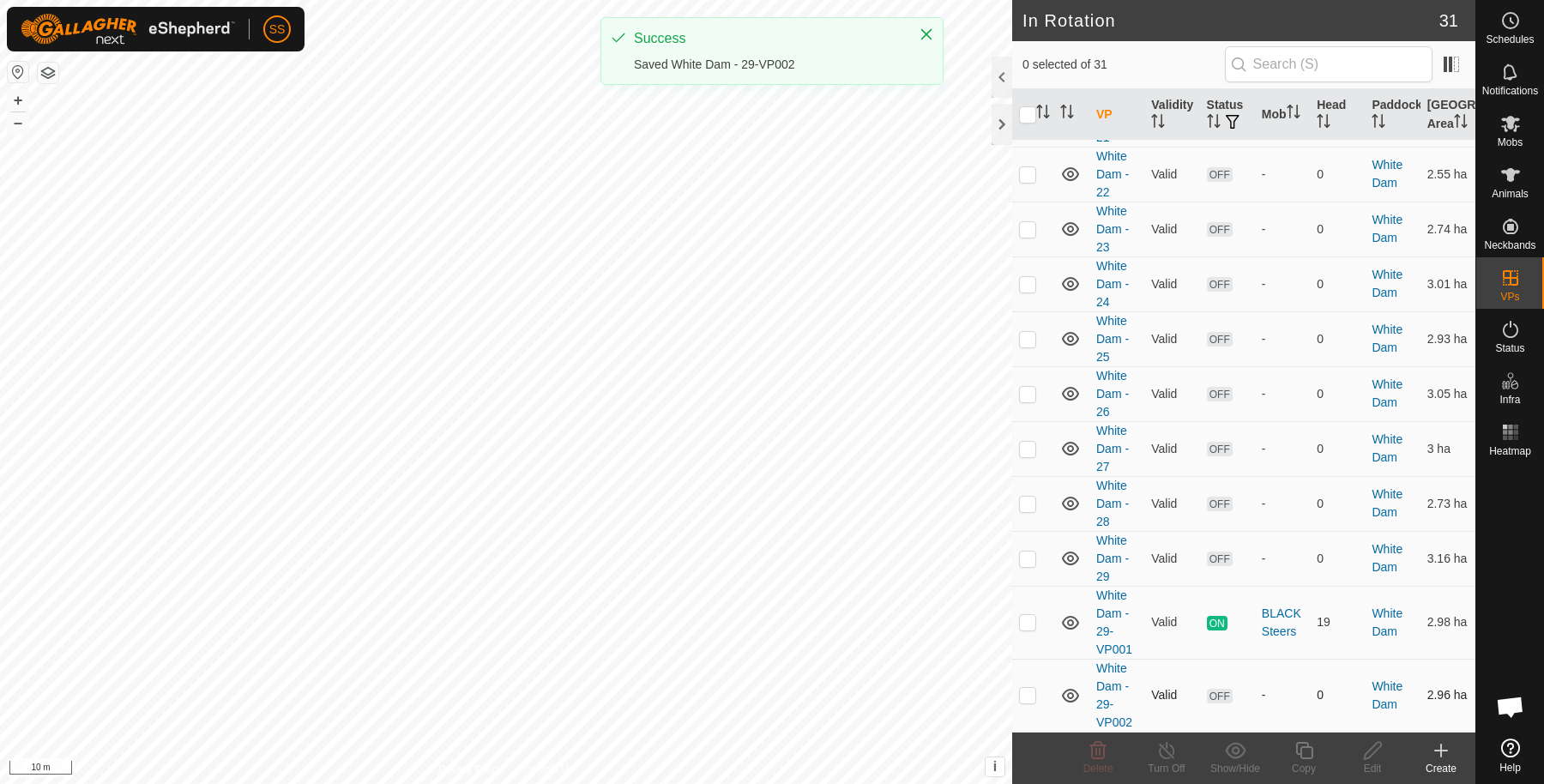
click at [1028, 703] on td at bounding box center [1033, 694] width 41 height 73
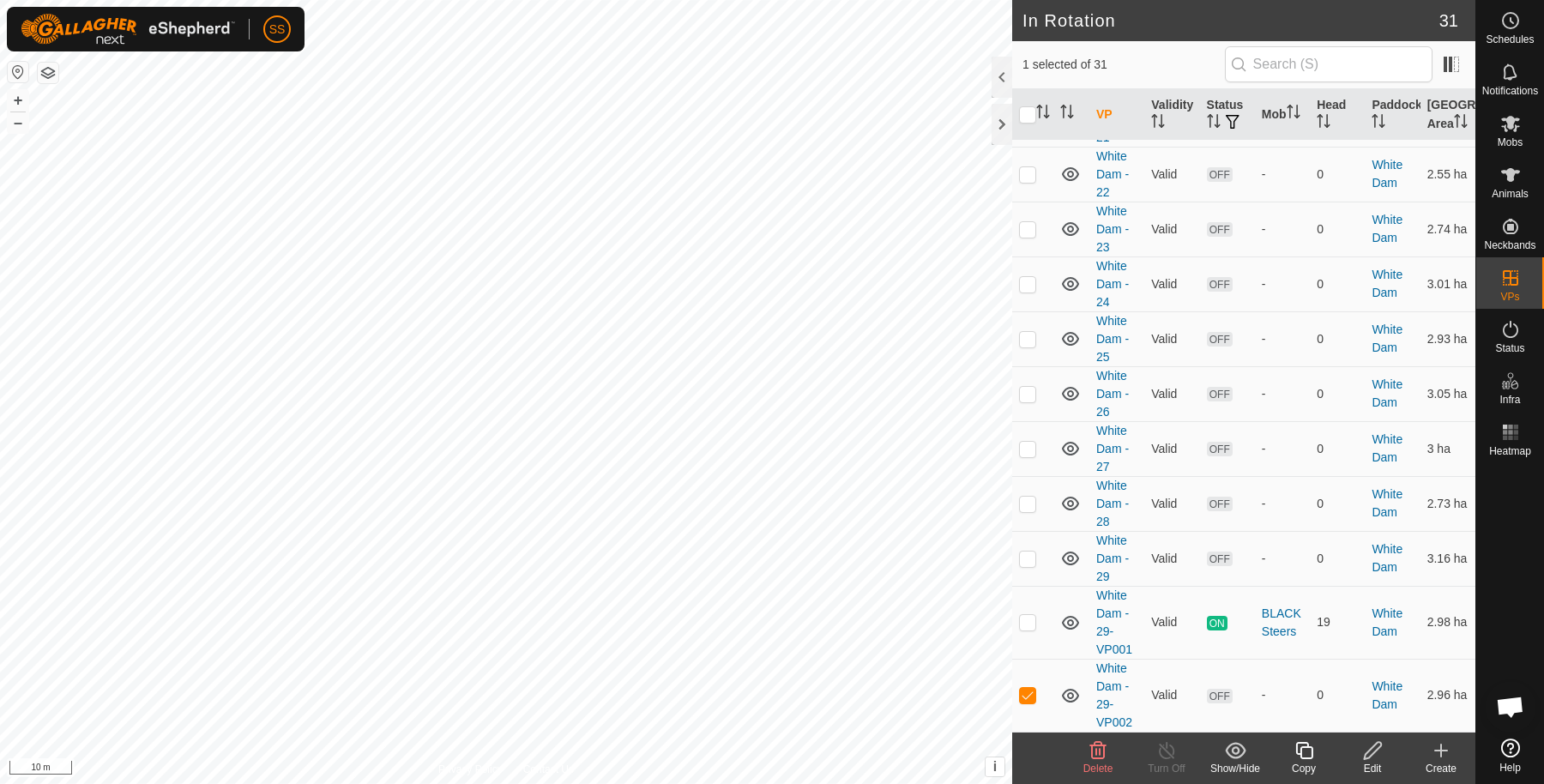
checkbox input "true"
click at [1295, 748] on icon at bounding box center [1304, 750] width 17 height 17
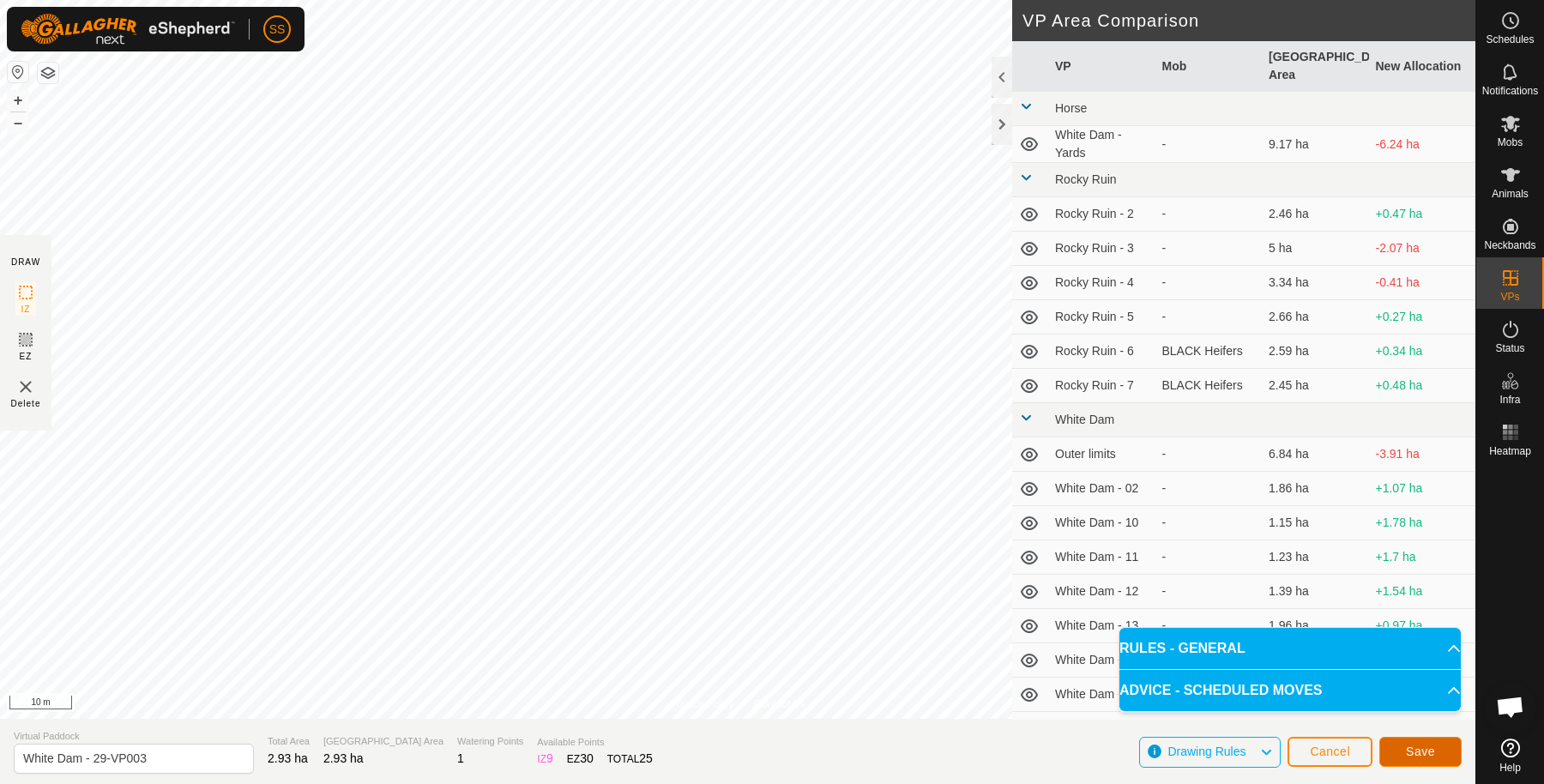
click at [1418, 747] on span "Save" at bounding box center [1420, 751] width 30 height 13
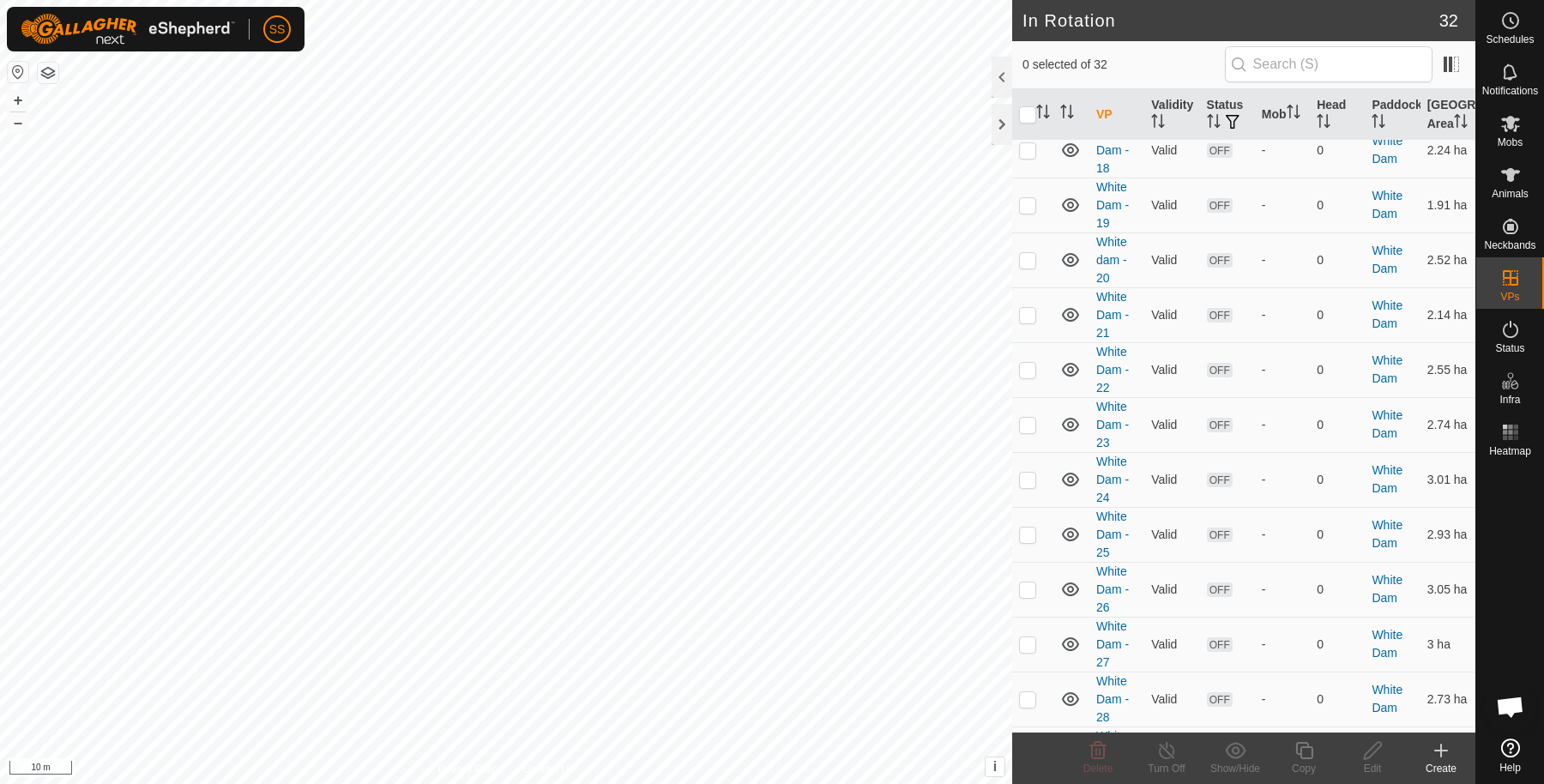
scroll to position [1311, 0]
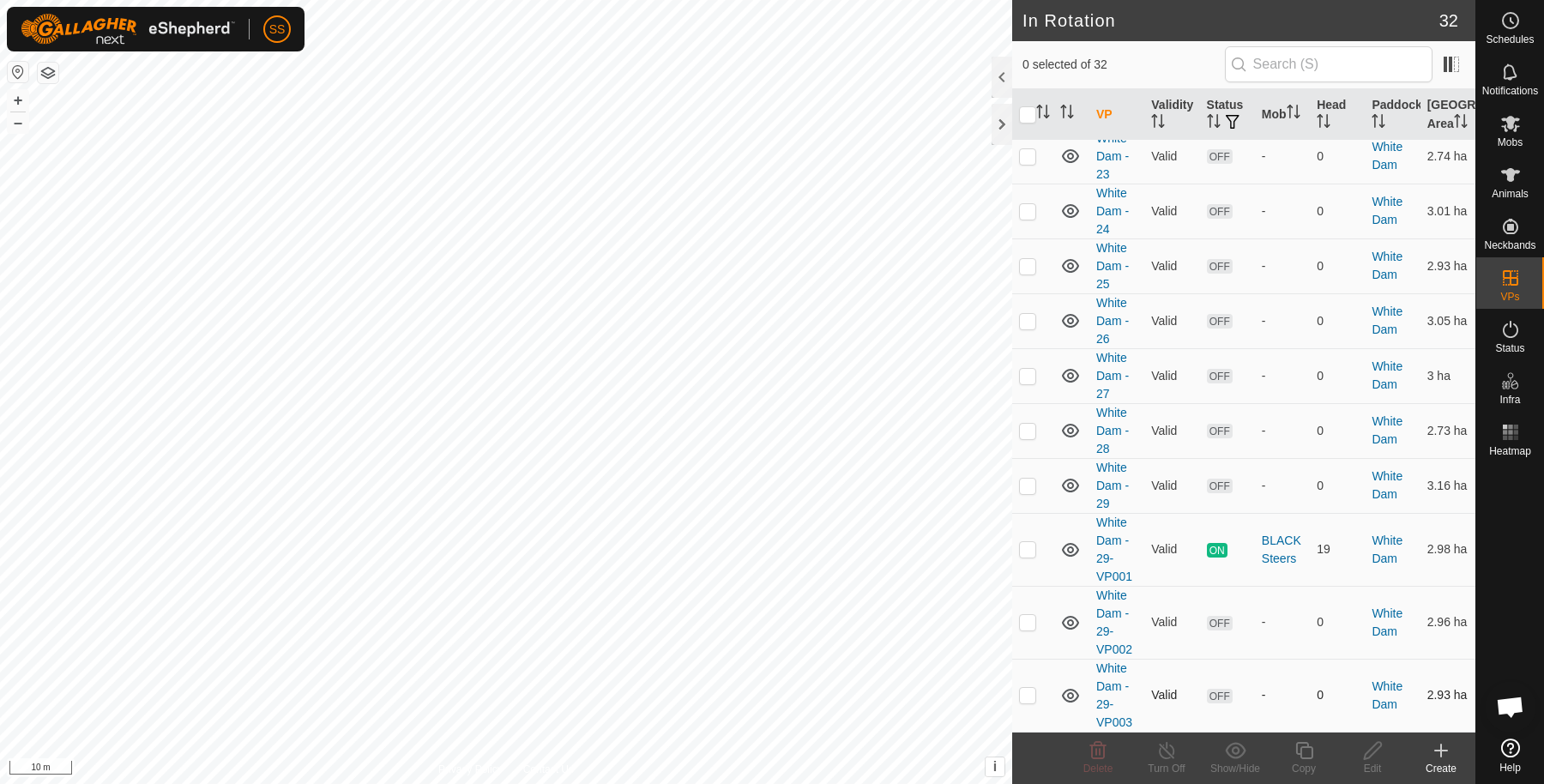
click at [1016, 700] on td at bounding box center [1033, 694] width 41 height 73
checkbox input "true"
click at [1305, 762] on div "Copy" at bounding box center [1304, 768] width 69 height 15
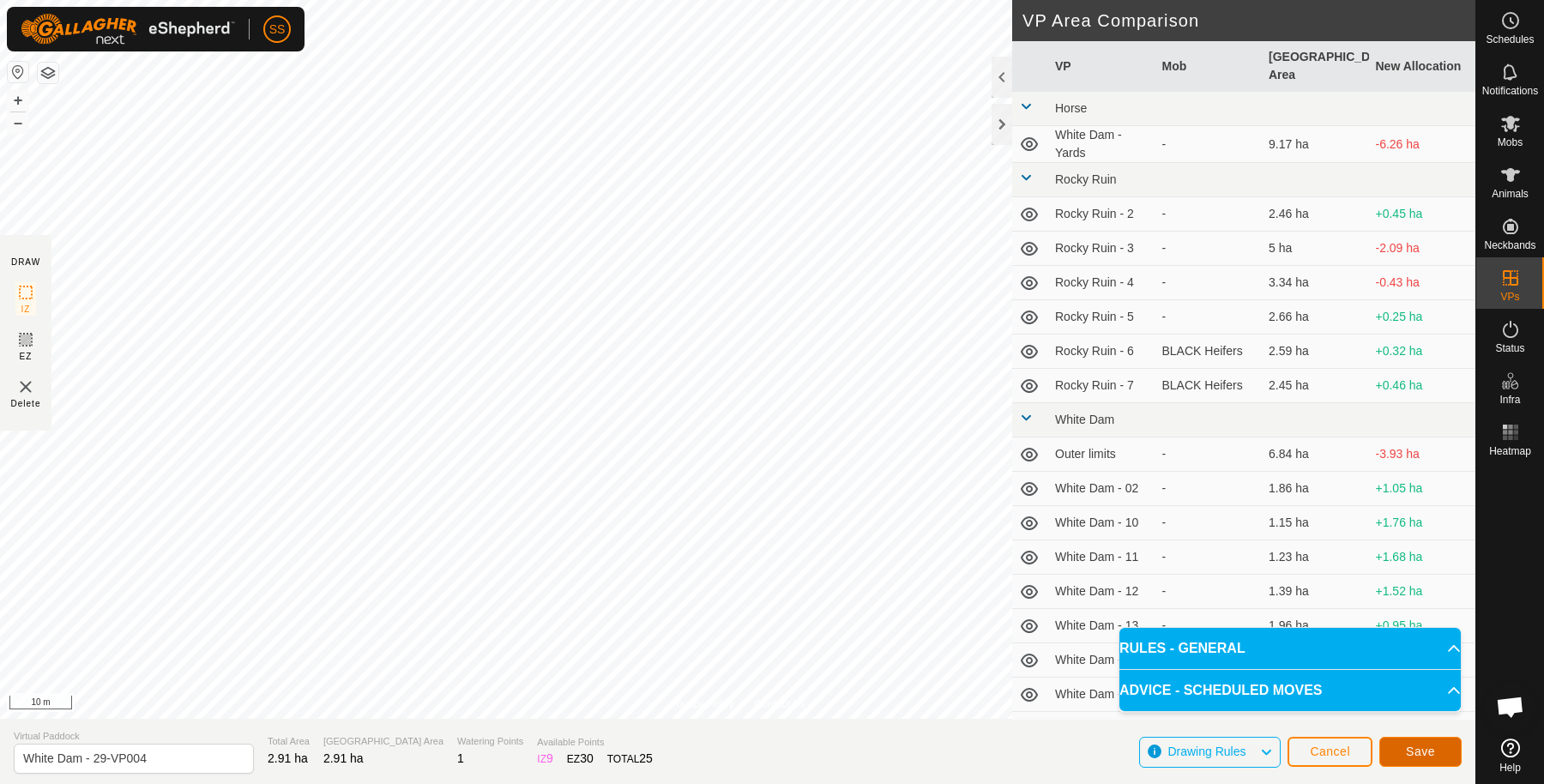
click at [1438, 742] on button "Save" at bounding box center [1421, 751] width 83 height 30
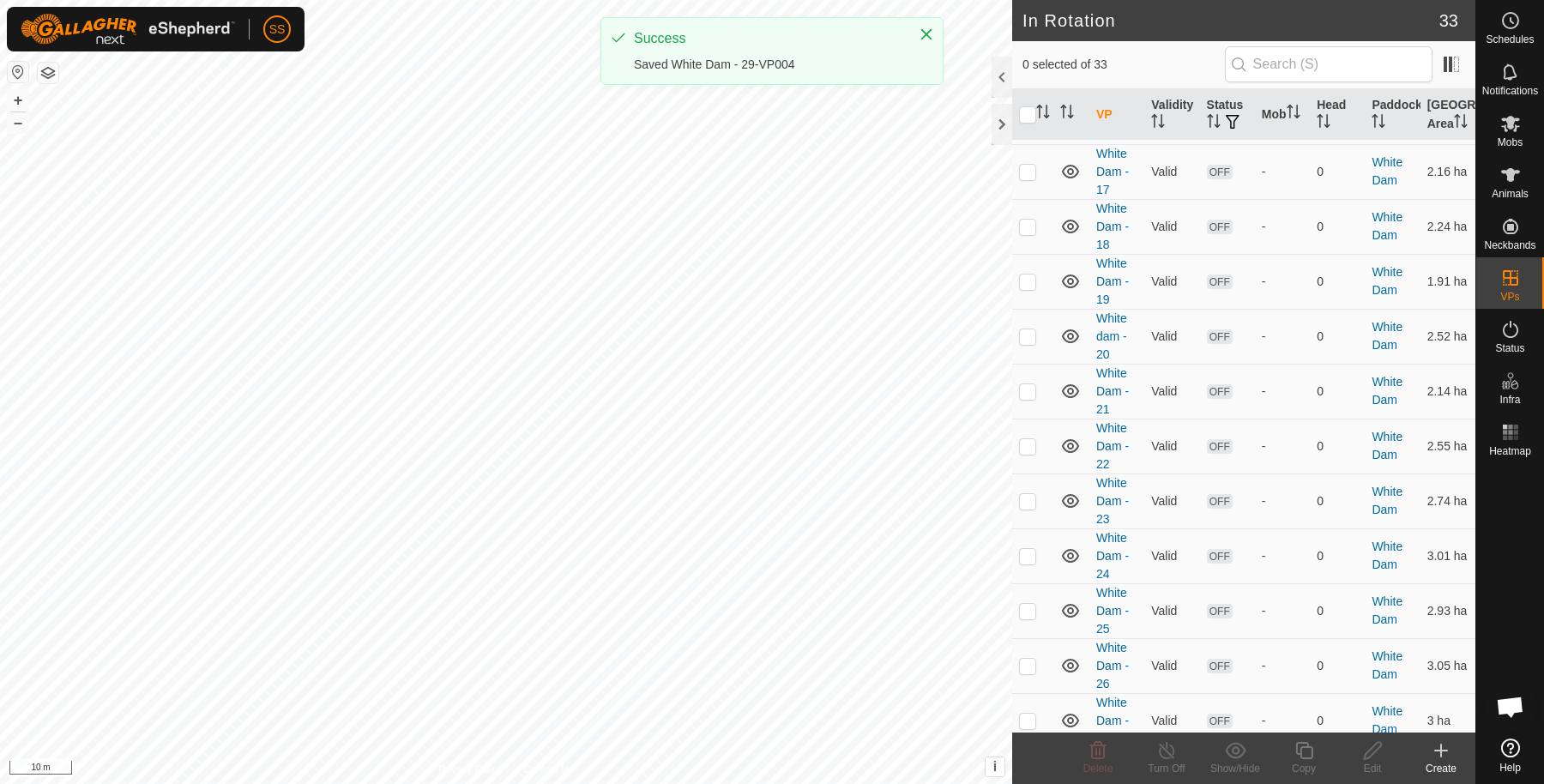
scroll to position [1383, 0]
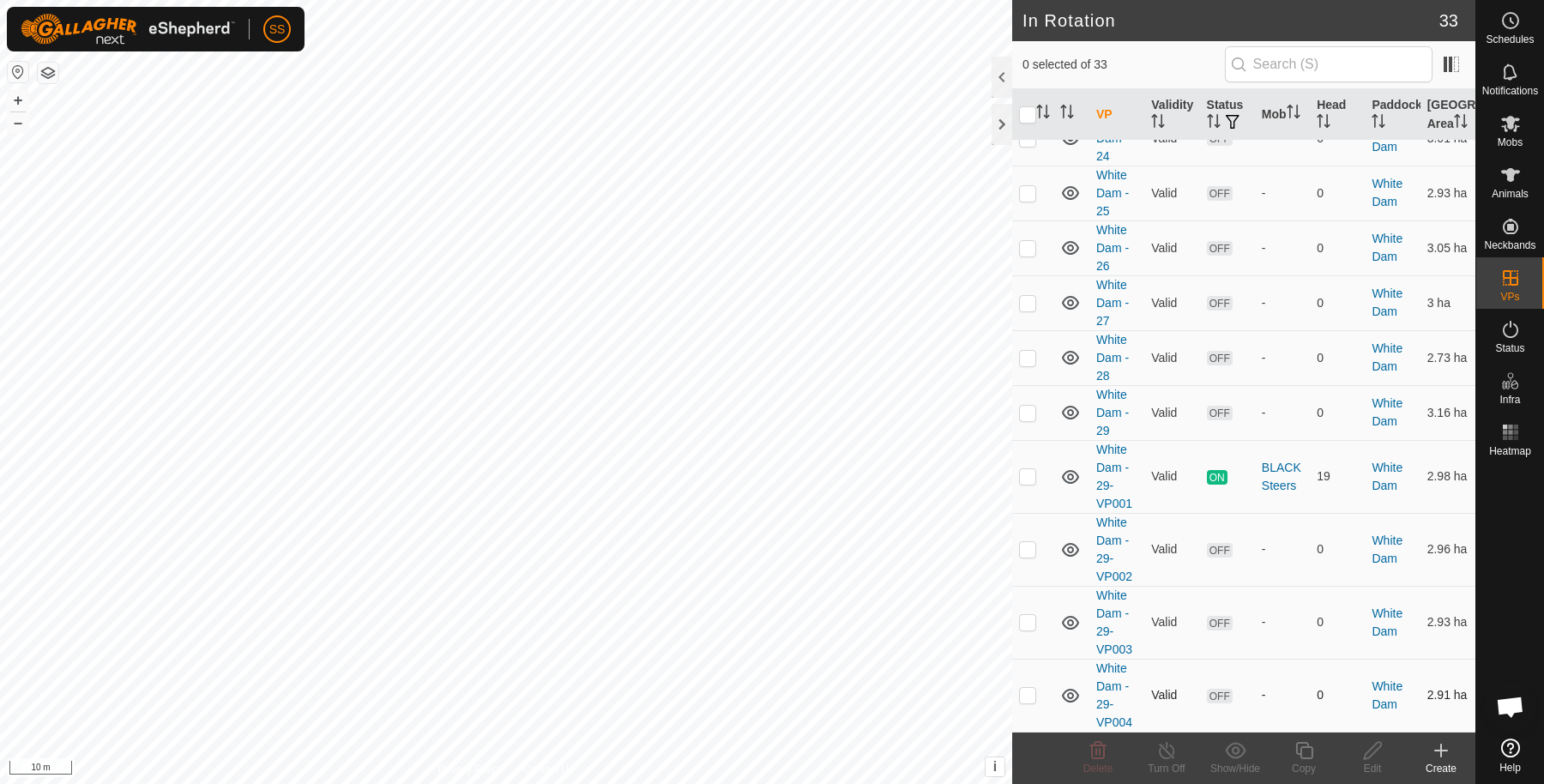
click at [1025, 698] on p-checkbox at bounding box center [1027, 694] width 17 height 13
checkbox input "true"
click at [1309, 759] on icon at bounding box center [1304, 750] width 22 height 21
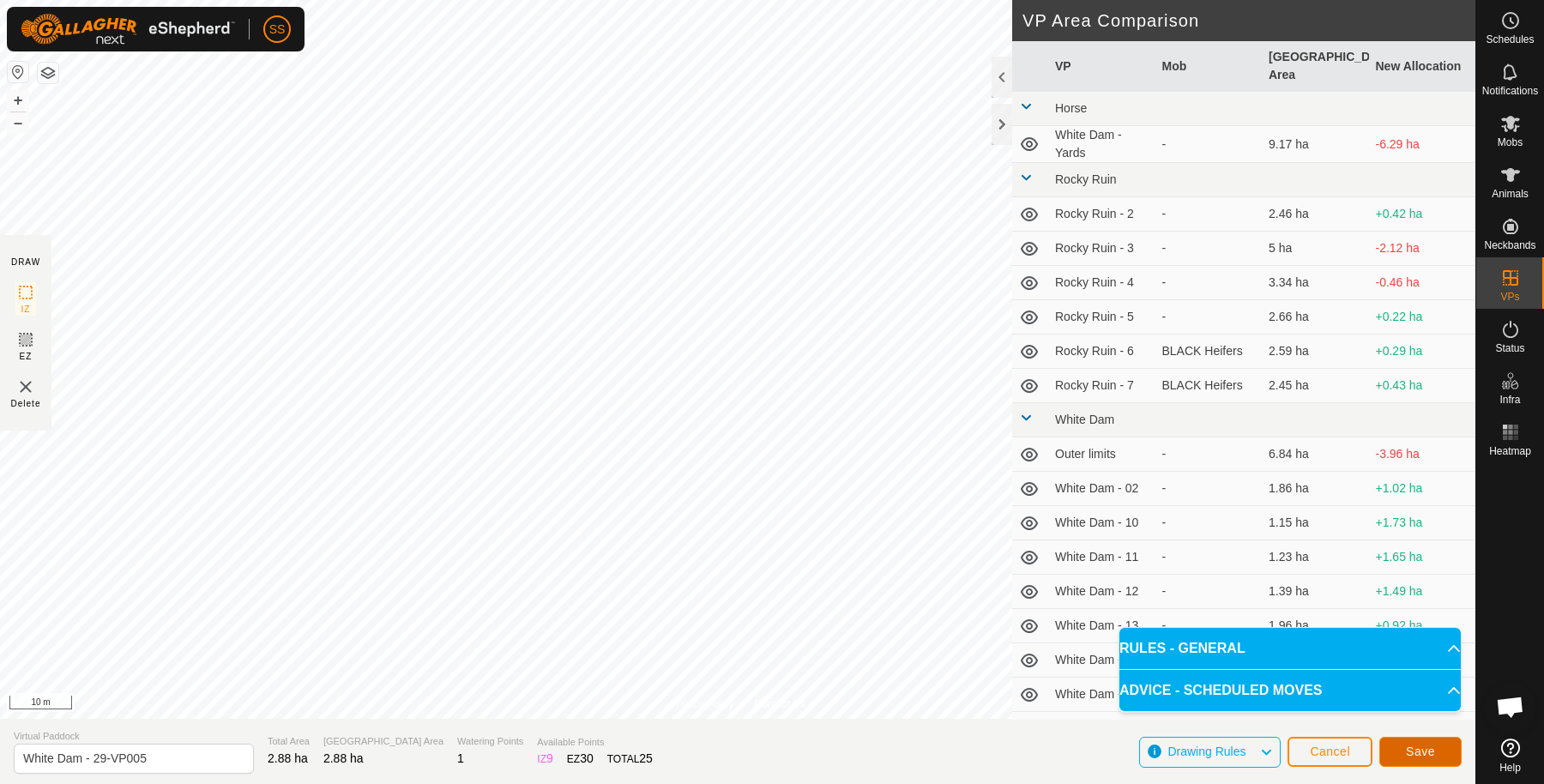
click at [1444, 749] on button "Save" at bounding box center [1421, 751] width 83 height 30
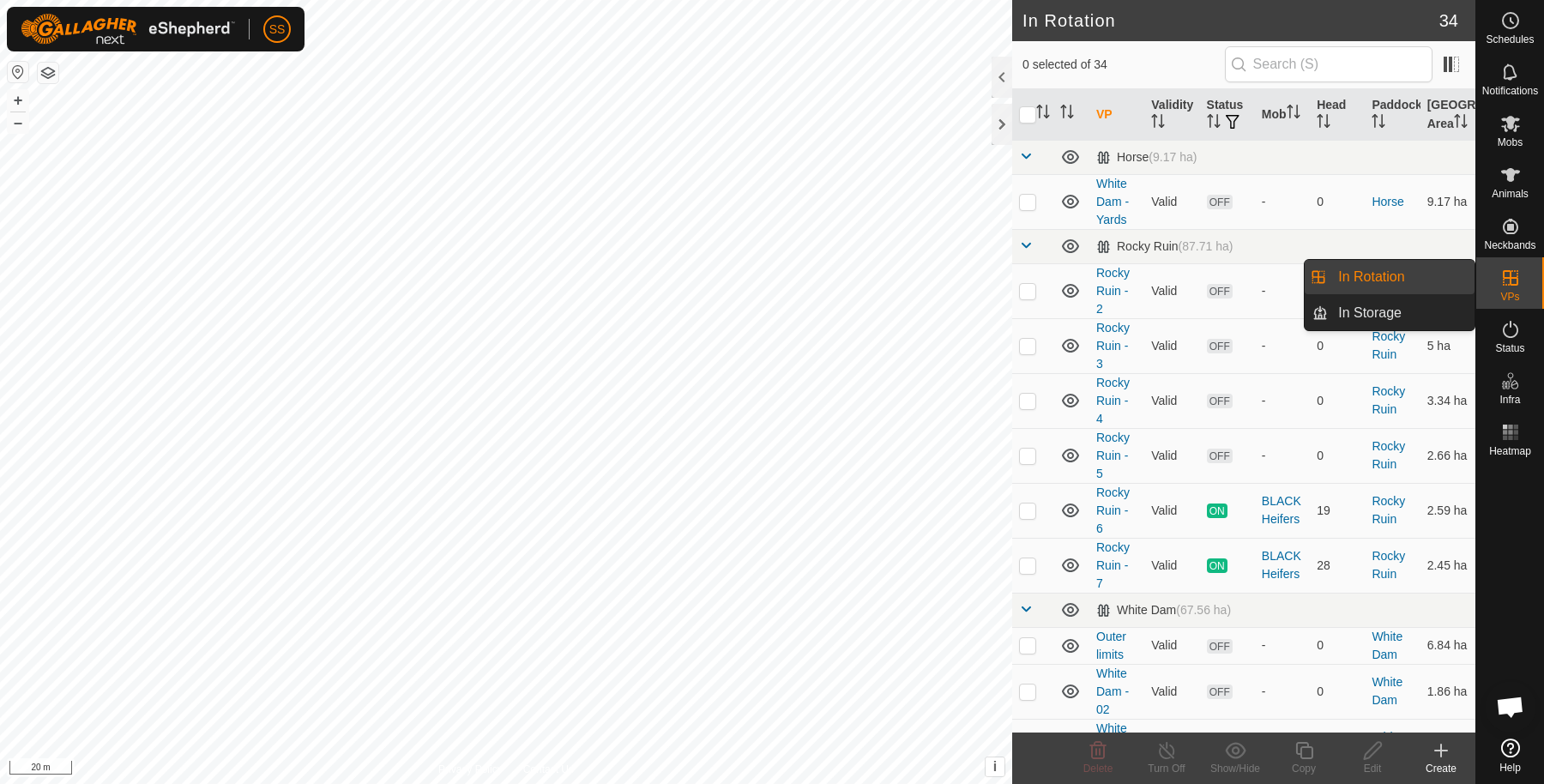
click at [1425, 272] on link "In Rotation" at bounding box center [1401, 277] width 147 height 34
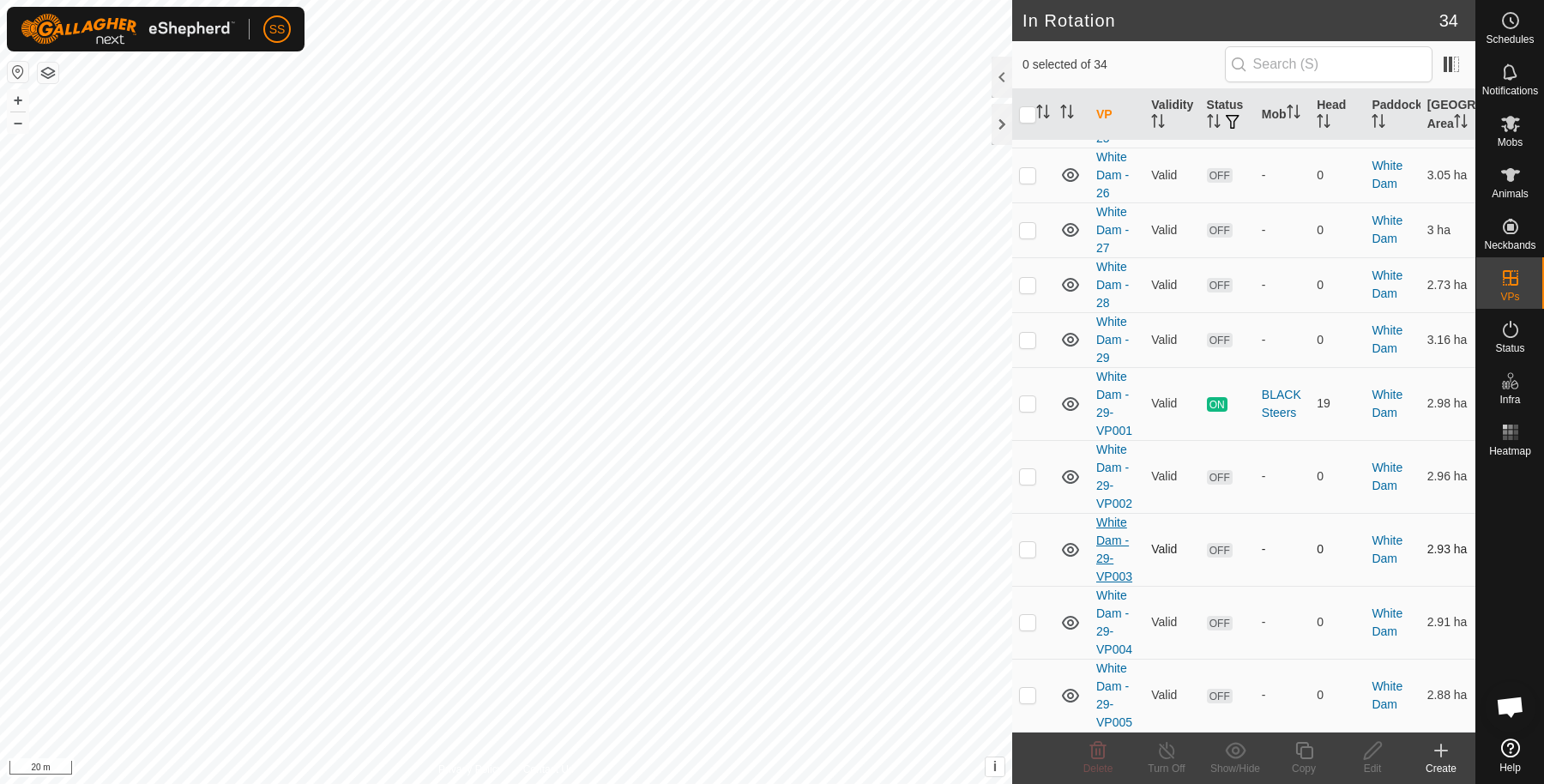
scroll to position [1456, 0]
click at [1031, 701] on p-checkbox at bounding box center [1027, 694] width 17 height 13
checkbox input "true"
click at [1302, 745] on icon at bounding box center [1304, 750] width 22 height 21
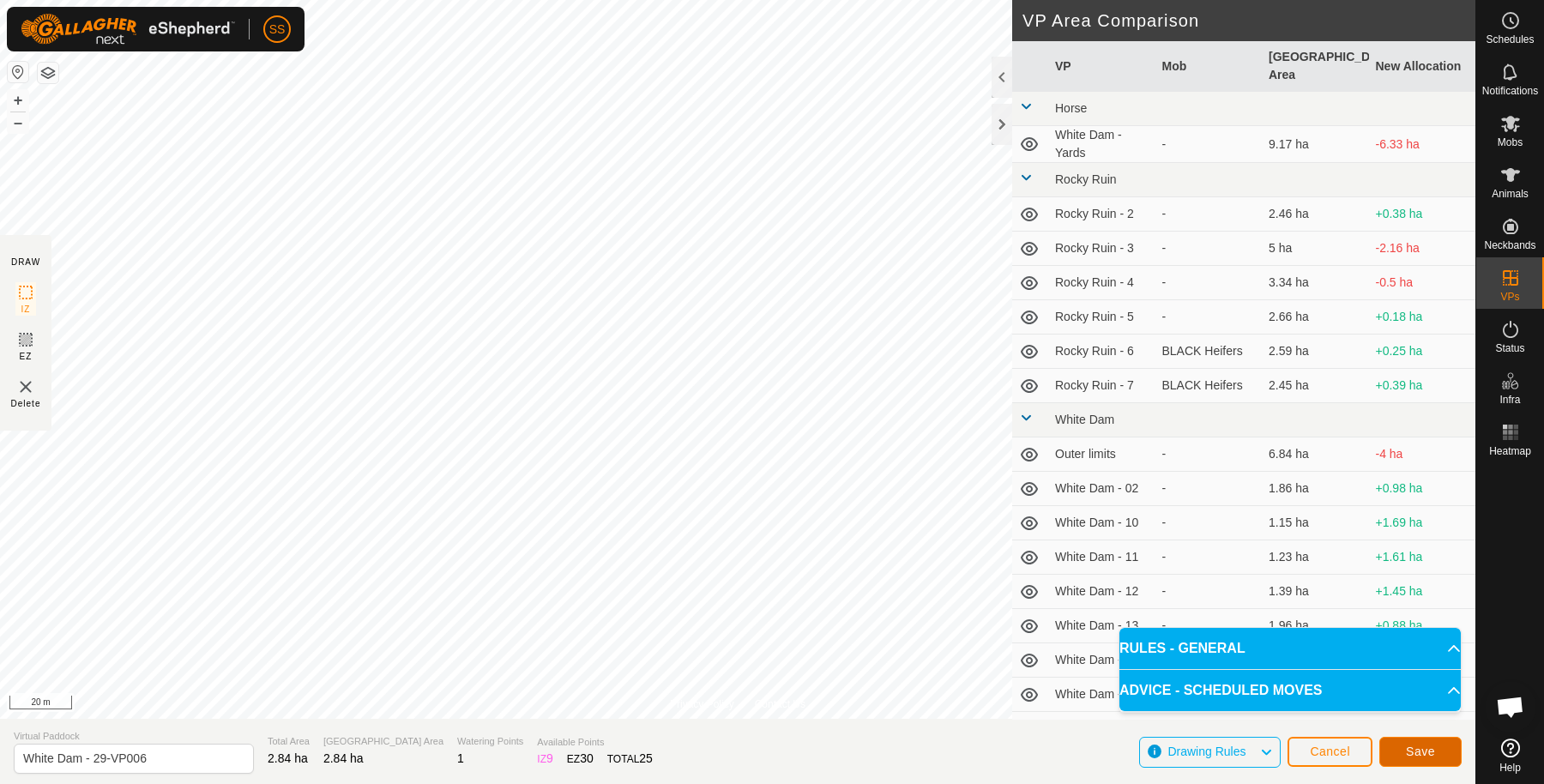
click at [1444, 743] on button "Save" at bounding box center [1421, 751] width 83 height 30
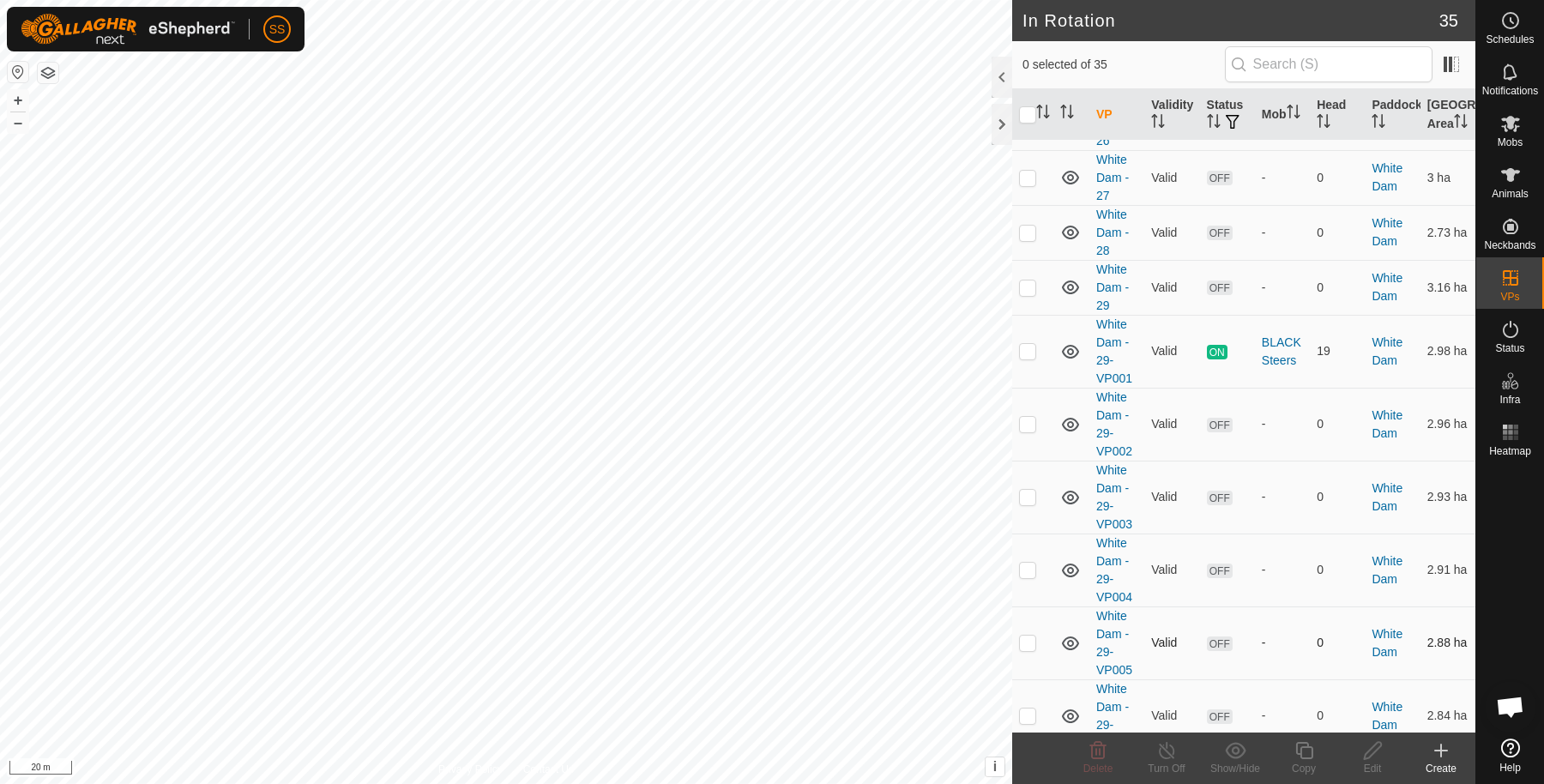
scroll to position [1528, 0]
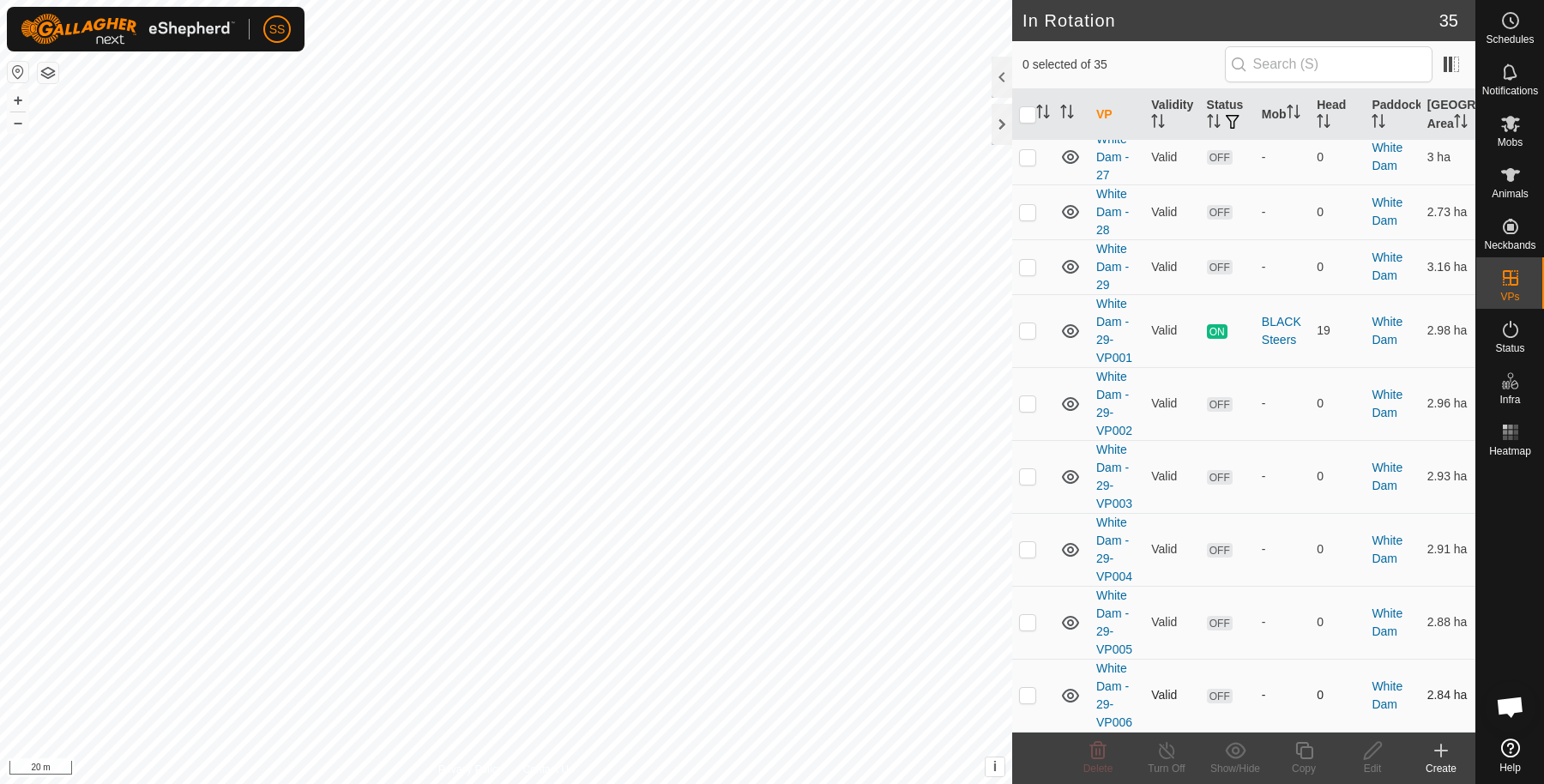
click at [1032, 700] on p-checkbox at bounding box center [1027, 694] width 17 height 13
checkbox input "true"
click at [1298, 749] on icon at bounding box center [1304, 750] width 22 height 21
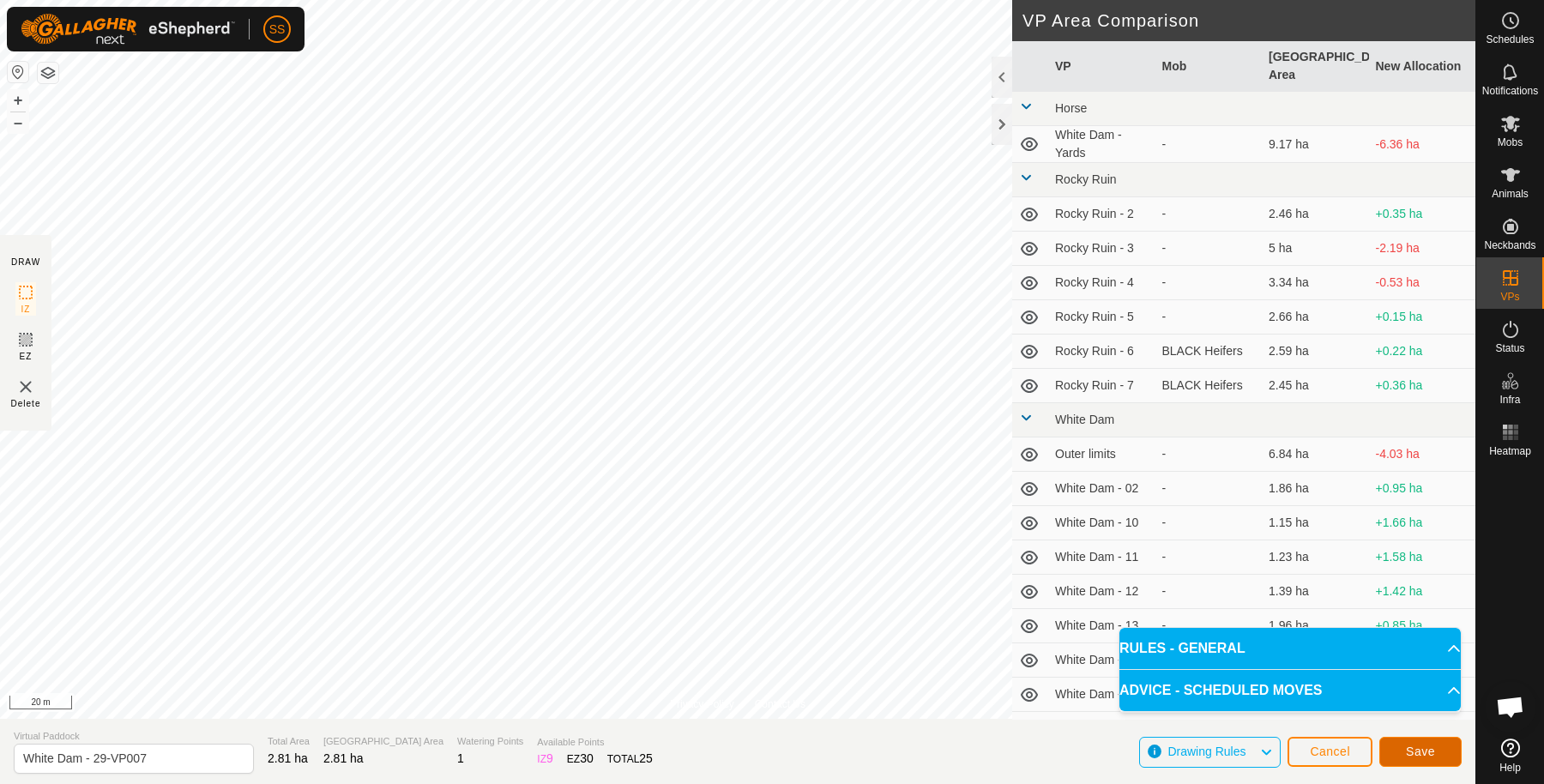
click at [1402, 754] on button "Save" at bounding box center [1421, 751] width 83 height 30
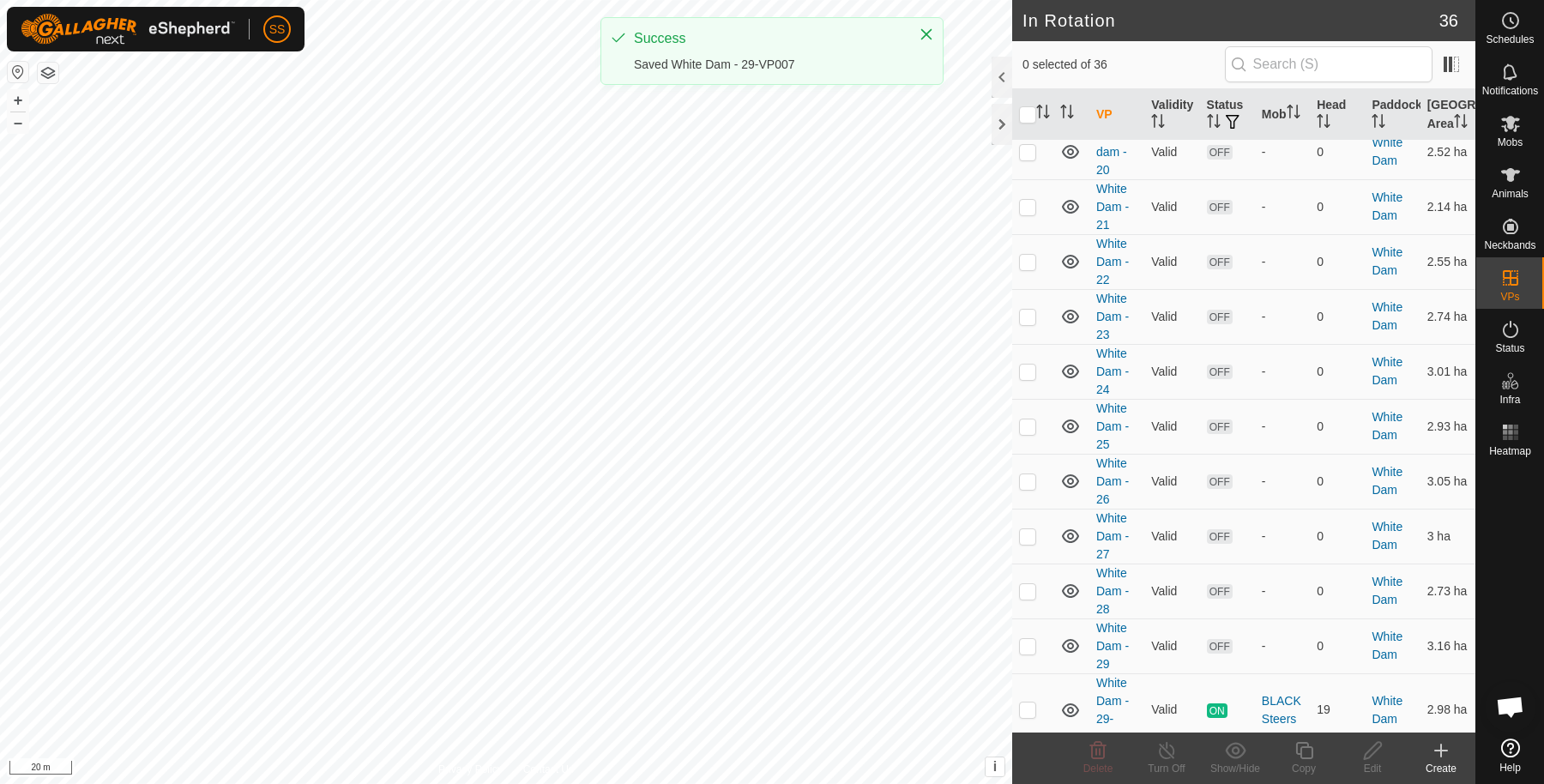
scroll to position [1600, 0]
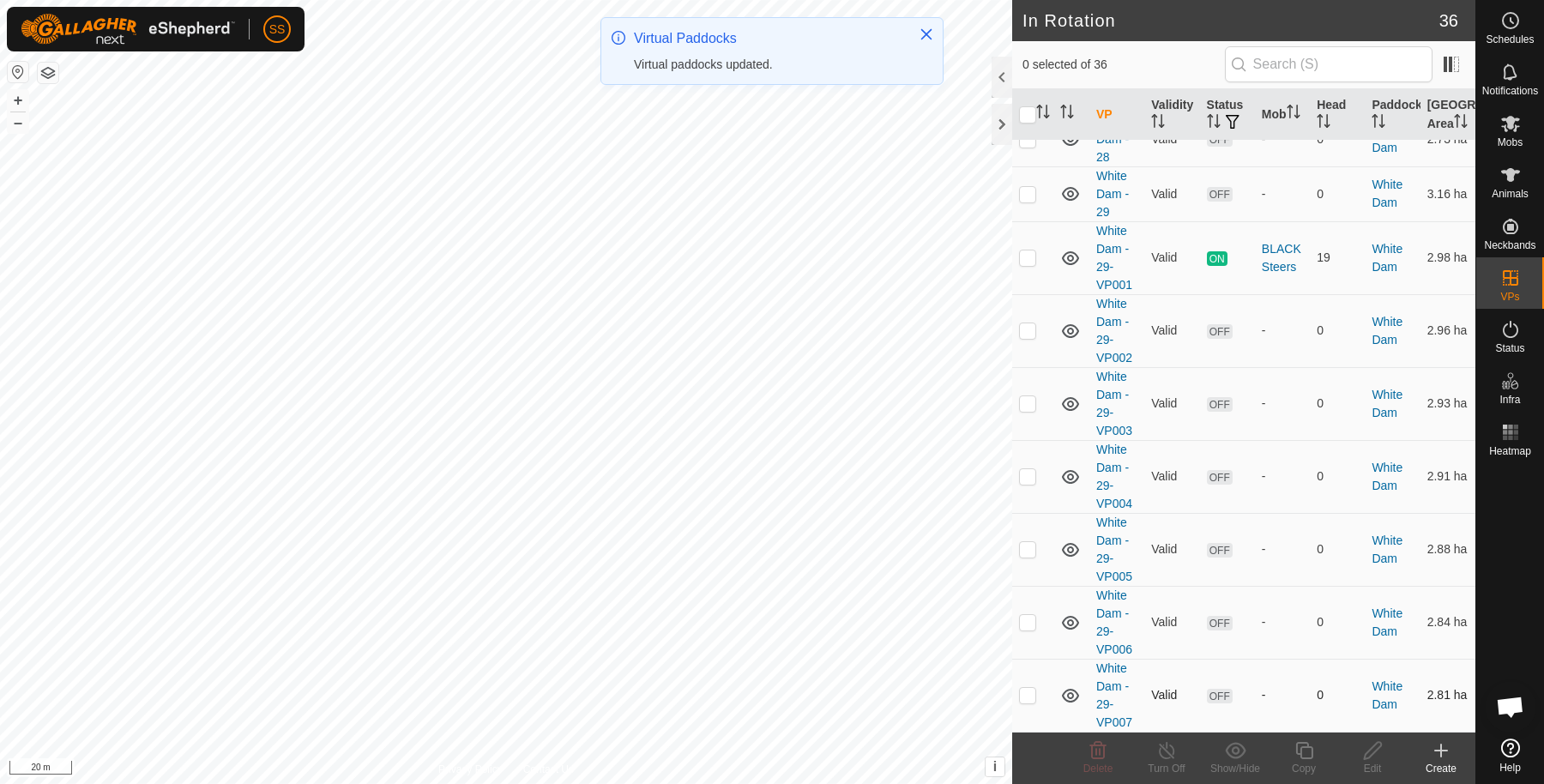
click at [1023, 700] on p-checkbox at bounding box center [1027, 694] width 17 height 13
checkbox input "true"
click at [1299, 766] on div "Copy" at bounding box center [1304, 768] width 69 height 15
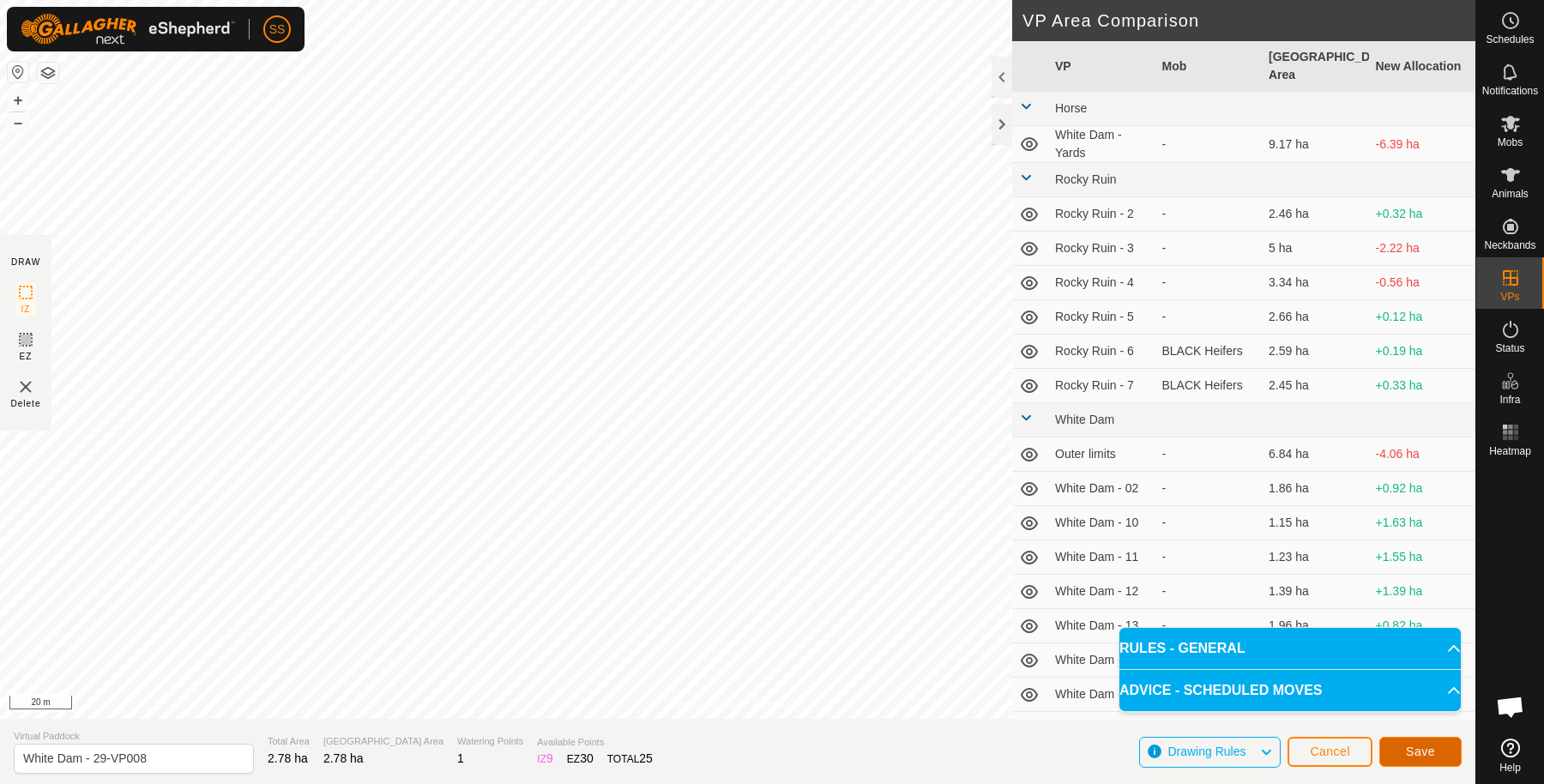
click at [1400, 757] on button "Save" at bounding box center [1421, 751] width 83 height 30
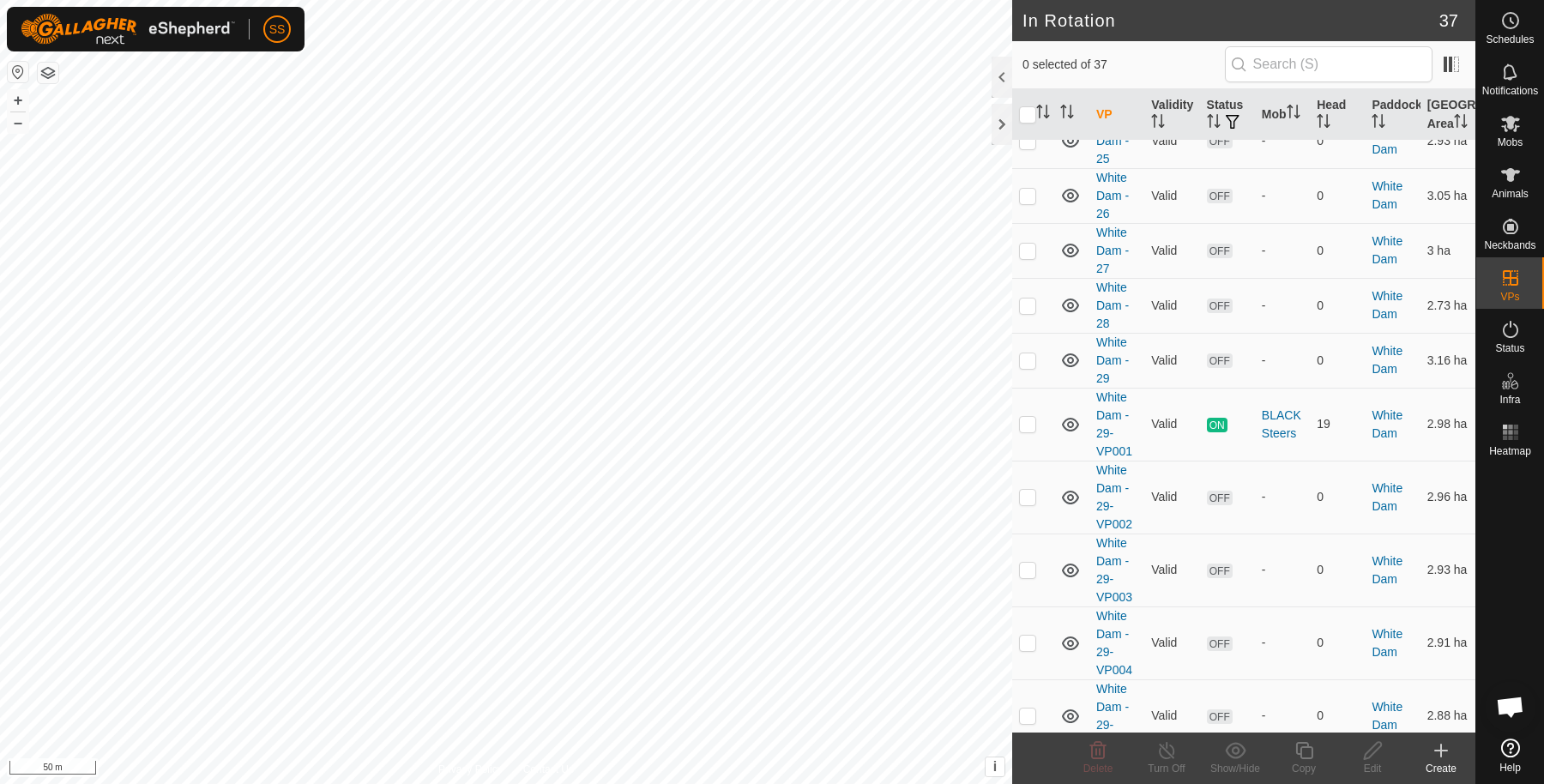
scroll to position [1674, 0]
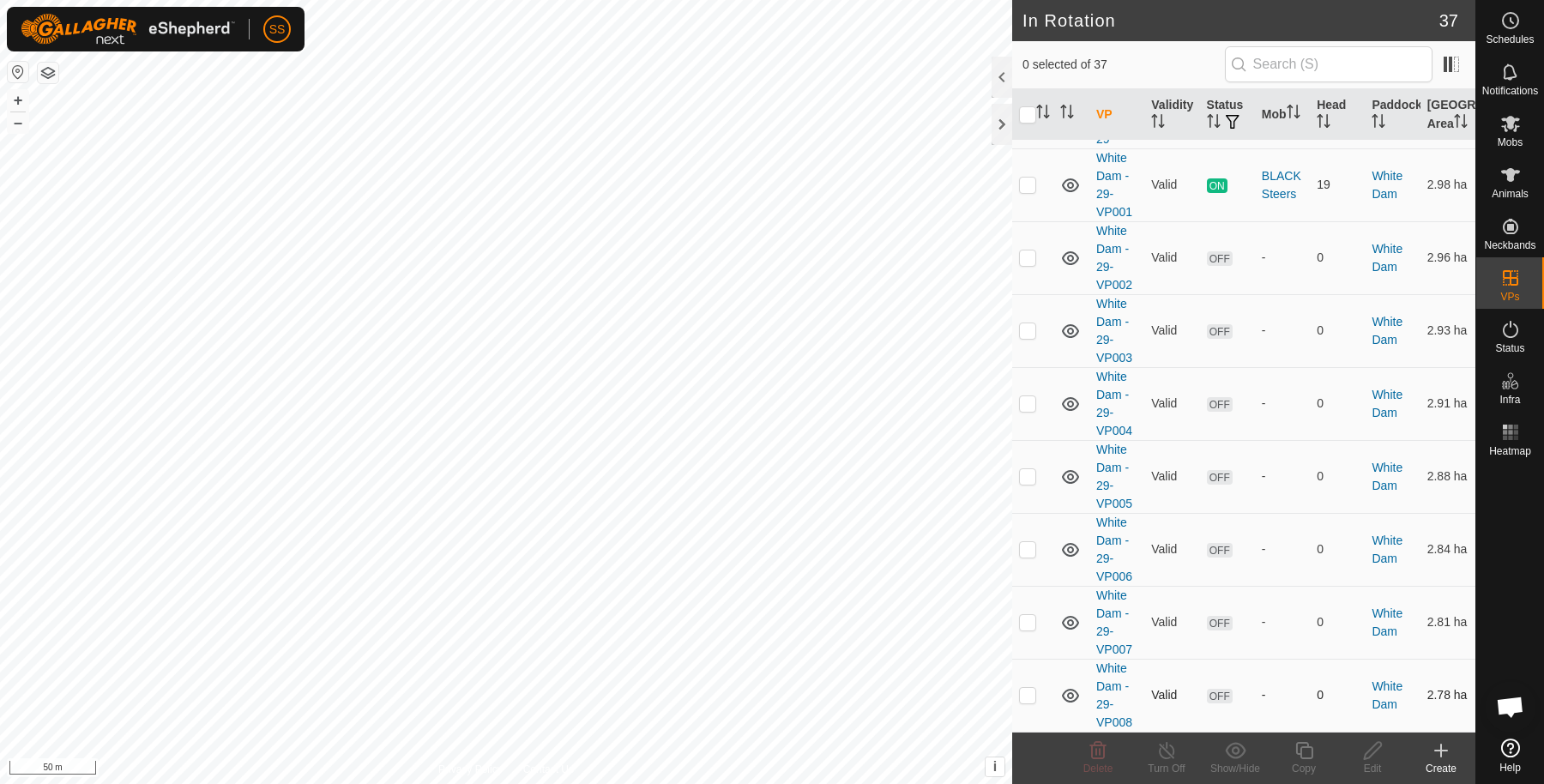
click at [1027, 699] on p-checkbox at bounding box center [1027, 694] width 17 height 13
checkbox input "true"
click at [1322, 754] on copy-svg-icon at bounding box center [1304, 750] width 69 height 21
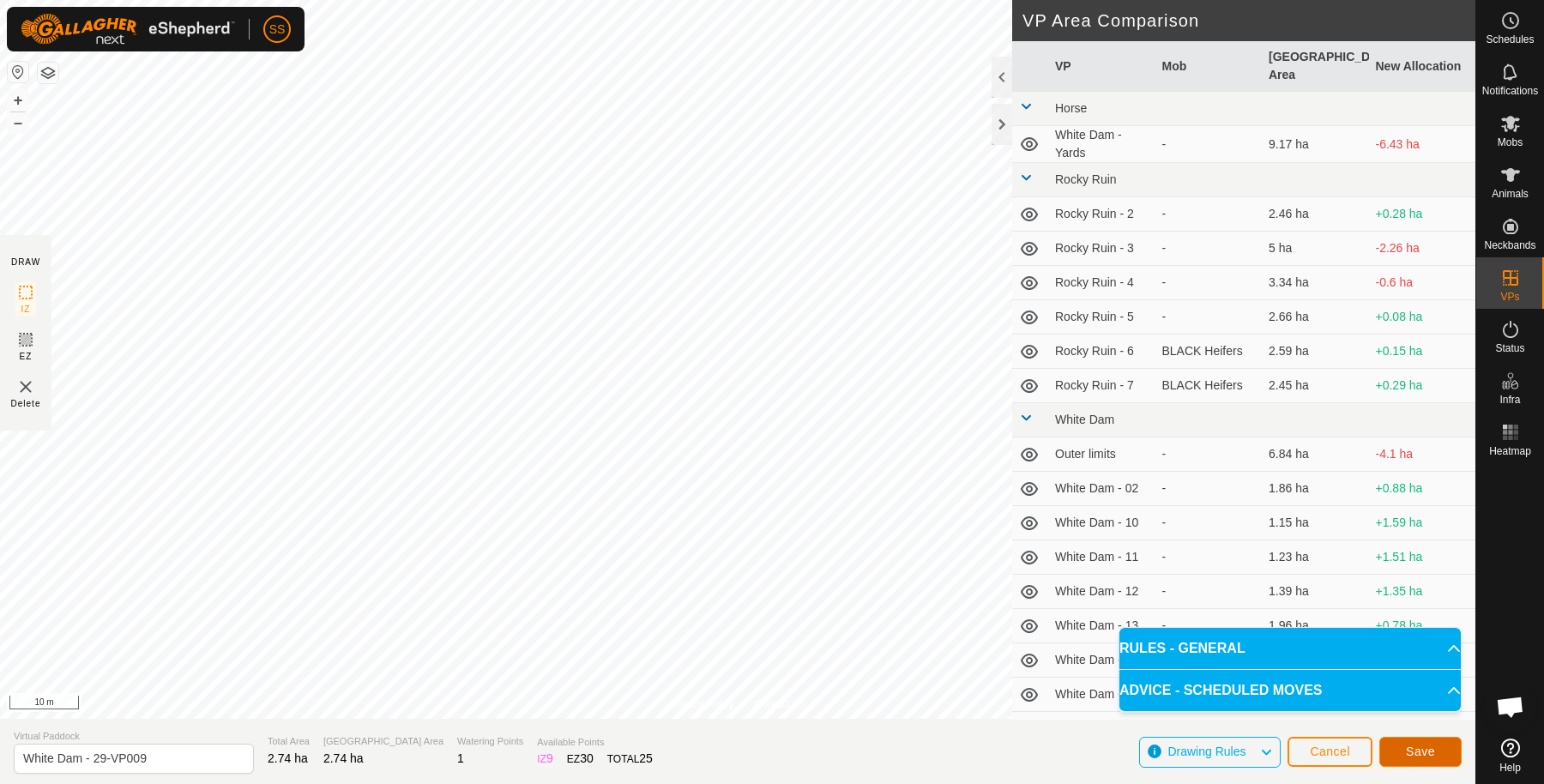
click at [1413, 745] on span "Save" at bounding box center [1420, 751] width 30 height 13
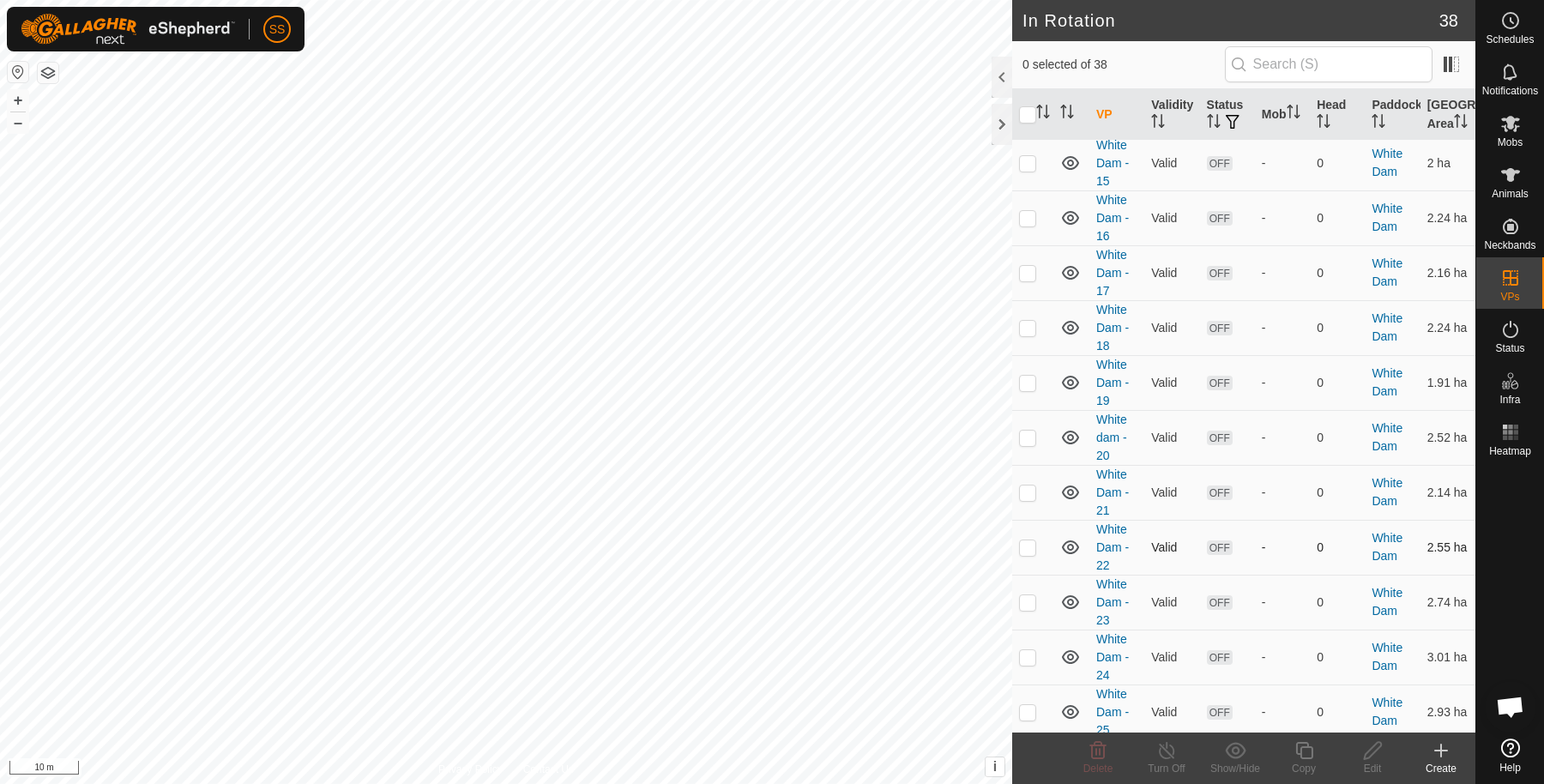
scroll to position [1746, 0]
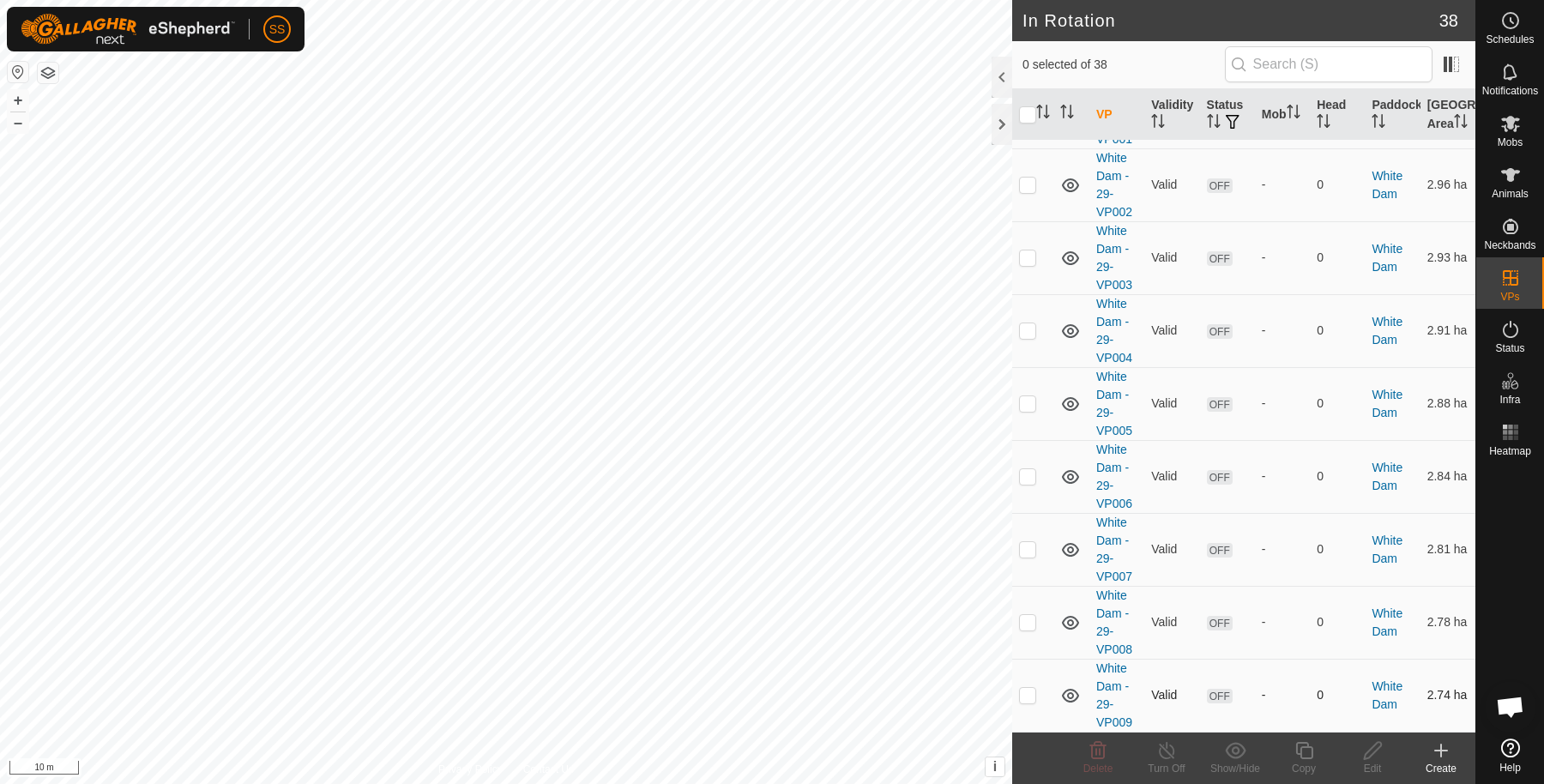
click at [1035, 703] on td at bounding box center [1033, 694] width 41 height 73
checkbox input "true"
click at [1305, 758] on icon at bounding box center [1304, 750] width 17 height 17
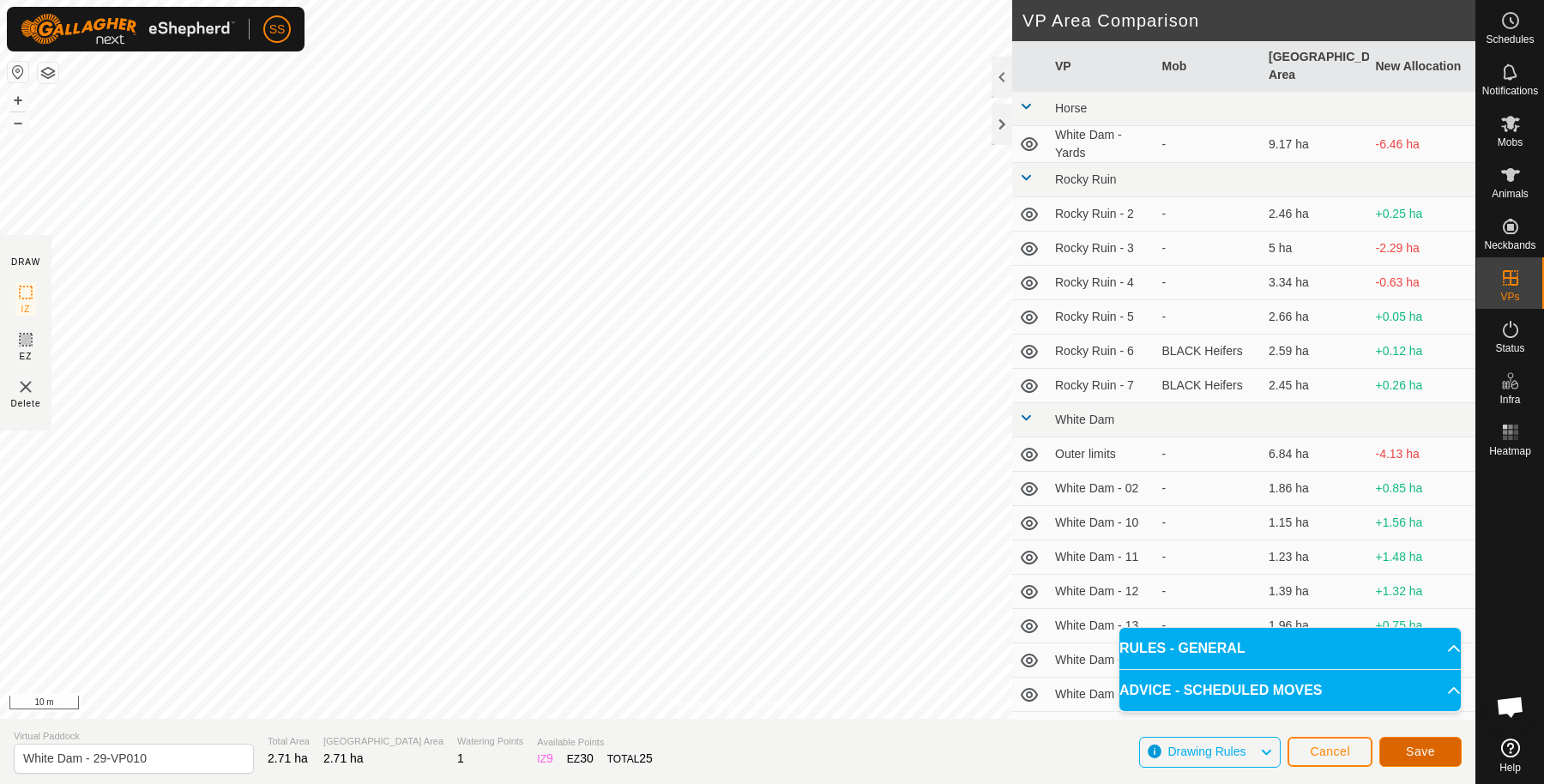
click at [1425, 747] on span "Save" at bounding box center [1420, 751] width 30 height 13
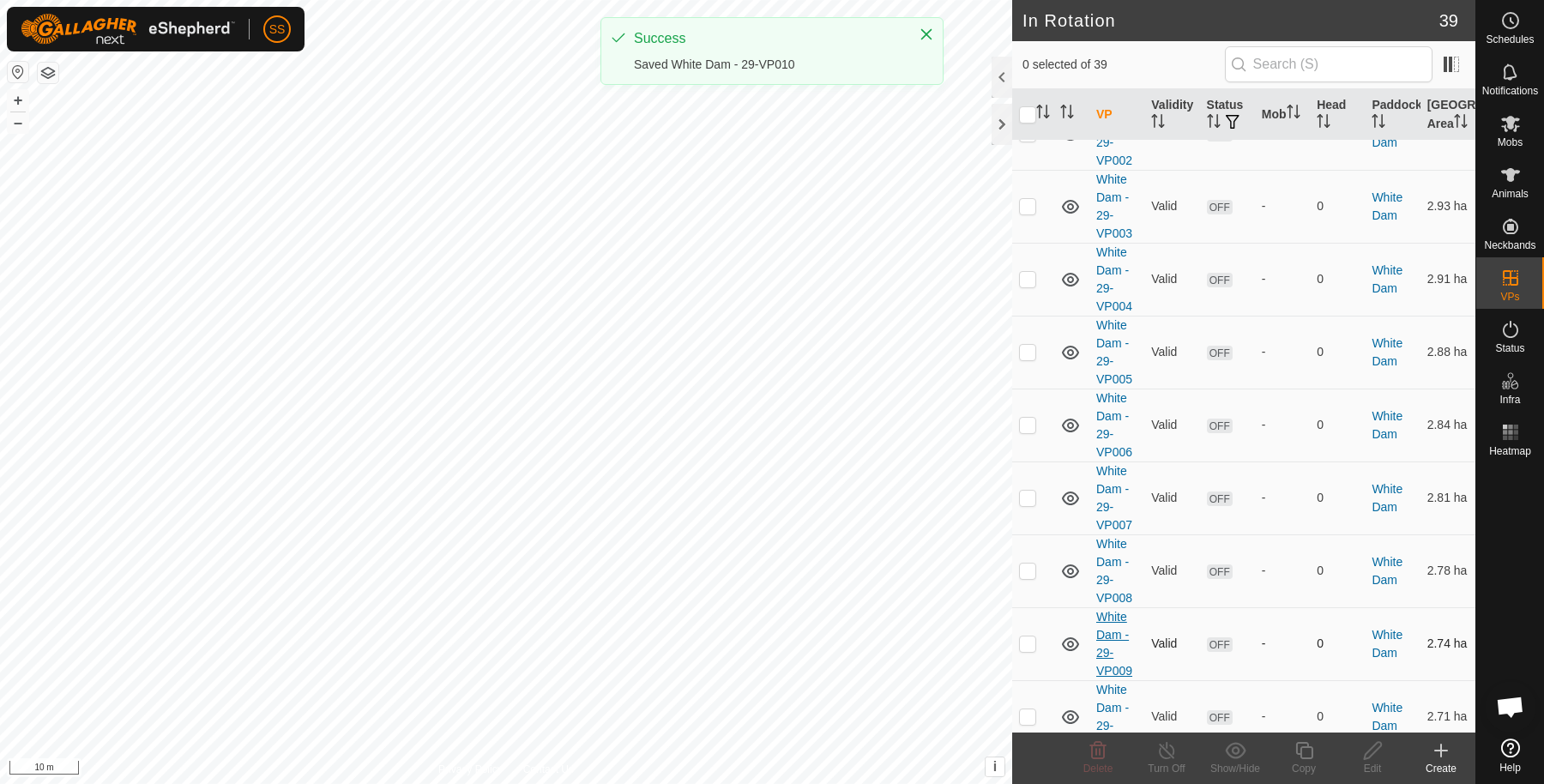
scroll to position [1818, 0]
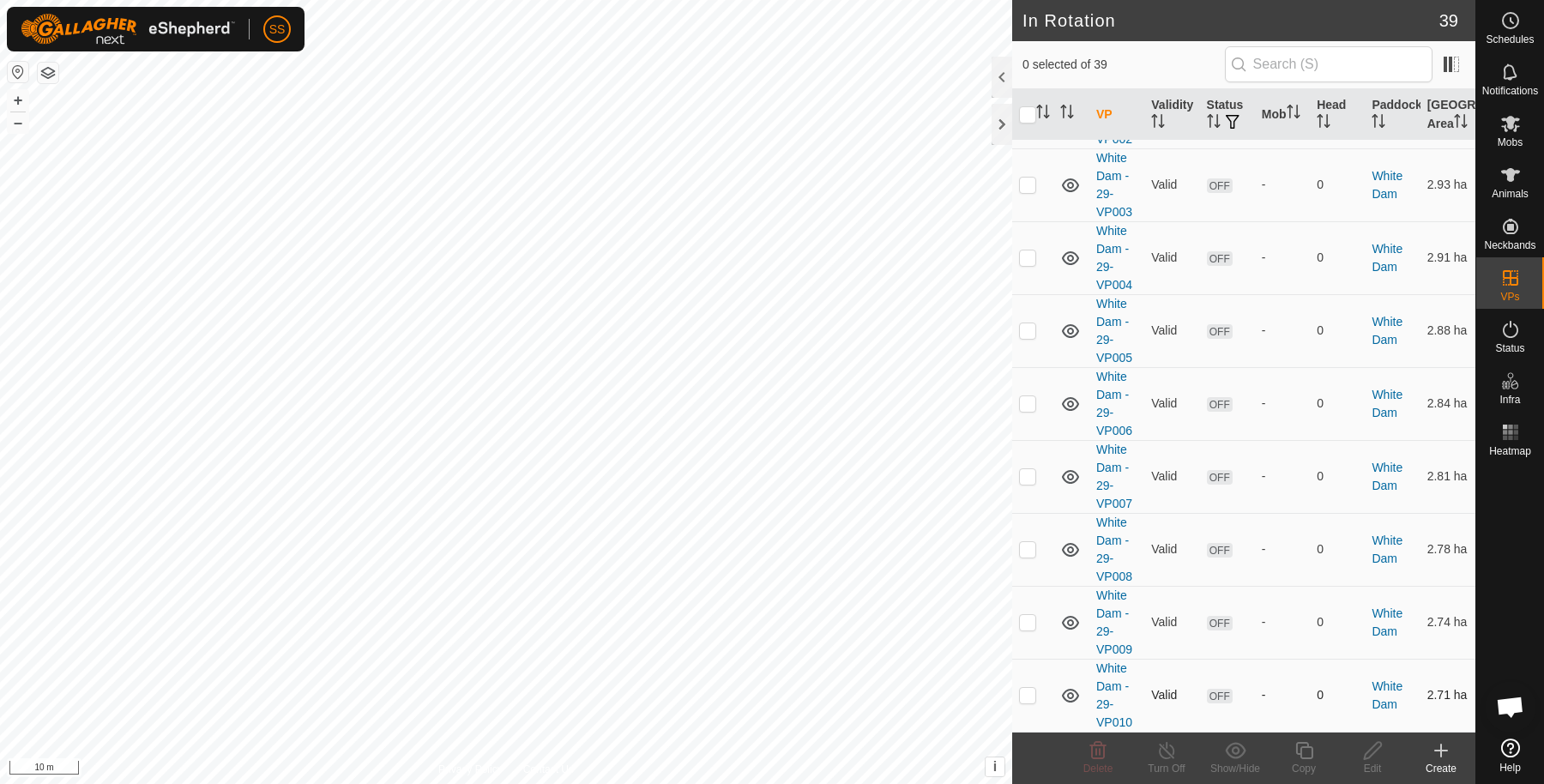
click at [1030, 693] on p-checkbox at bounding box center [1027, 694] width 17 height 13
checkbox input "true"
click at [1308, 766] on div "Copy" at bounding box center [1304, 768] width 69 height 15
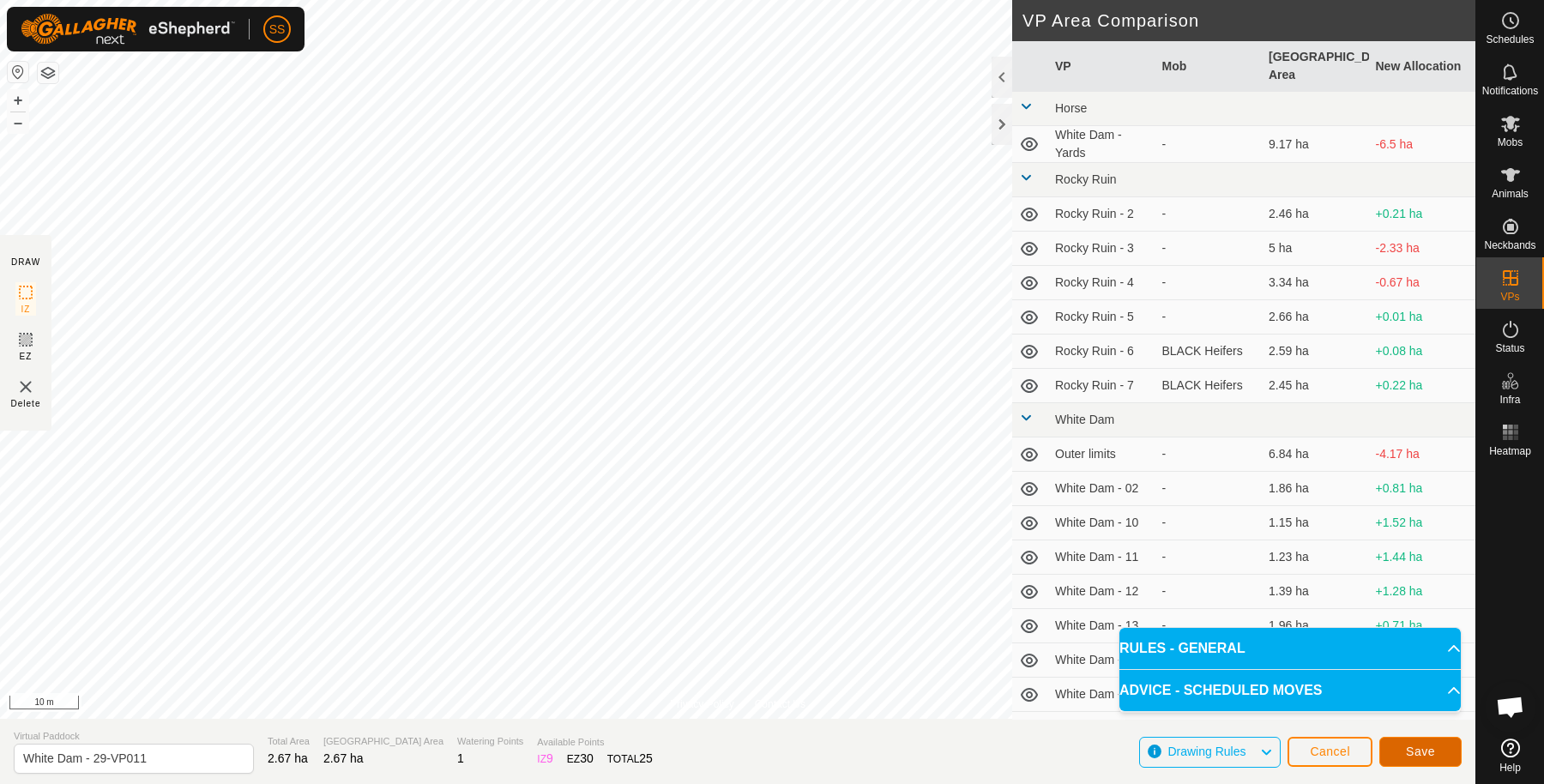
click at [1412, 754] on span "Save" at bounding box center [1420, 751] width 30 height 13
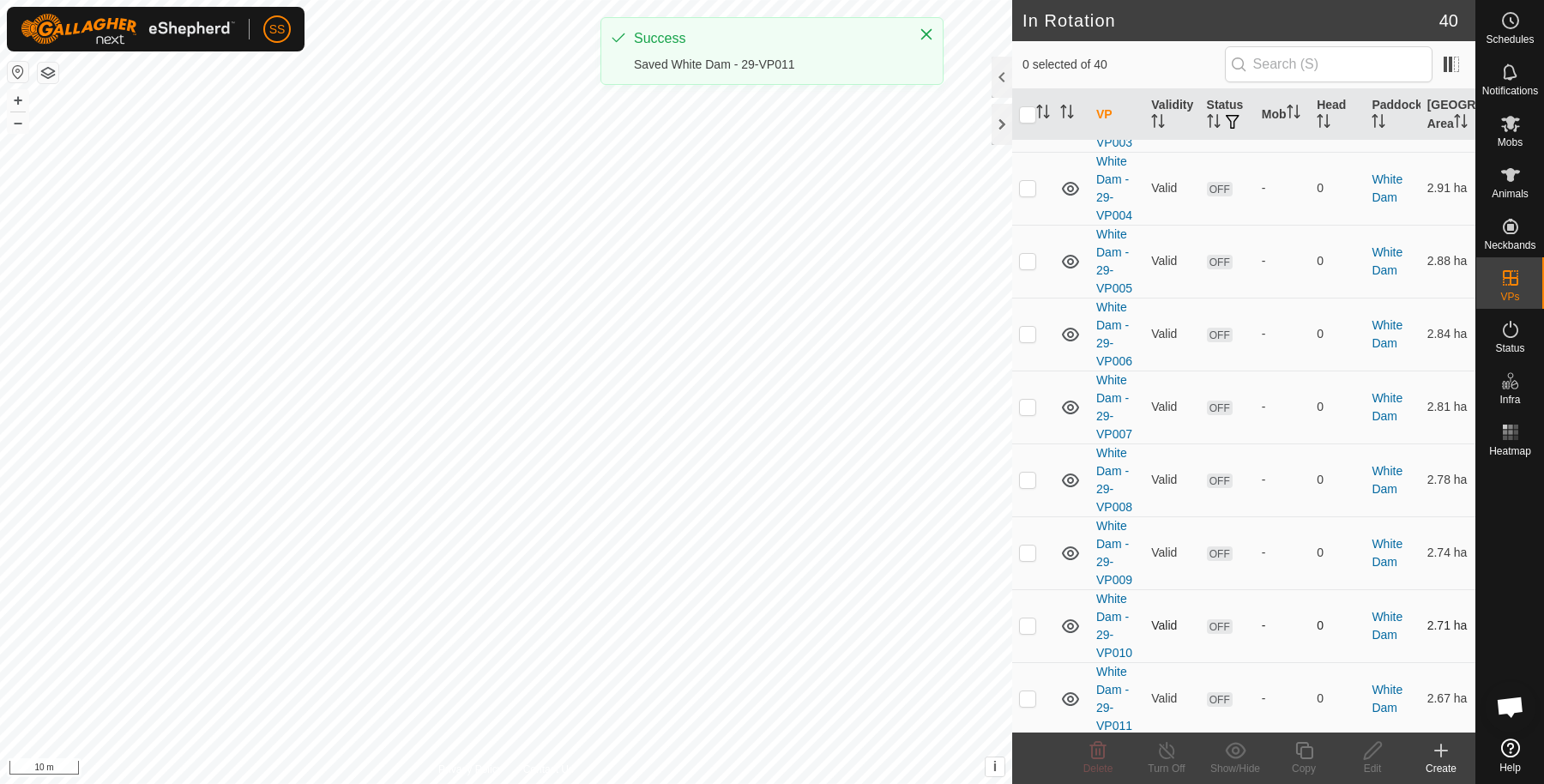
scroll to position [1892, 0]
click at [1030, 705] on td at bounding box center [1033, 694] width 41 height 73
checkbox input "true"
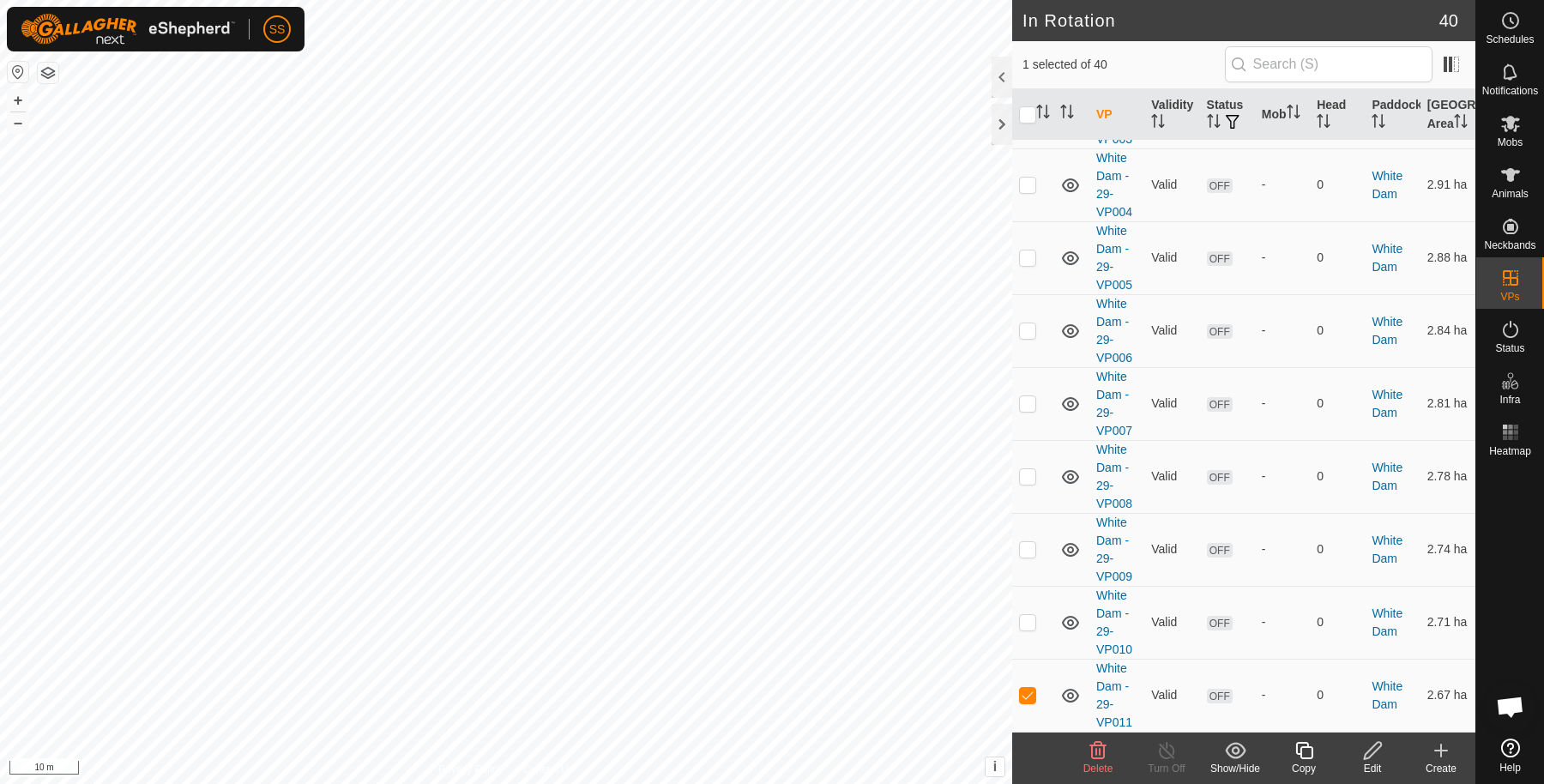
click at [1296, 749] on icon at bounding box center [1304, 750] width 17 height 17
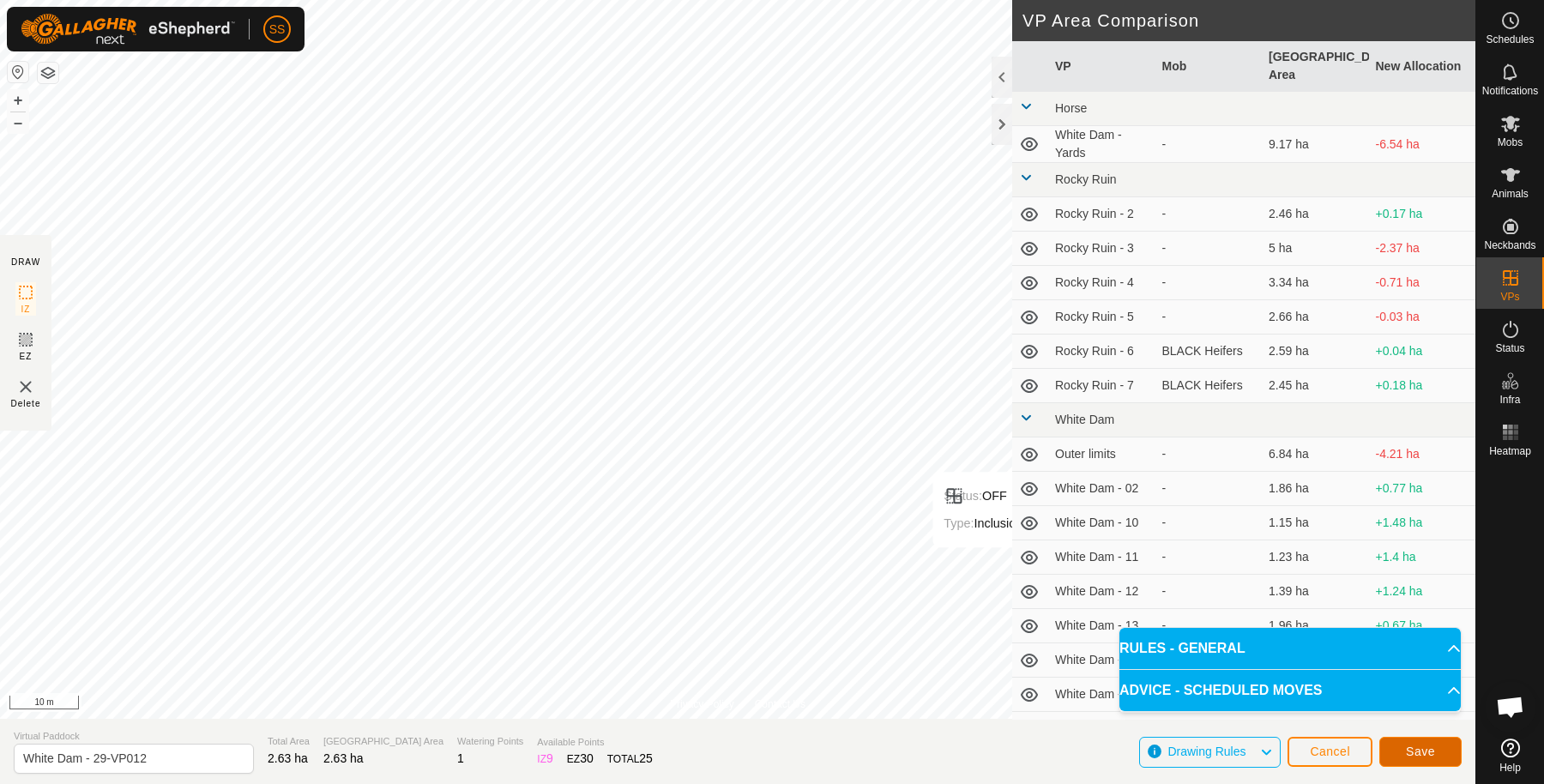
click at [1414, 757] on span "Save" at bounding box center [1420, 751] width 30 height 13
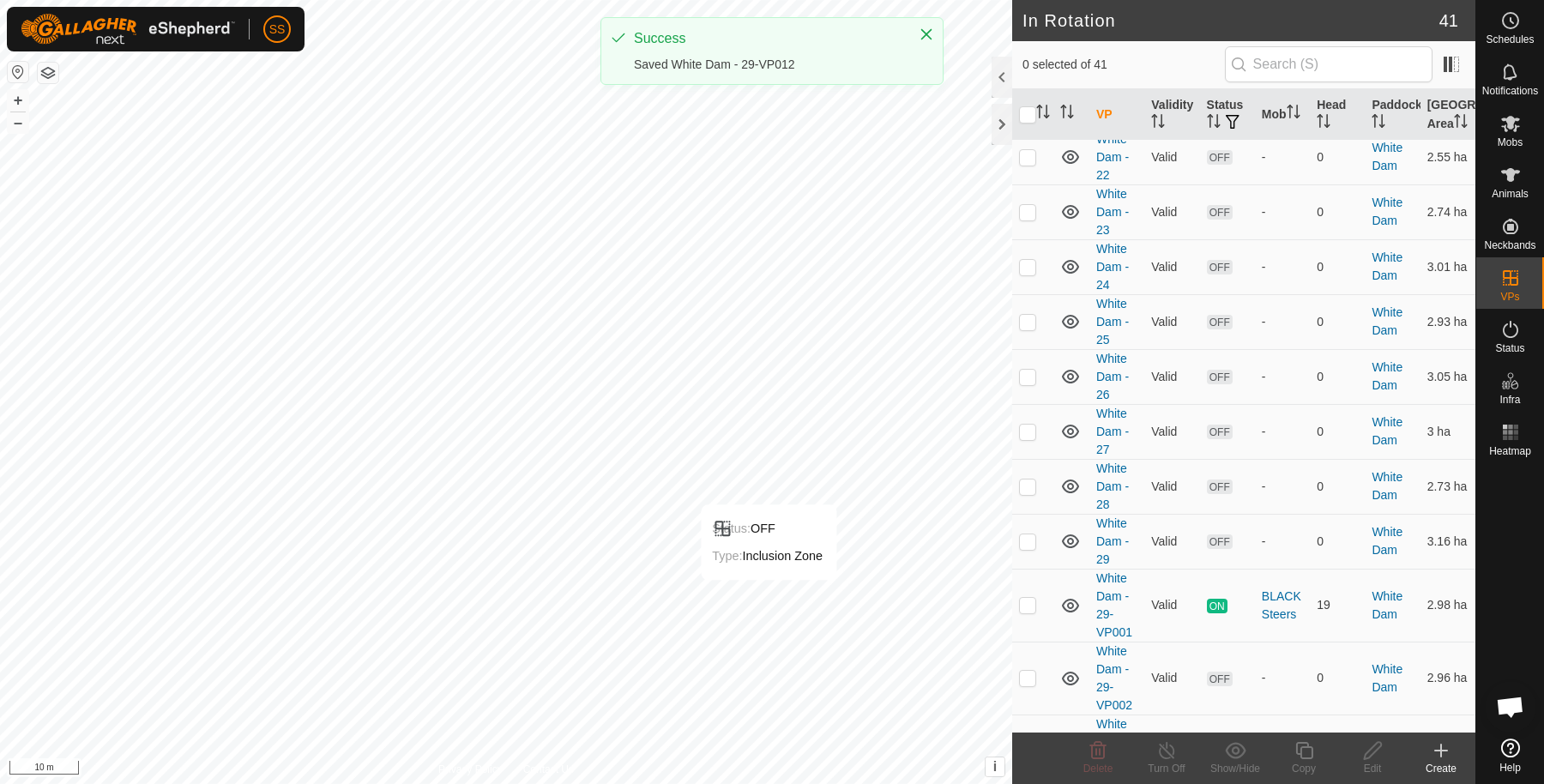
scroll to position [1964, 0]
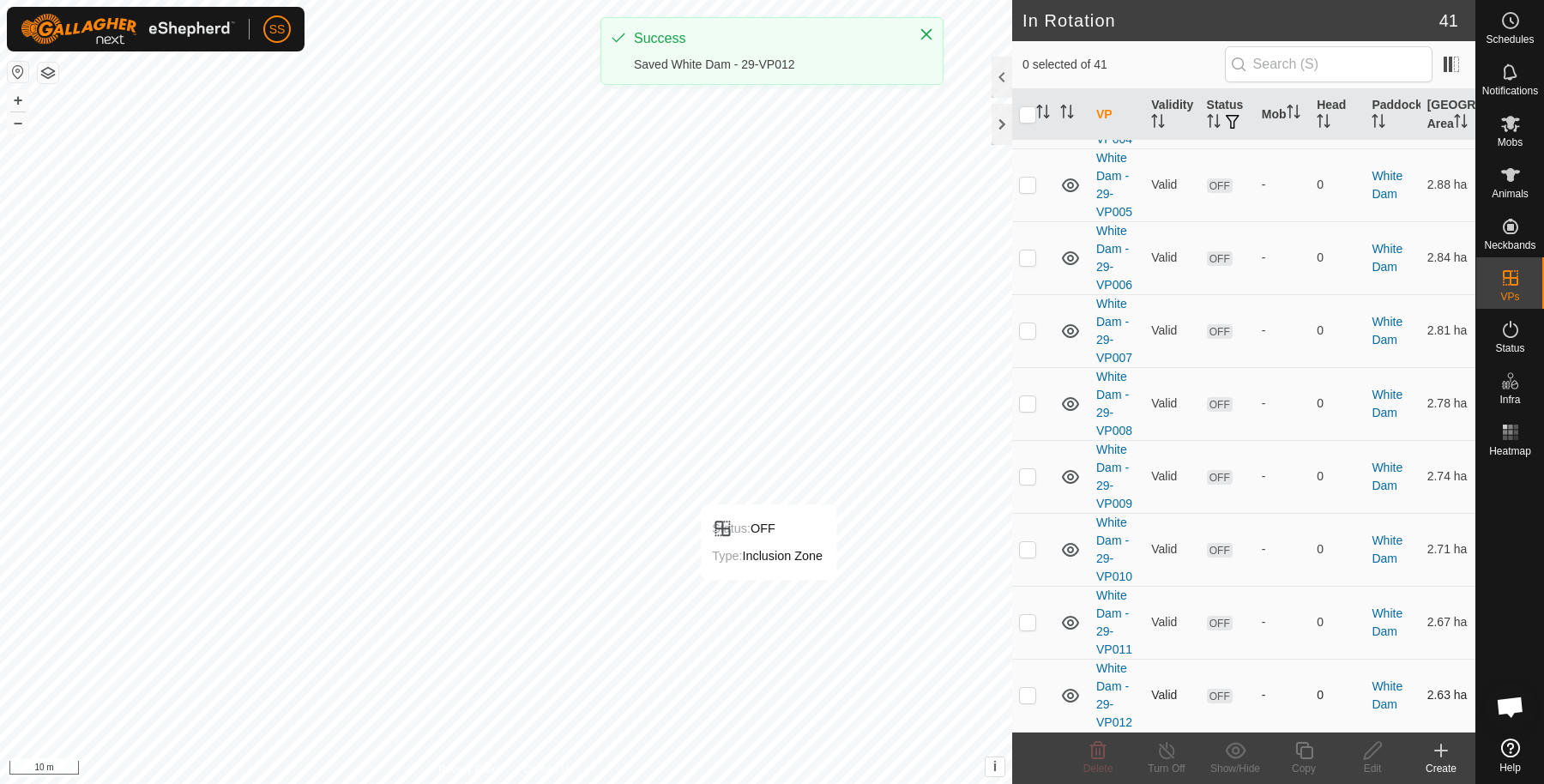
click at [1025, 691] on p-checkbox at bounding box center [1027, 694] width 17 height 13
checkbox input "true"
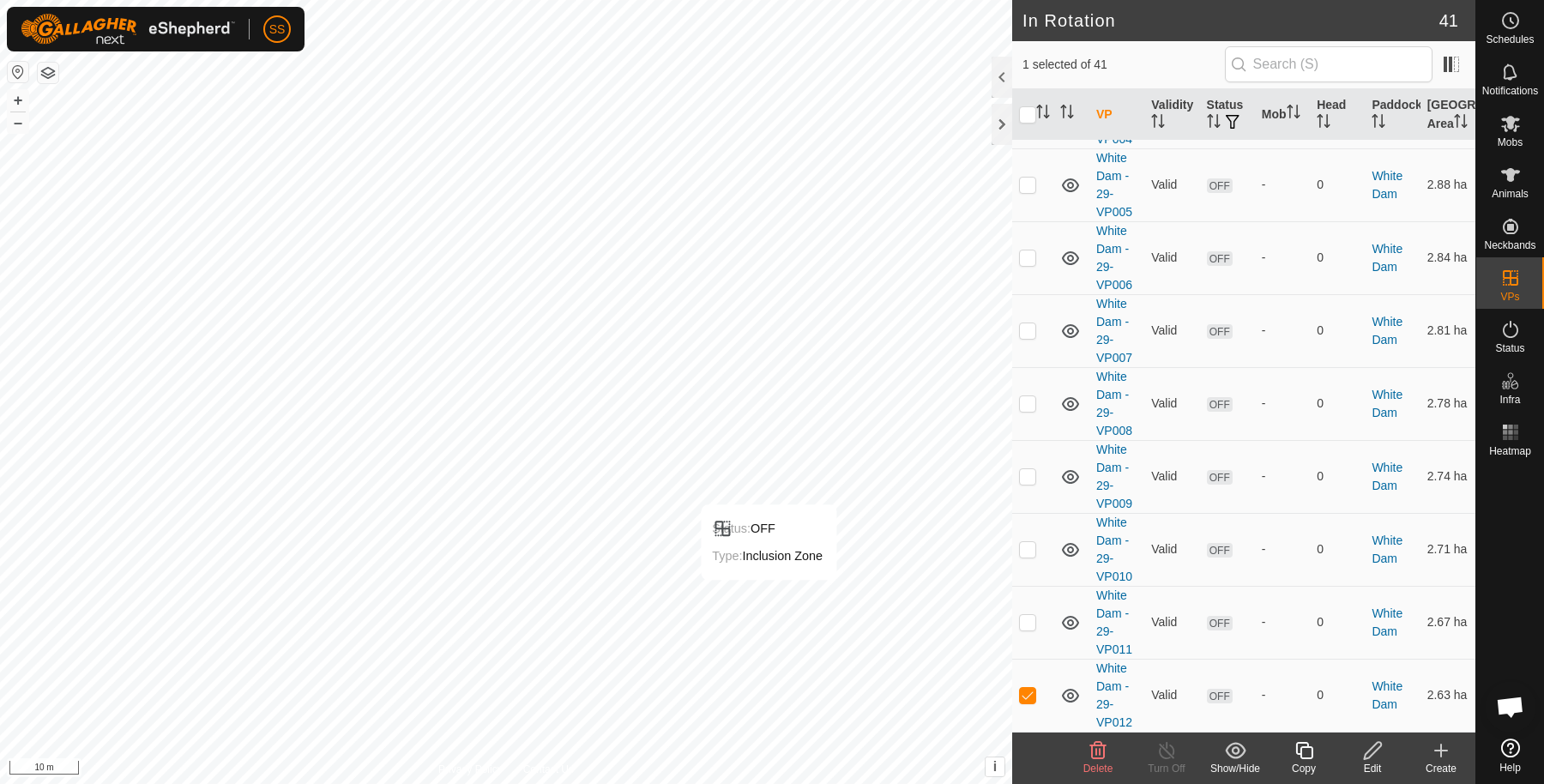
click at [1301, 751] on icon at bounding box center [1304, 750] width 17 height 17
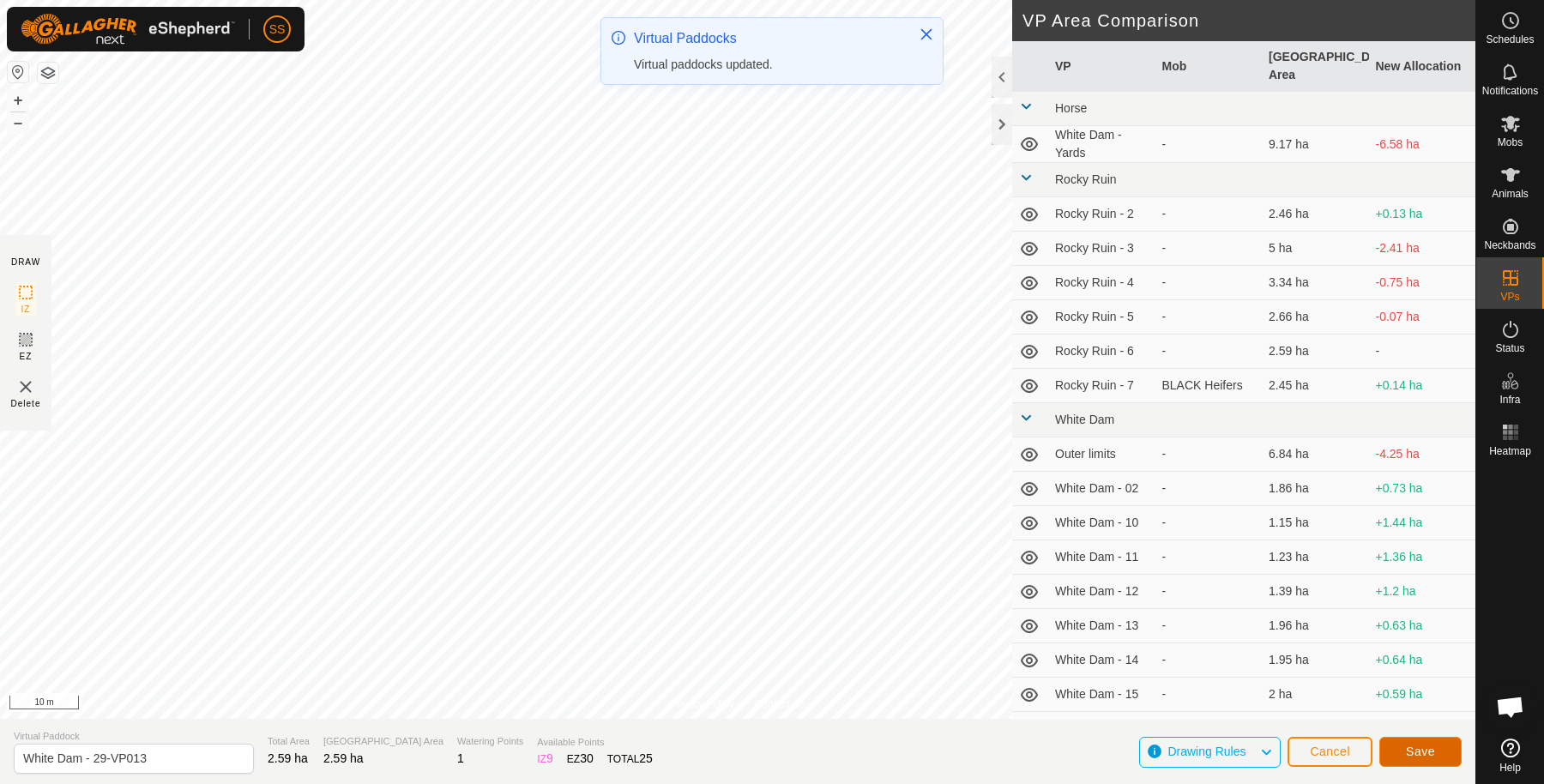
click at [1428, 743] on button "Save" at bounding box center [1421, 751] width 83 height 30
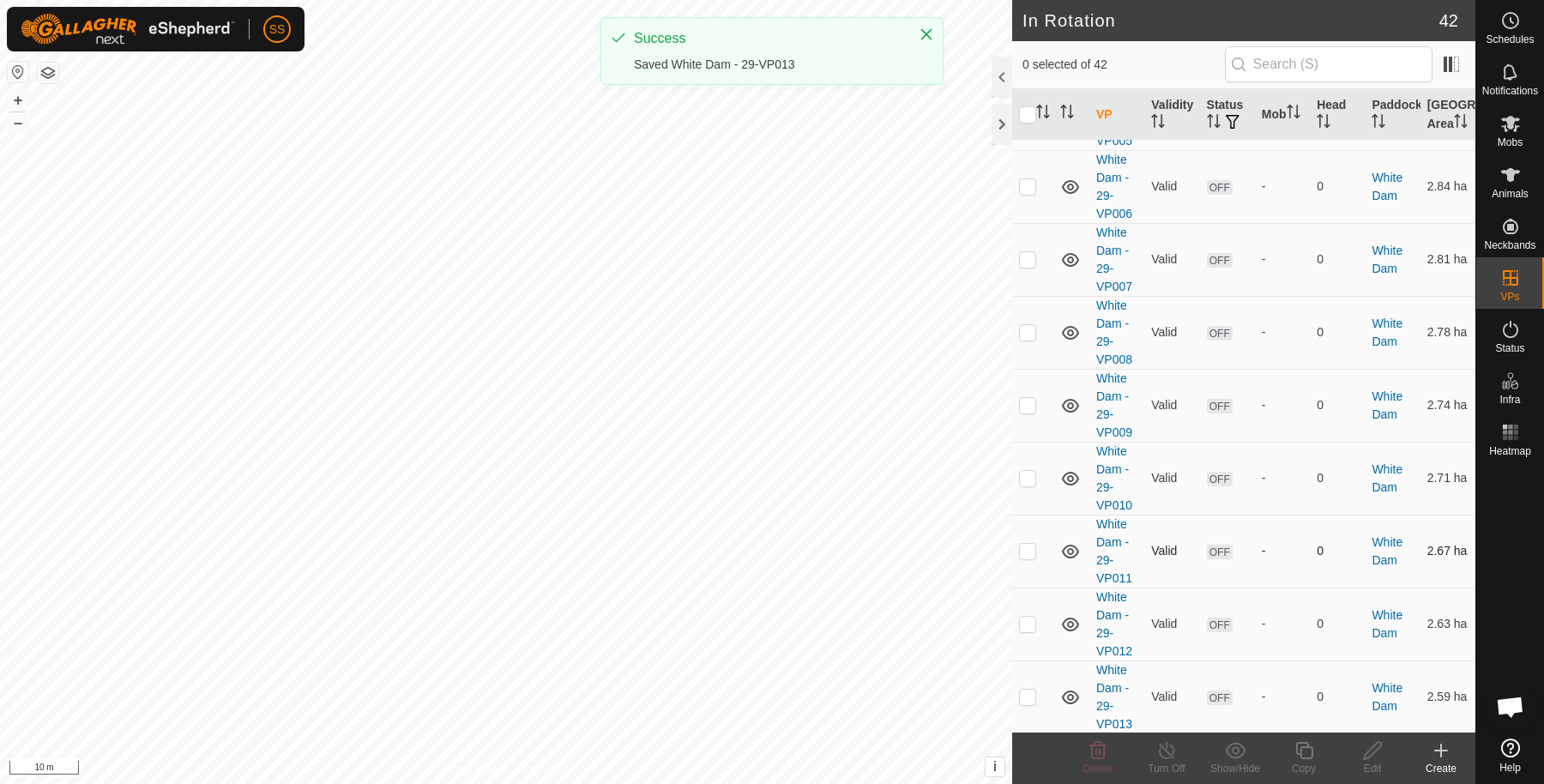
scroll to position [2036, 0]
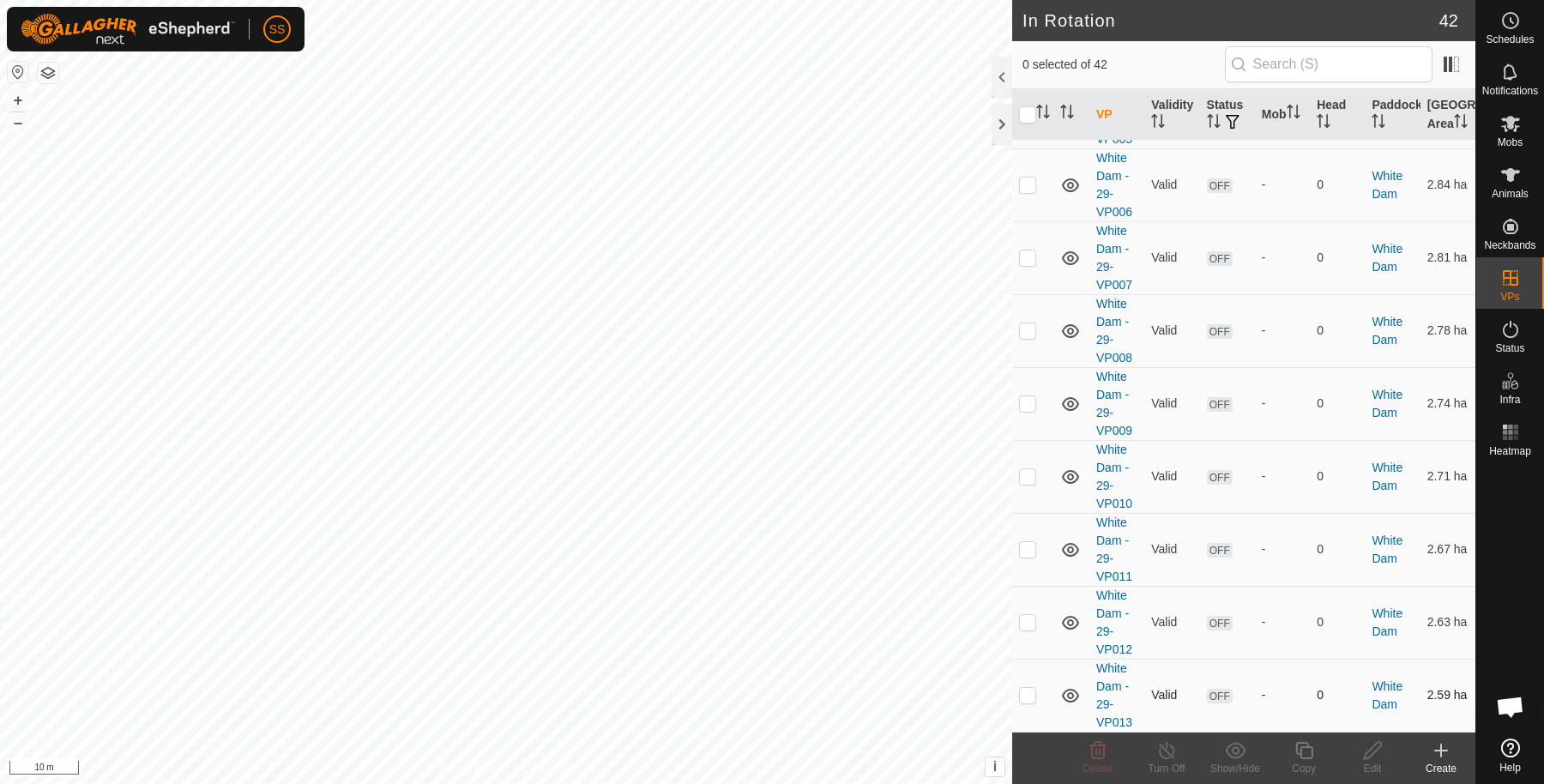
click at [1034, 696] on p-checkbox at bounding box center [1027, 694] width 17 height 13
checkbox input "true"
click at [1295, 752] on icon at bounding box center [1304, 750] width 22 height 21
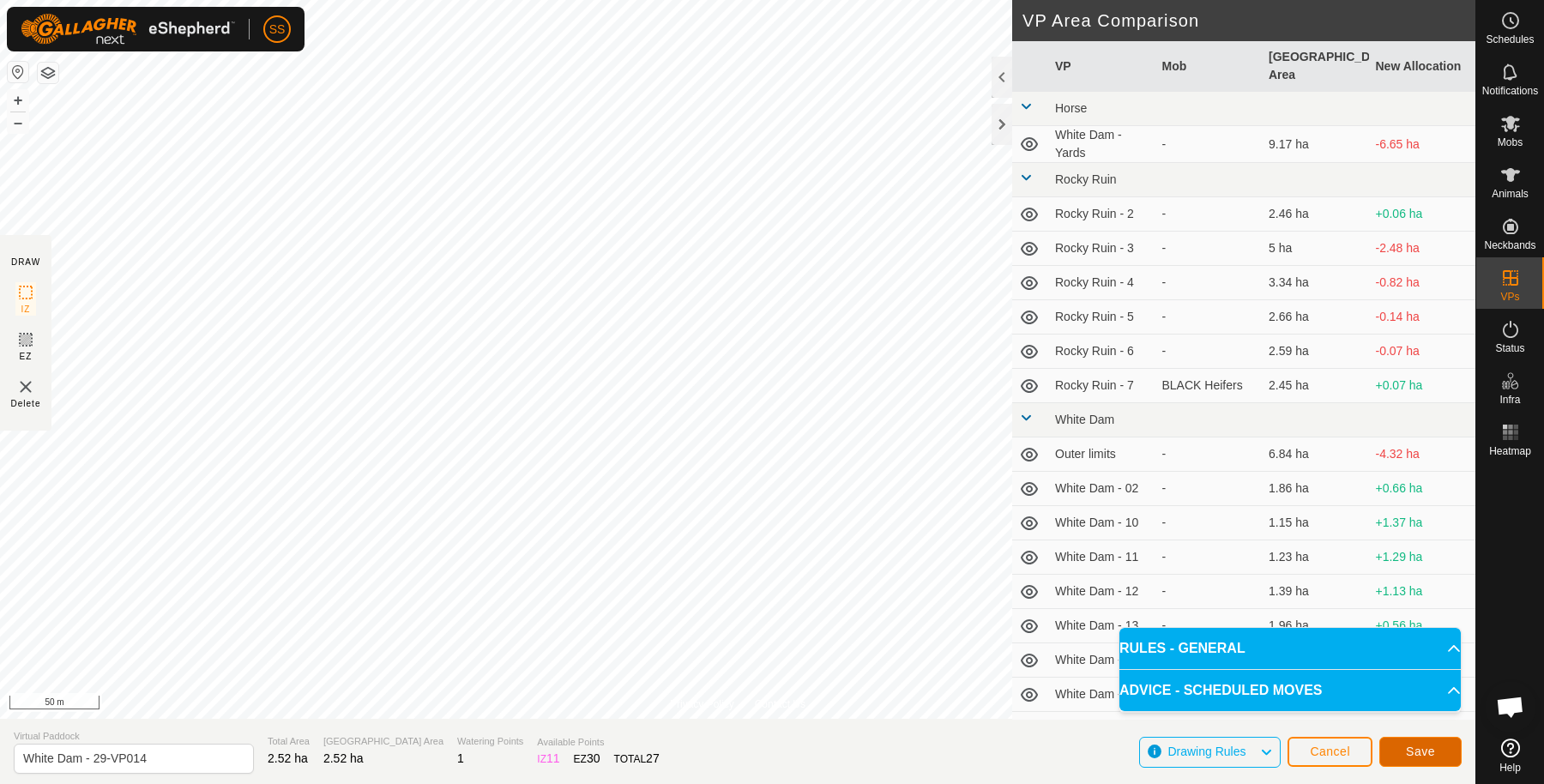
click at [1400, 752] on button "Save" at bounding box center [1421, 751] width 83 height 30
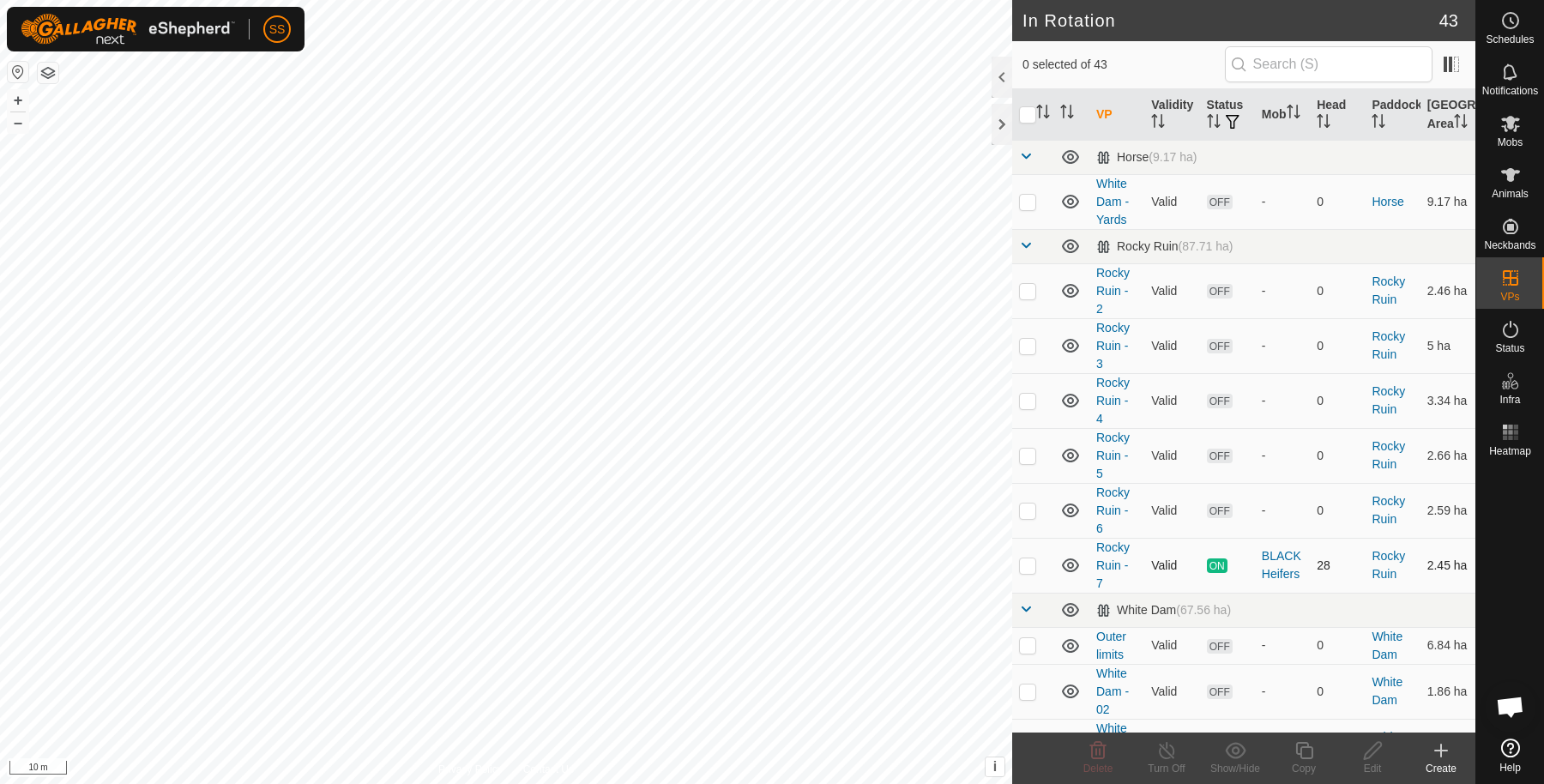
click at [1028, 590] on td at bounding box center [1033, 565] width 41 height 55
click at [1023, 572] on p-checkbox at bounding box center [1027, 565] width 17 height 13
checkbox input "false"
click at [1031, 298] on p-checkbox at bounding box center [1027, 291] width 17 height 13
checkbox input "true"
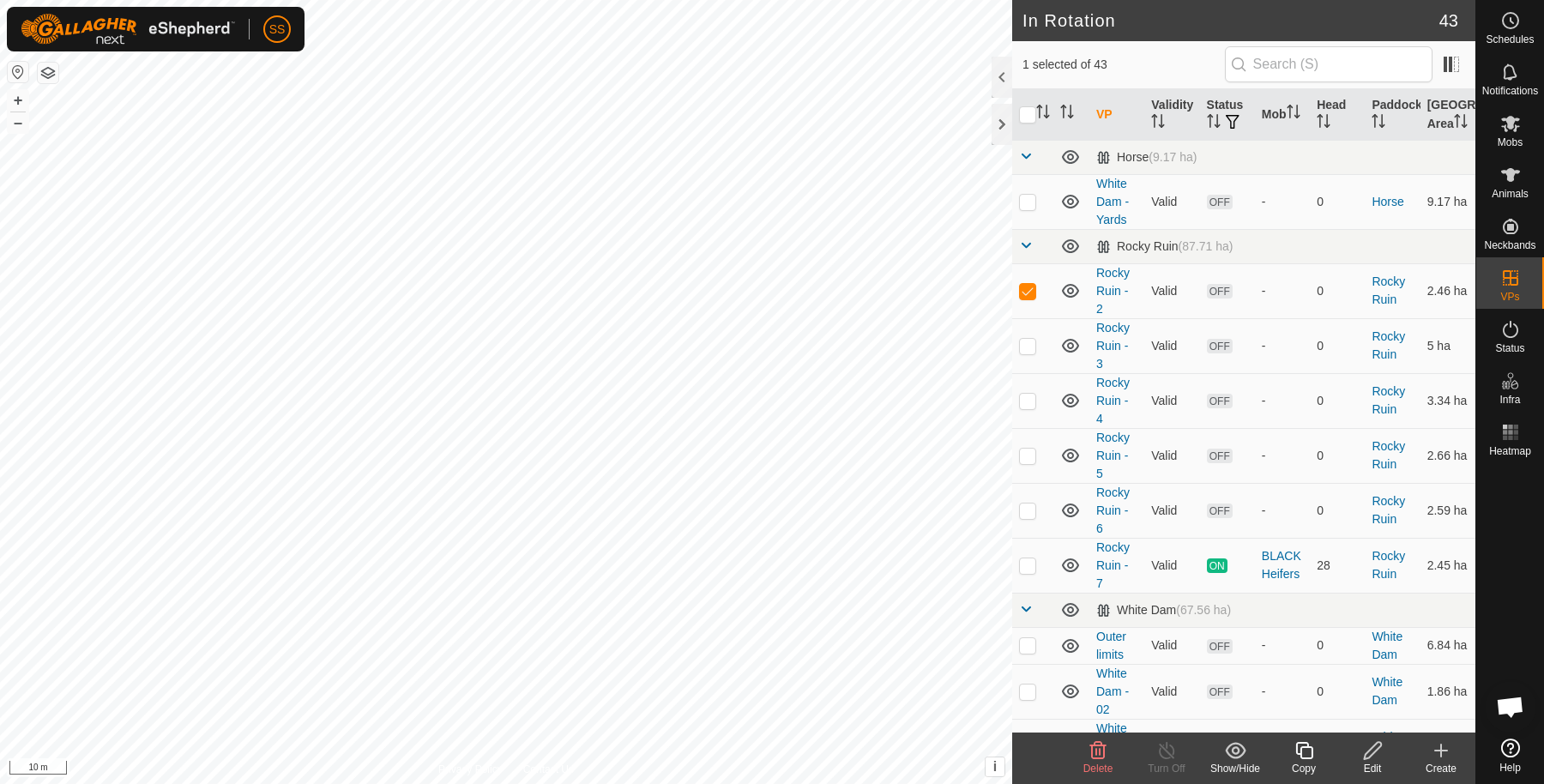
click at [1375, 761] on div "Edit" at bounding box center [1373, 768] width 69 height 15
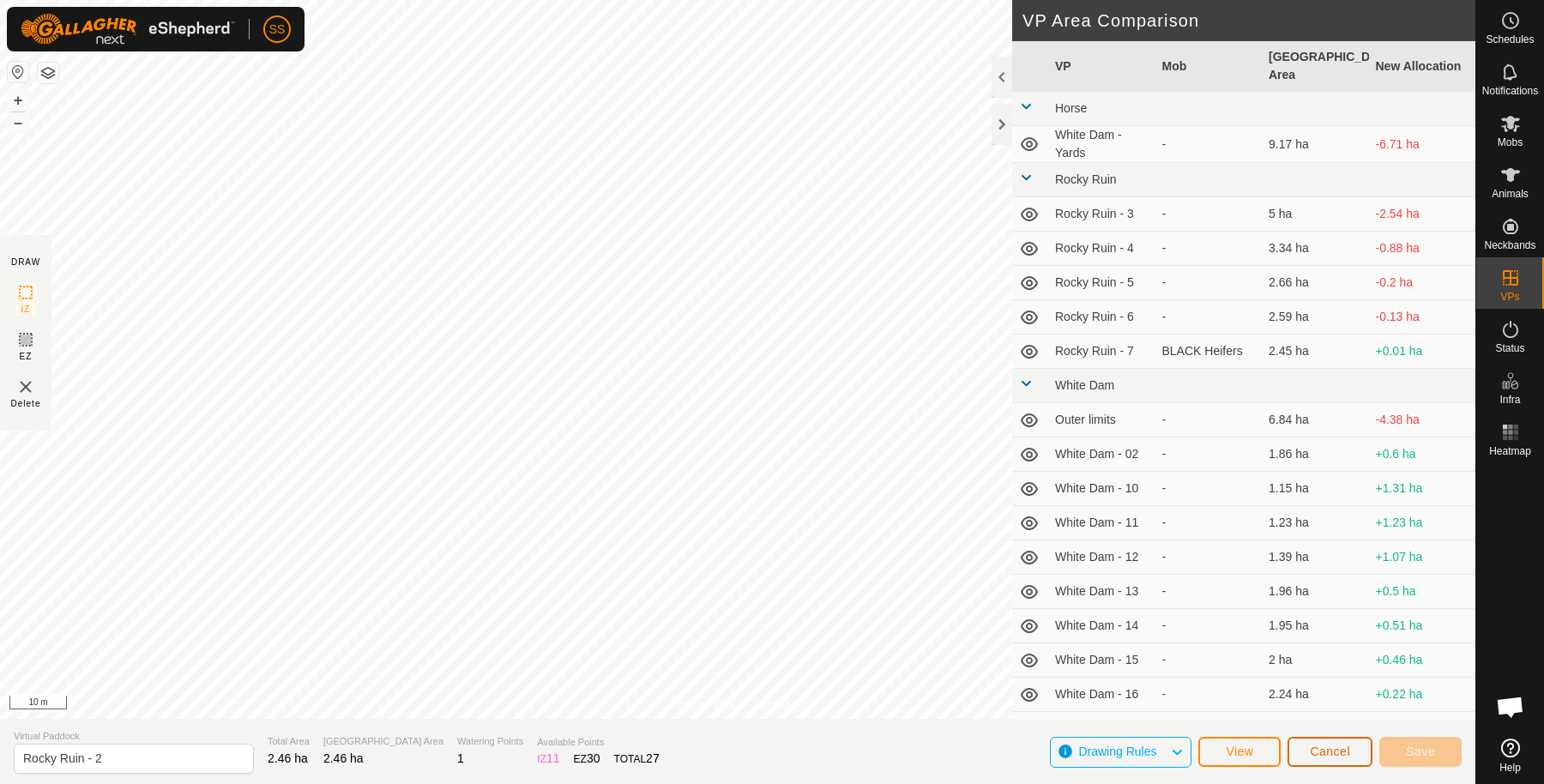
click at [1322, 750] on span "Cancel" at bounding box center [1330, 751] width 40 height 13
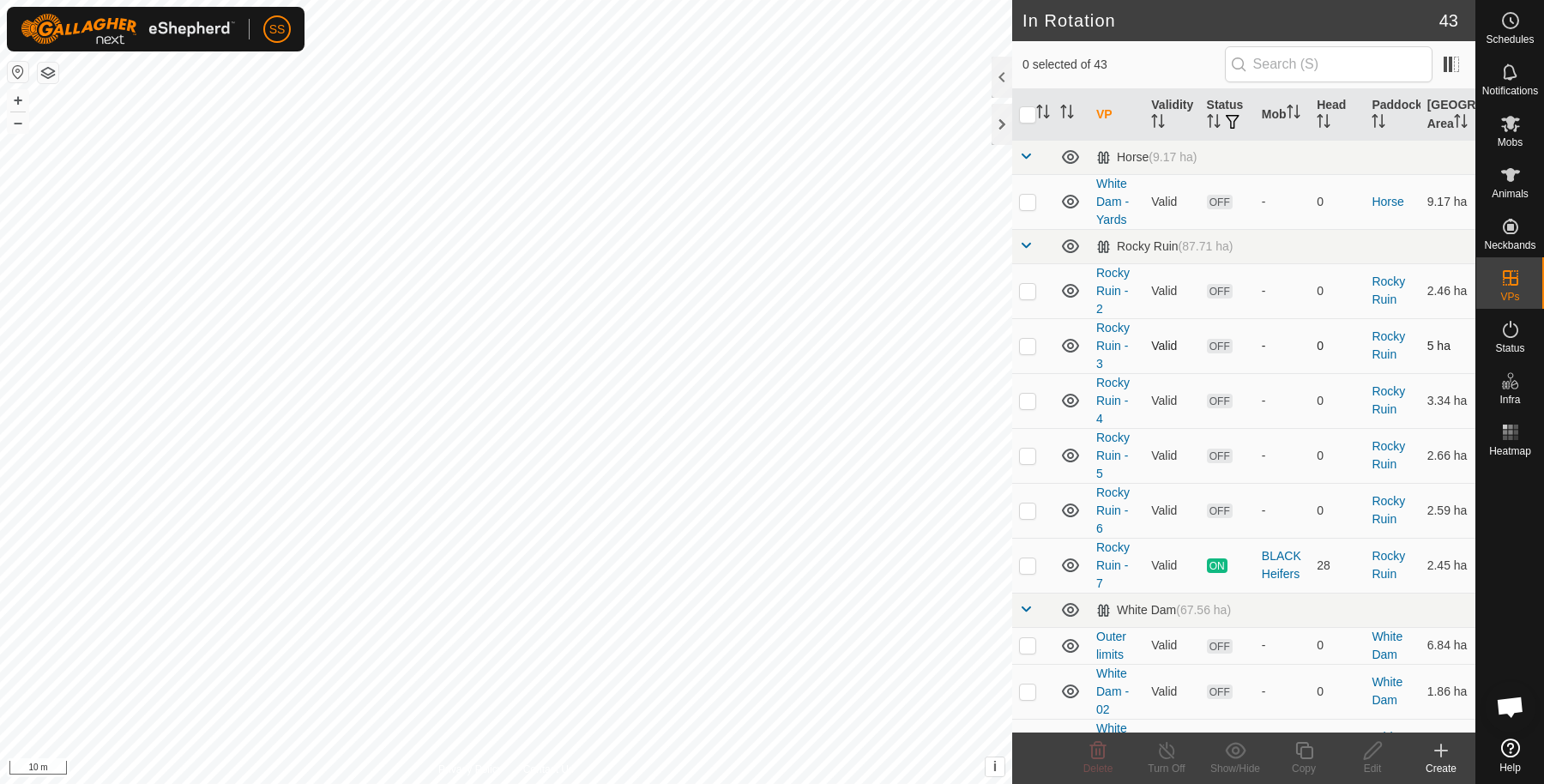
click at [1030, 353] on td at bounding box center [1033, 345] width 41 height 55
click at [1030, 353] on p-tablecheckbox at bounding box center [1027, 345] width 17 height 13
checkbox input "true"
click at [1375, 773] on div "Edit" at bounding box center [1373, 768] width 69 height 15
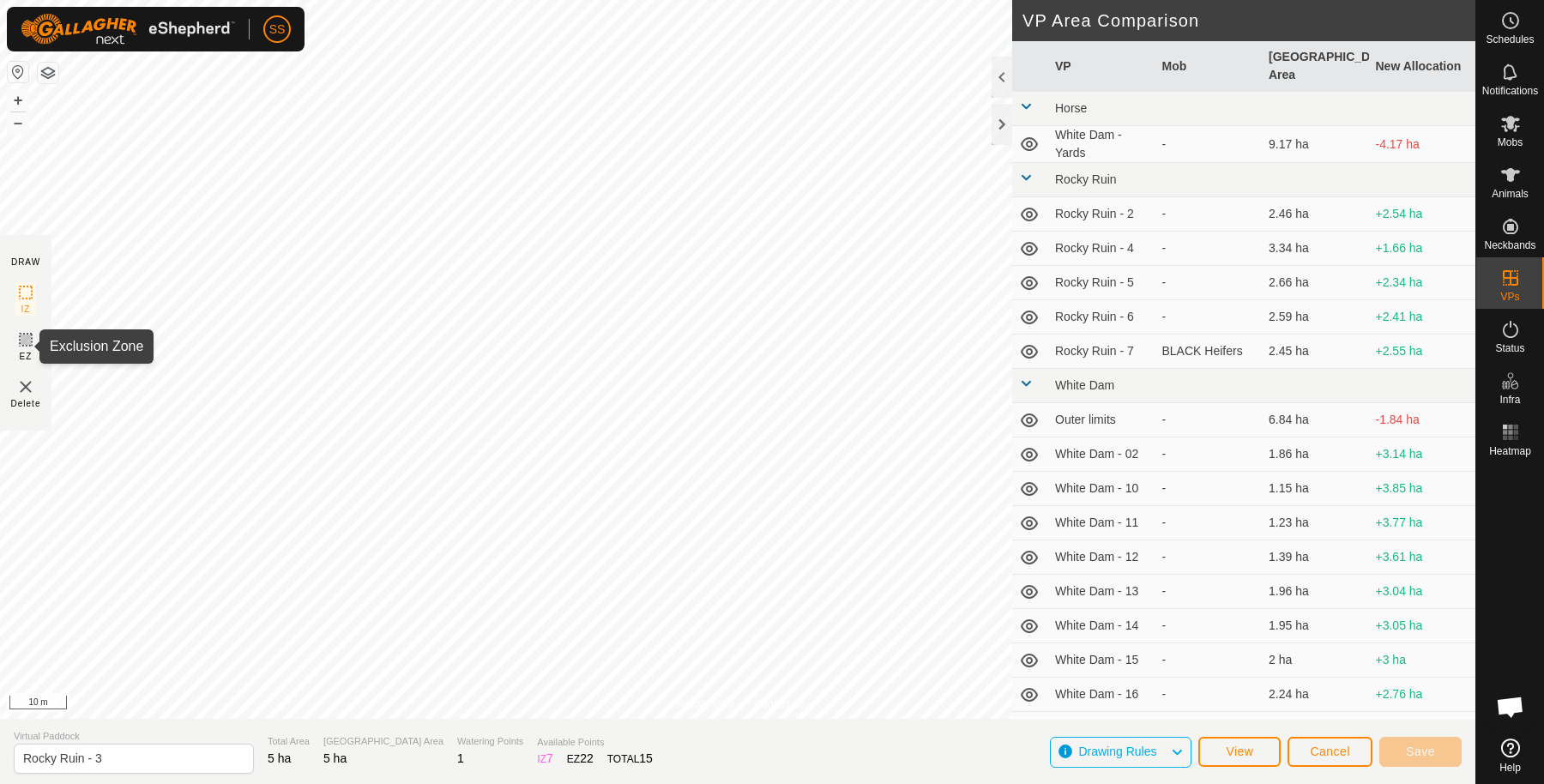
click at [22, 341] on icon at bounding box center [25, 339] width 10 height 10
click at [36, 292] on section "DRAW IZ EZ Delete" at bounding box center [25, 333] width 51 height 196
click at [31, 297] on icon at bounding box center [25, 292] width 21 height 21
click at [29, 362] on span "EZ" at bounding box center [26, 356] width 13 height 13
click at [30, 303] on div "IZ" at bounding box center [25, 299] width 21 height 33
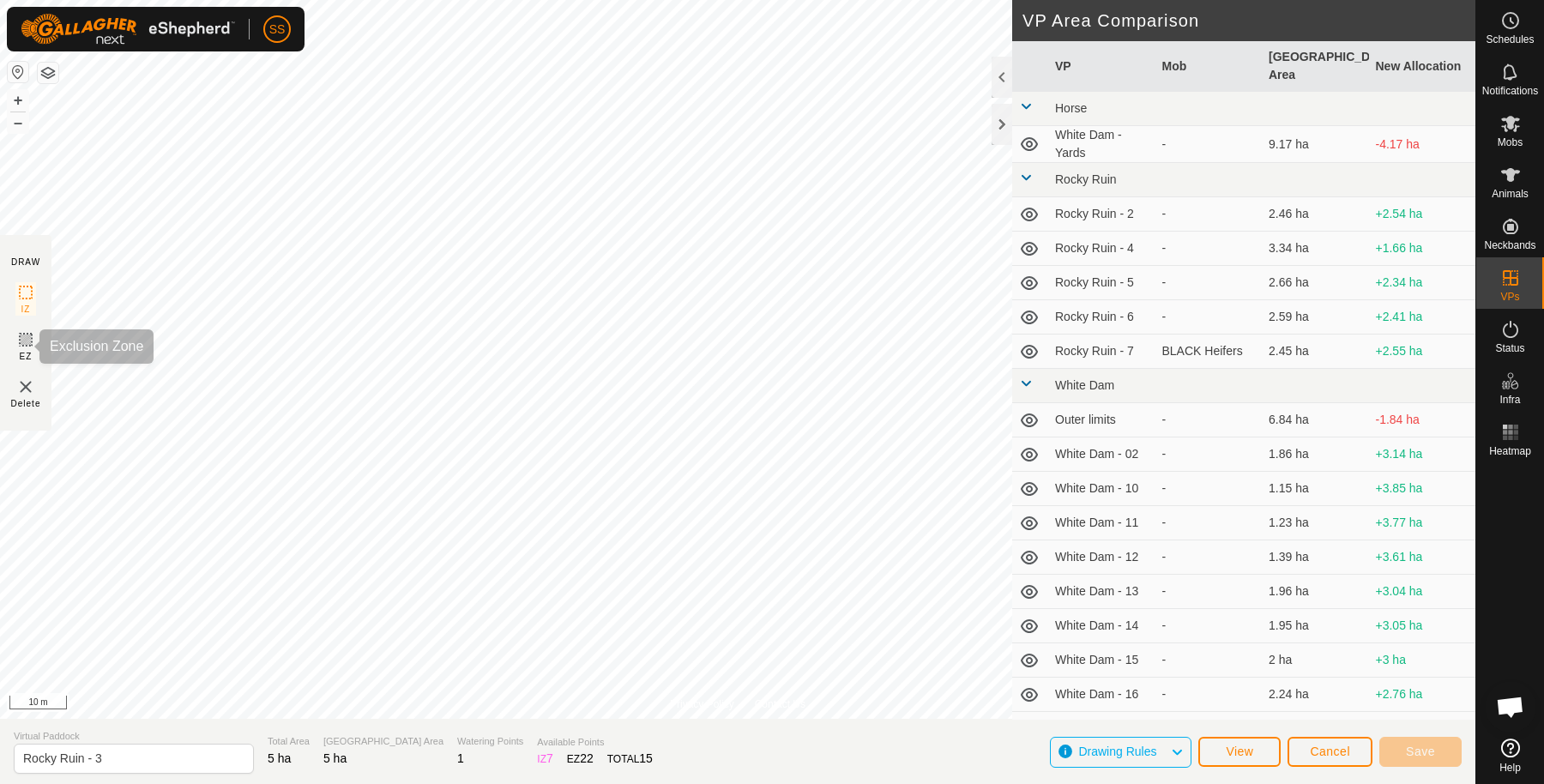
click at [35, 335] on icon at bounding box center [25, 339] width 21 height 21
click at [31, 296] on icon at bounding box center [25, 292] width 21 height 21
click at [11, 342] on section "DRAW IZ EZ Delete" at bounding box center [25, 333] width 51 height 196
click at [27, 333] on rect at bounding box center [25, 339] width 13 height 13
click at [1330, 751] on span "Cancel" at bounding box center [1330, 751] width 40 height 13
